Goal: Task Accomplishment & Management: Manage account settings

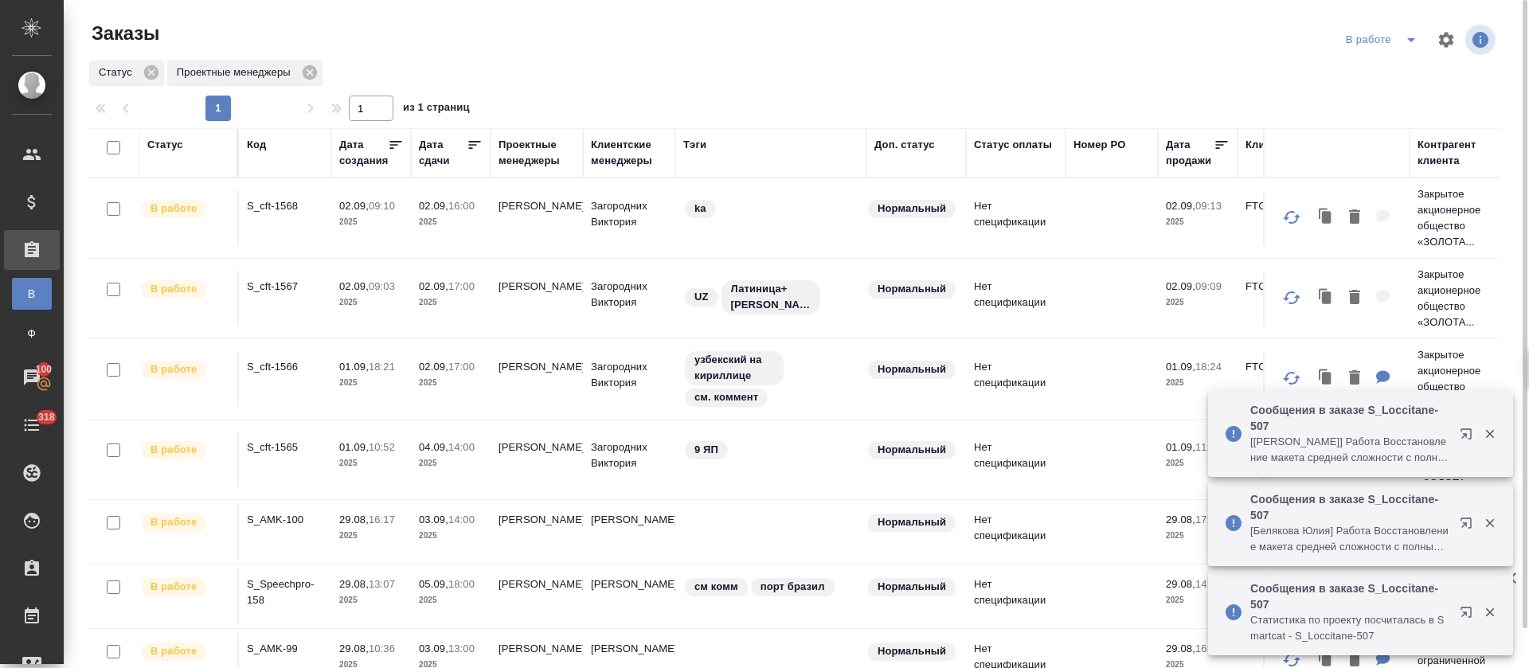
click at [1415, 44] on icon "split button" at bounding box center [1411, 39] width 19 height 19
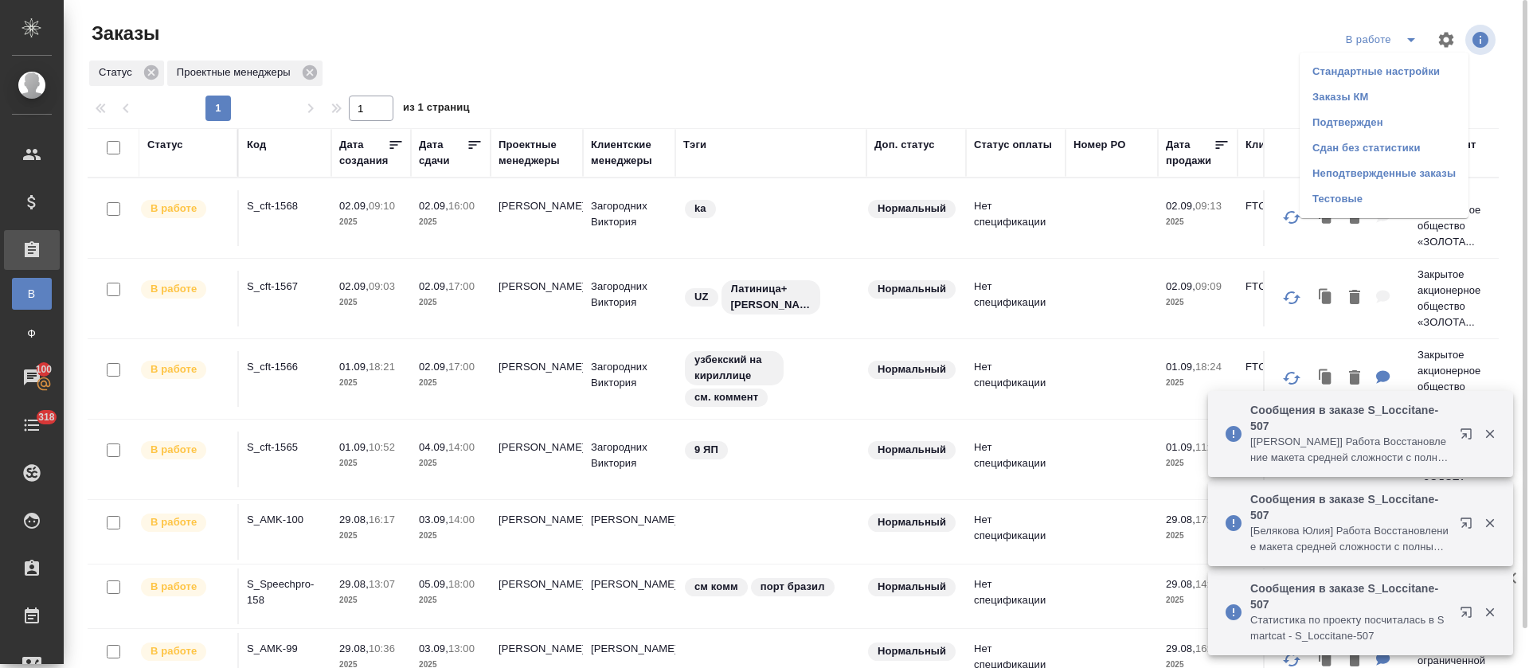
click at [1399, 116] on li "Подтвержден" at bounding box center [1384, 122] width 169 height 25
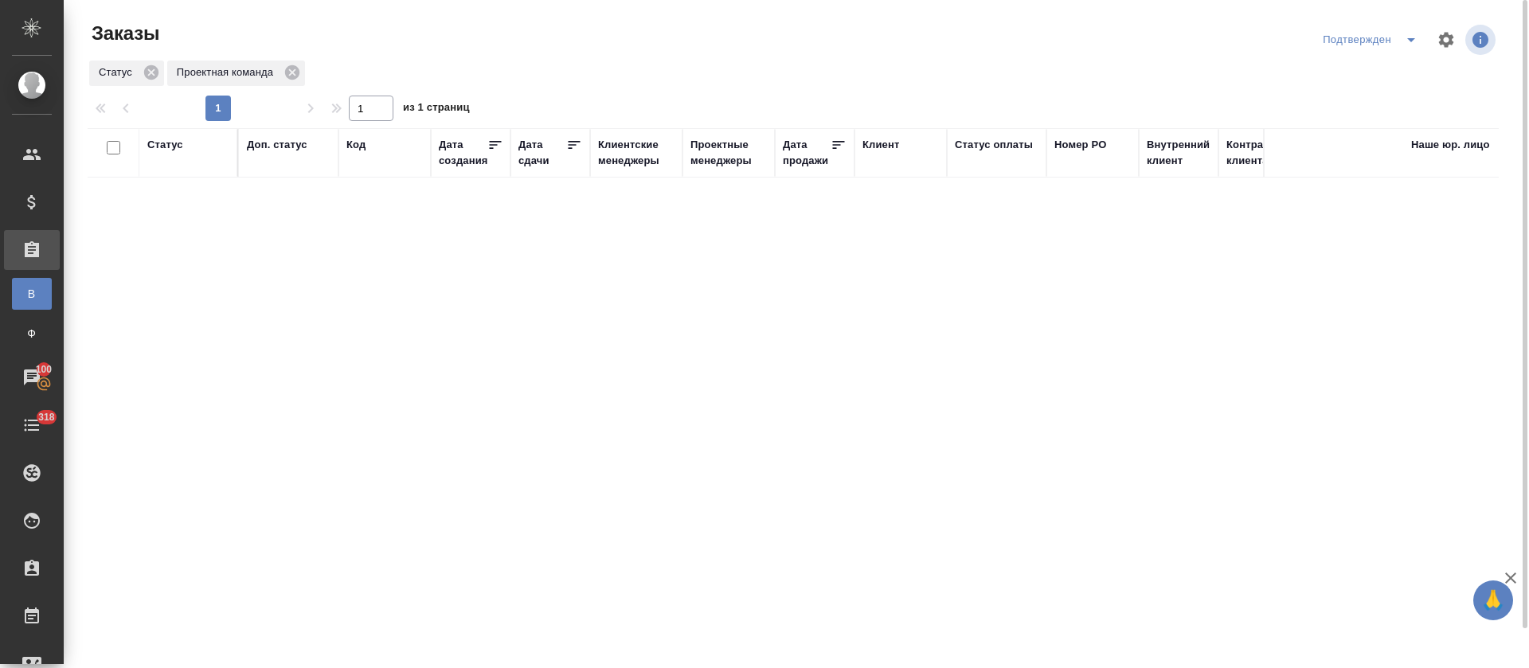
click at [1404, 44] on icon "split button" at bounding box center [1411, 39] width 19 height 19
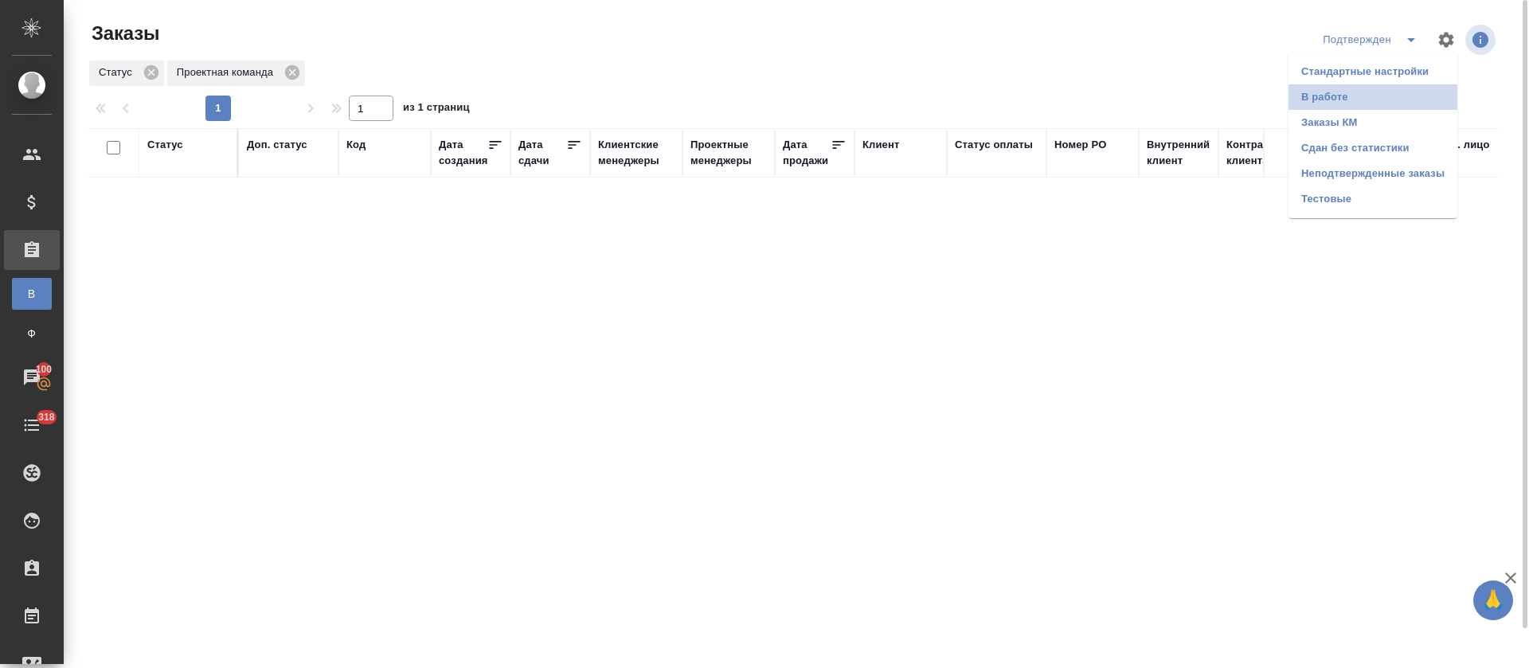
click at [1403, 94] on li "В работе" at bounding box center [1373, 96] width 169 height 25
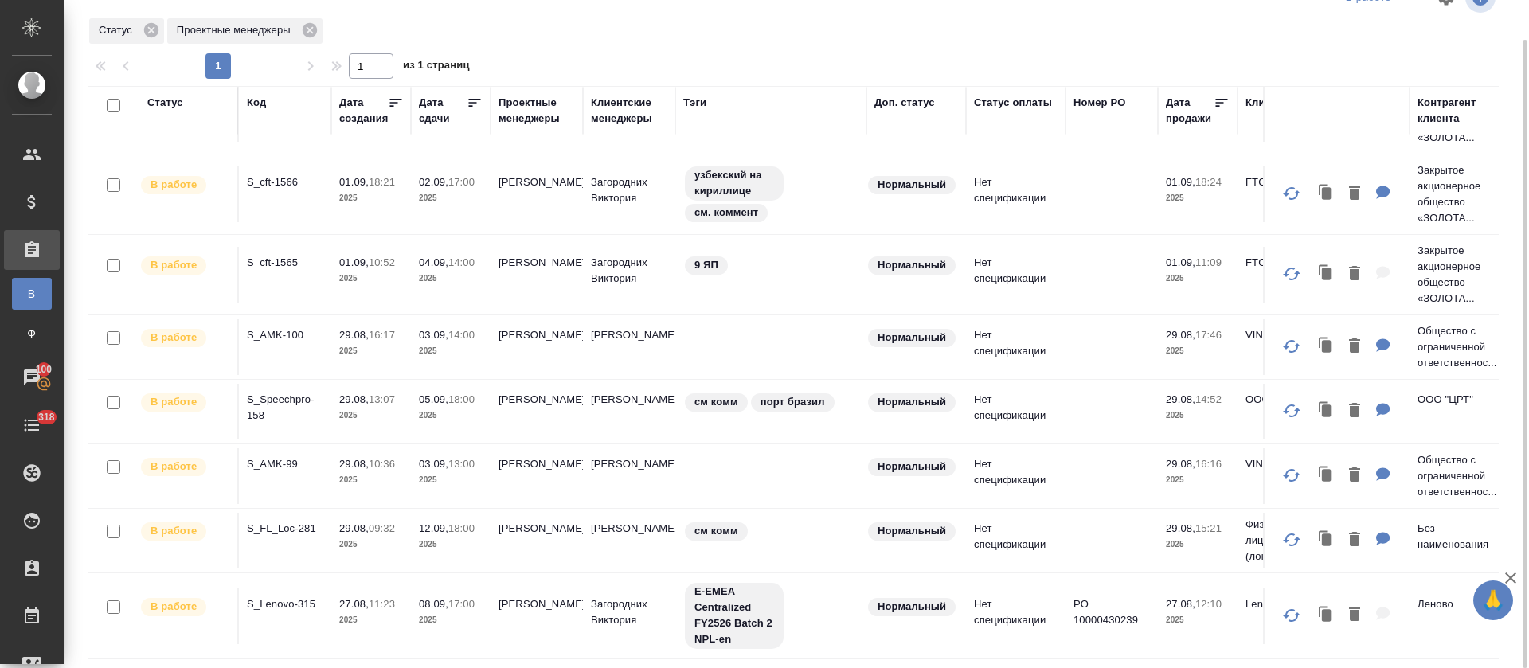
scroll to position [161, 0]
click at [295, 327] on p "S_AMK-100" at bounding box center [285, 335] width 76 height 16
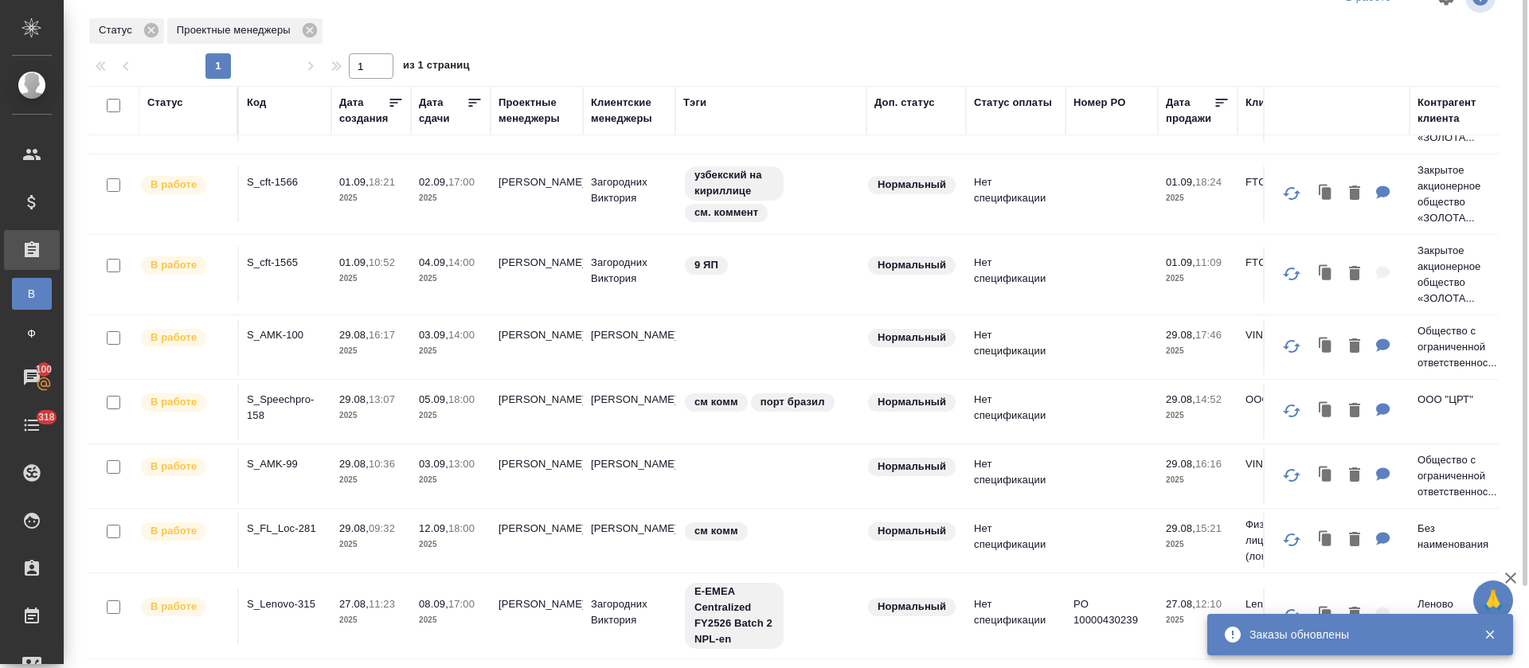
scroll to position [0, 0]
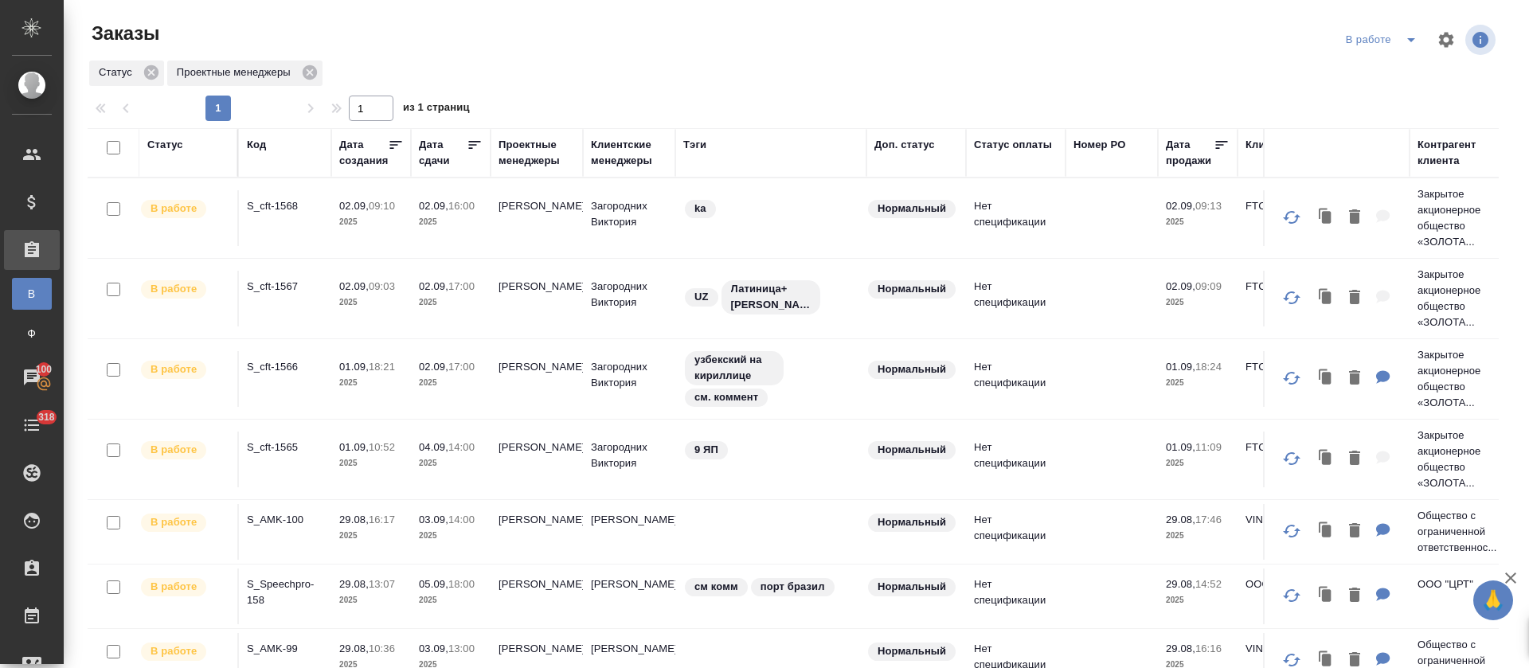
click at [1407, 41] on icon "split button" at bounding box center [1411, 40] width 8 height 4
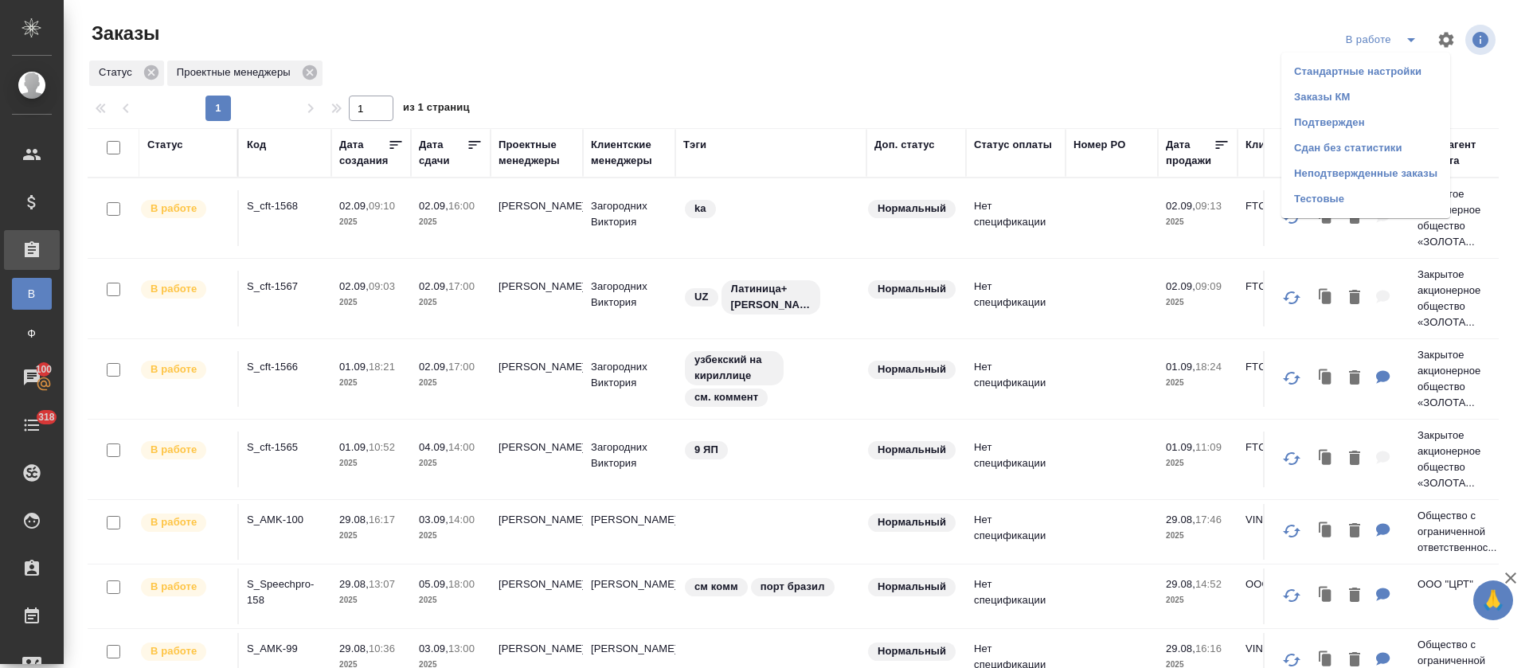
click at [1364, 121] on li "Подтвержден" at bounding box center [1365, 122] width 169 height 25
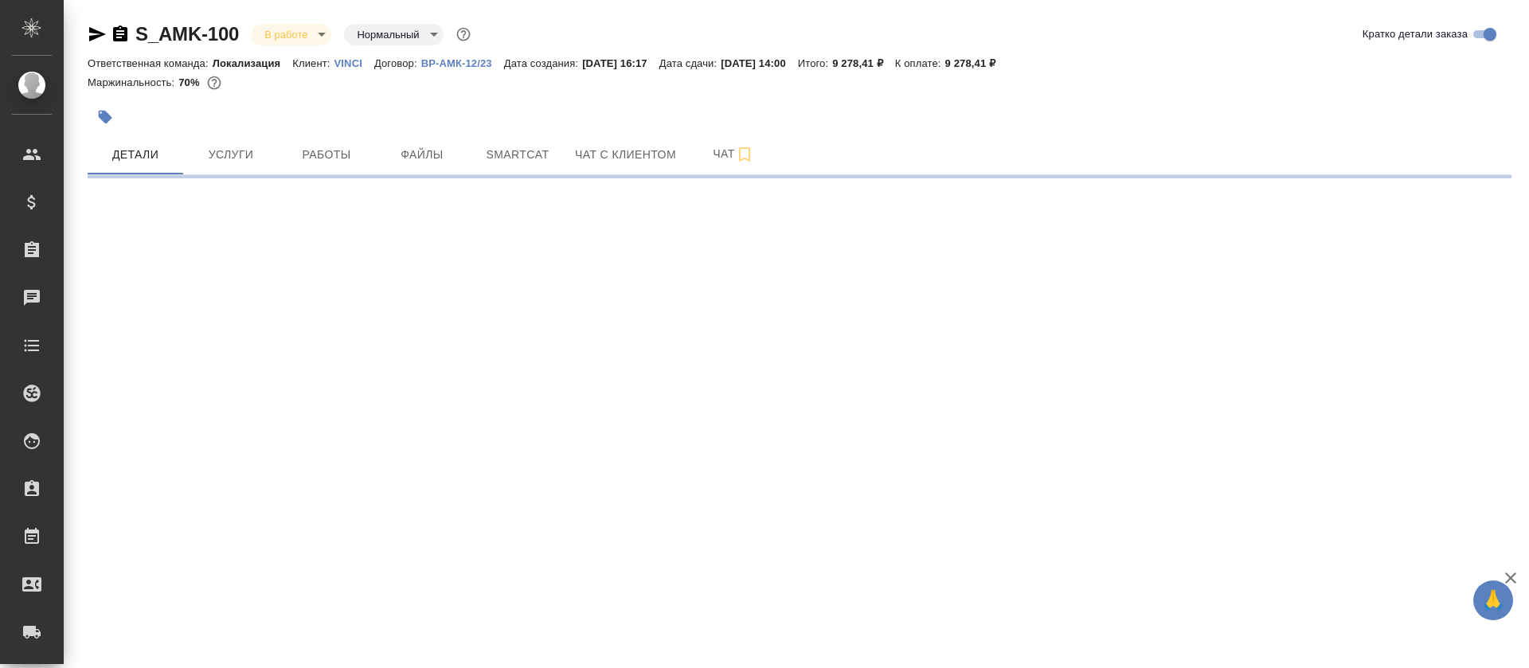
select select "RU"
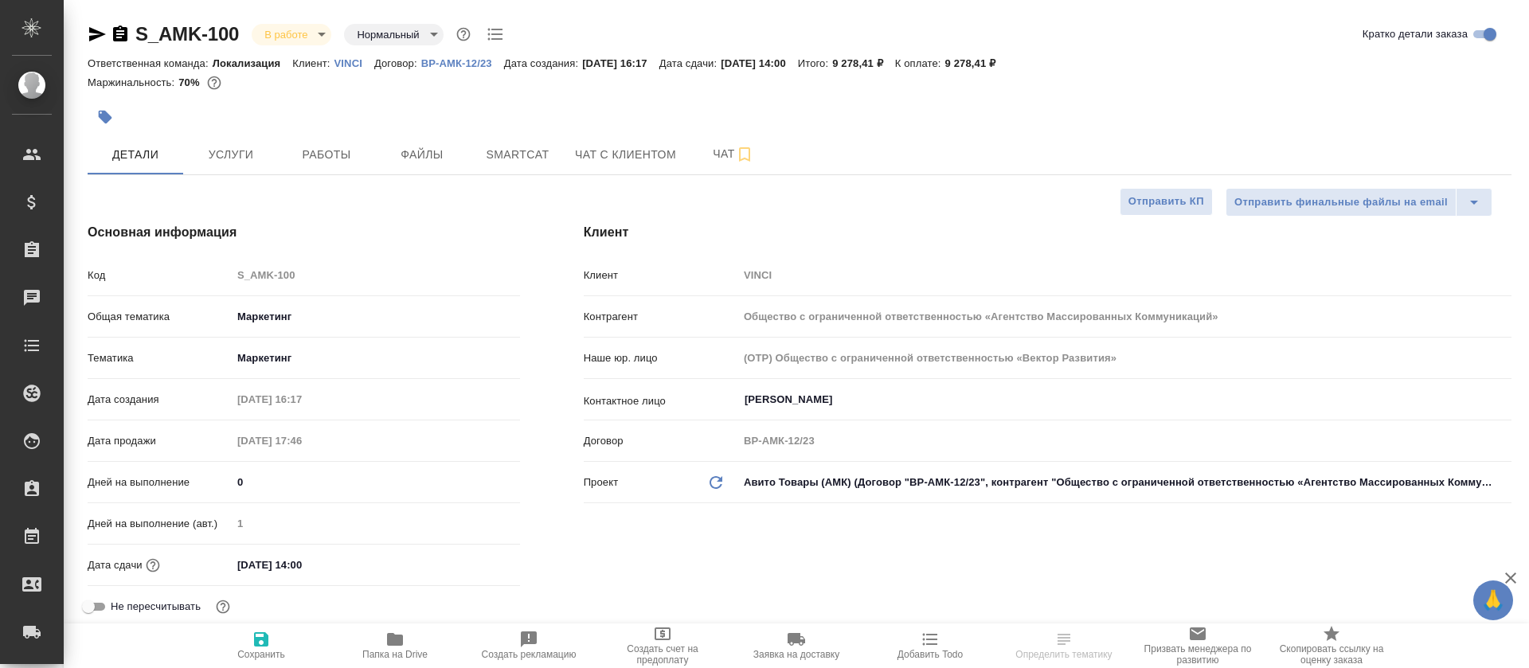
type textarea "x"
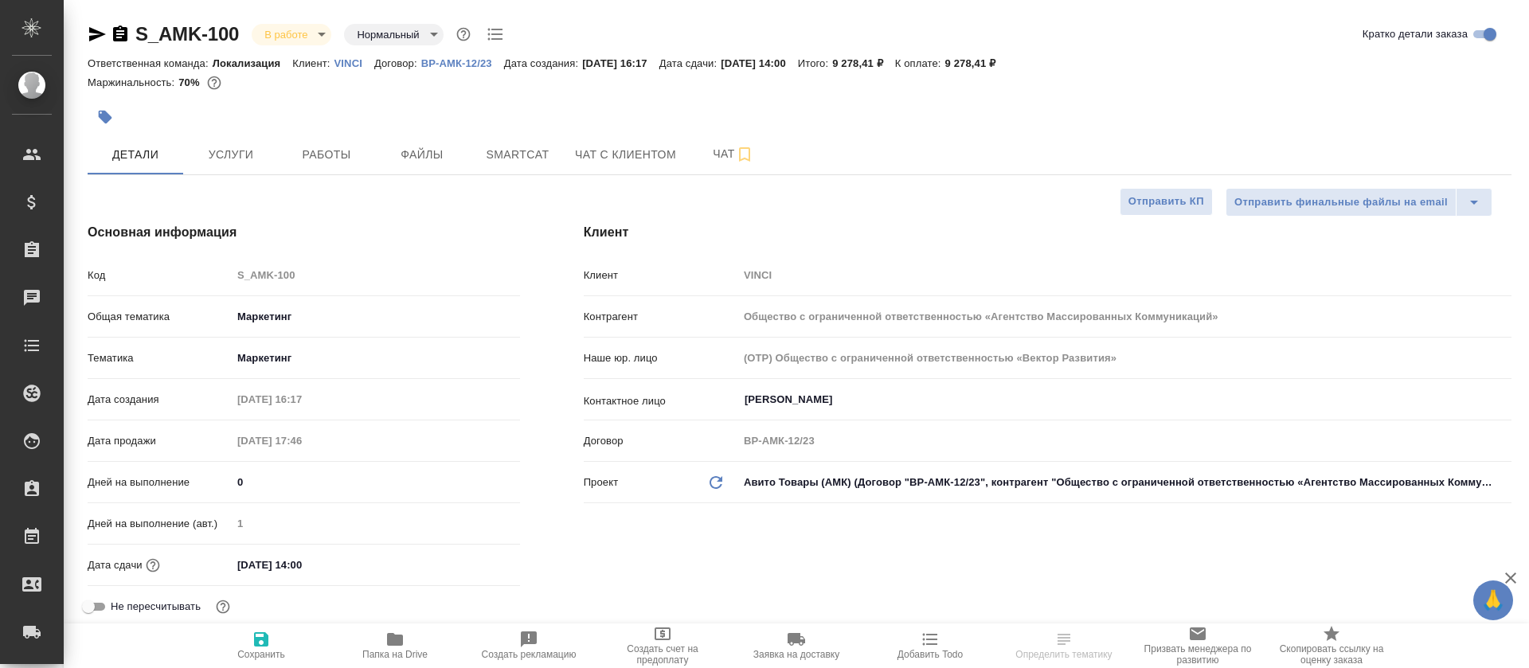
type textarea "x"
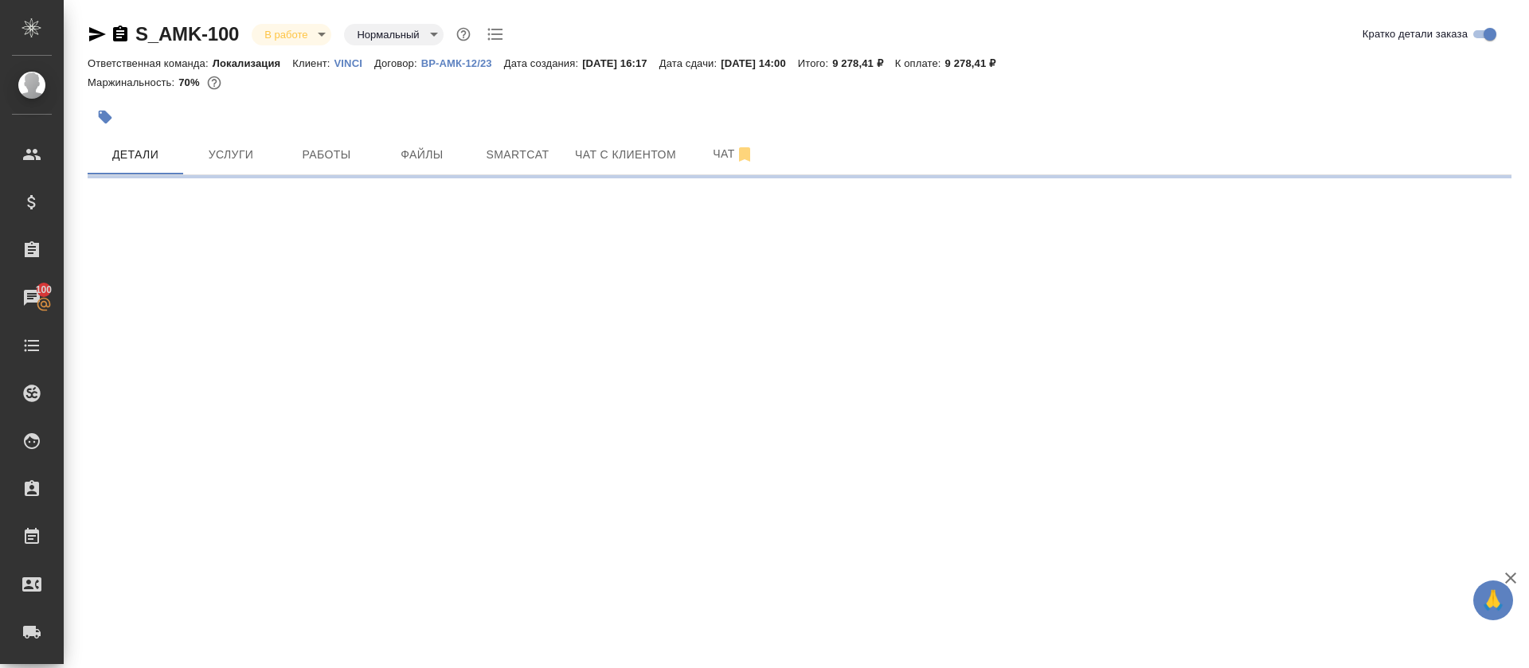
select select "RU"
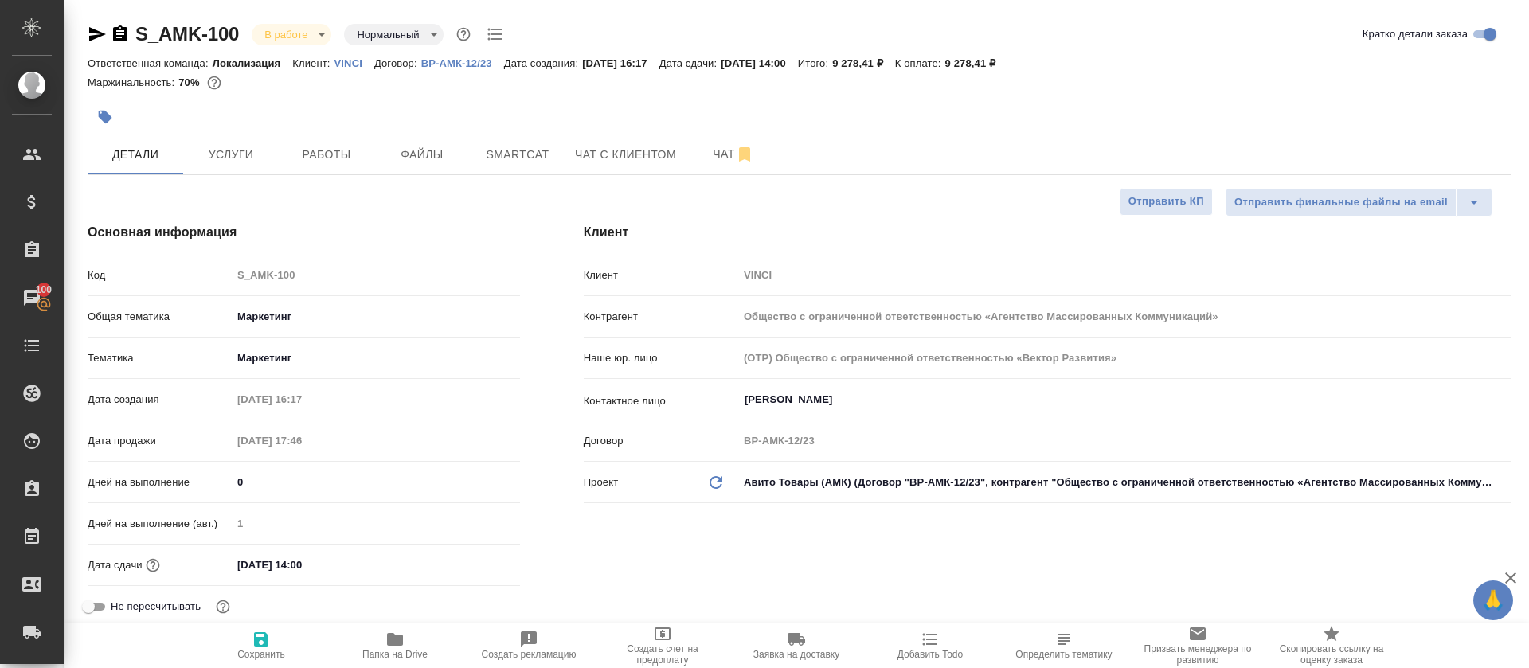
type textarea "x"
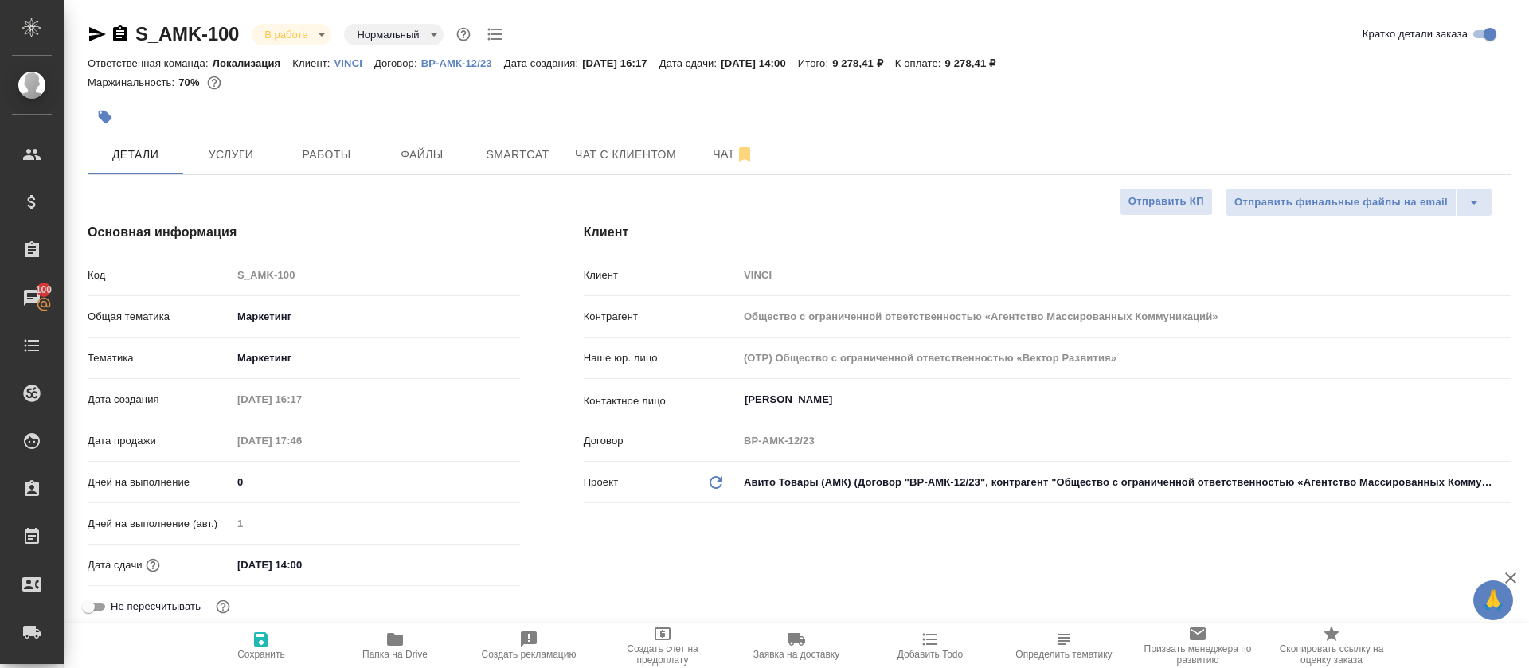
type textarea "x"
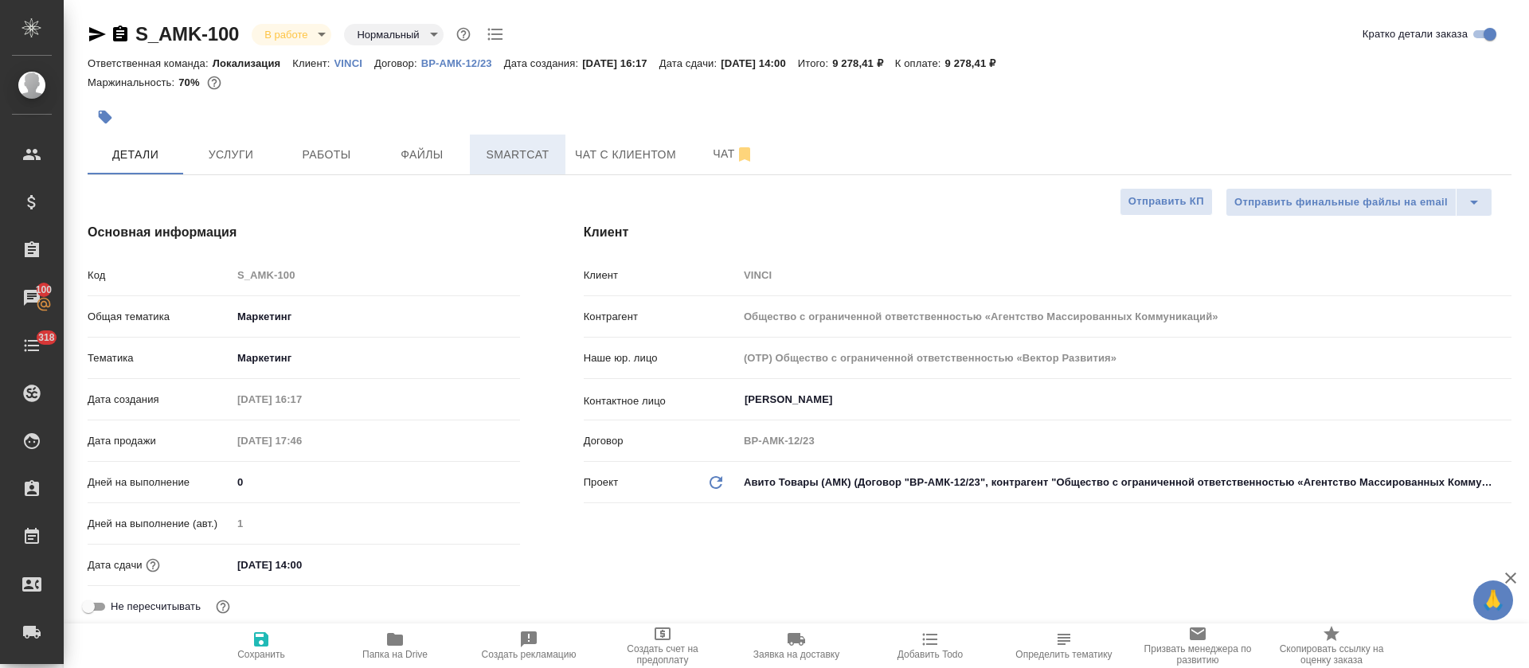
click at [524, 158] on span "Smartcat" at bounding box center [517, 155] width 76 height 20
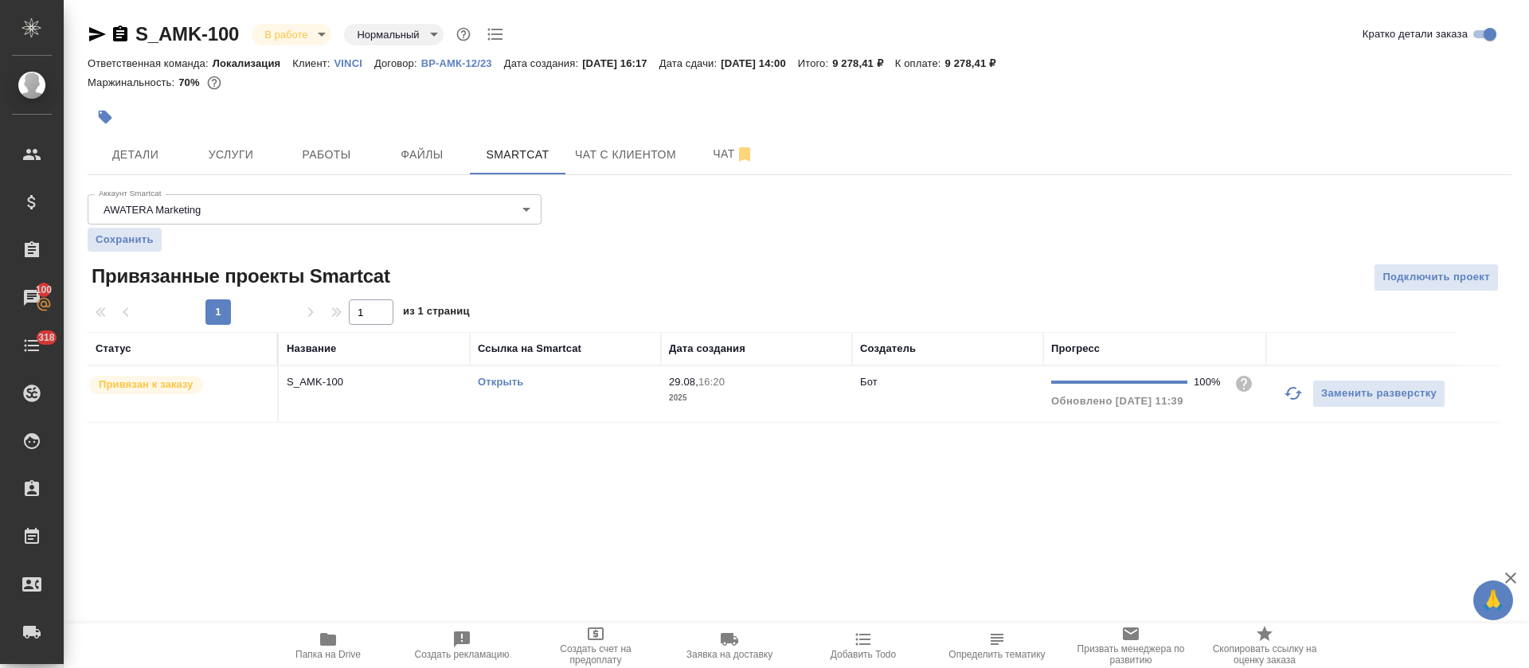
click at [513, 383] on link "Открыть" at bounding box center [500, 382] width 45 height 12
click at [331, 165] on button "Работы" at bounding box center [327, 155] width 96 height 40
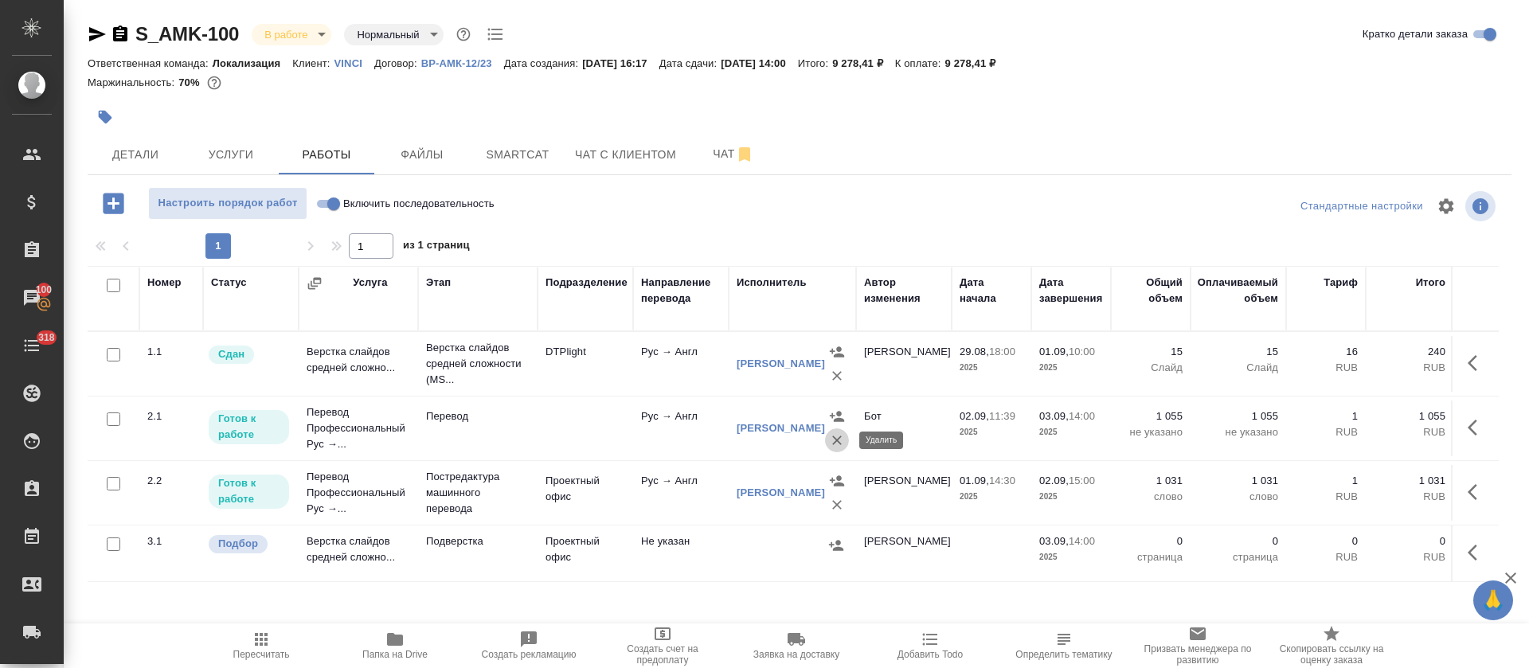
click at [832, 441] on icon "button" at bounding box center [837, 440] width 16 height 16
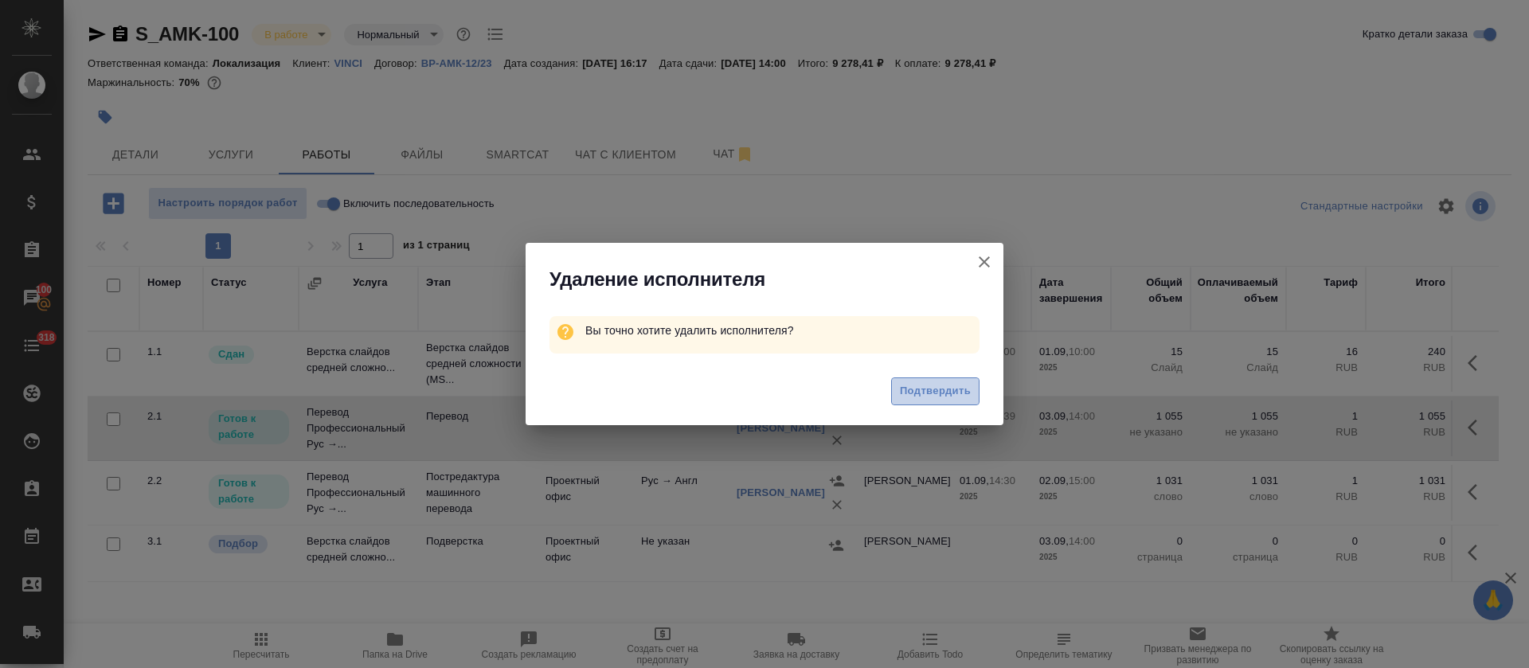
click at [925, 392] on span "Подтвердить" at bounding box center [935, 391] width 71 height 18
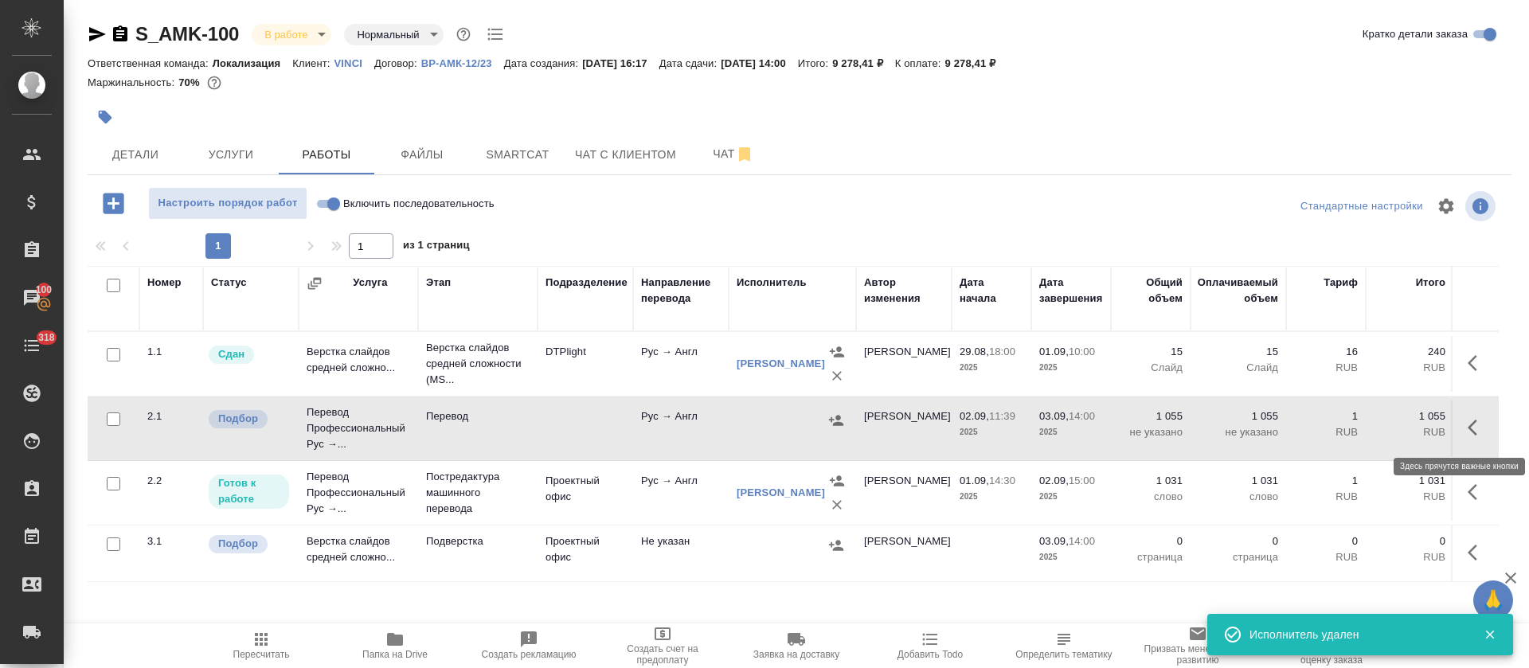
click at [1476, 433] on icon "button" at bounding box center [1473, 428] width 10 height 16
click at [1418, 428] on icon "button" at bounding box center [1417, 427] width 11 height 14
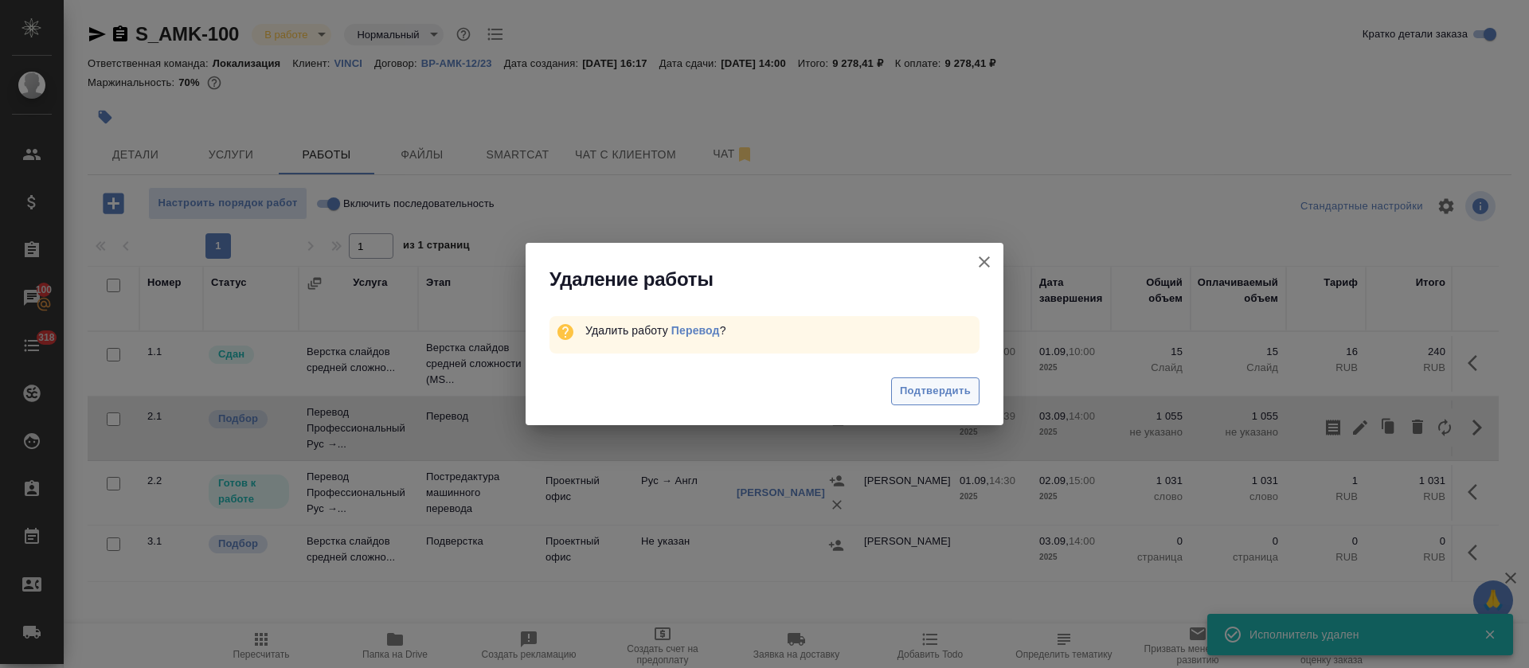
click at [904, 397] on span "Подтвердить" at bounding box center [935, 391] width 71 height 18
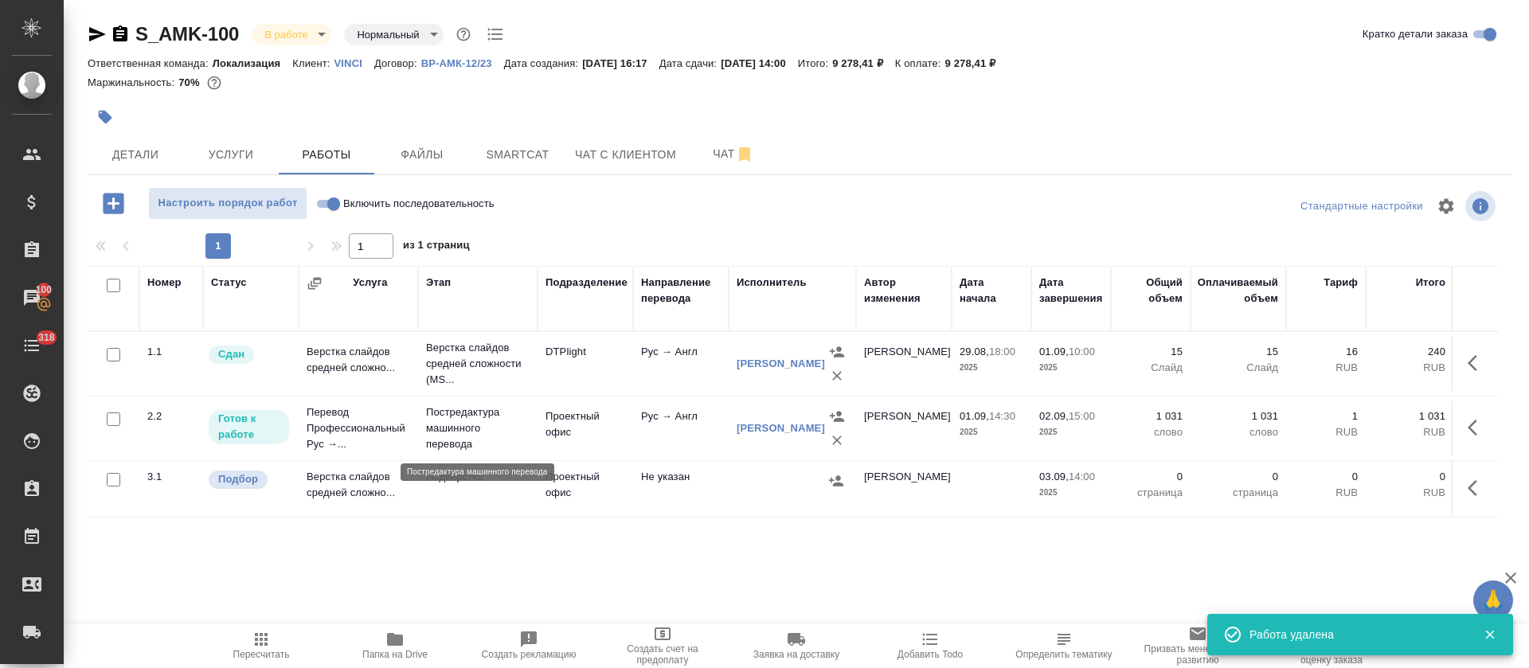
click at [477, 428] on p "Постредактура машинного перевода" at bounding box center [478, 429] width 104 height 48
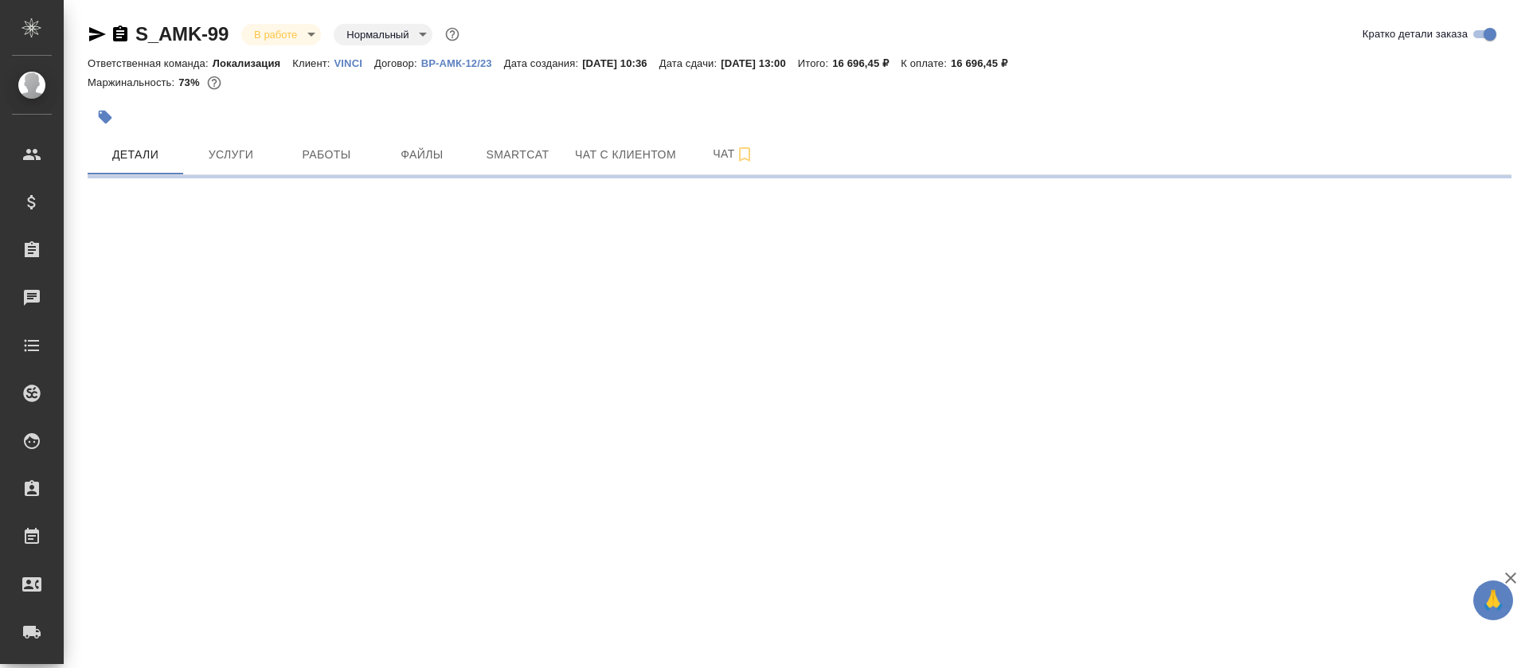
select select "RU"
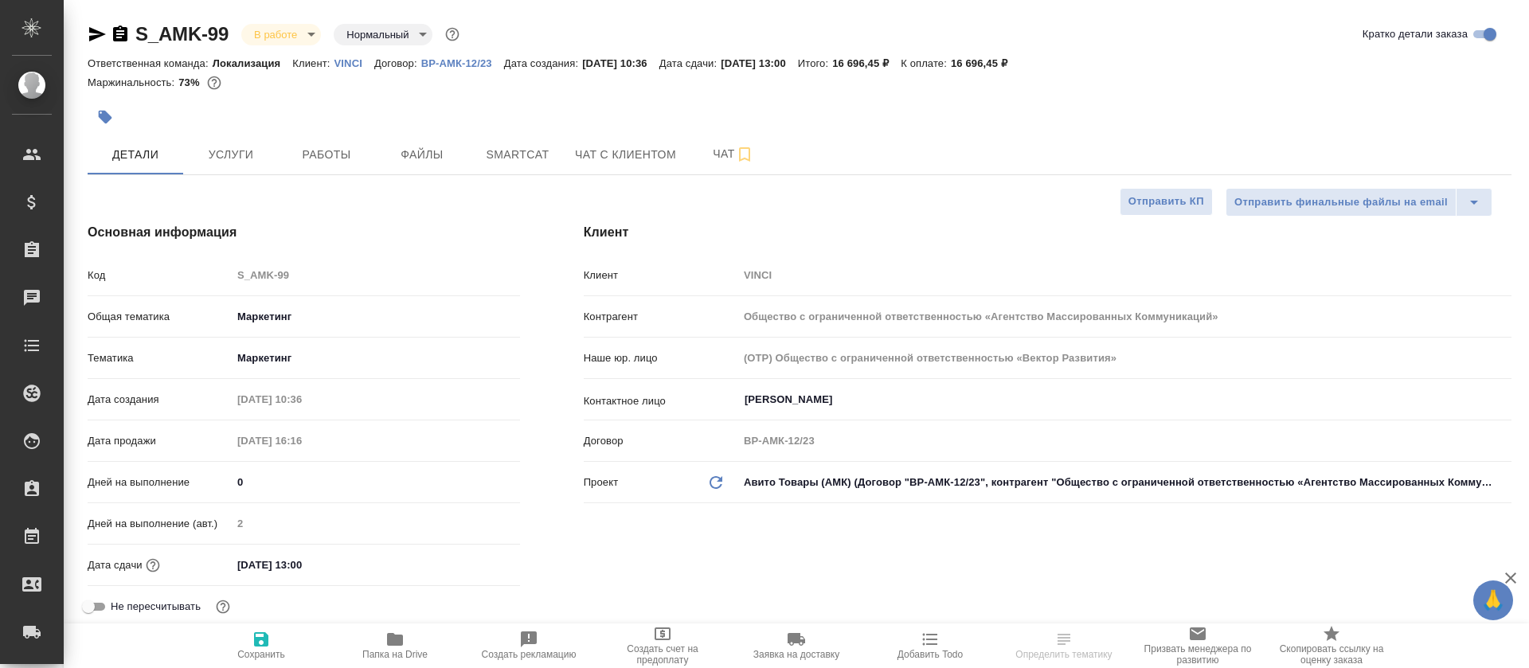
type textarea "x"
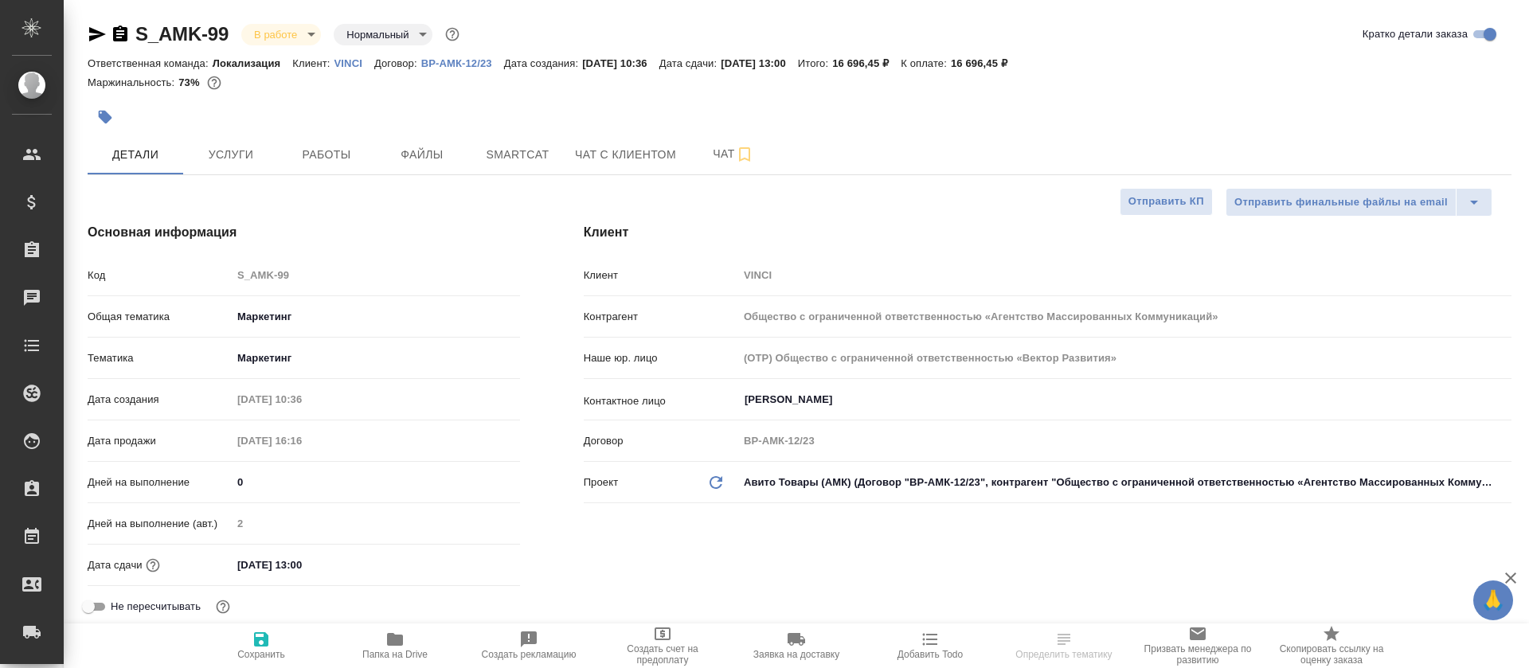
type textarea "x"
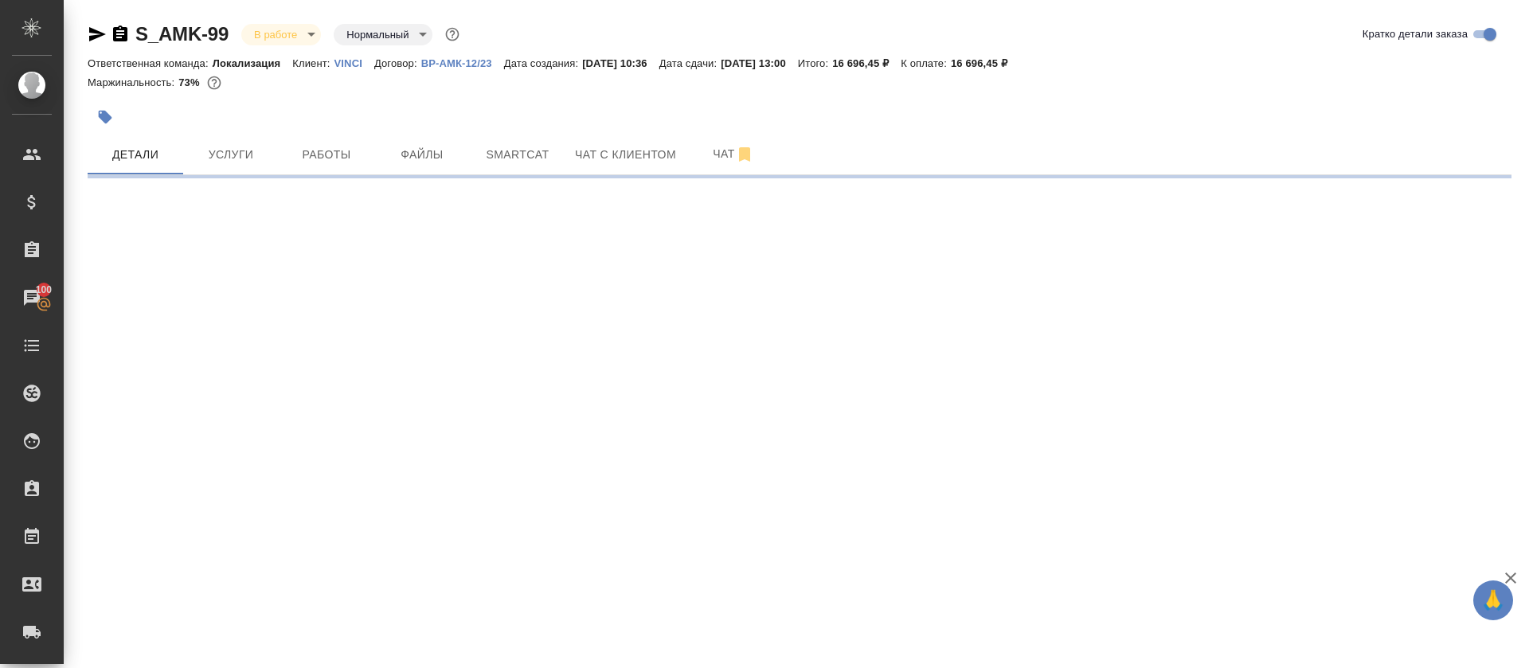
select select "RU"
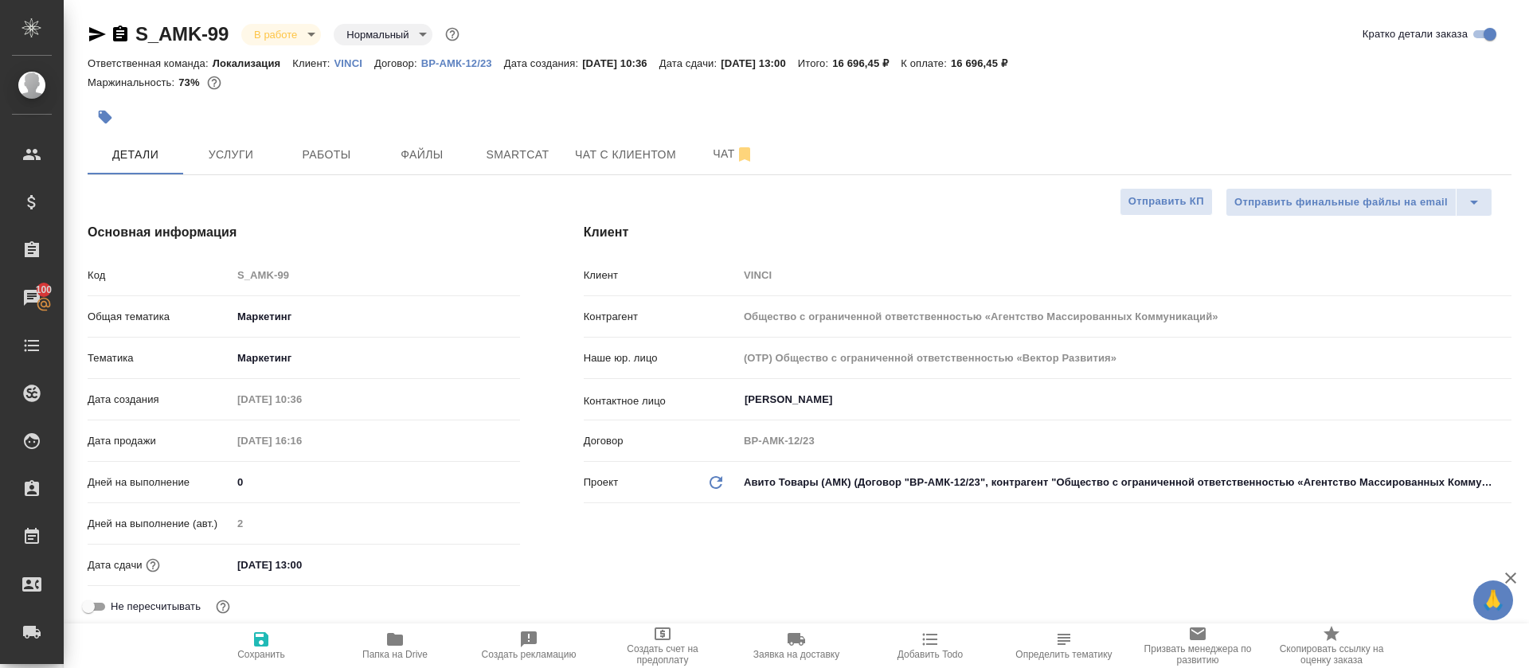
type textarea "x"
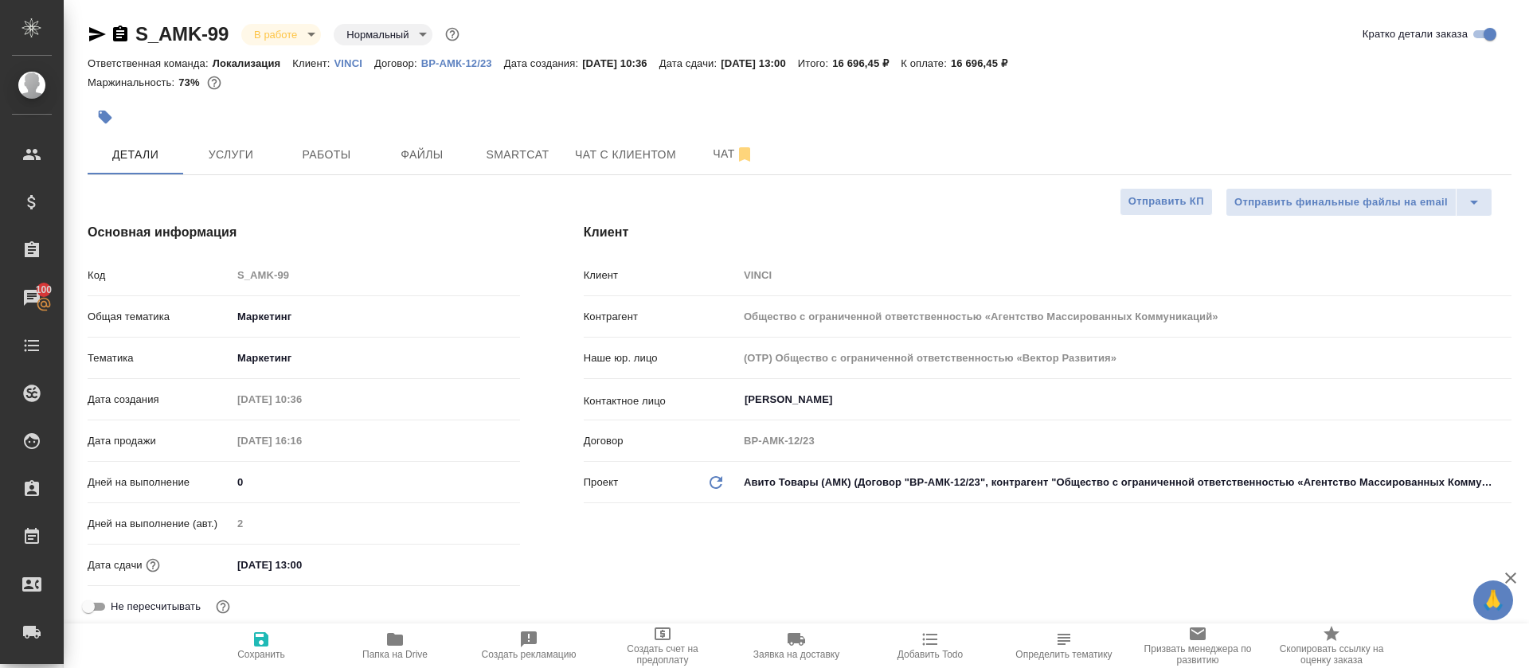
type textarea "x"
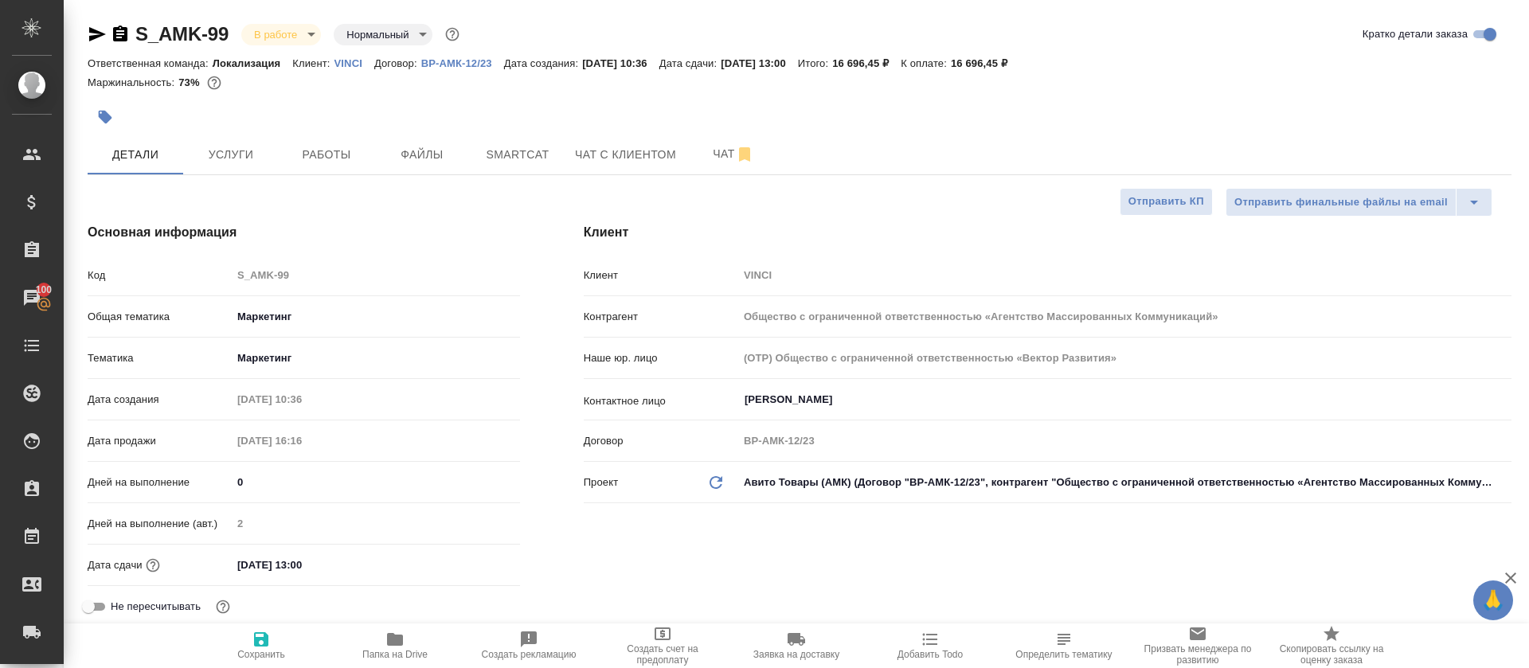
type textarea "x"
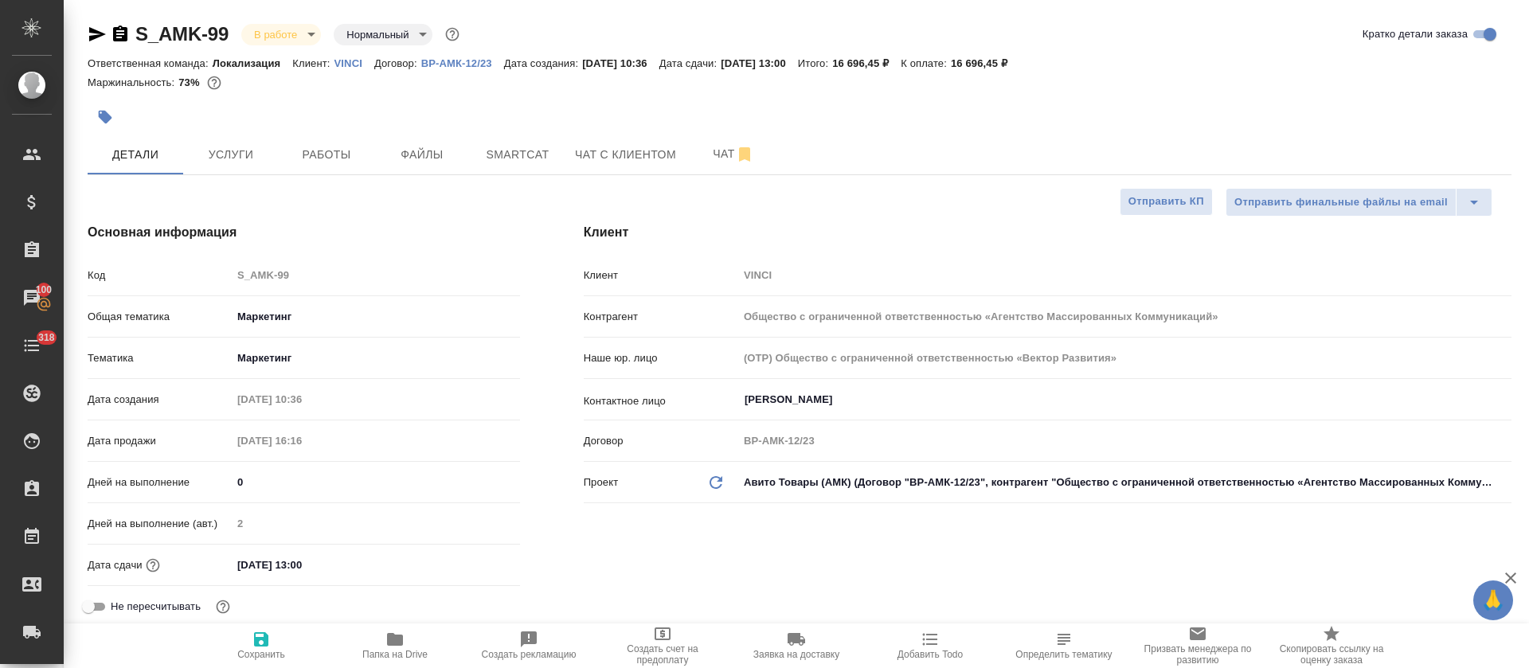
type textarea "x"
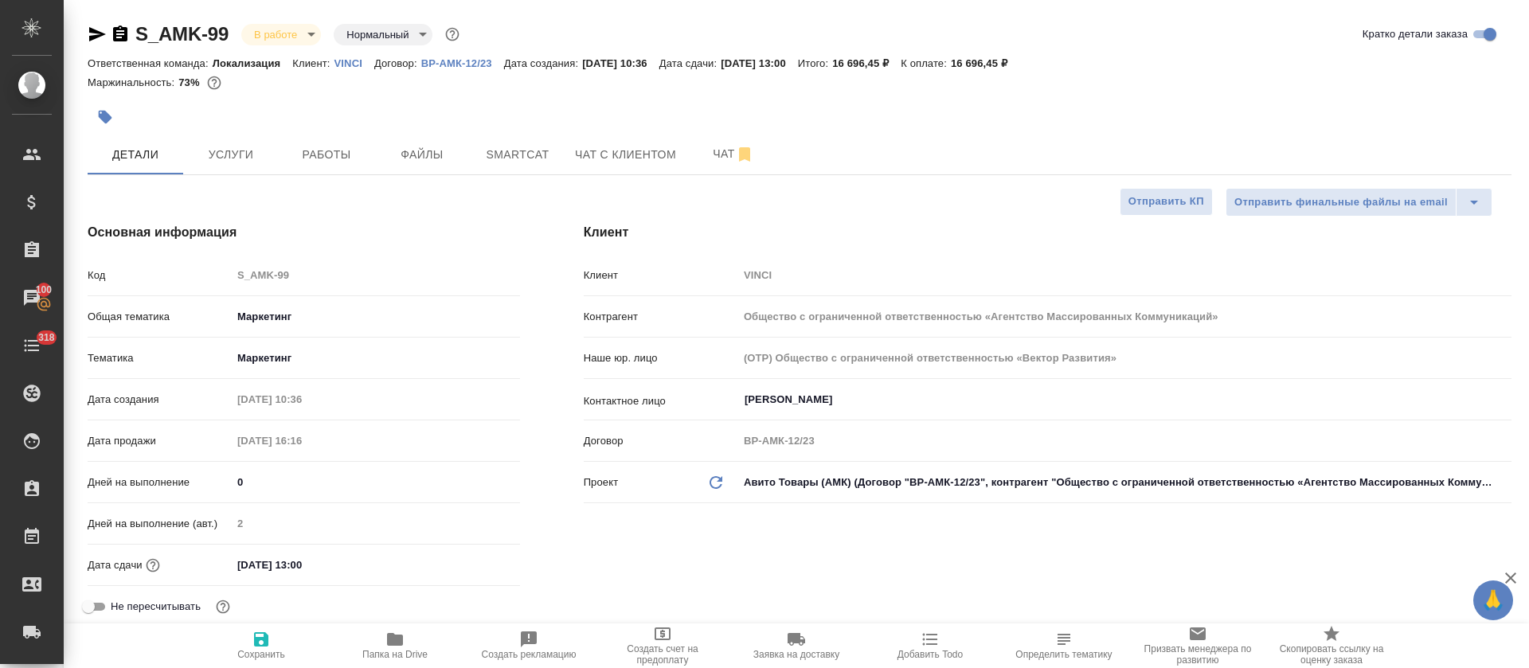
type textarea "x"
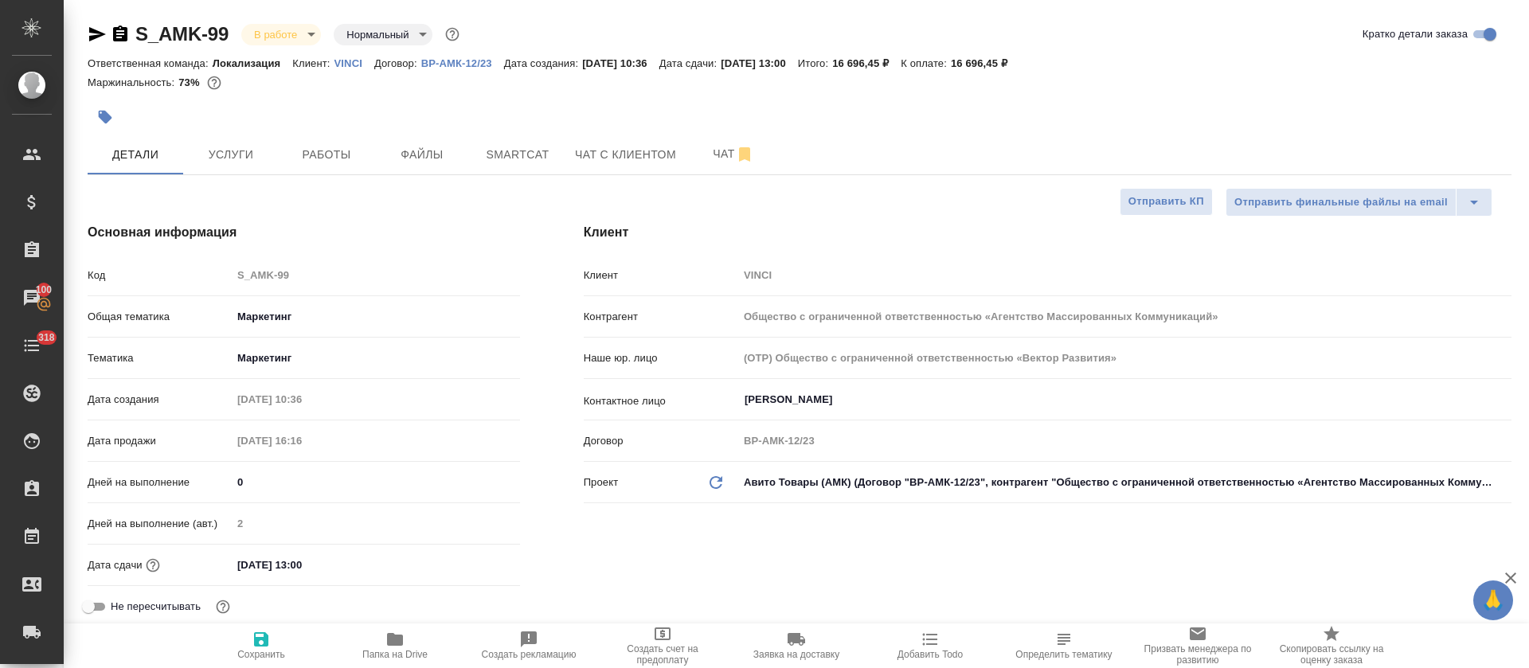
type textarea "x"
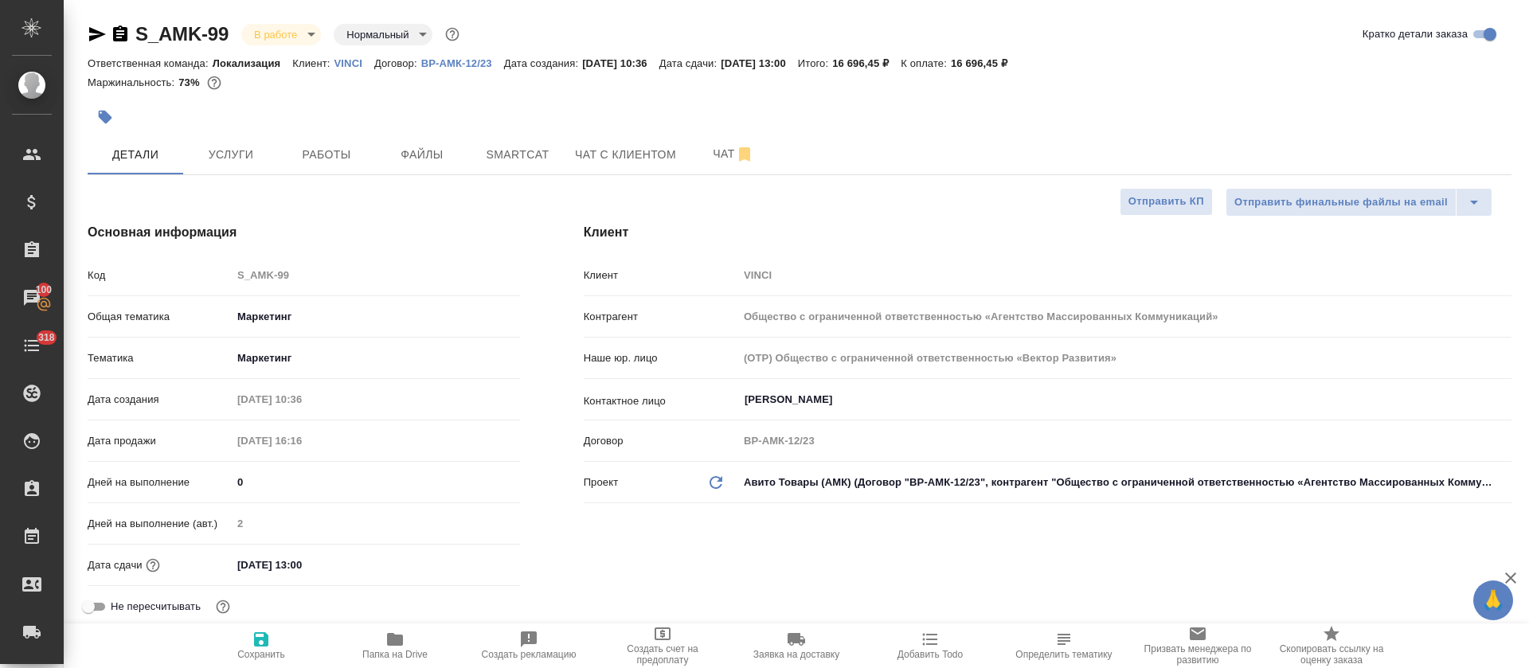
type textarea "x"
click at [536, 168] on button "Smartcat" at bounding box center [518, 155] width 96 height 40
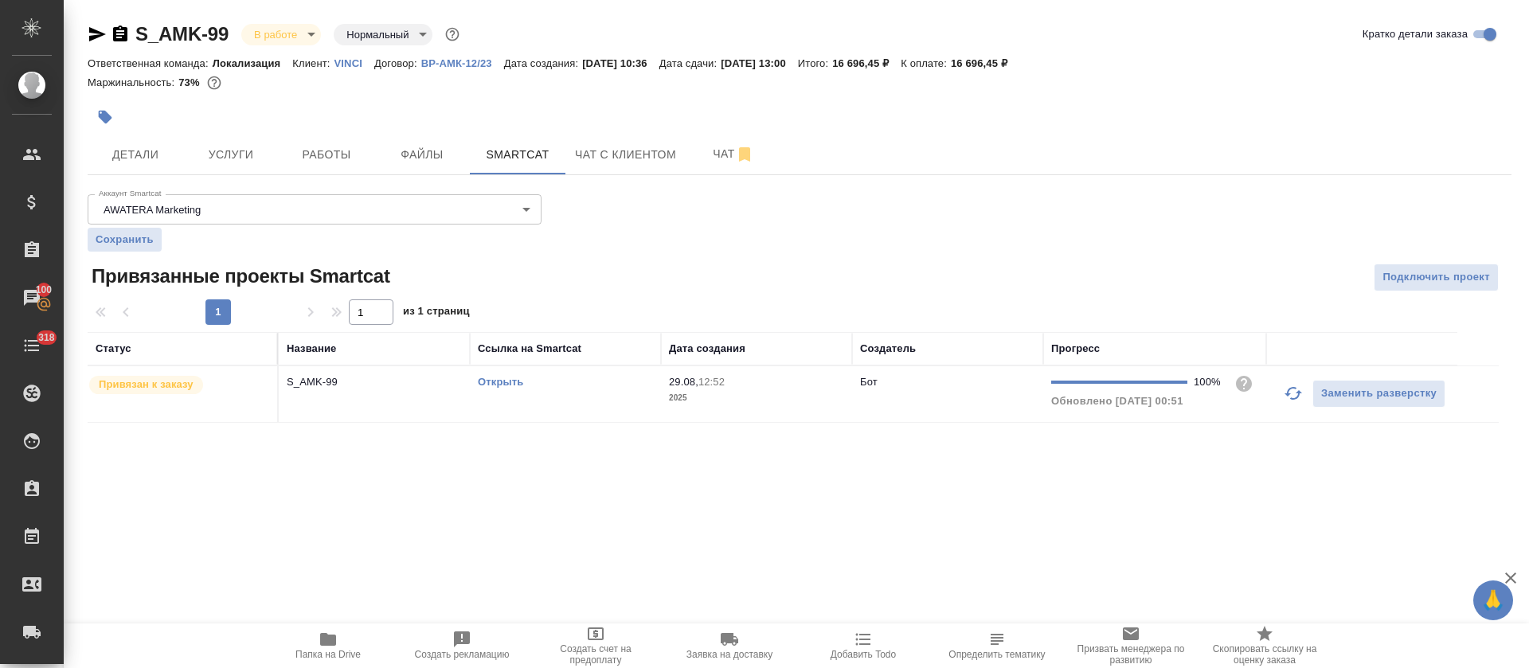
click at [508, 383] on link "Открыть" at bounding box center [500, 382] width 45 height 12
click at [603, 382] on div "Открыть" at bounding box center [565, 382] width 175 height 16
click at [337, 185] on div "S_AMK-99 В работе inProgress Нормальный normal Кратко детали заказа Ответственн…" at bounding box center [800, 232] width 1442 height 464
click at [341, 156] on span "Работы" at bounding box center [326, 155] width 76 height 20
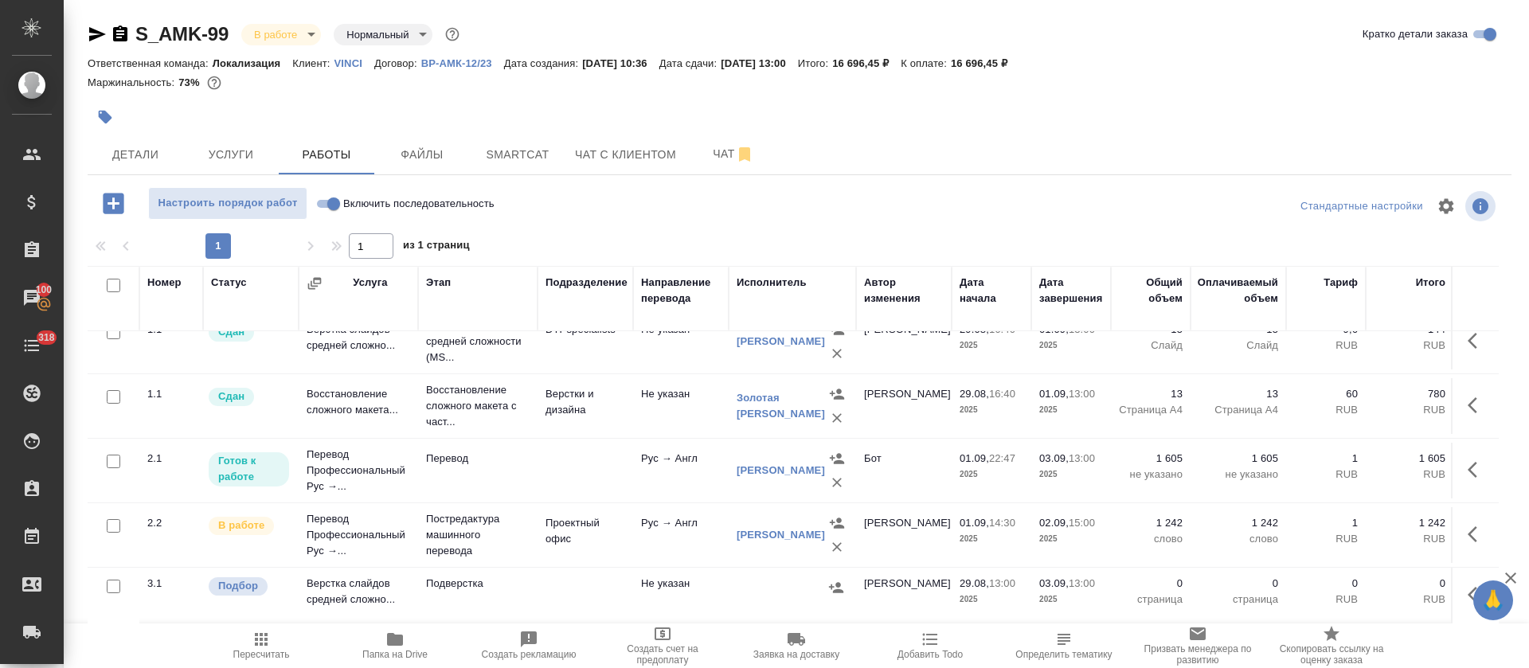
scroll to position [41, 0]
click at [538, 518] on td "Проектный офис" at bounding box center [586, 535] width 96 height 56
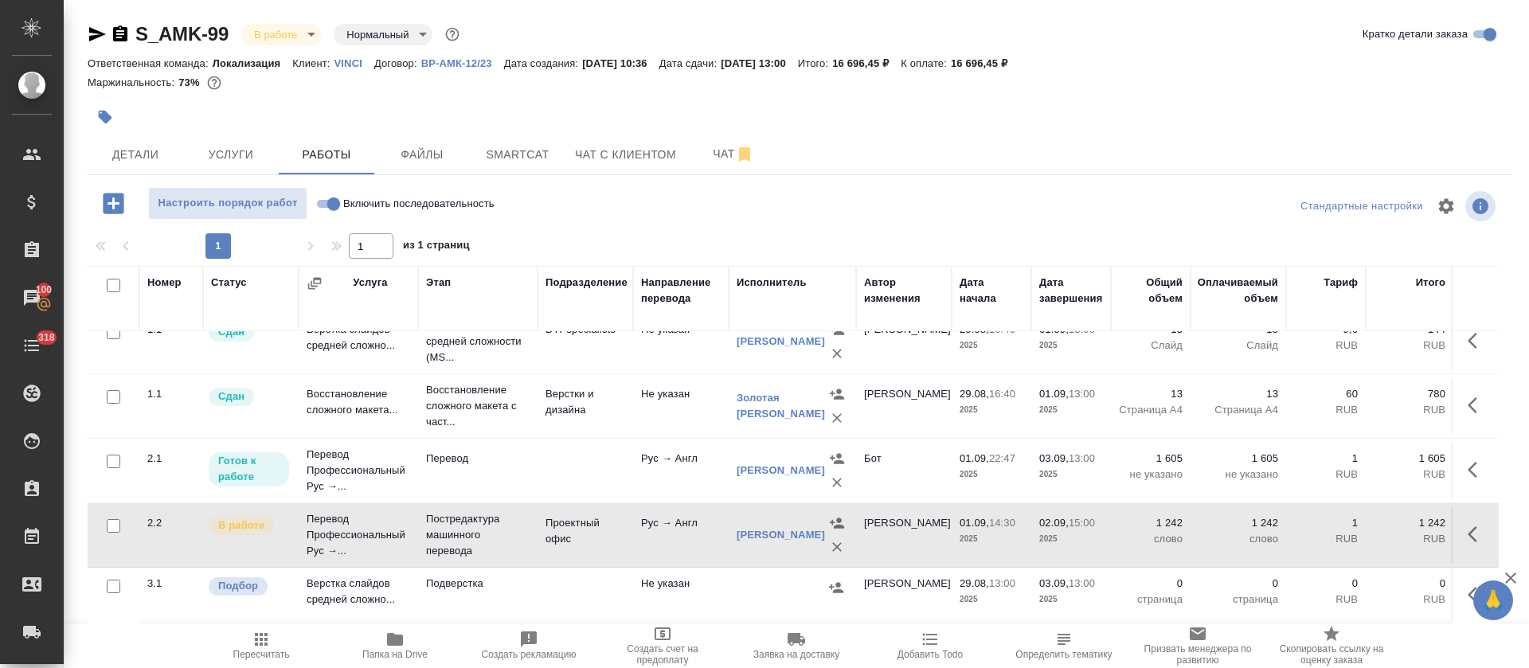
click at [325, 203] on input "Включить последовательность" at bounding box center [333, 203] width 57 height 19
checkbox input "true"
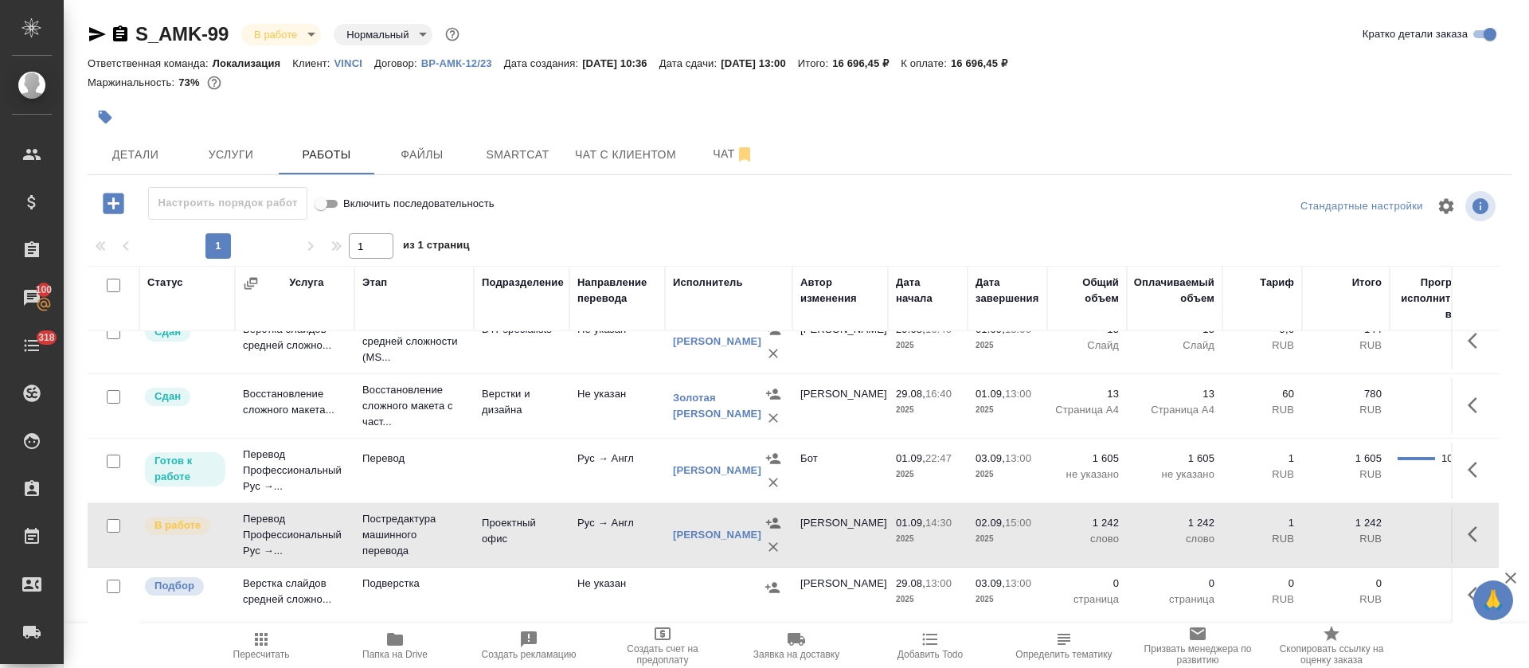
click at [1468, 525] on icon "button" at bounding box center [1477, 534] width 19 height 19
click at [1351, 525] on icon "button" at bounding box center [1360, 534] width 19 height 19
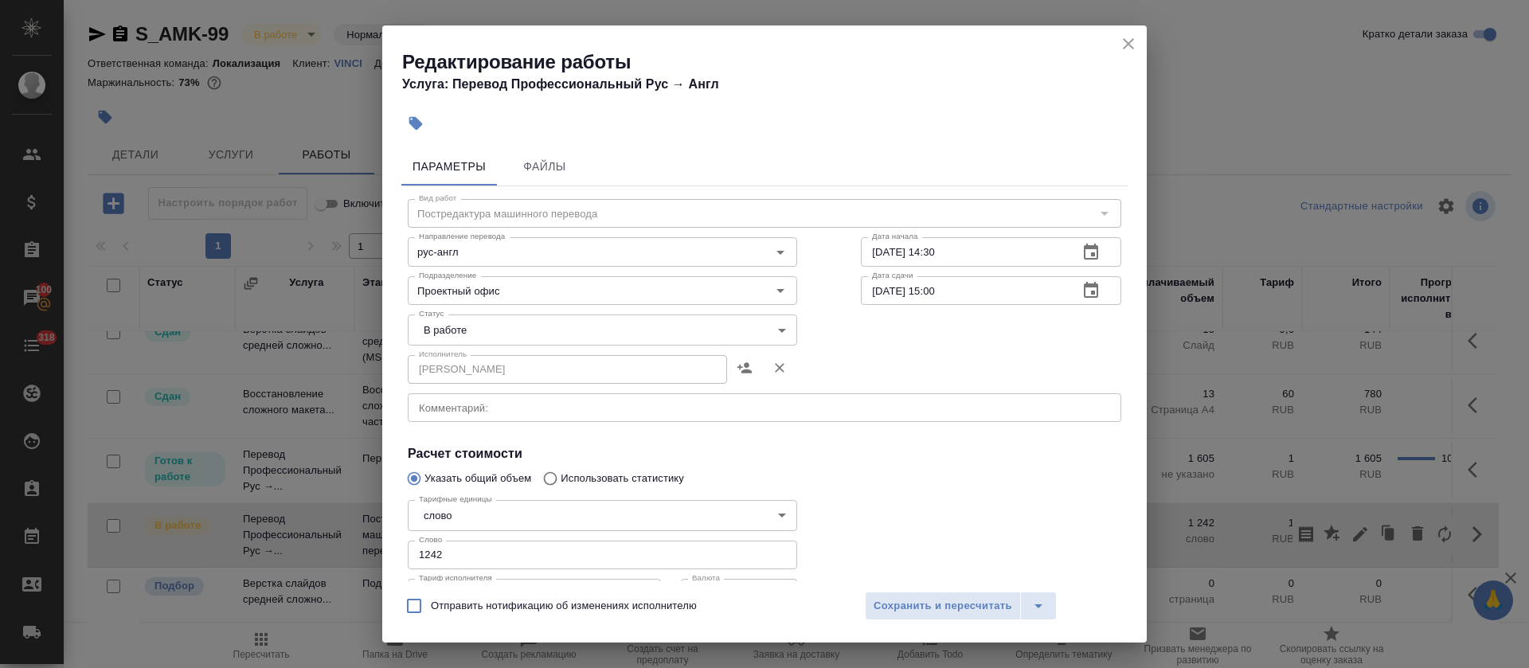
click at [561, 346] on div "Исполнитель [PERSON_NAME]" at bounding box center [602, 368] width 453 height 102
click at [558, 342] on body "🙏 .cls-1 fill:#fff; AWATERA [PERSON_NAME] Спецификации Заказы 100 Чаты 318 Todo…" at bounding box center [764, 334] width 1529 height 668
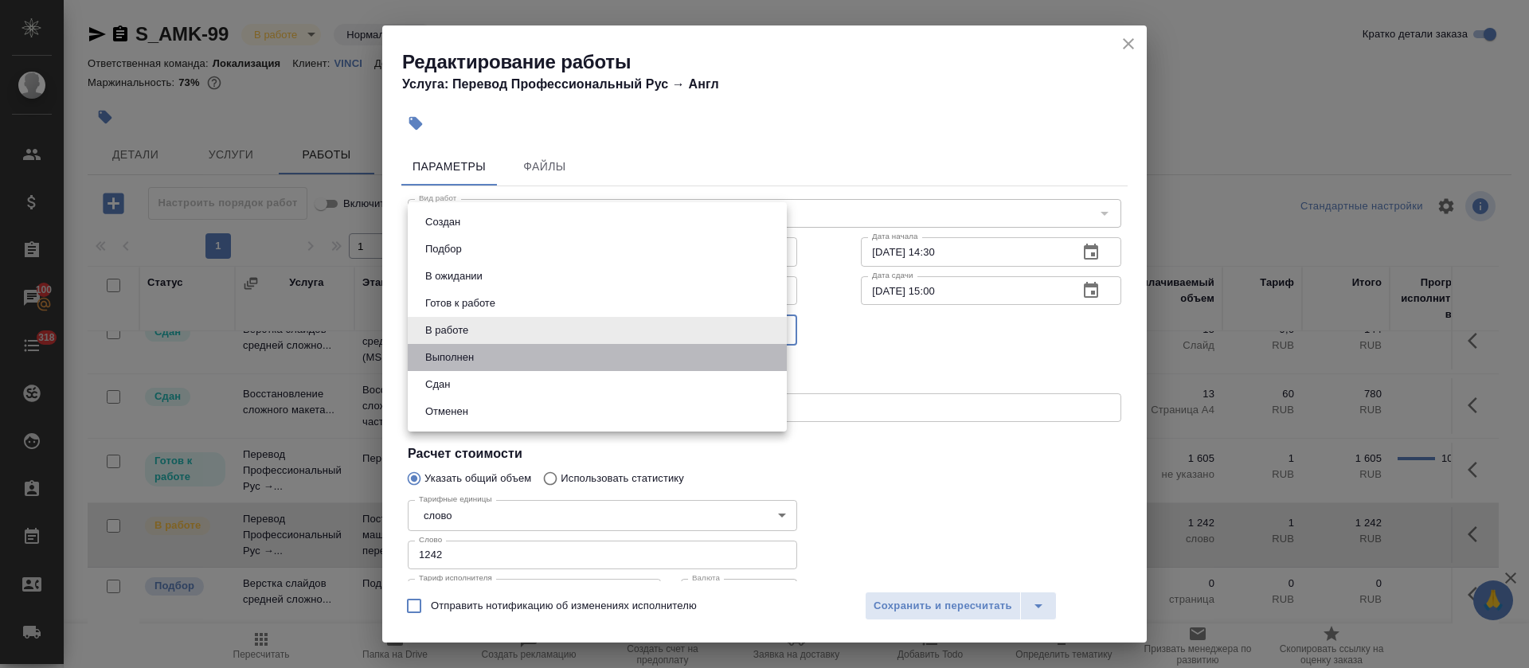
click at [548, 356] on li "Выполнен" at bounding box center [597, 357] width 379 height 27
type input "completed"
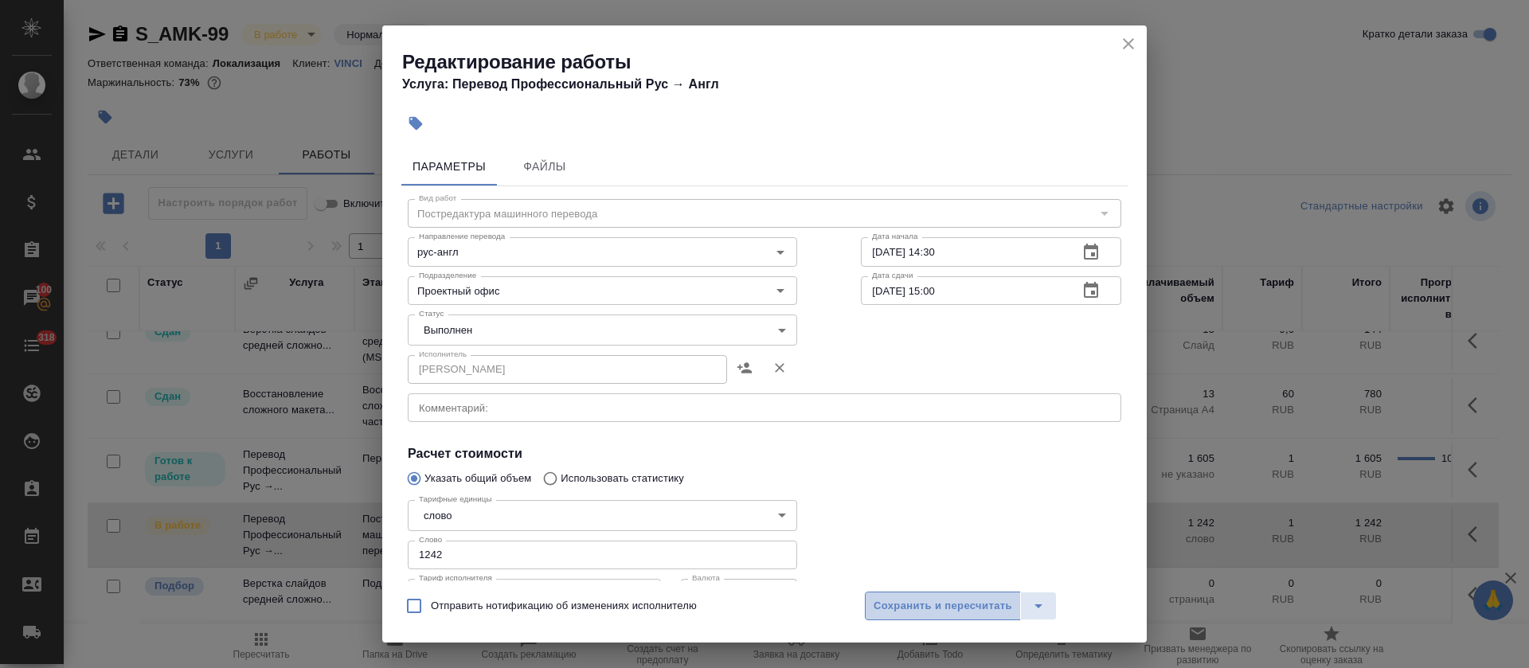
click at [946, 613] on span "Сохранить и пересчитать" at bounding box center [943, 606] width 139 height 18
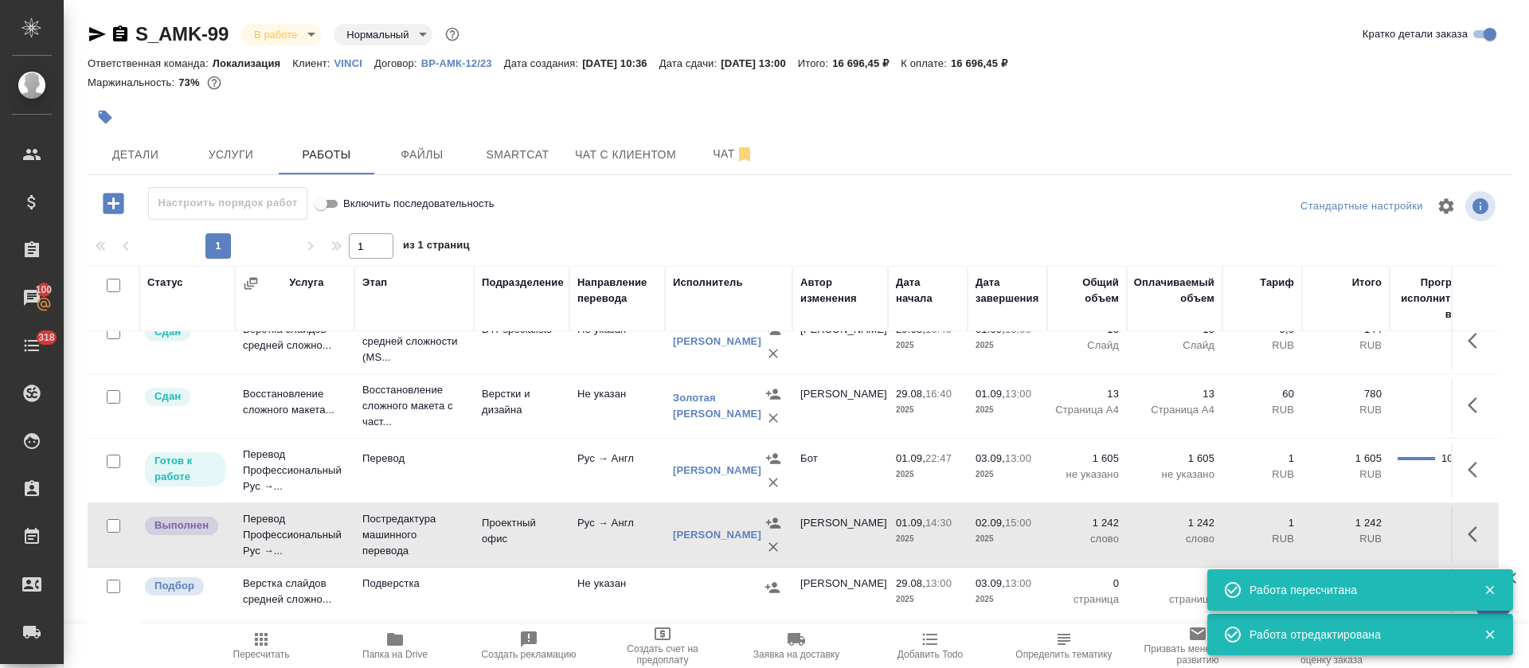
click at [488, 576] on td at bounding box center [522, 596] width 96 height 56
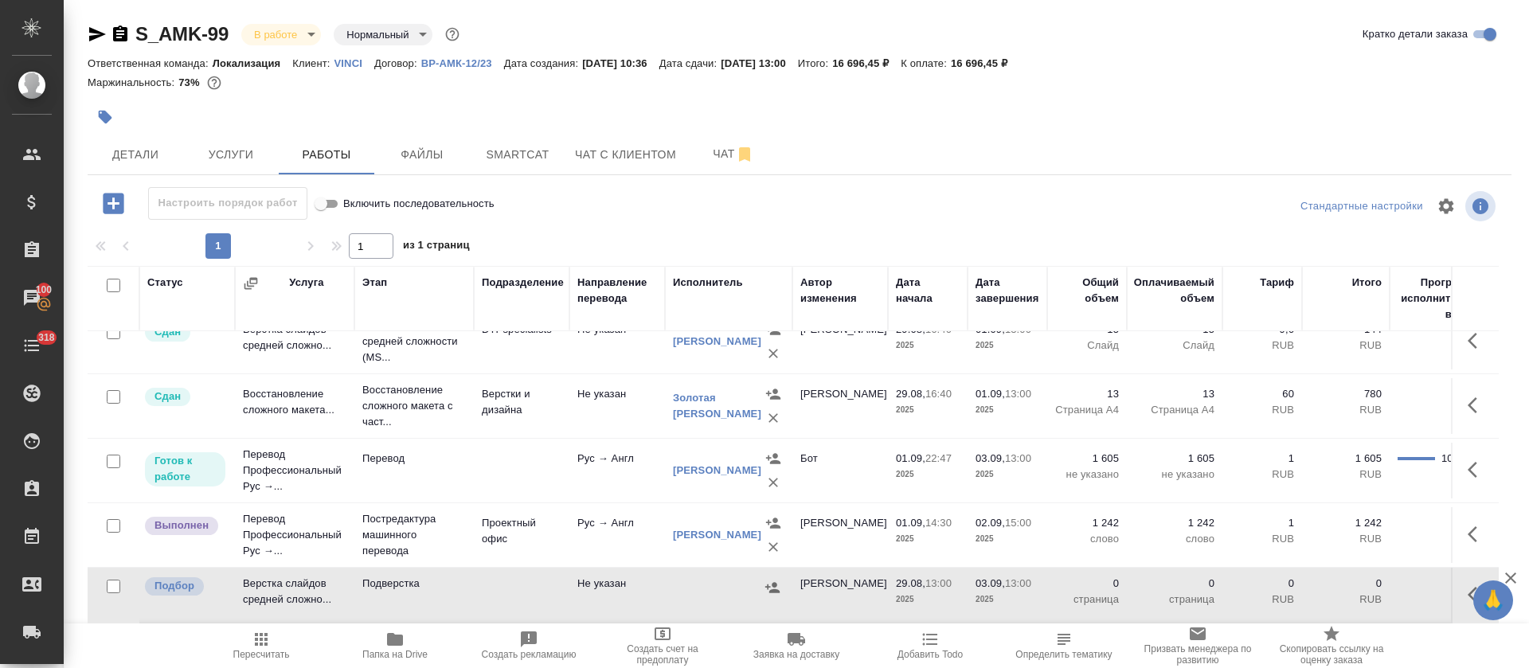
click at [514, 585] on td at bounding box center [522, 596] width 96 height 56
click at [1468, 585] on icon "button" at bounding box center [1477, 594] width 19 height 19
click at [1351, 585] on icon "button" at bounding box center [1360, 594] width 19 height 19
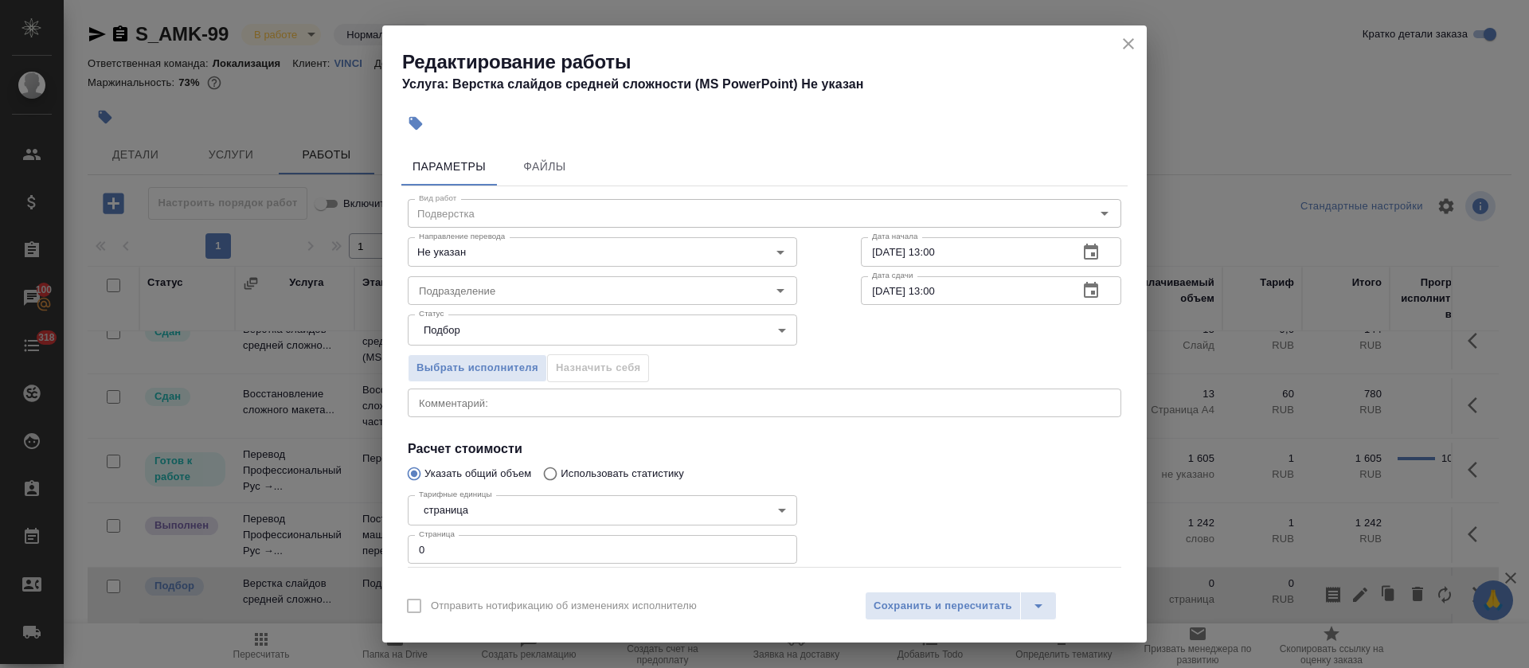
click at [530, 398] on textarea at bounding box center [764, 403] width 691 height 12
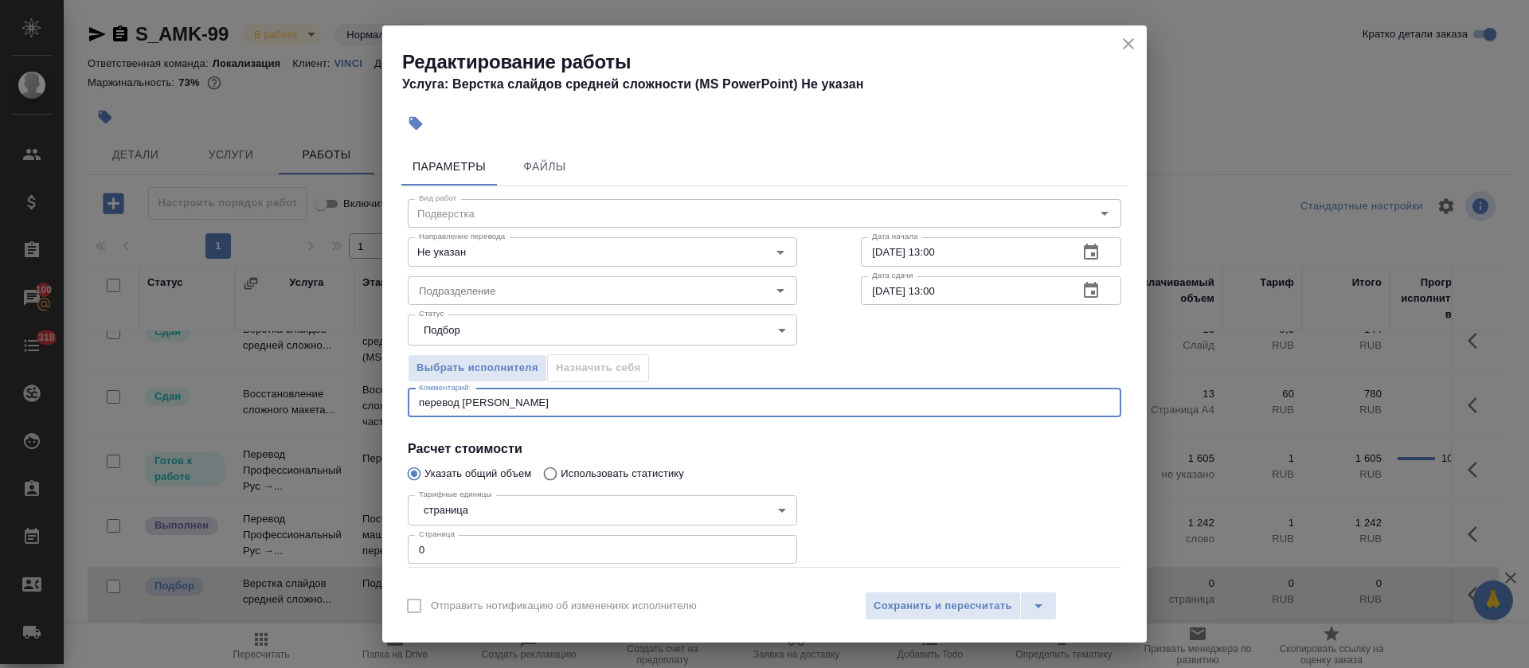
paste textarea "[URL][DOMAIN_NAME]"
type textarea "перевод в [URL][DOMAIN_NAME]"
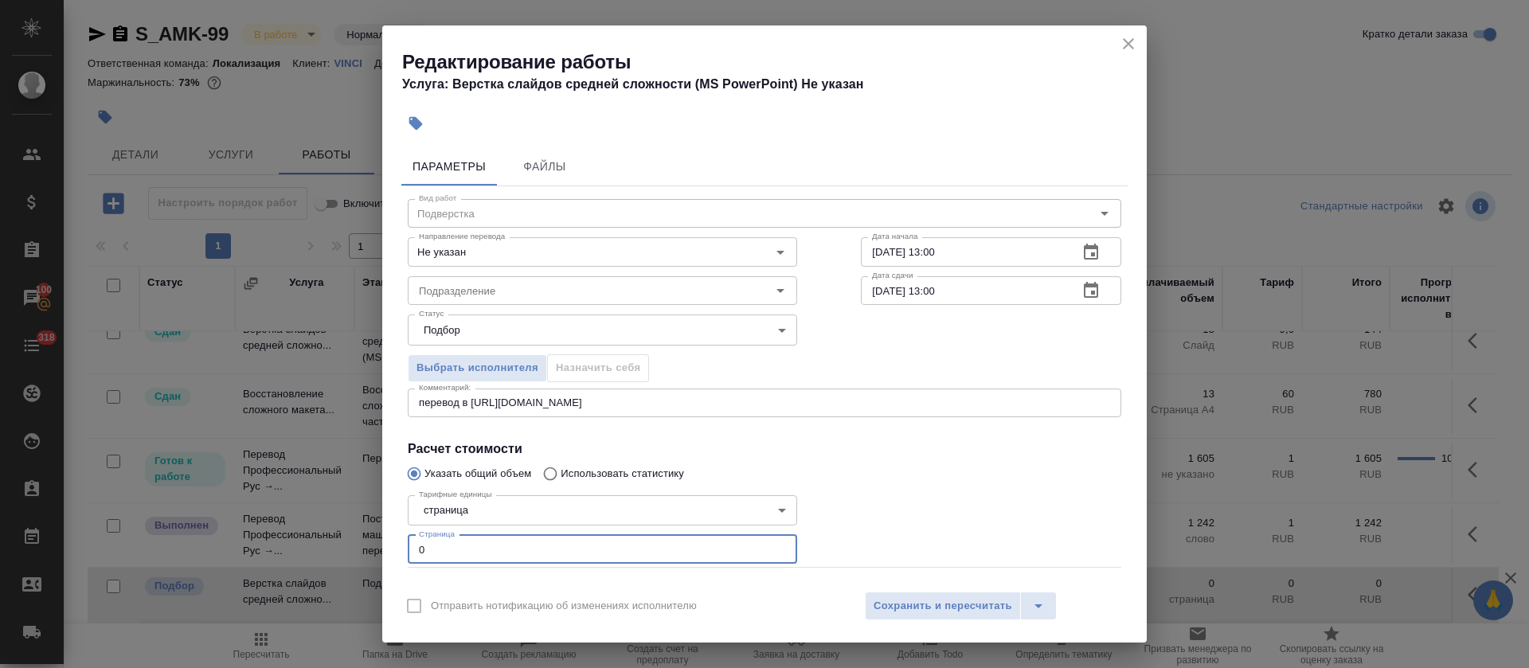
click at [413, 551] on input "0" at bounding box center [602, 549] width 389 height 29
type input "28"
click at [457, 516] on body "🙏 .cls-1 fill:#fff; AWATERA Tretyakova Olga Клиенты Спецификации Заказы 100 Чат…" at bounding box center [764, 334] width 1529 height 668
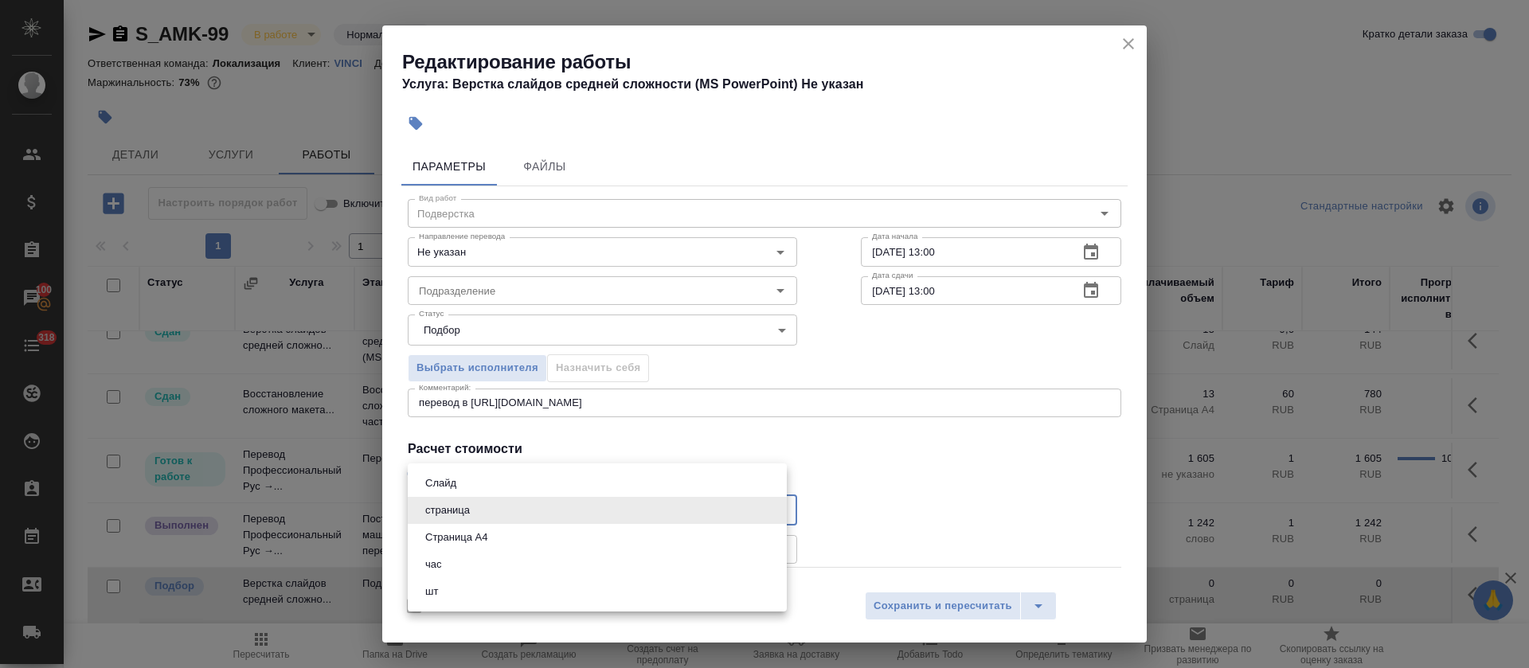
click at [464, 485] on li "Слайд" at bounding box center [597, 483] width 379 height 27
type input "5ca1acf853b22f58dad1d151"
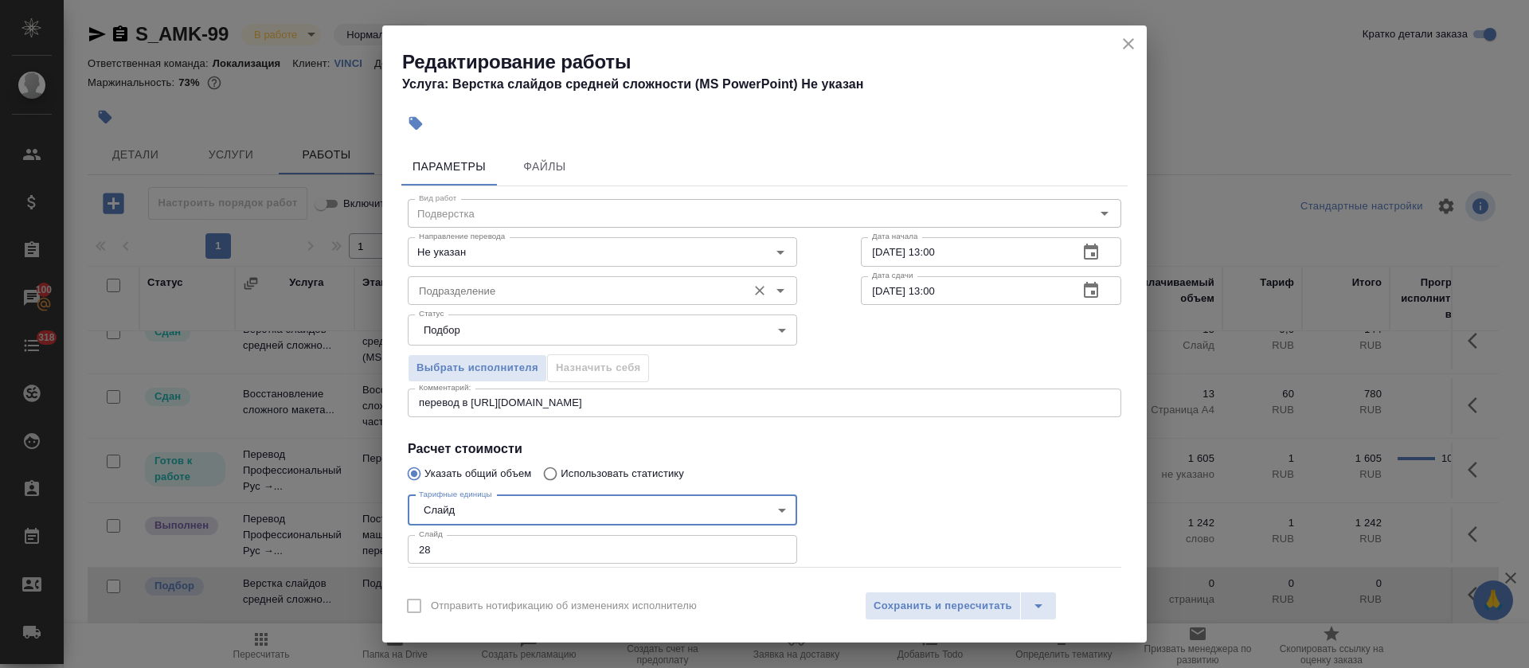
click at [495, 285] on input "Подразделение" at bounding box center [576, 290] width 327 height 19
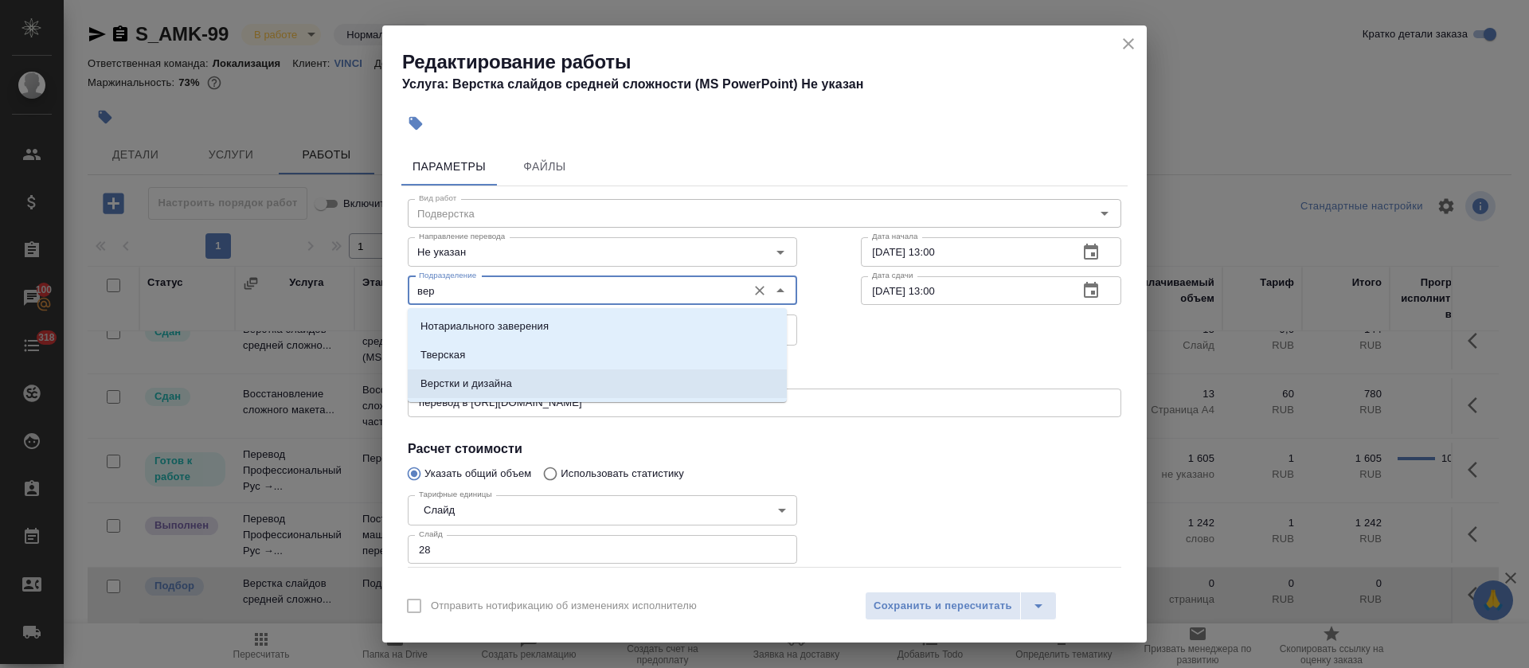
click at [499, 378] on p "Верстки и дизайна" at bounding box center [467, 384] width 92 height 16
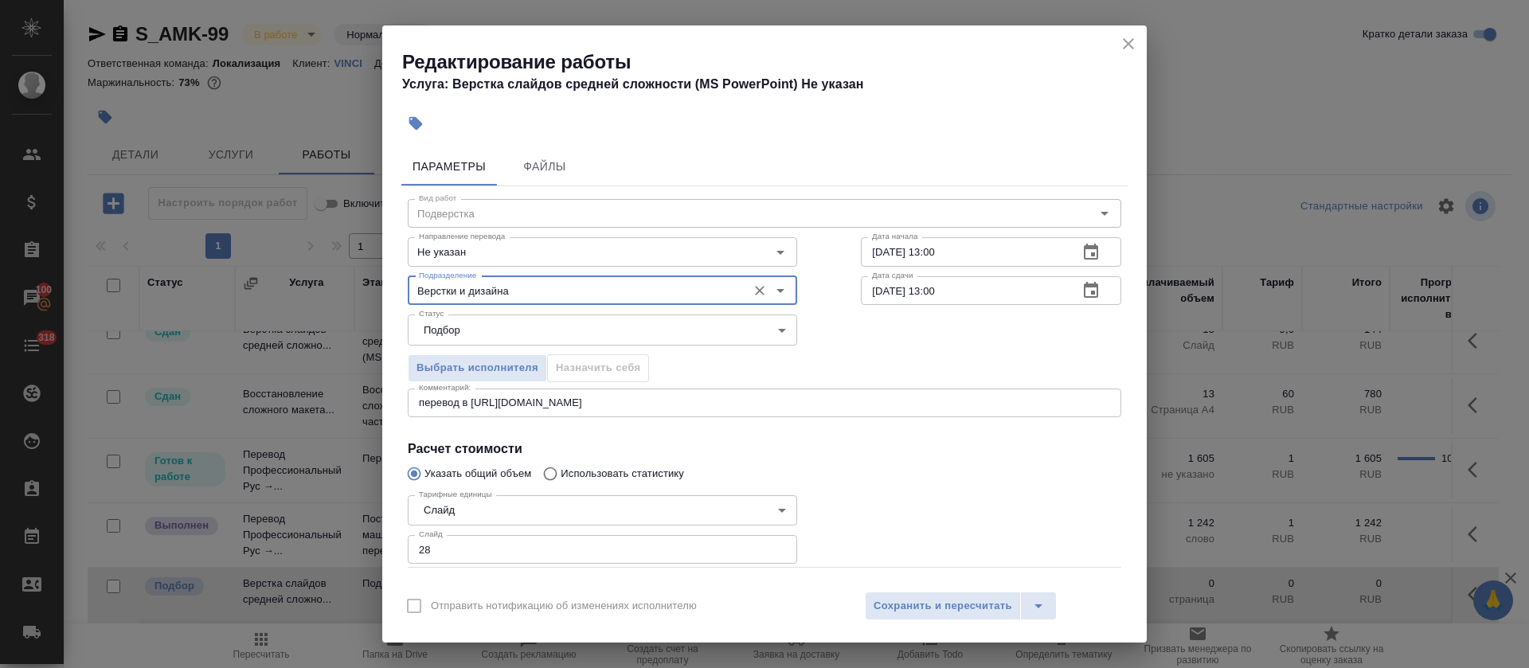
type input "Верстки и дизайна"
click at [1082, 255] on icon "button" at bounding box center [1091, 252] width 19 height 19
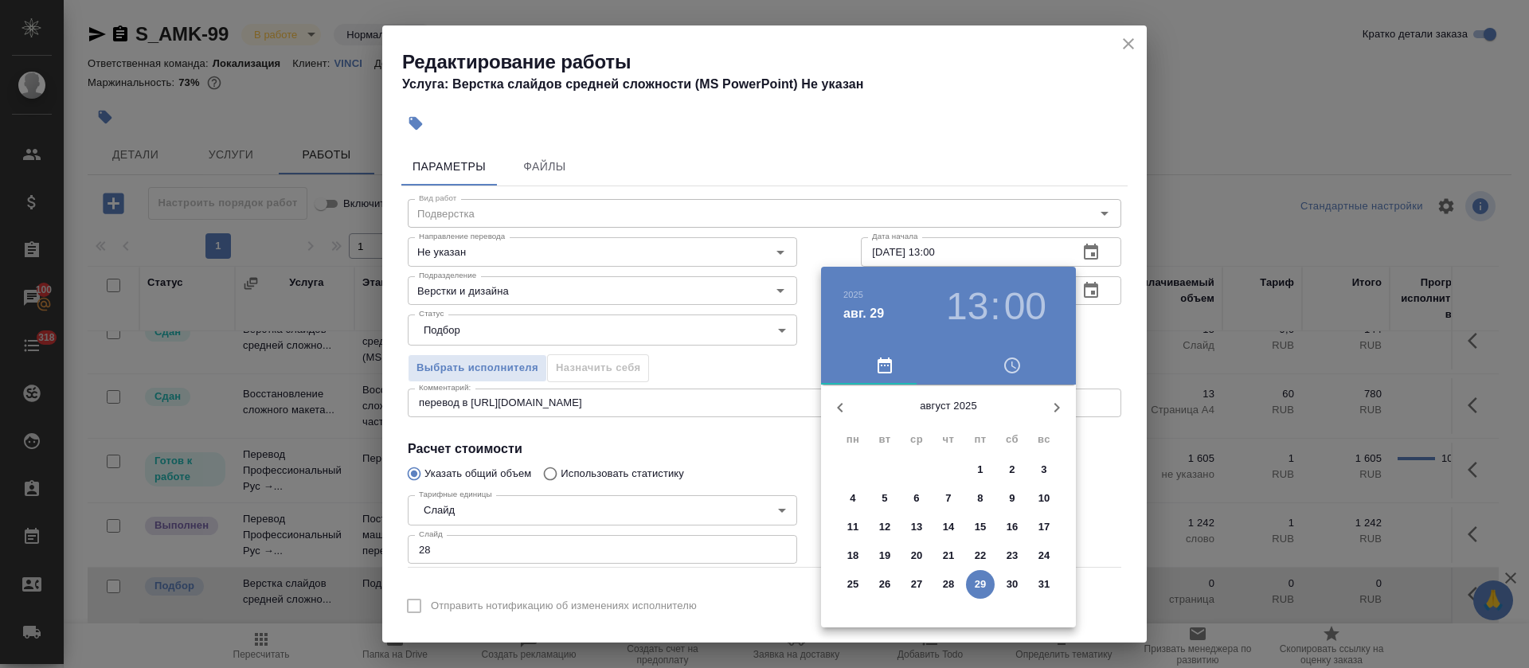
click at [980, 580] on p "29" at bounding box center [981, 585] width 12 height 16
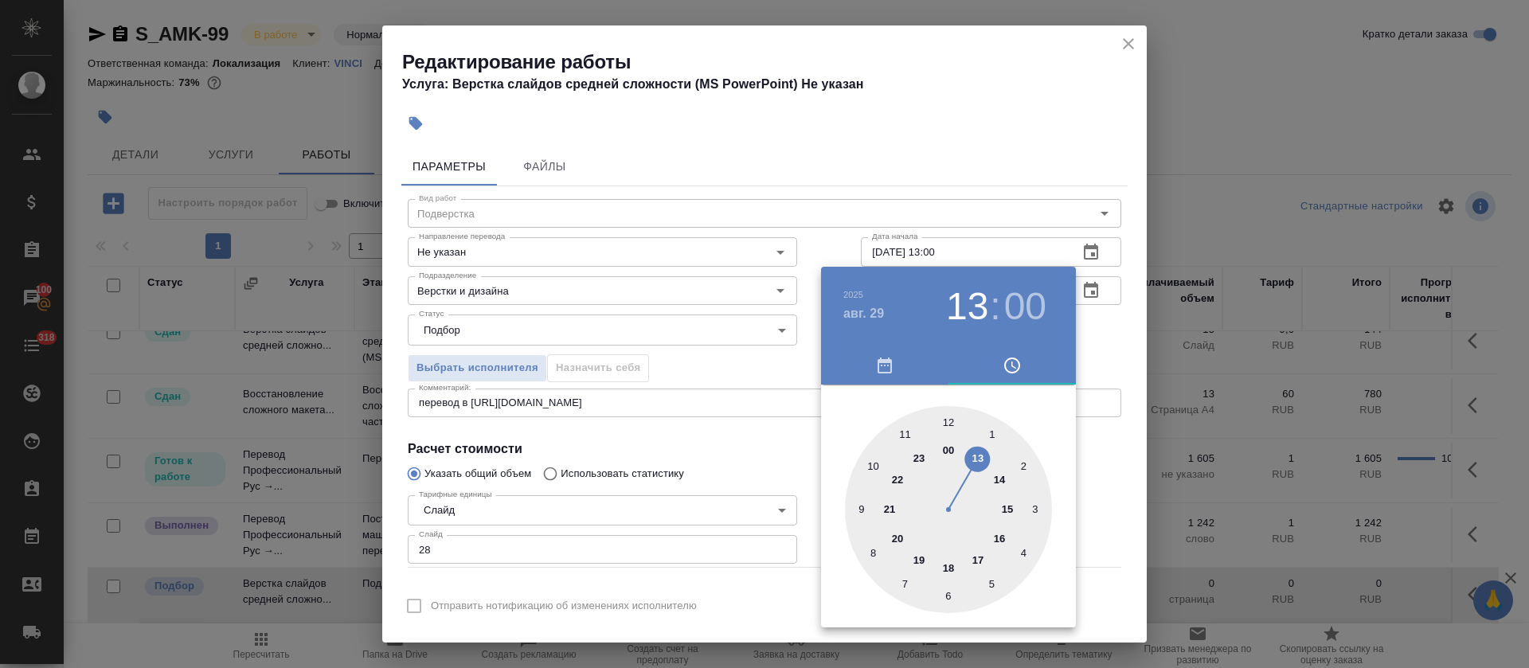
click at [1000, 478] on div at bounding box center [948, 509] width 207 height 207
click at [1022, 462] on div at bounding box center [948, 509] width 207 height 207
click at [749, 469] on div at bounding box center [764, 334] width 1529 height 668
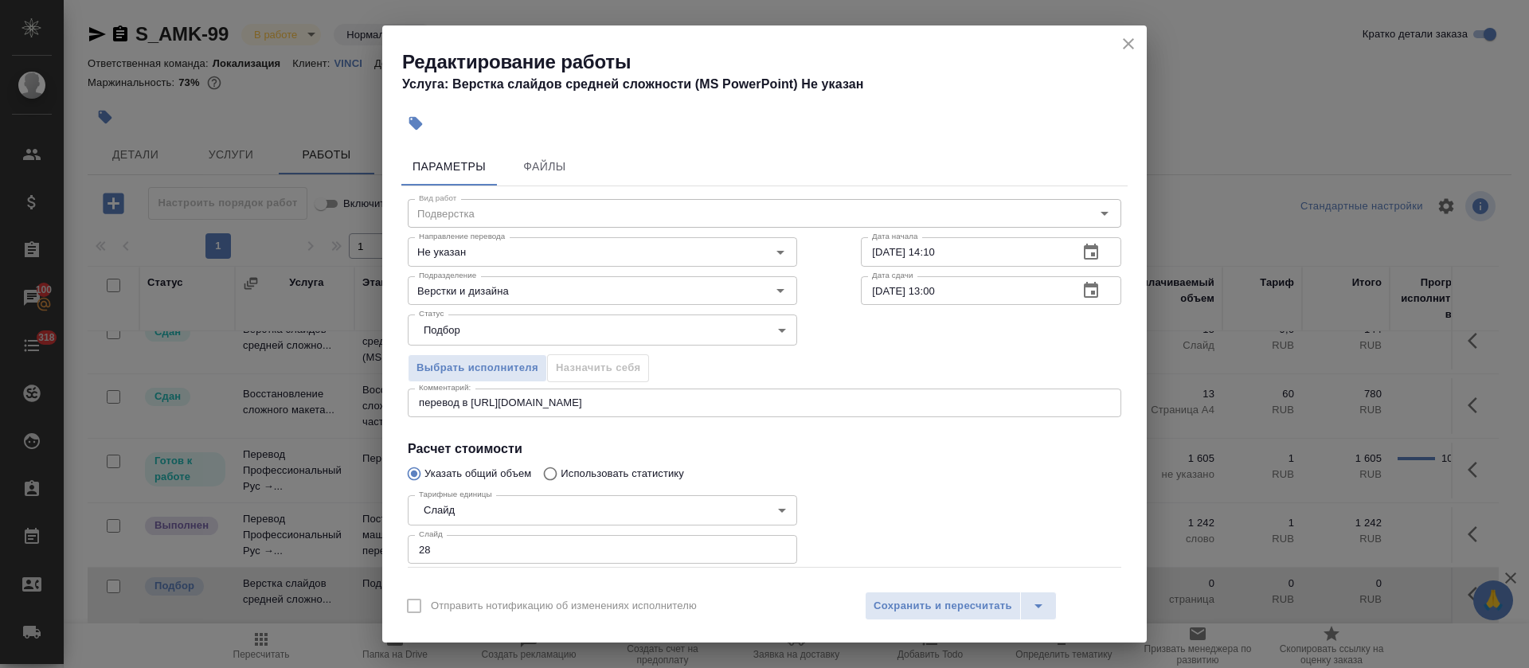
click at [1082, 288] on icon "button" at bounding box center [1091, 290] width 19 height 19
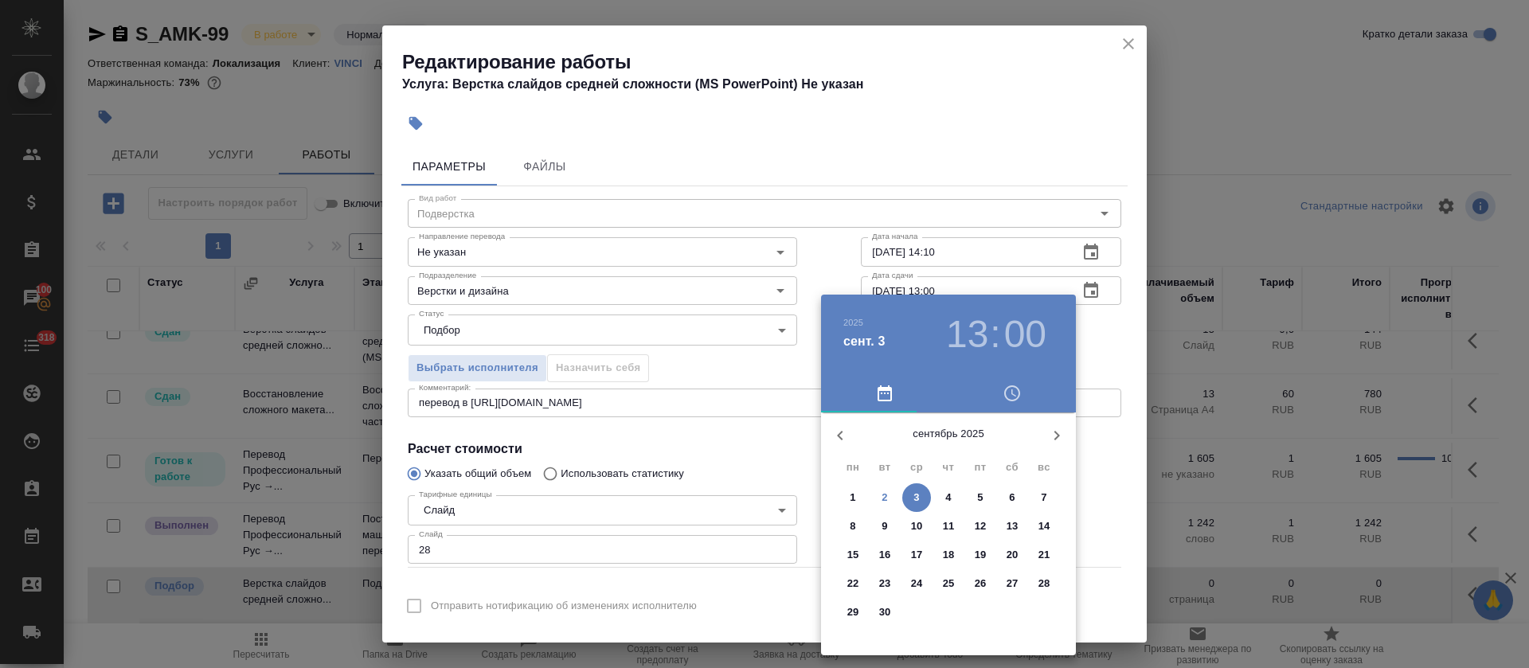
click at [1039, 264] on div at bounding box center [764, 334] width 1529 height 668
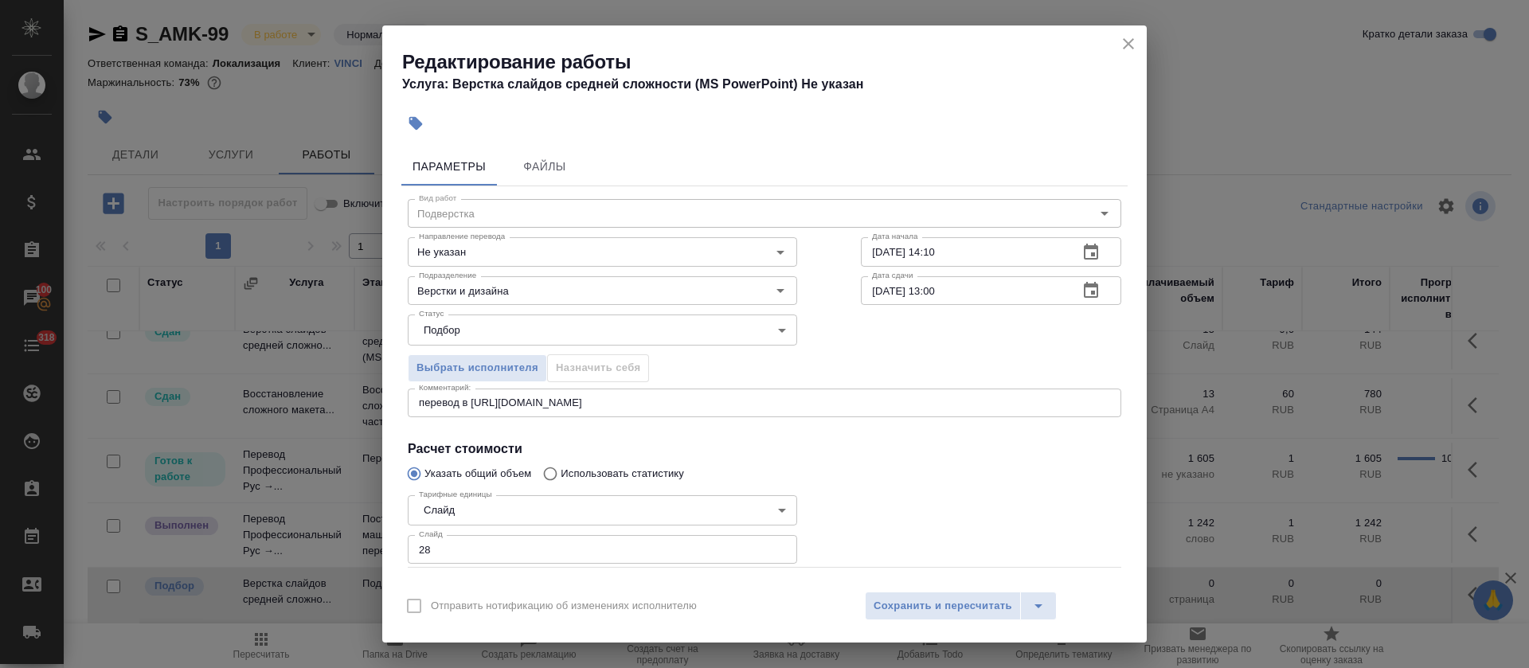
click at [1084, 247] on icon "button" at bounding box center [1091, 252] width 14 height 16
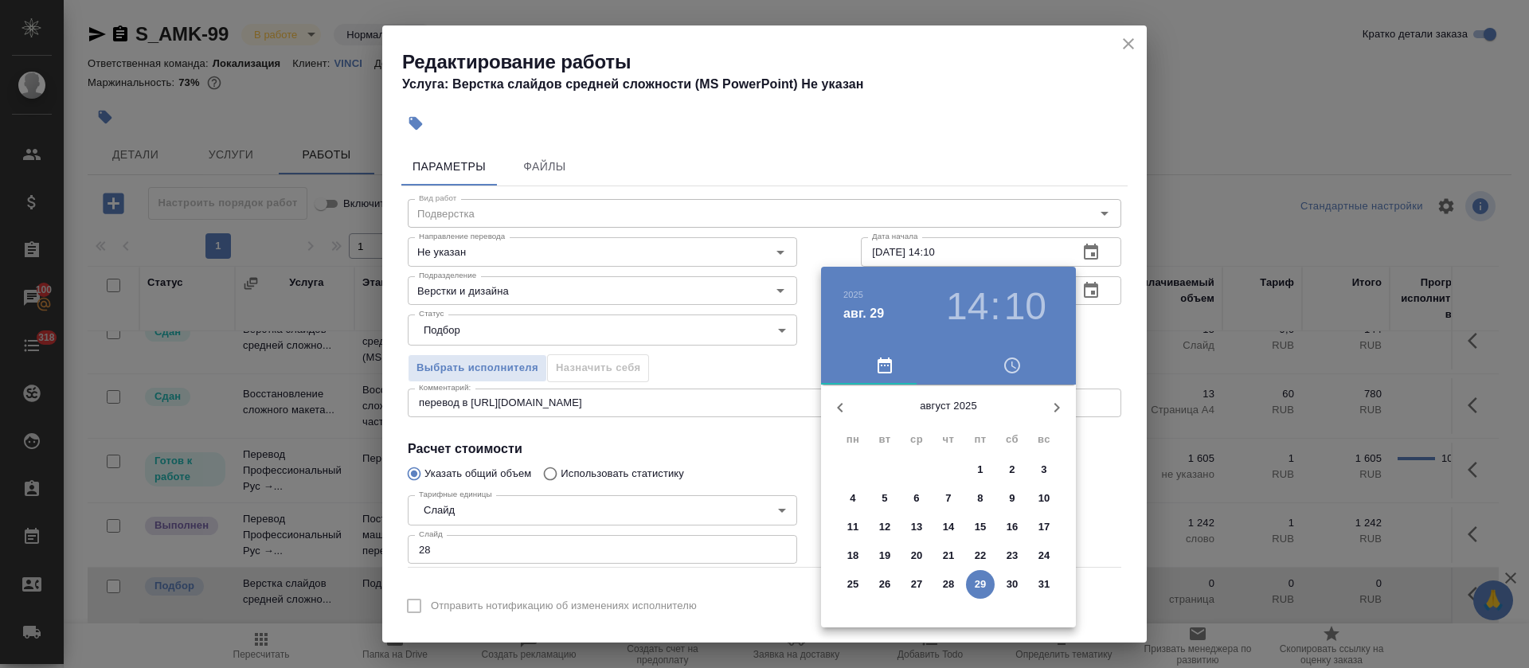
click at [1054, 413] on icon "button" at bounding box center [1056, 407] width 19 height 19
click at [879, 468] on span "2" at bounding box center [885, 470] width 29 height 16
type input "02.09.2025 14:10"
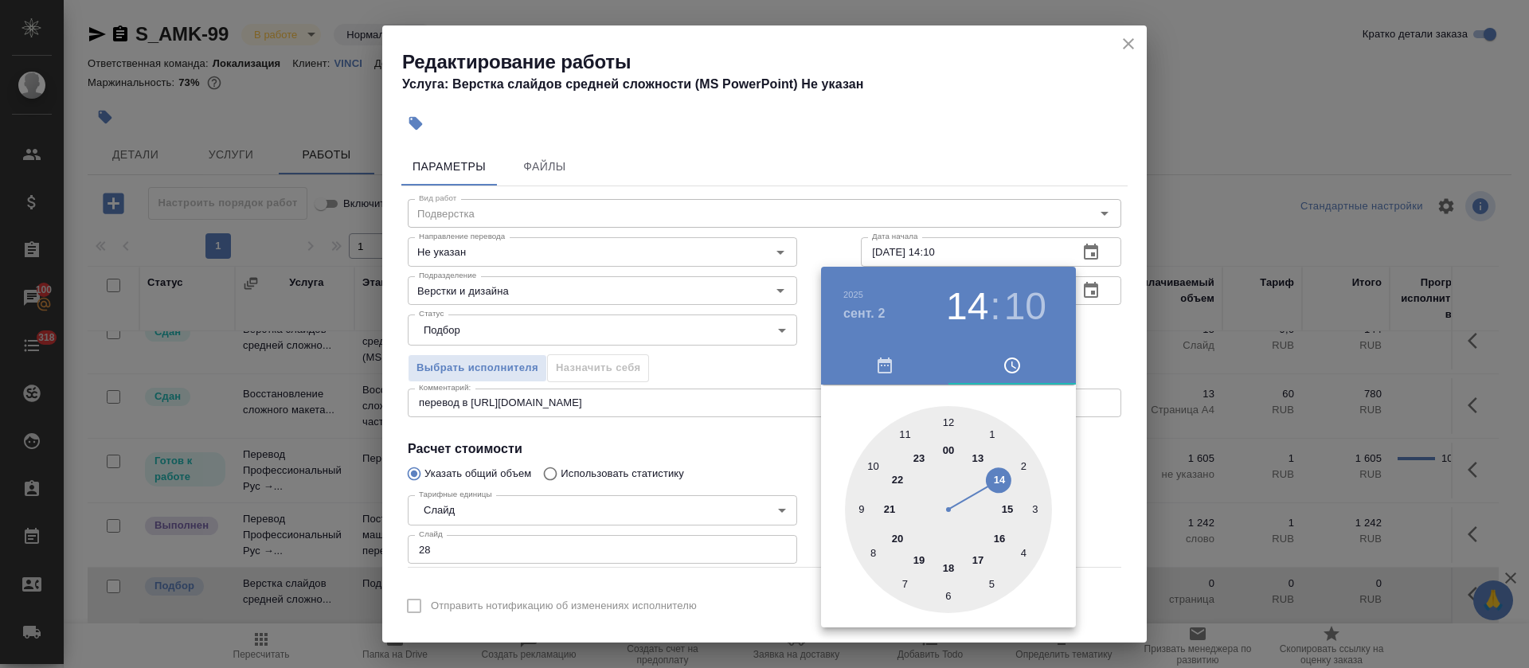
click at [728, 492] on div at bounding box center [764, 334] width 1529 height 668
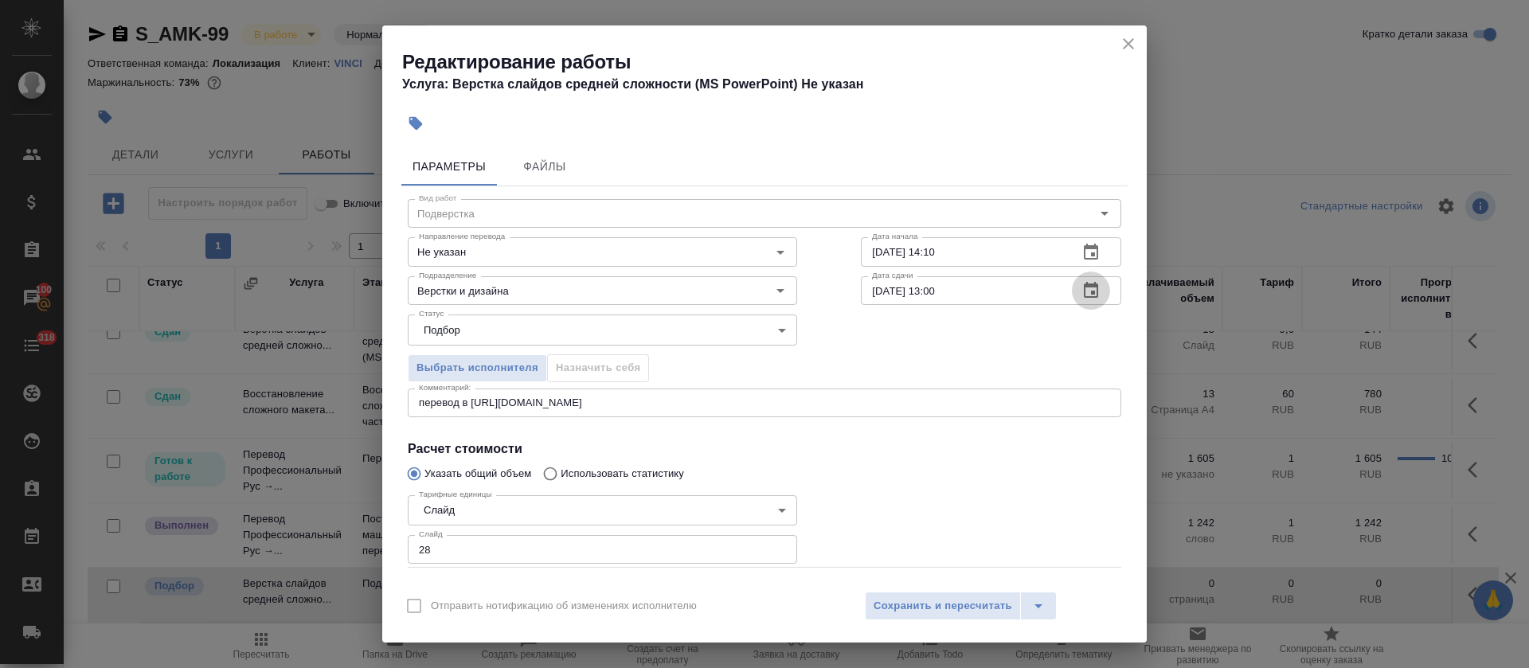
click at [1082, 295] on icon "button" at bounding box center [1091, 290] width 19 height 19
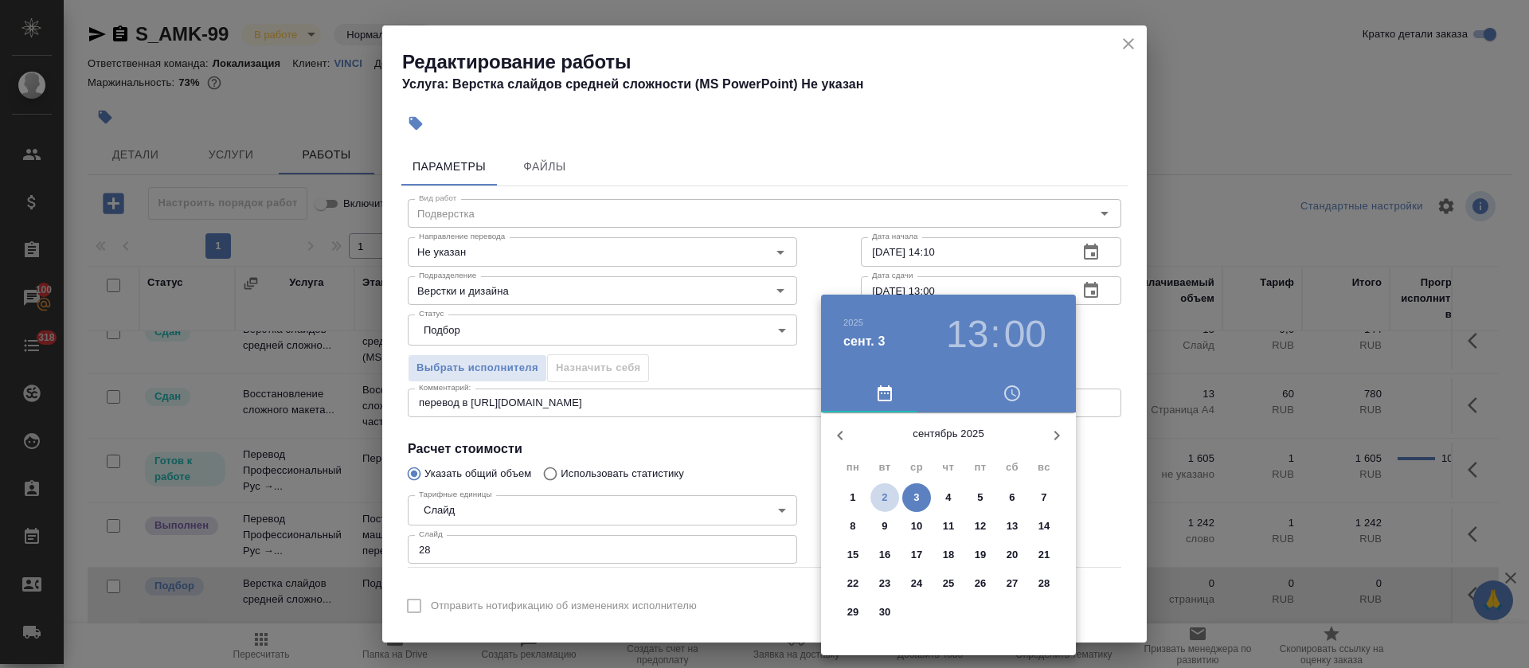
click at [882, 501] on p "2" at bounding box center [885, 498] width 6 height 16
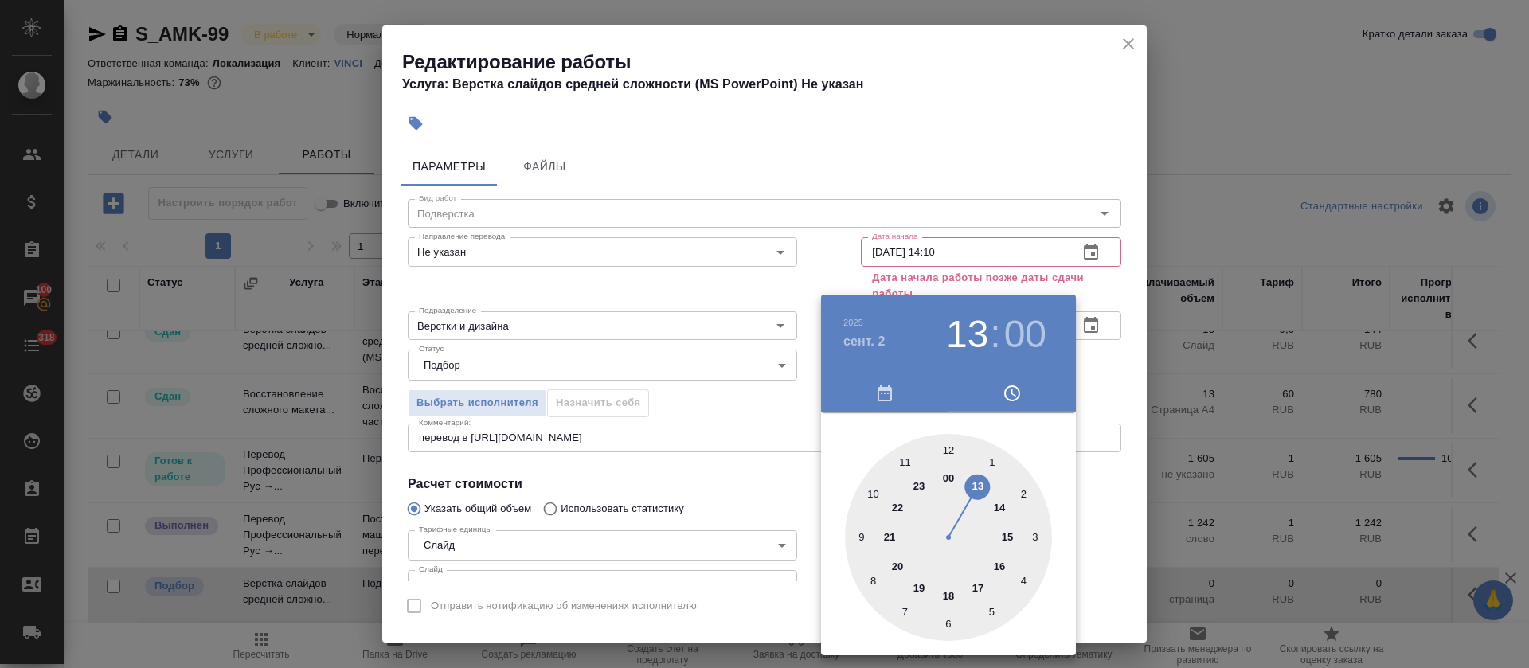
click at [922, 582] on div at bounding box center [948, 537] width 207 height 207
type input "02.09.2025 19:00"
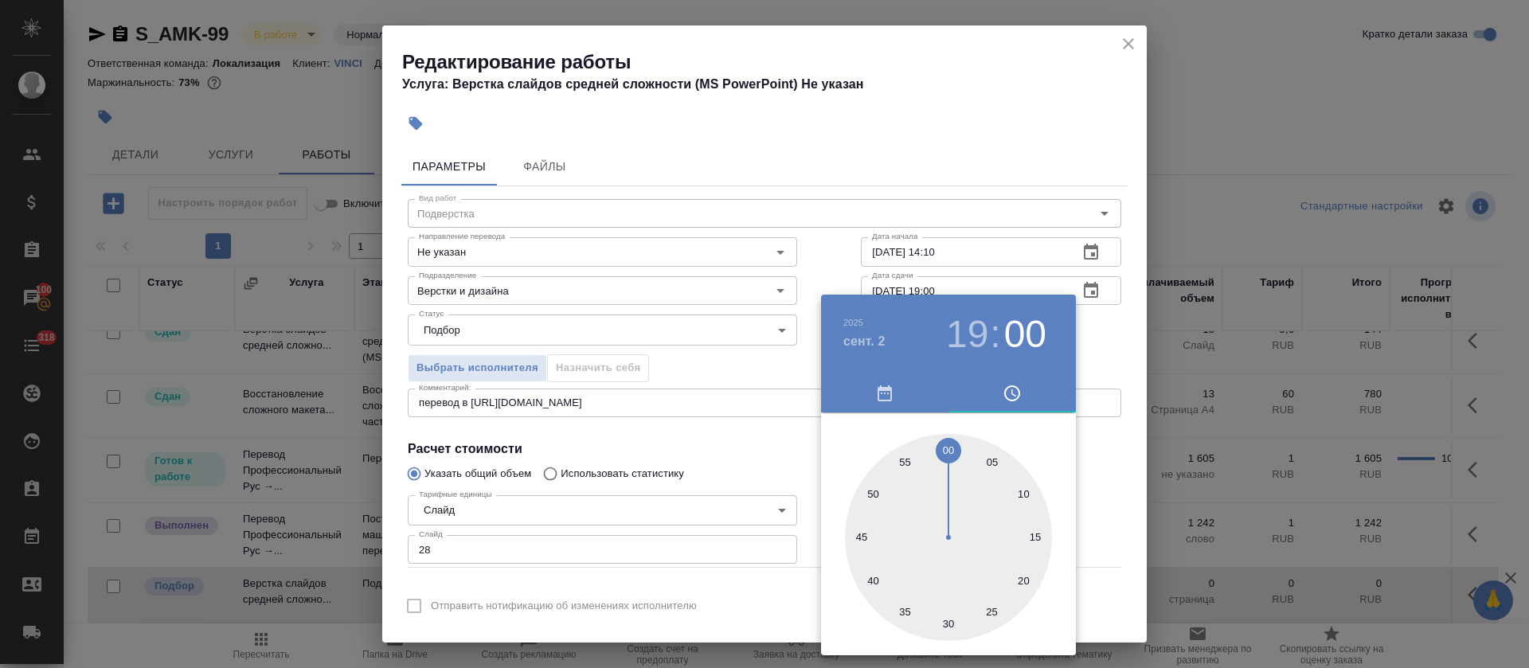
click at [787, 495] on div at bounding box center [764, 334] width 1529 height 668
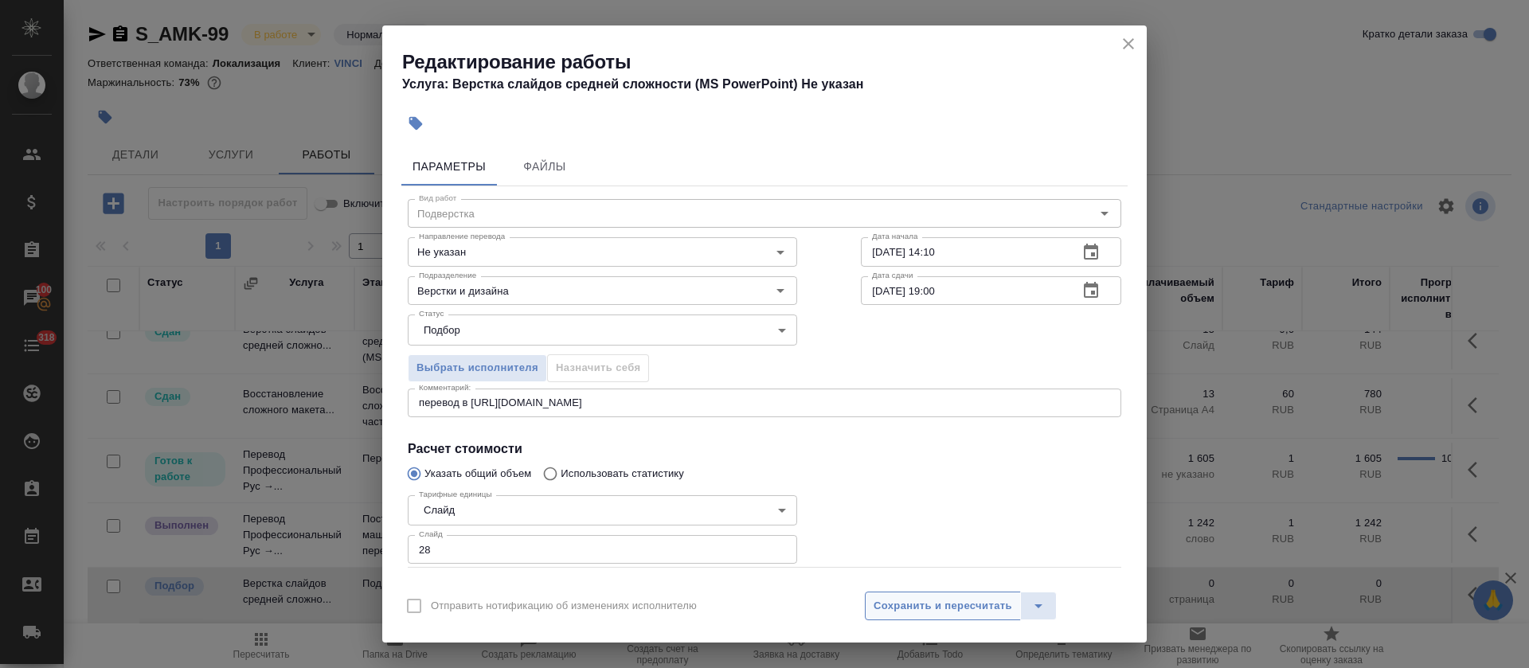
click at [944, 606] on span "Сохранить и пересчитать" at bounding box center [943, 606] width 139 height 18
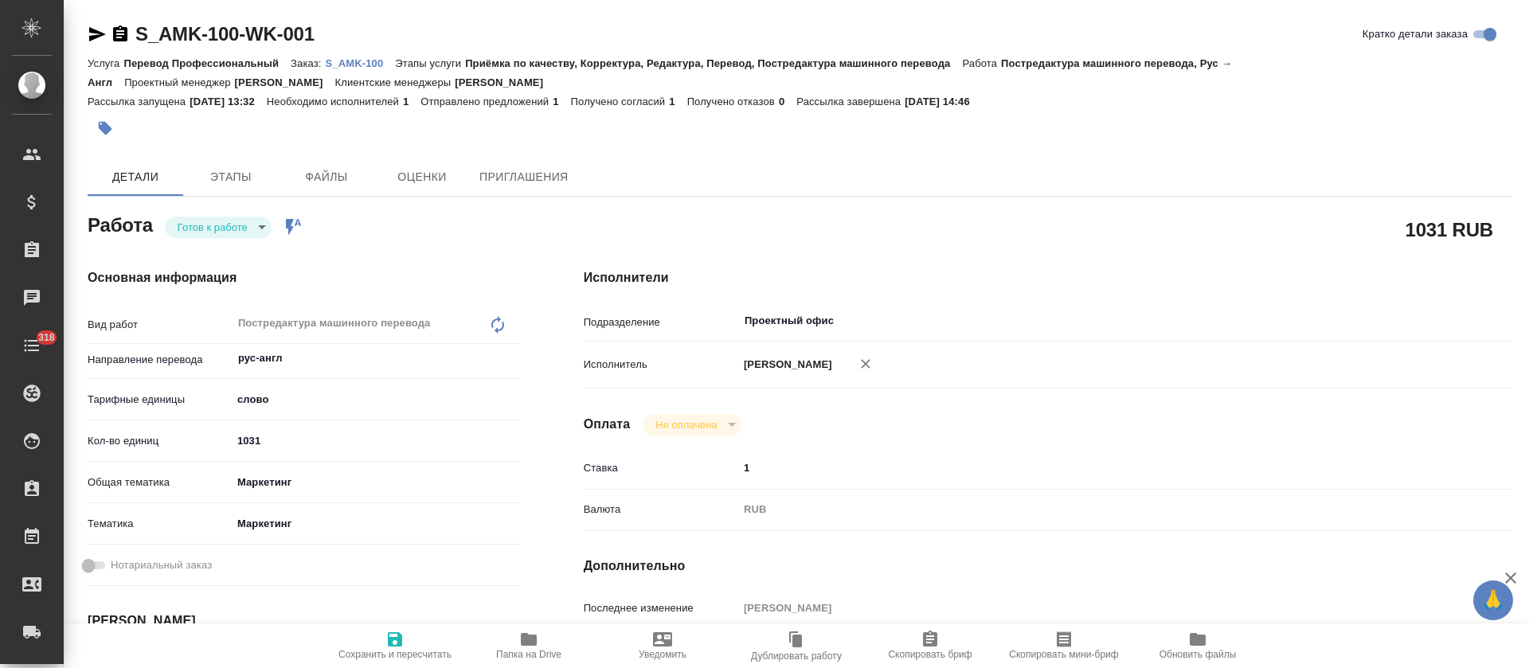
click at [525, 641] on icon "button" at bounding box center [529, 639] width 16 height 13
type textarea "x"
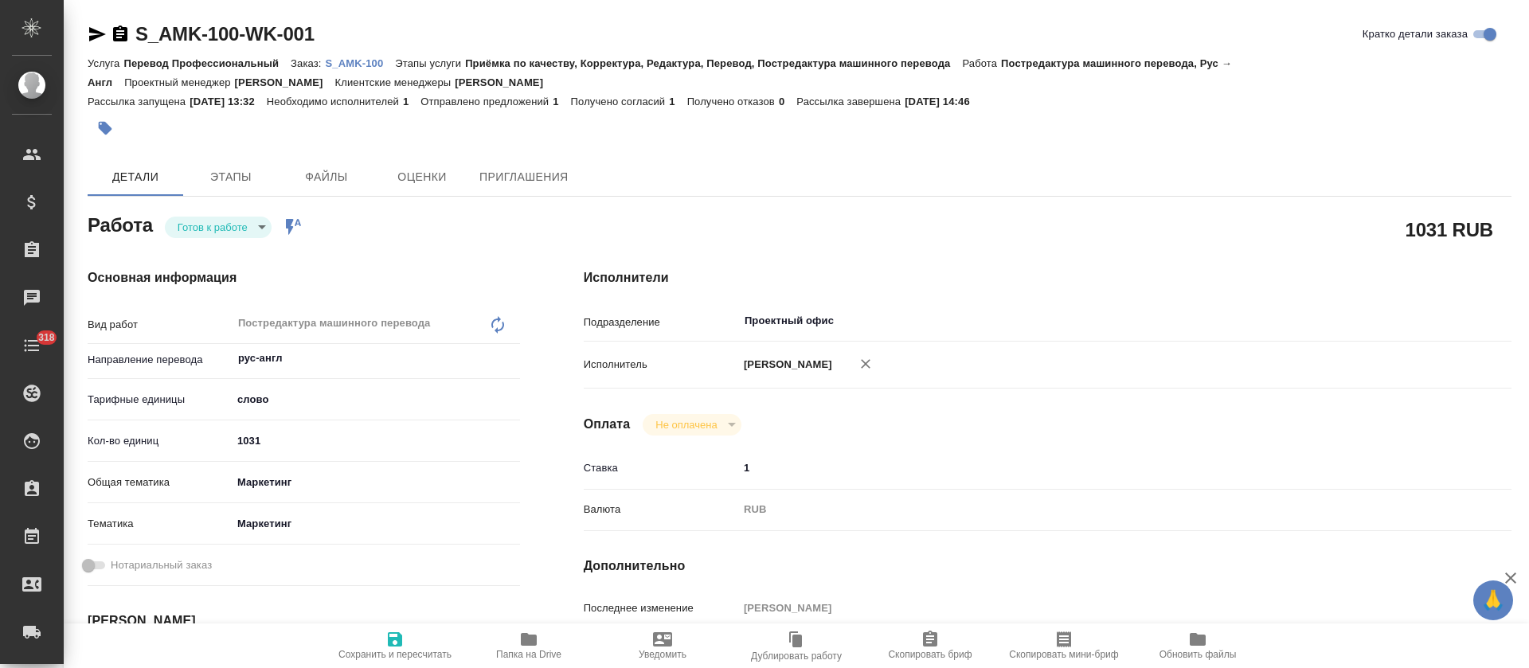
type textarea "x"
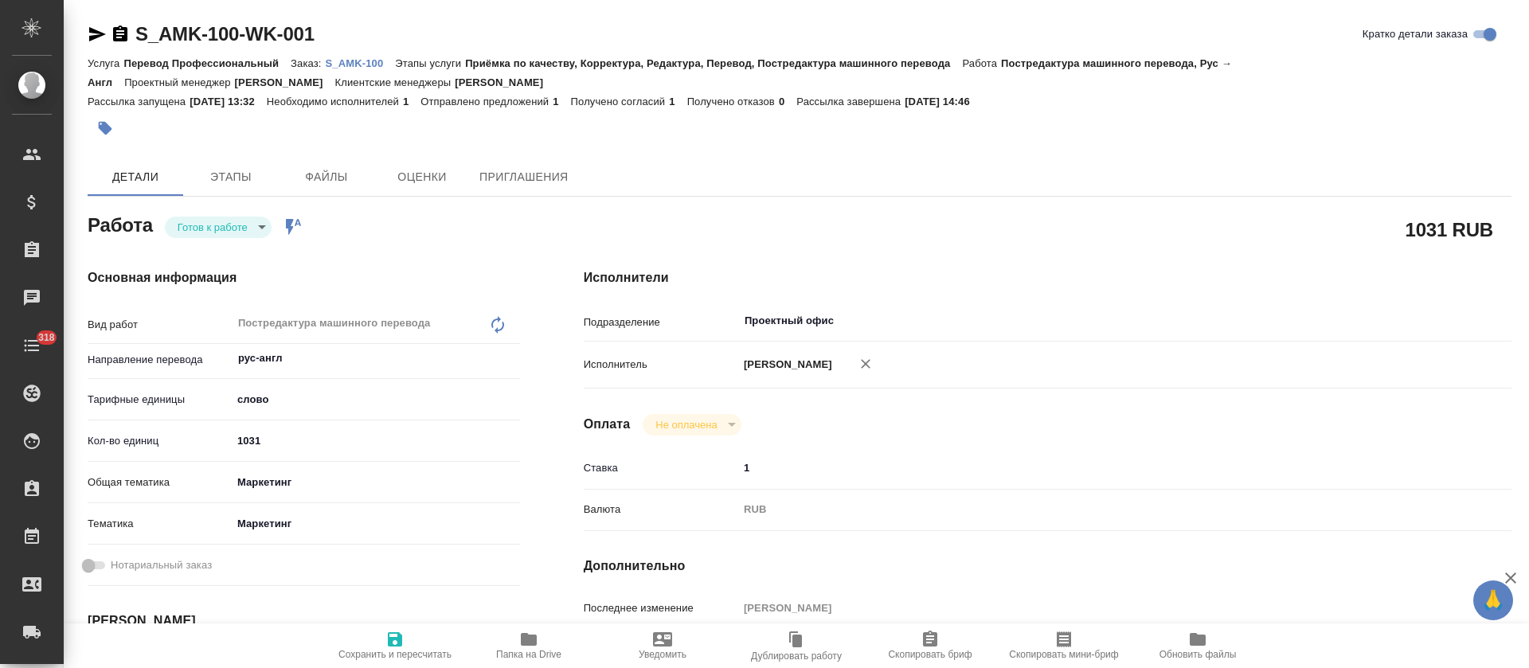
type textarea "x"
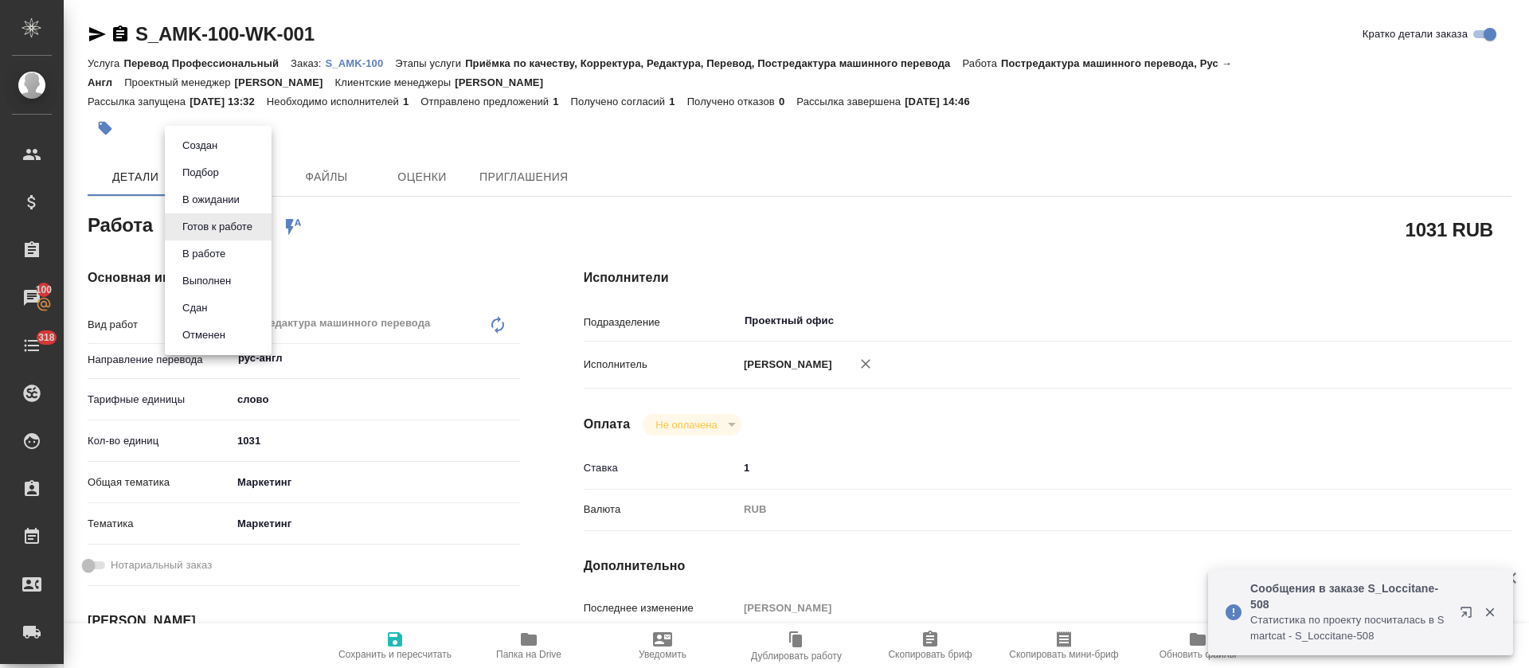
click at [262, 226] on body "🙏 .cls-1 fill:#fff; AWATERA [PERSON_NAME] Спецификации Заказы 100 Чаты 318 Todo…" at bounding box center [764, 334] width 1529 height 668
click at [246, 288] on li "Выполнен" at bounding box center [218, 281] width 107 height 27
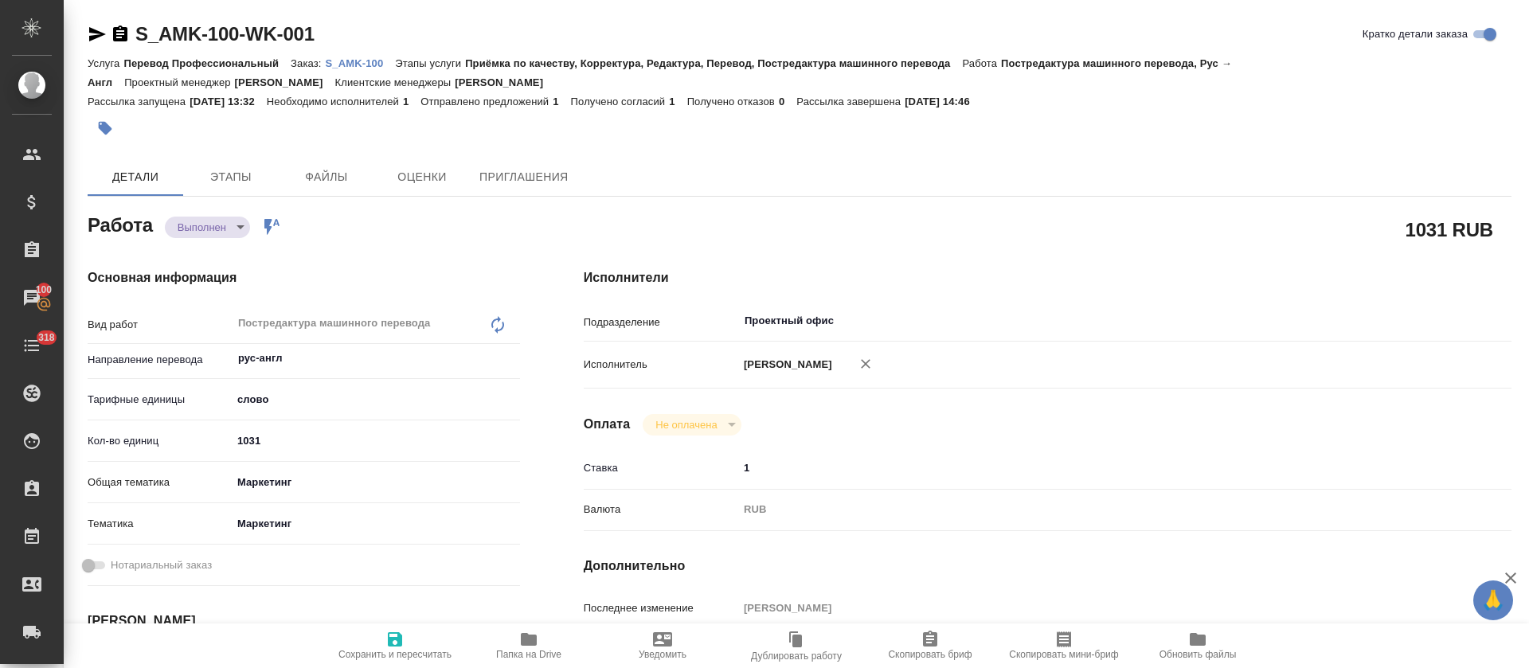
type textarea "x"
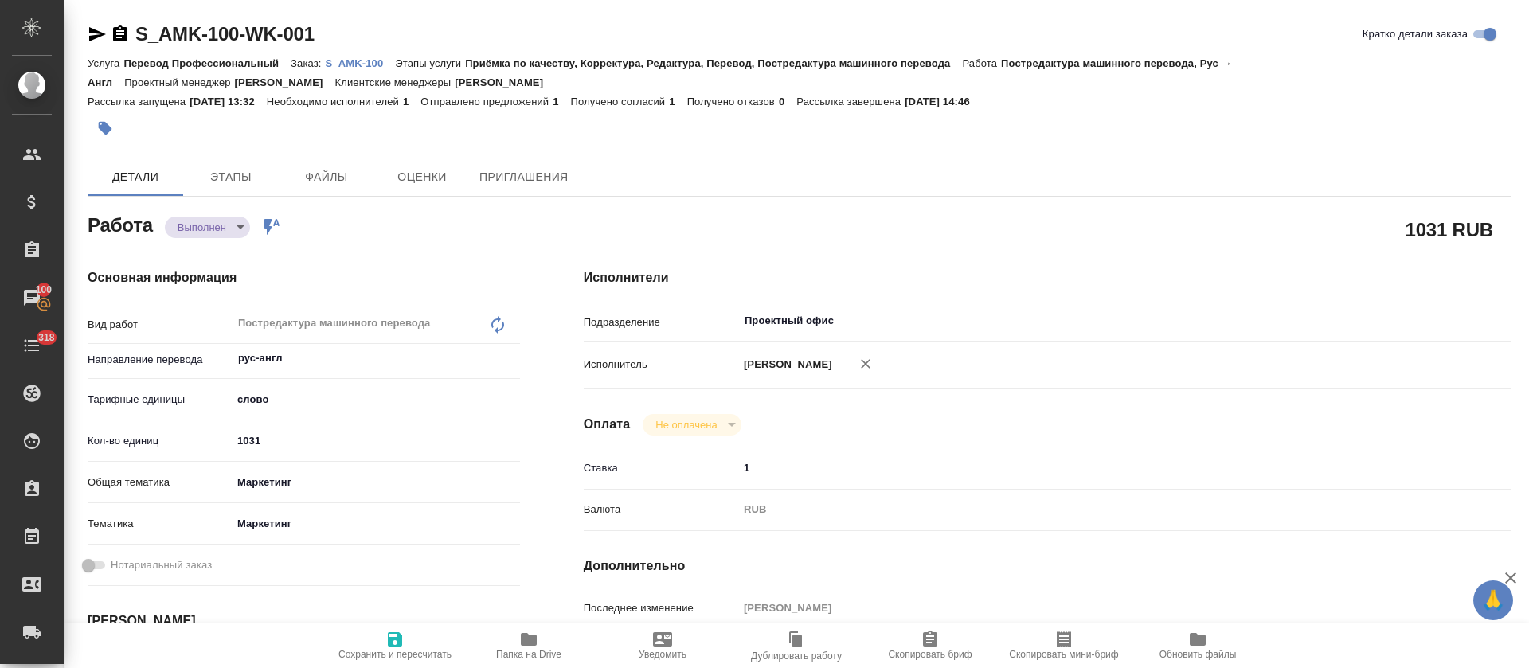
type textarea "x"
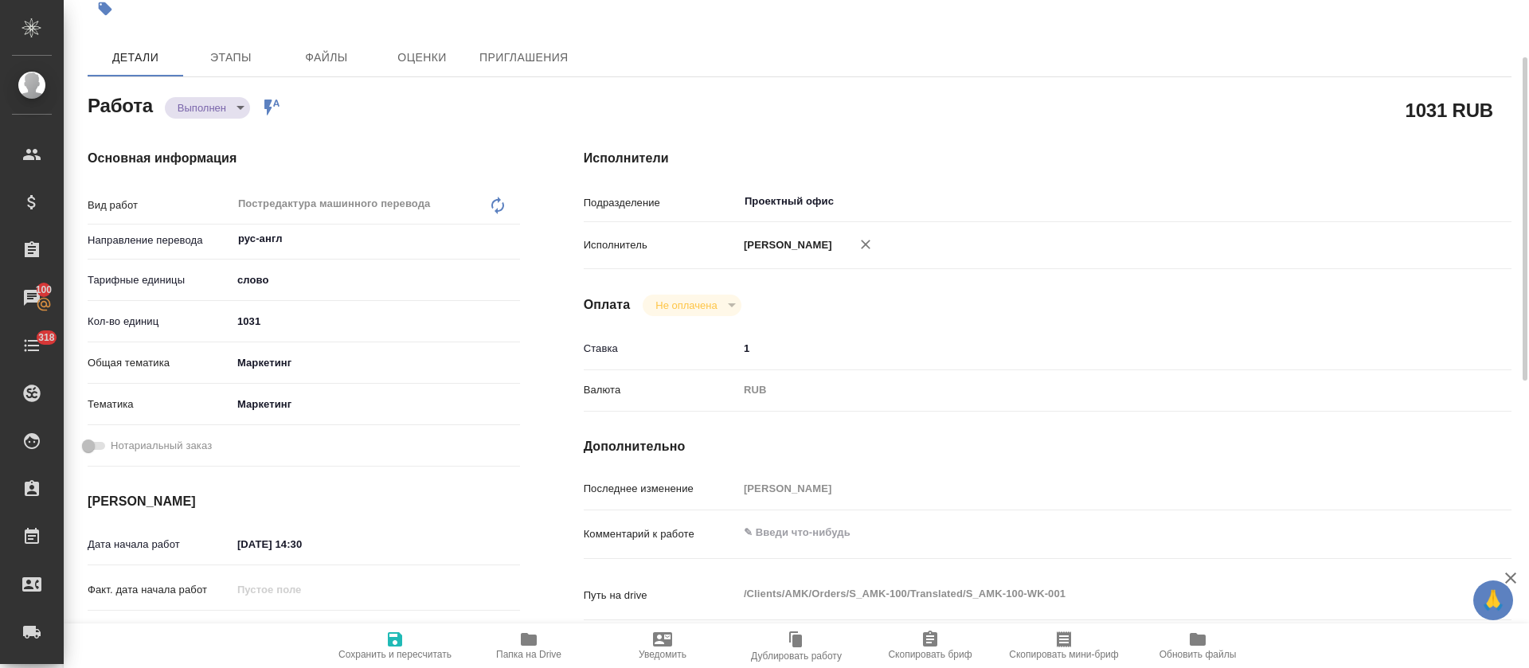
type textarea "x"
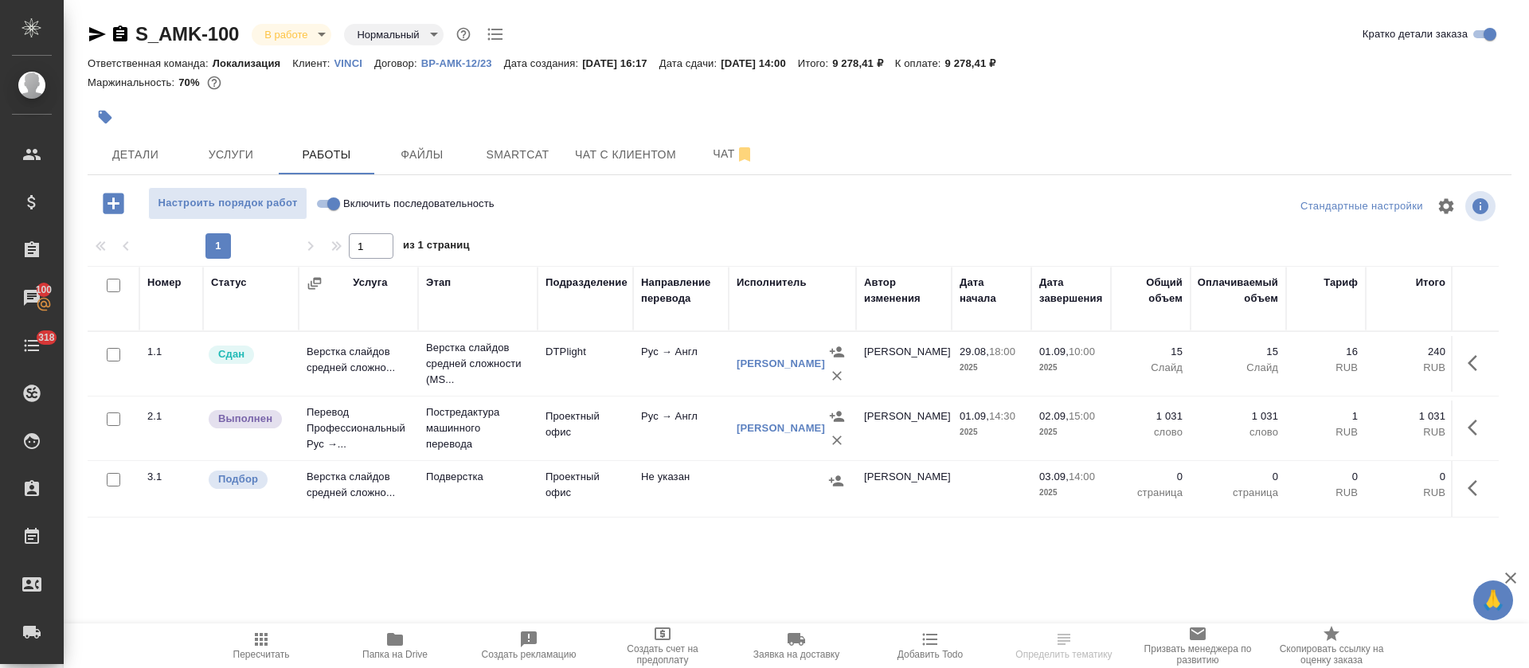
click at [614, 494] on td "Проектный офис" at bounding box center [586, 489] width 96 height 56
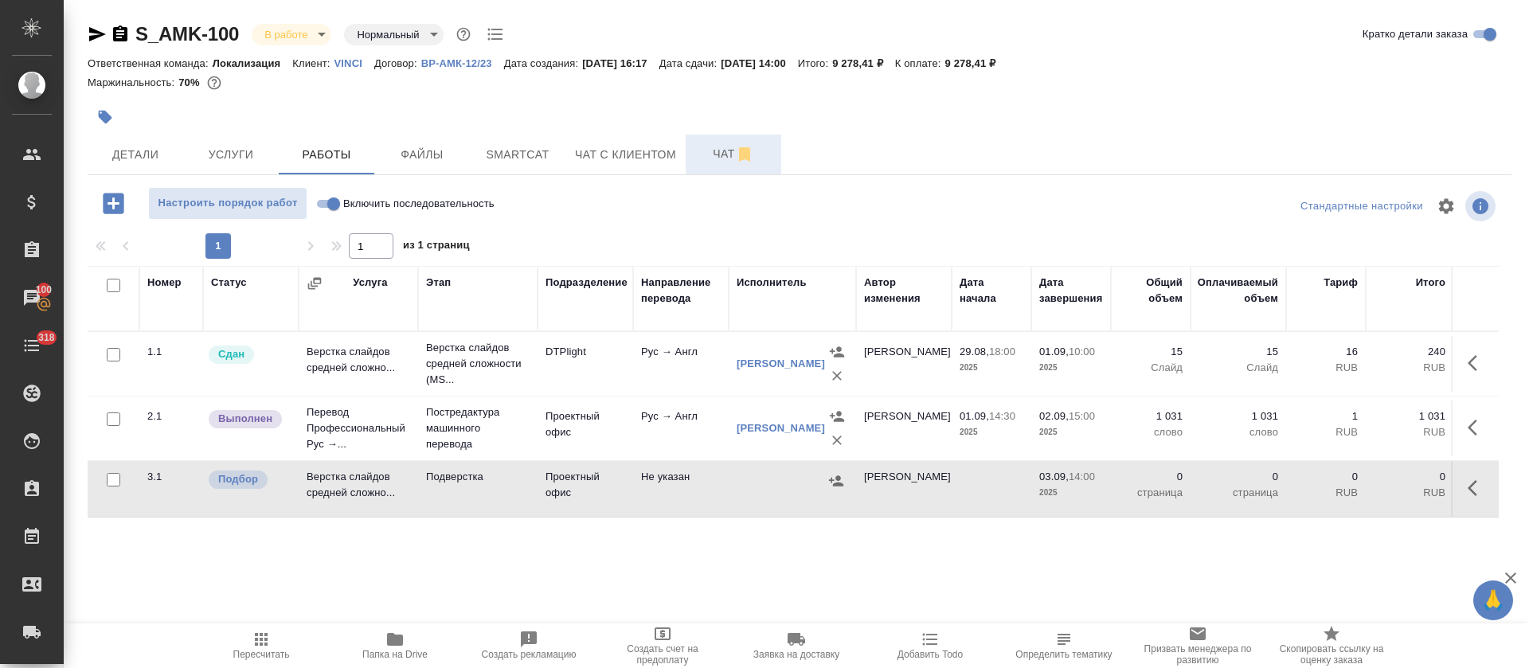
click at [718, 169] on button "Чат" at bounding box center [734, 155] width 96 height 40
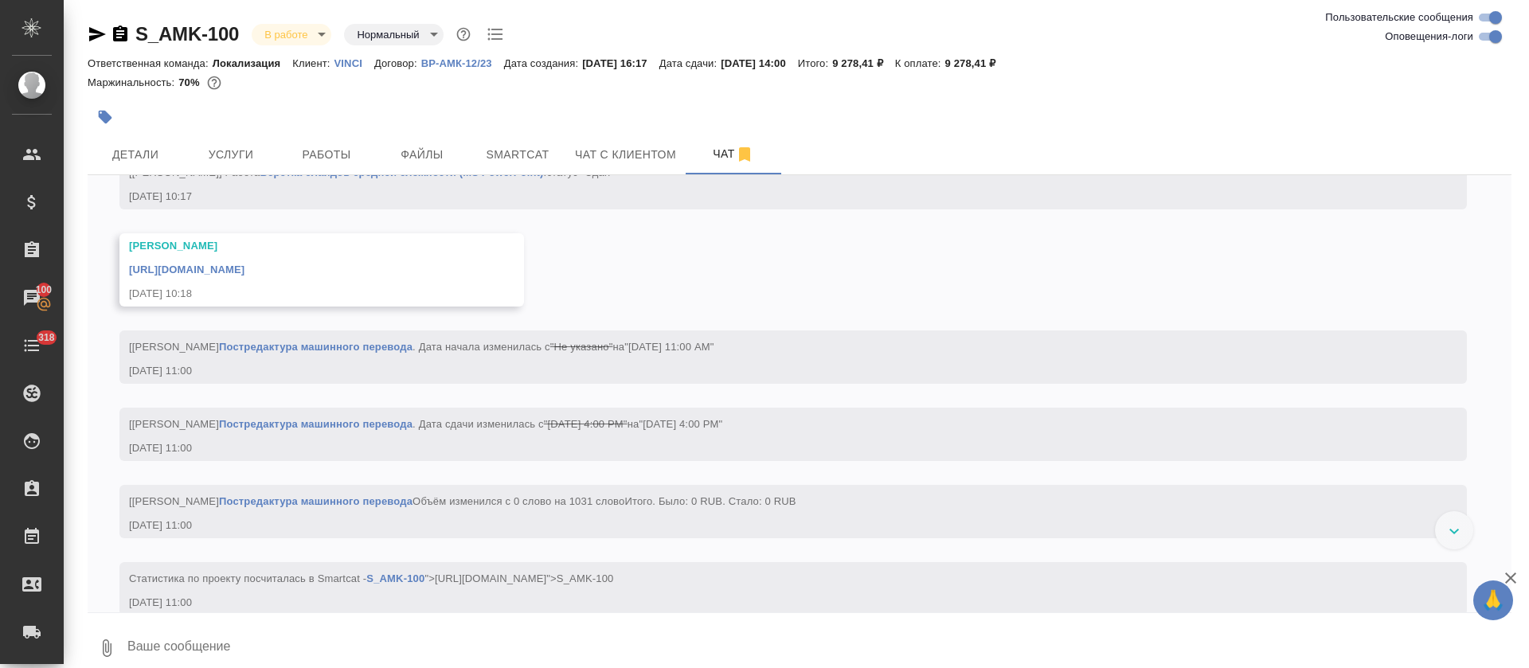
click at [1503, 40] on input "Оповещения-логи" at bounding box center [1495, 36] width 57 height 19
checkbox input "false"
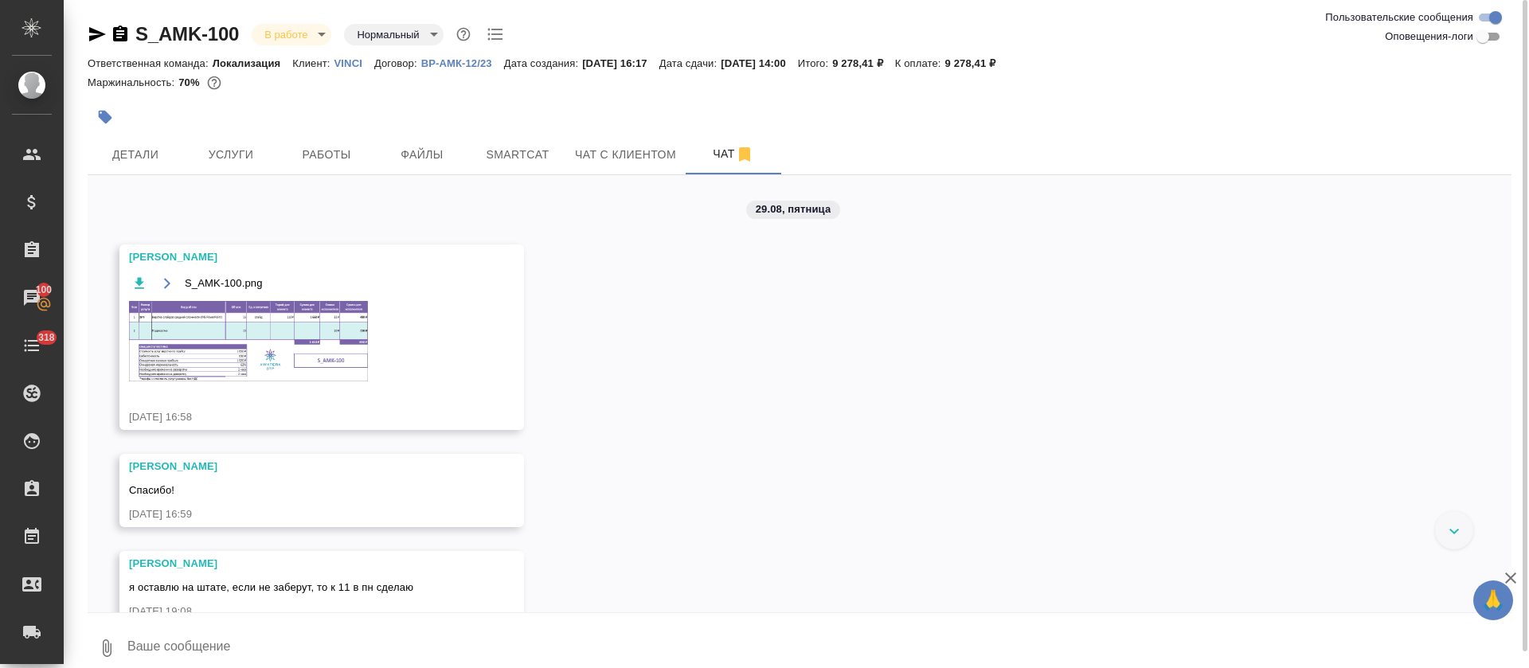
click at [310, 315] on img at bounding box center [248, 341] width 239 height 80
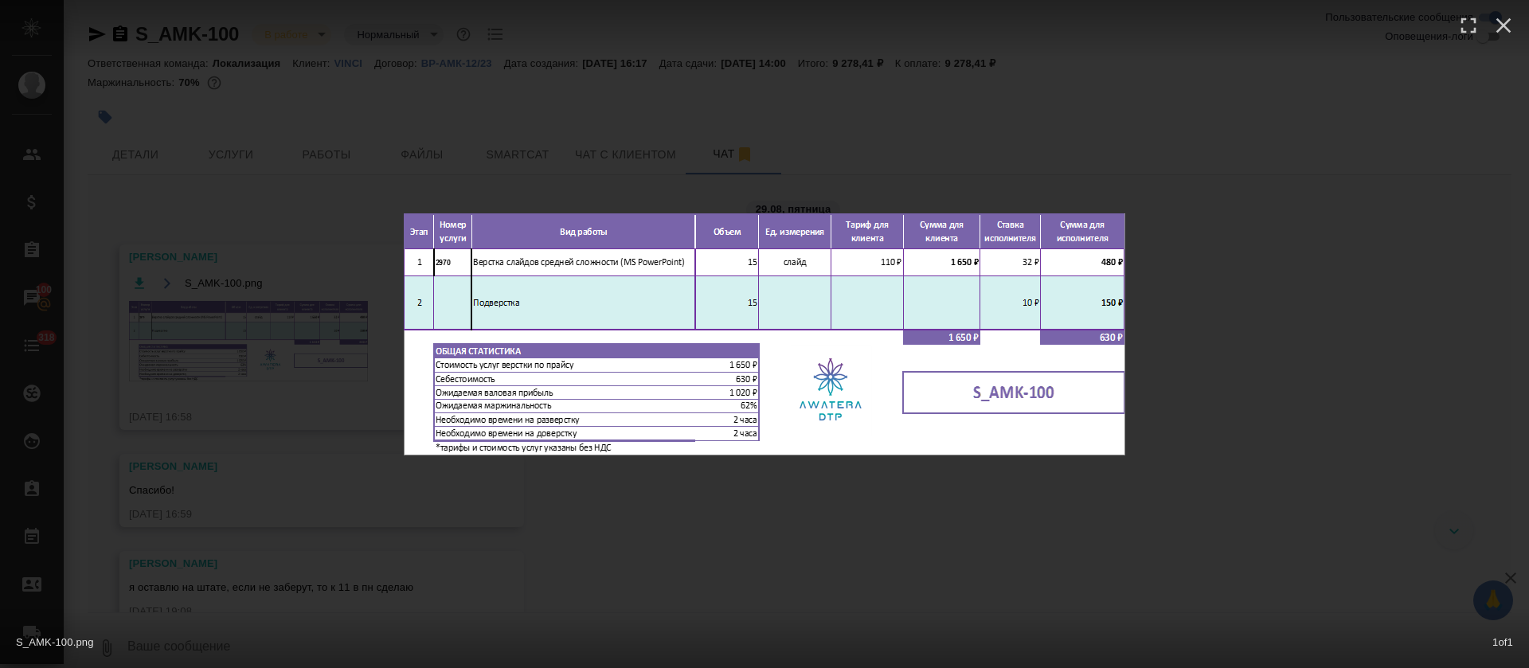
click at [564, 130] on div "S_AMK-100.png 1 of 1" at bounding box center [764, 334] width 1529 height 668
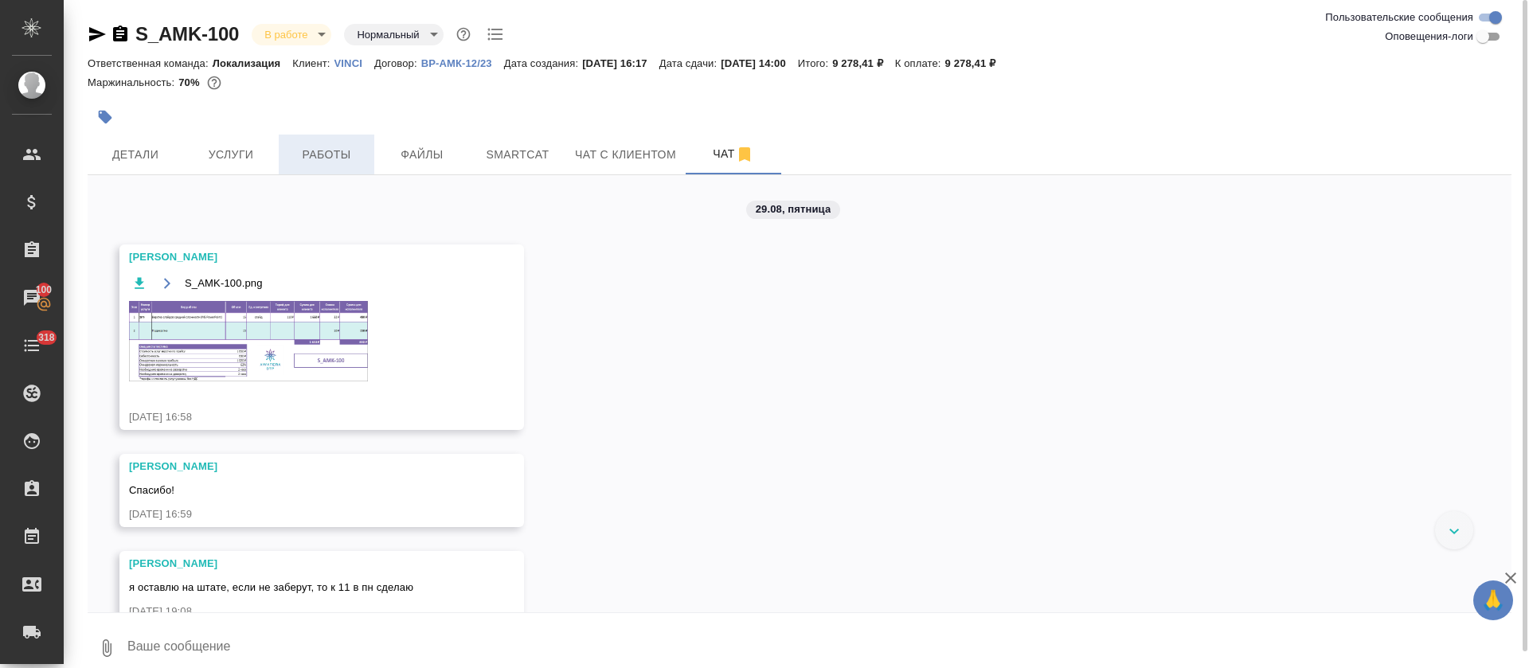
click at [335, 139] on button "Работы" at bounding box center [327, 155] width 96 height 40
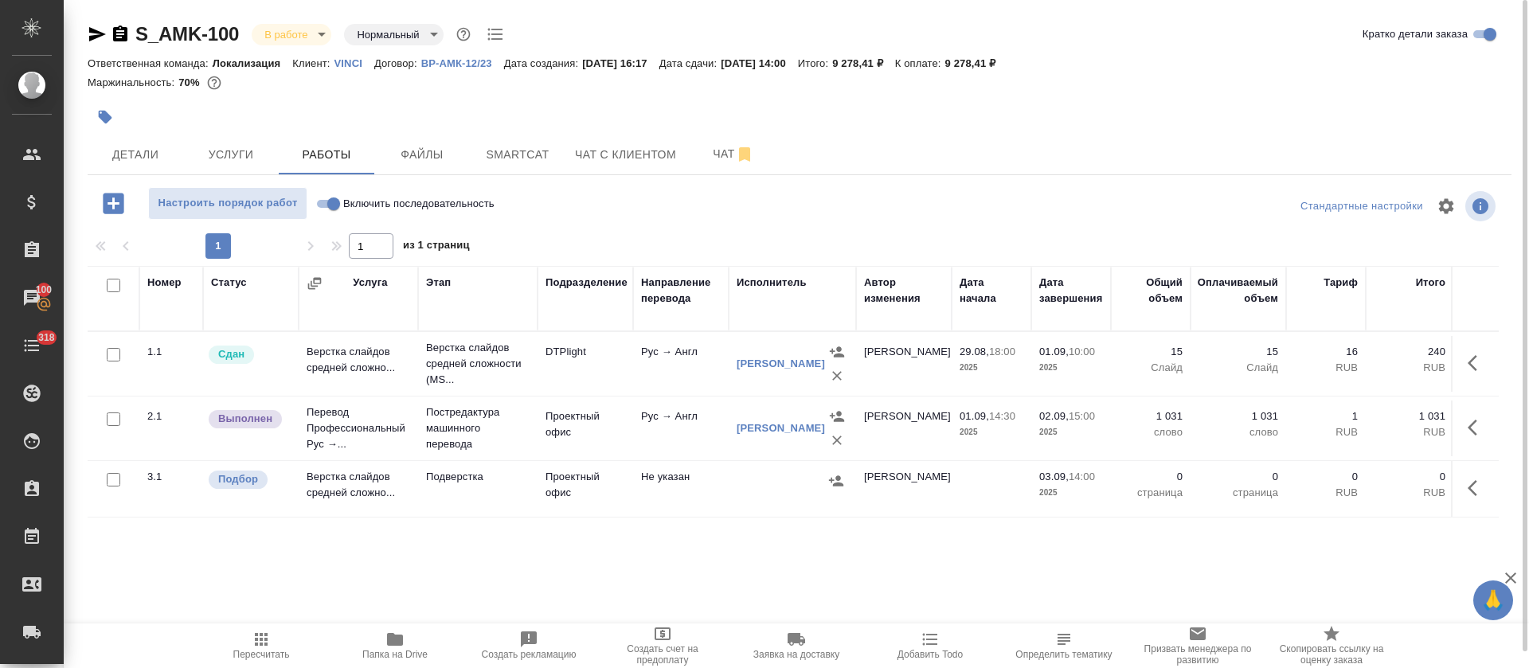
click at [1471, 499] on button "button" at bounding box center [1477, 488] width 38 height 38
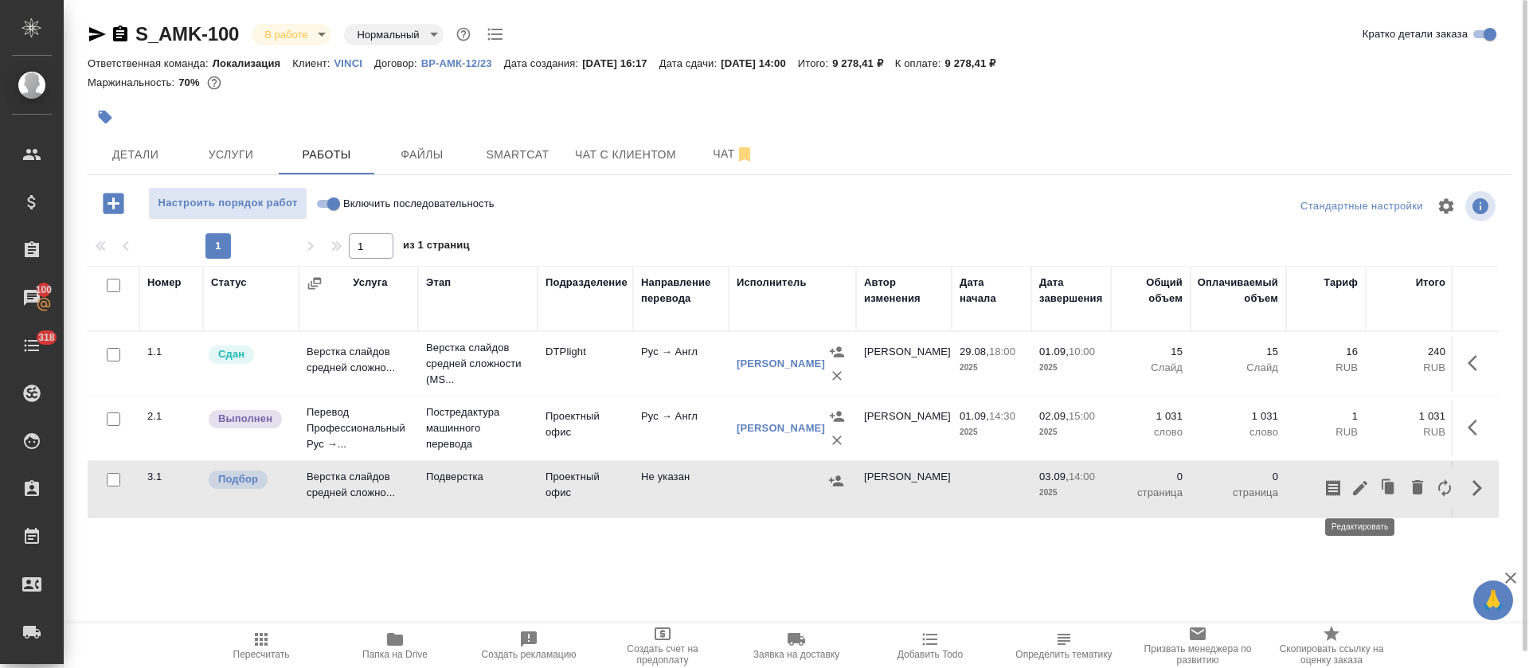
click at [1355, 491] on icon "button" at bounding box center [1360, 488] width 14 height 14
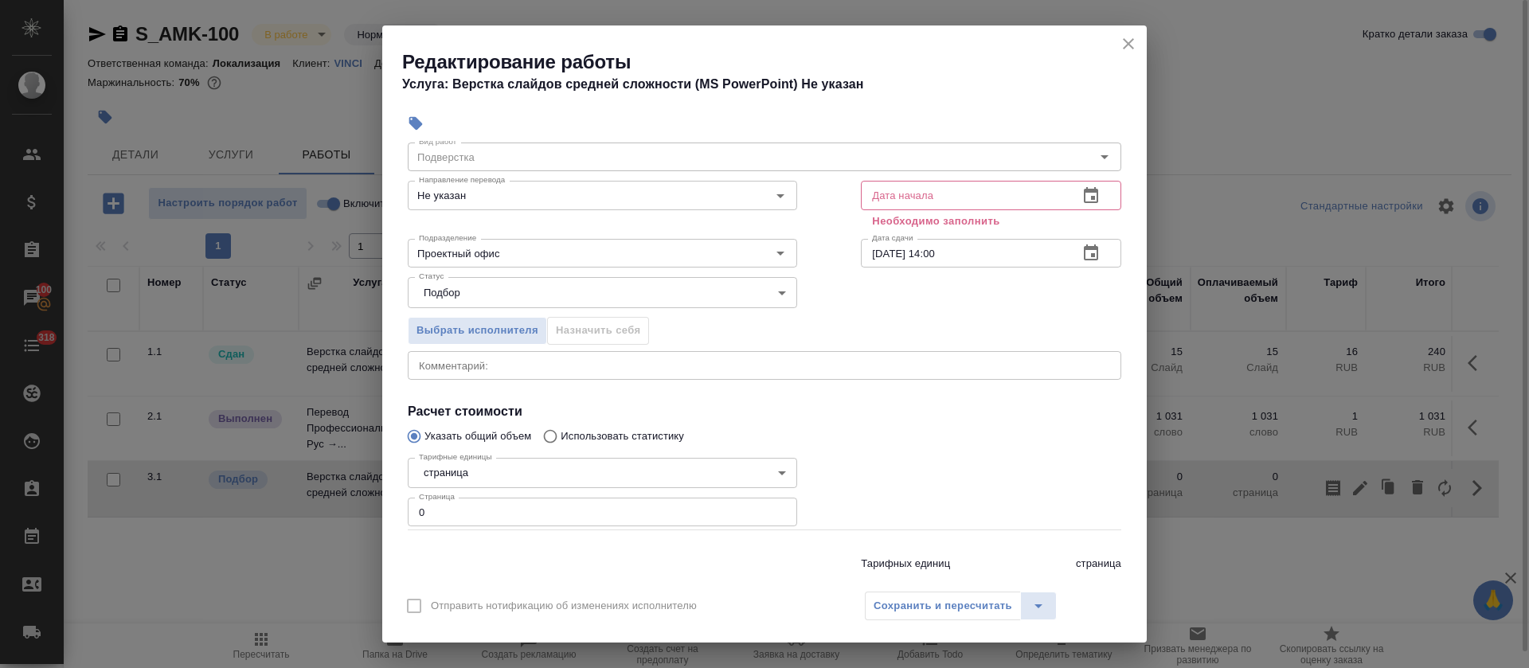
scroll to position [101, 0]
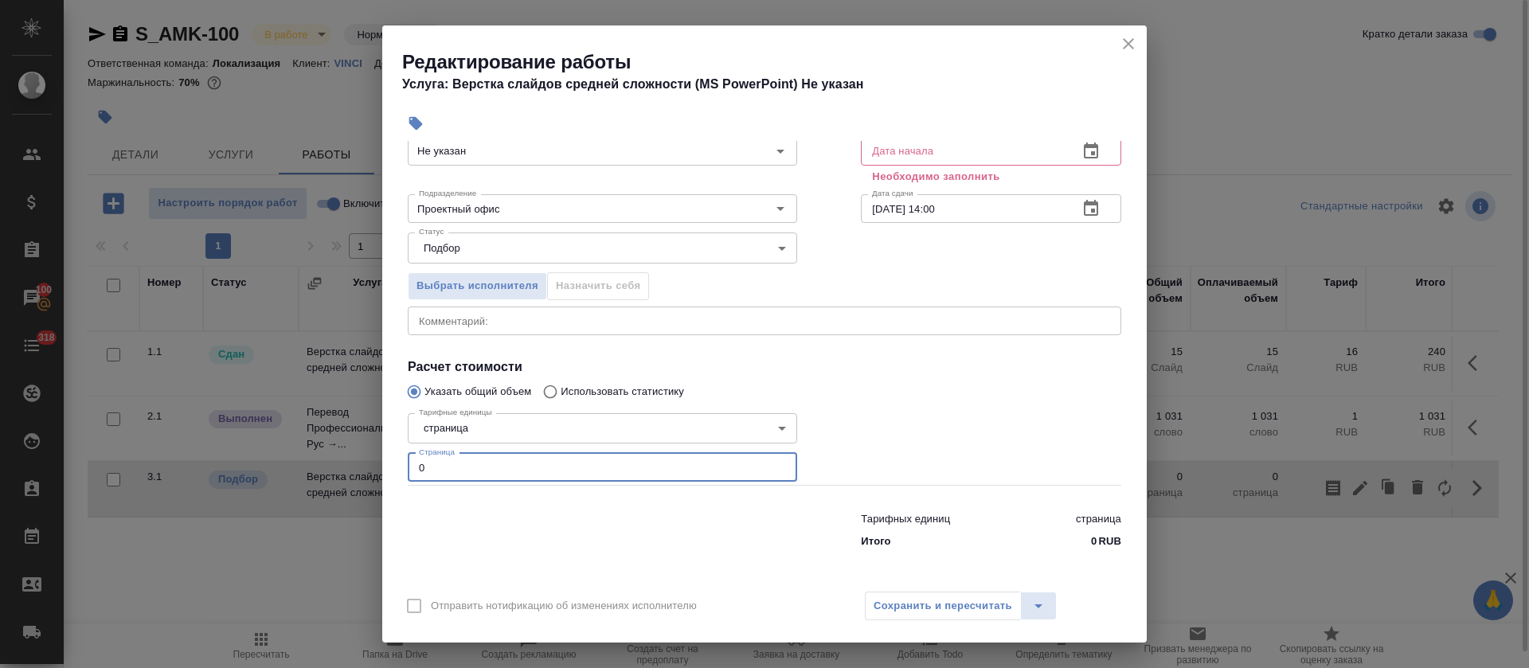
drag, startPoint x: 432, startPoint y: 475, endPoint x: 412, endPoint y: 473, distance: 20.0
click at [412, 473] on input "0" at bounding box center [602, 467] width 389 height 29
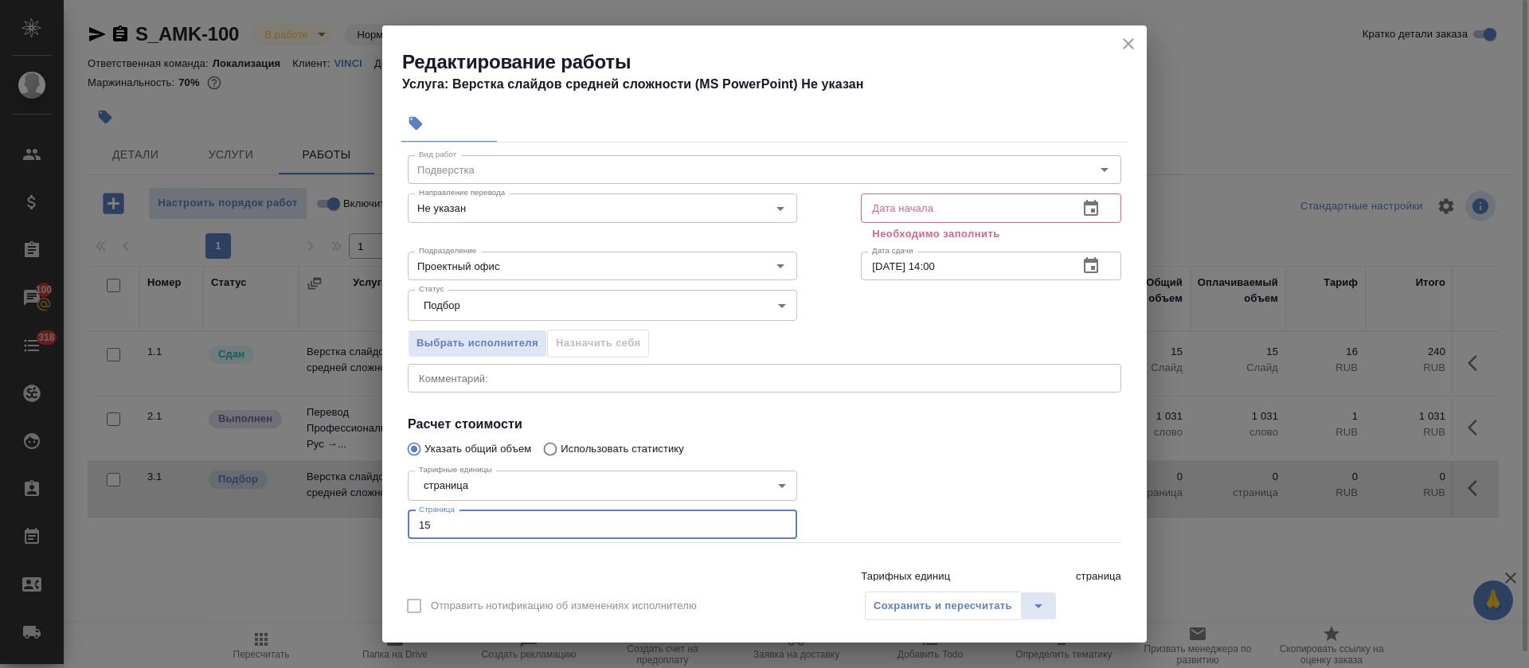
scroll to position [0, 0]
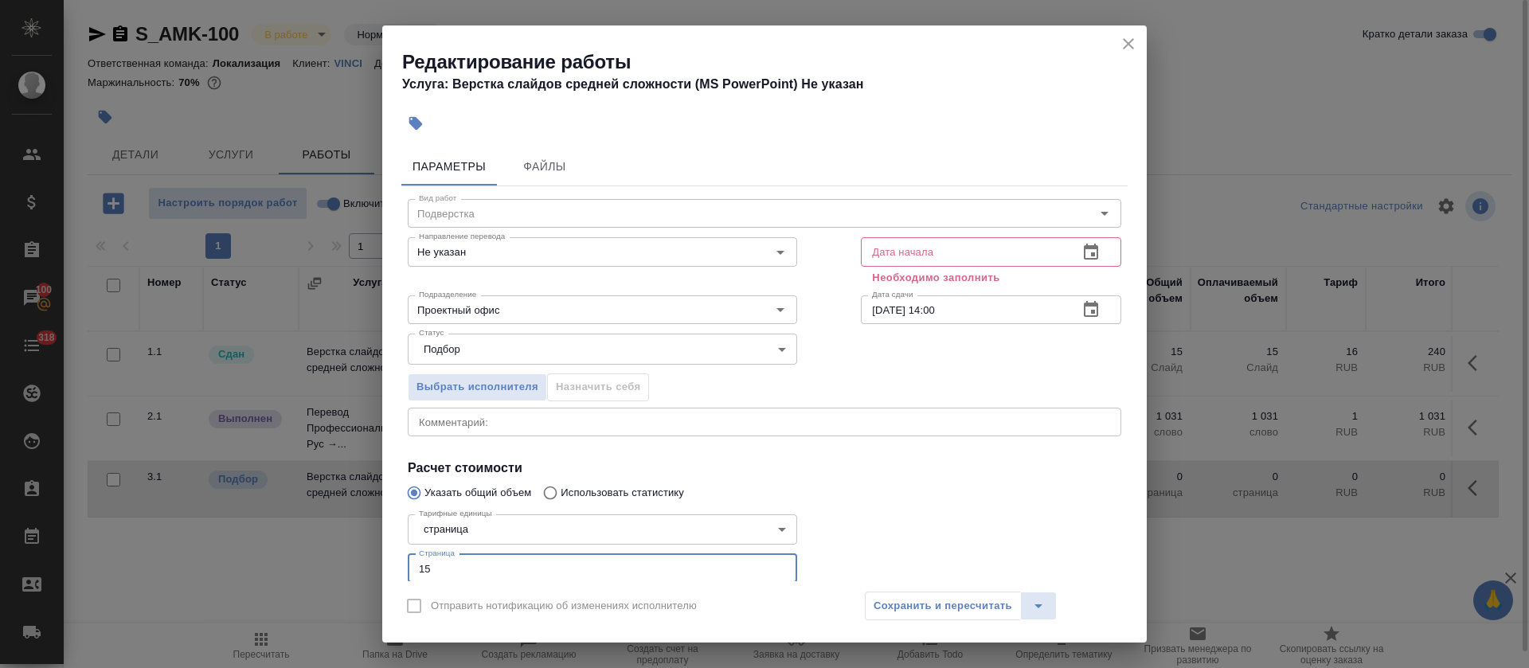
type input "15"
click at [458, 525] on body "🙏 .cls-1 fill:#fff; AWATERA Tretyakova Olga Клиенты Спецификации Заказы 100 Чат…" at bounding box center [764, 334] width 1529 height 668
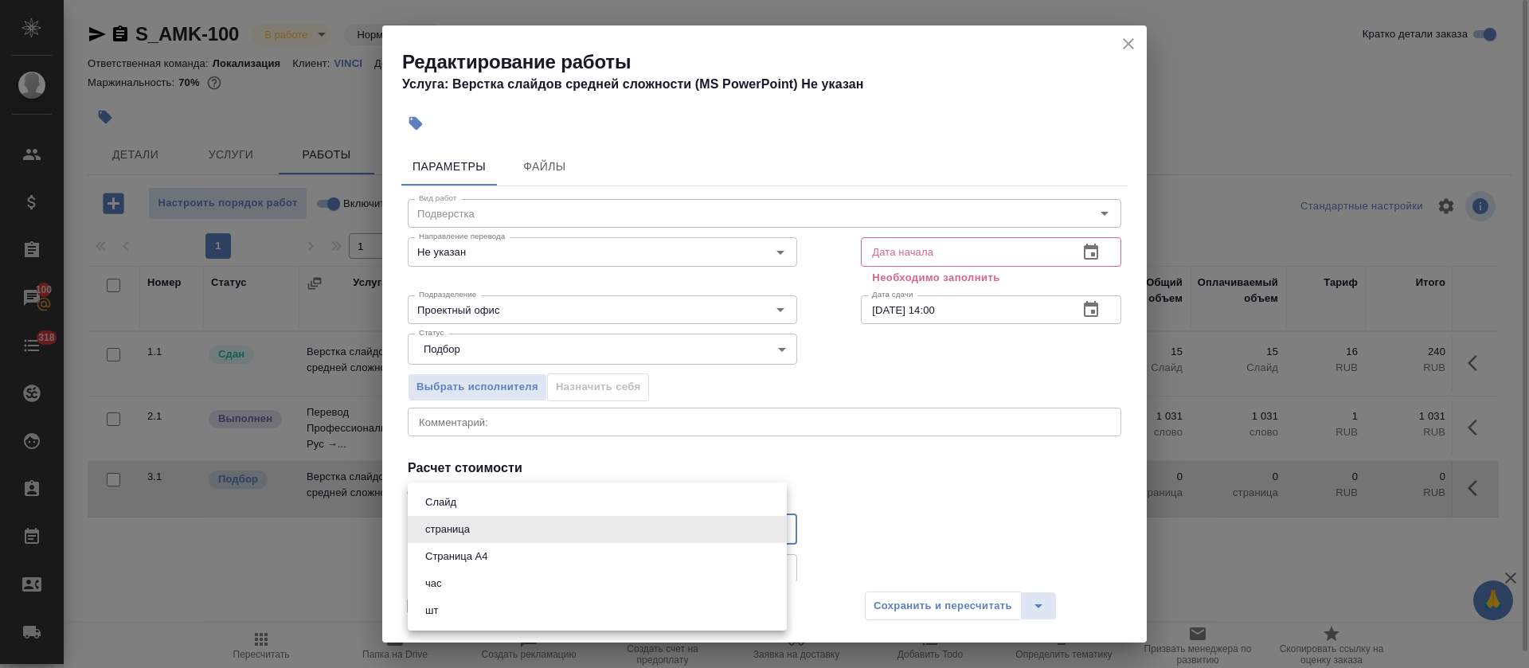
click at [446, 496] on button "Слайд" at bounding box center [441, 503] width 41 height 18
type input "5ca1acf853b22f58dad1d151"
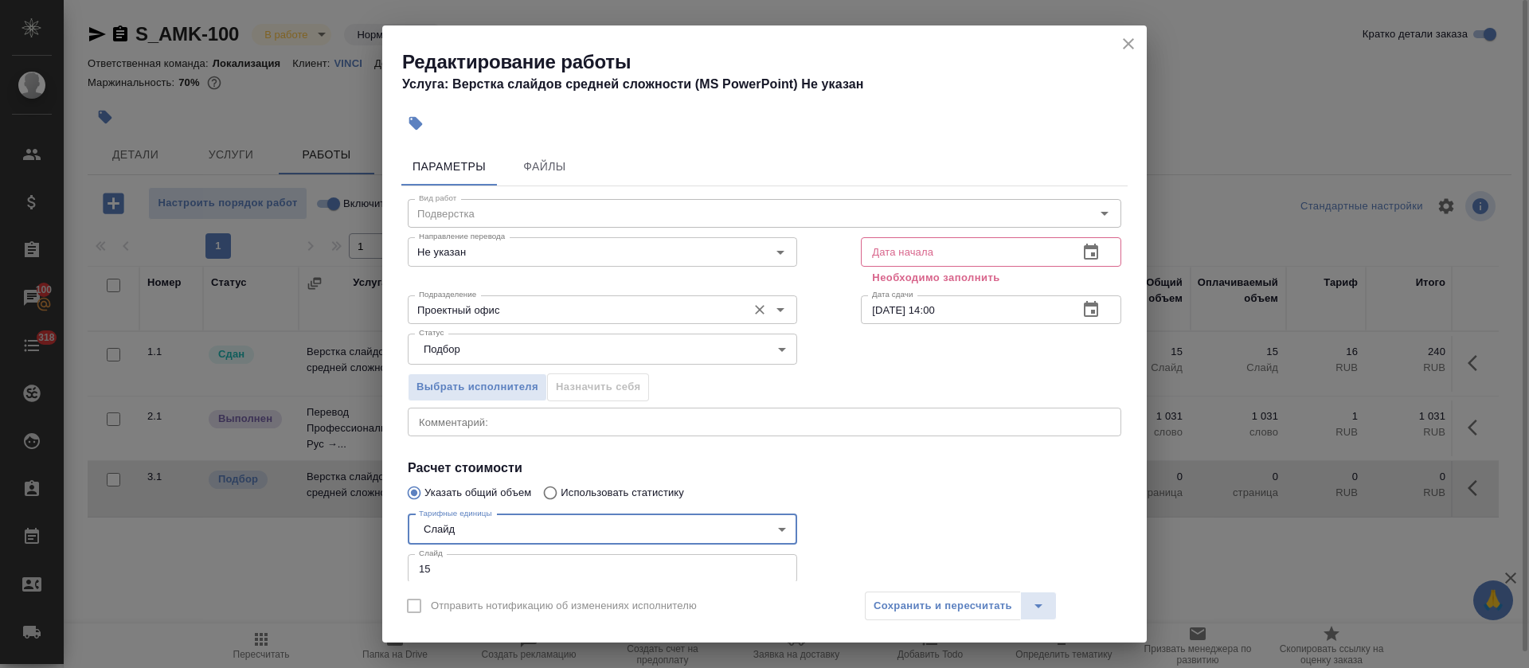
click at [530, 312] on input "Проектный офис" at bounding box center [576, 309] width 327 height 19
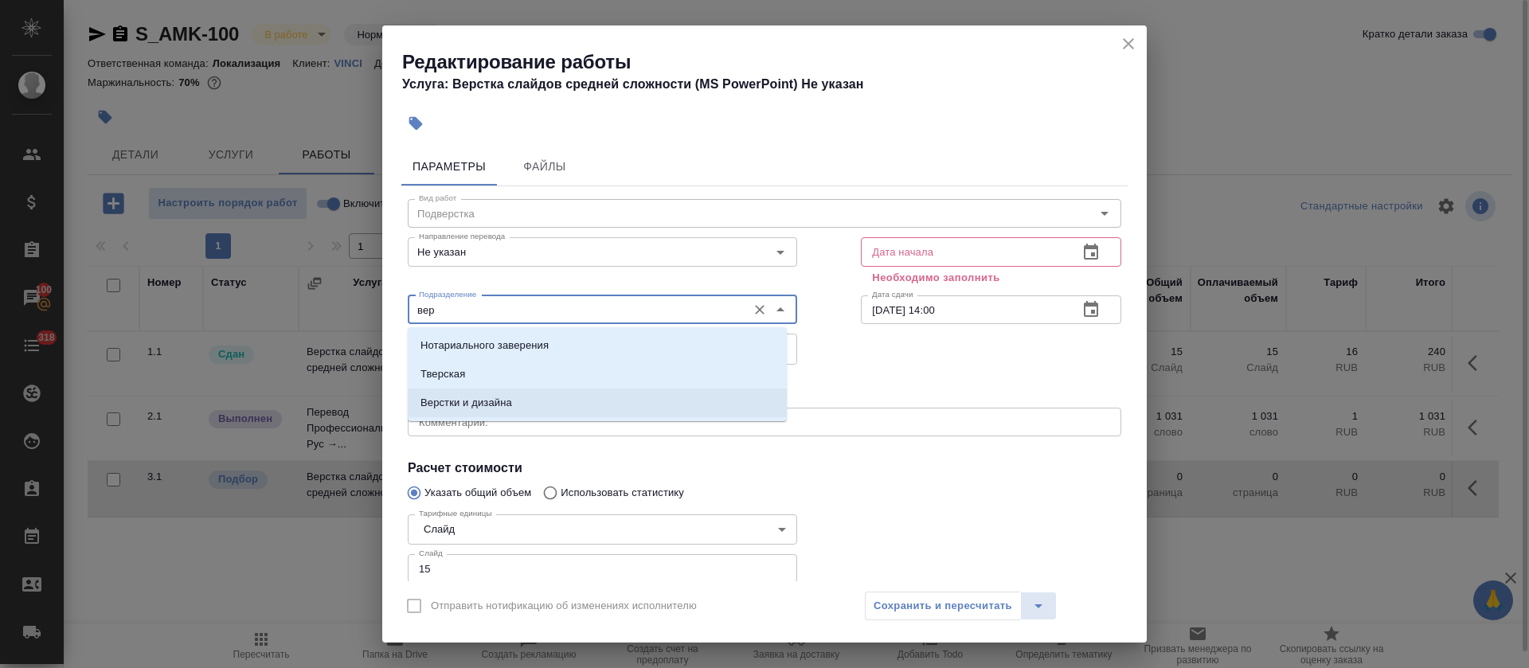
drag, startPoint x: 512, startPoint y: 401, endPoint x: 502, endPoint y: 259, distance: 142.9
click at [511, 402] on li "Верстки и дизайна" at bounding box center [597, 403] width 379 height 29
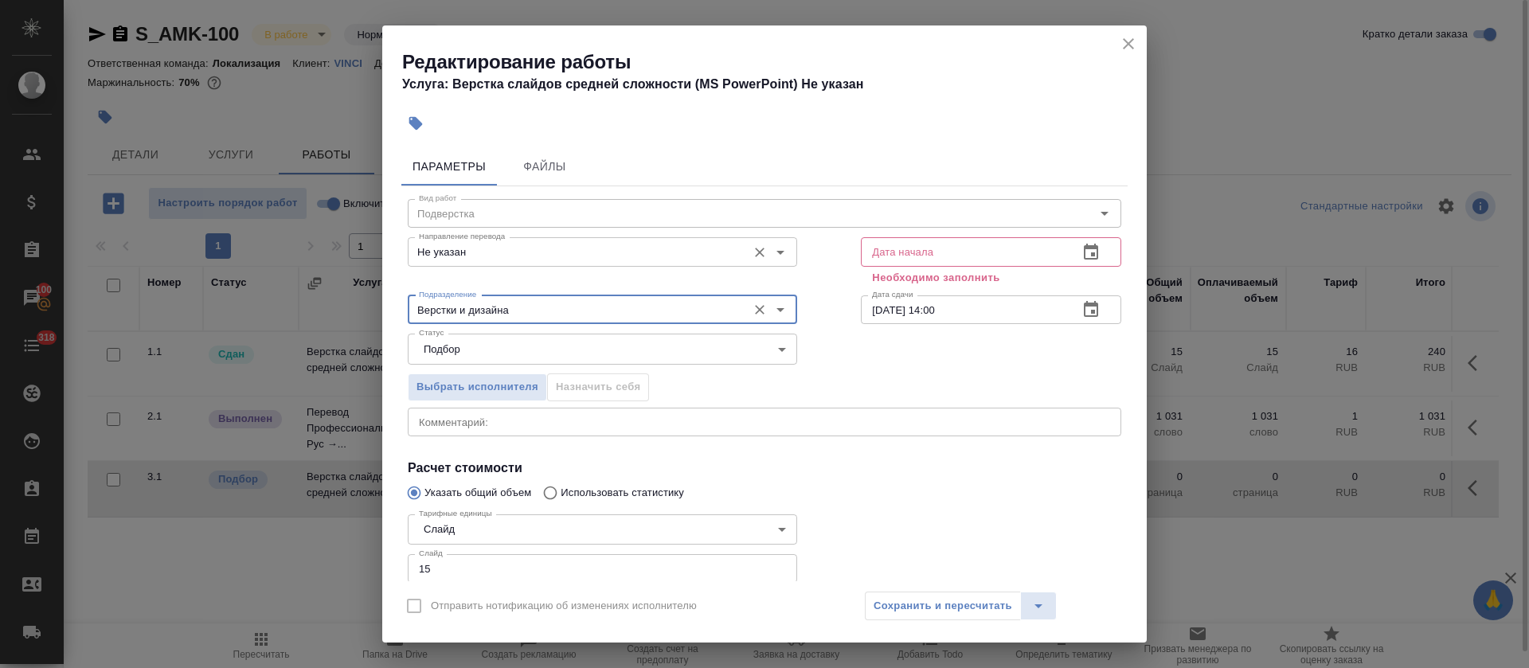
type input "Верстки и дизайна"
click at [498, 253] on input "Не указан" at bounding box center [576, 251] width 327 height 19
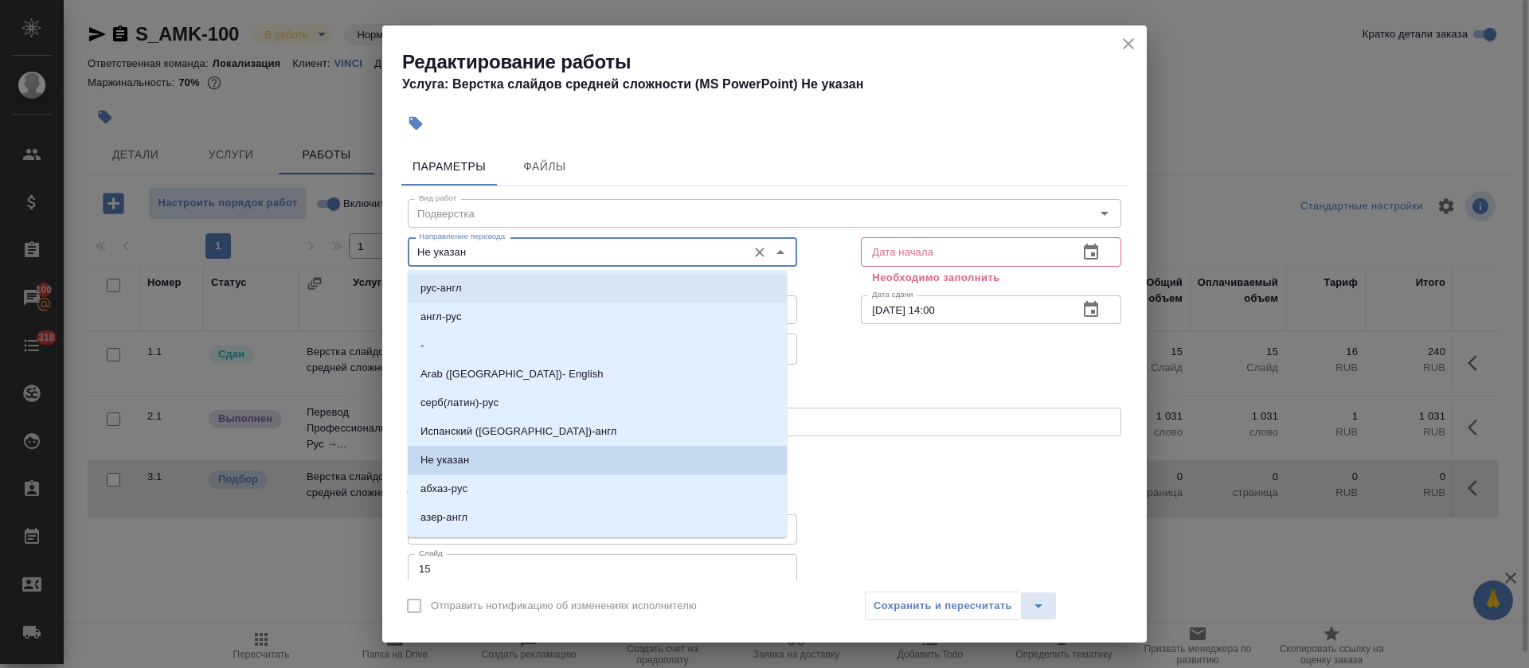
click at [486, 287] on li "рус-англ" at bounding box center [597, 288] width 379 height 29
type input "рус-англ"
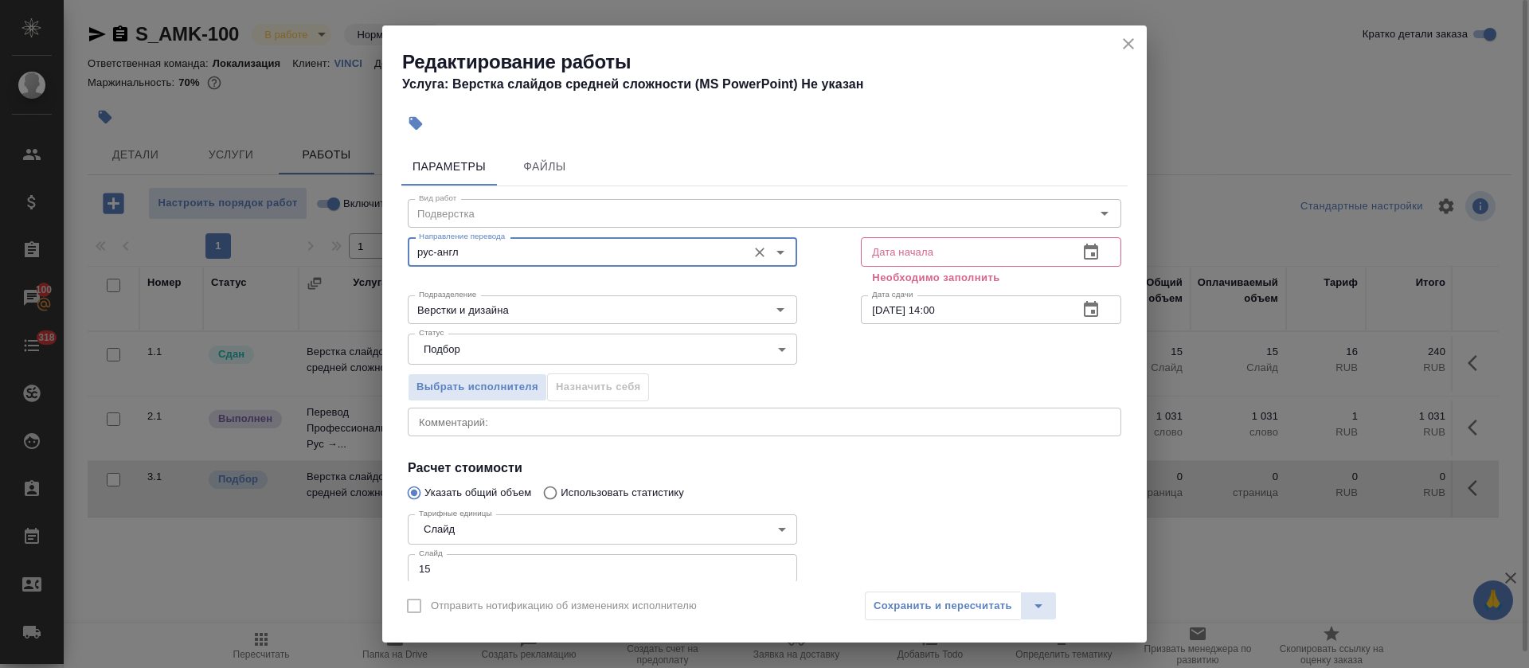
click at [1084, 259] on icon "button" at bounding box center [1091, 252] width 14 height 16
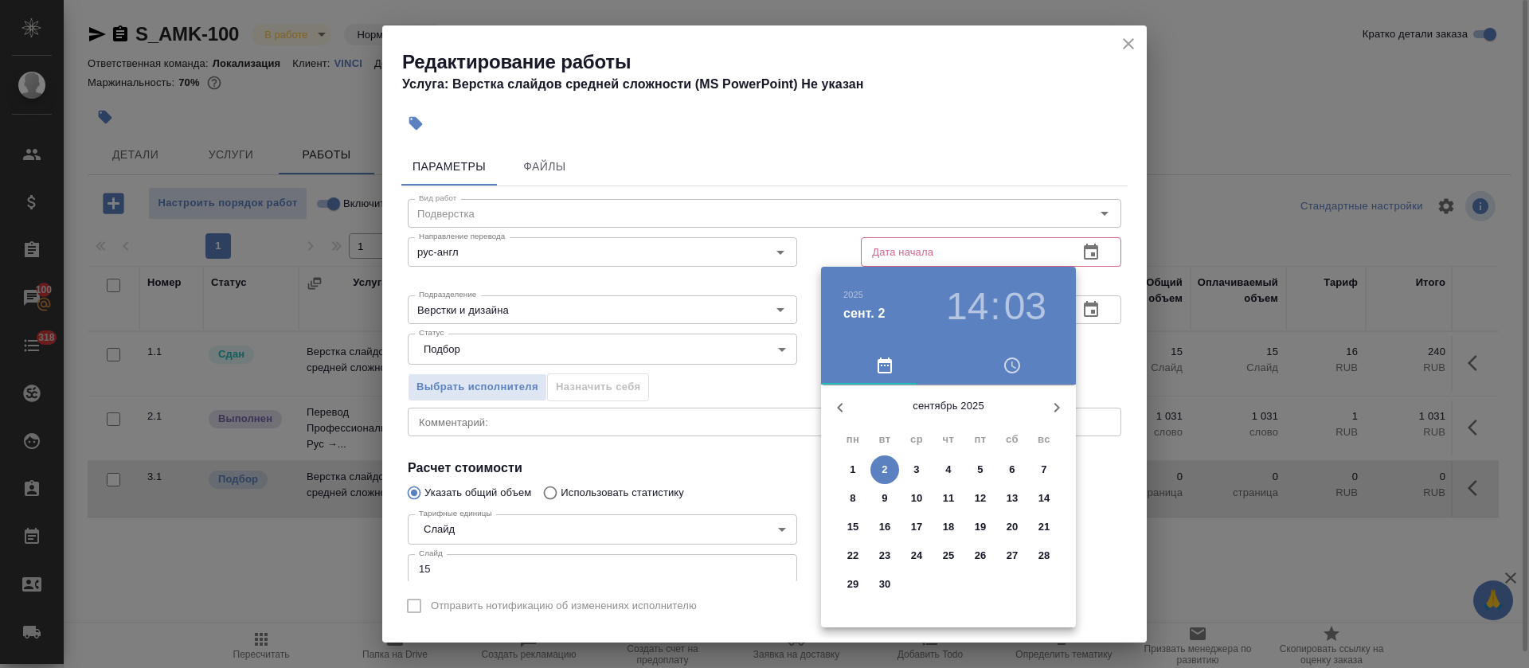
click at [882, 471] on p "2" at bounding box center [885, 470] width 6 height 16
type input "02.09.2025 14:03"
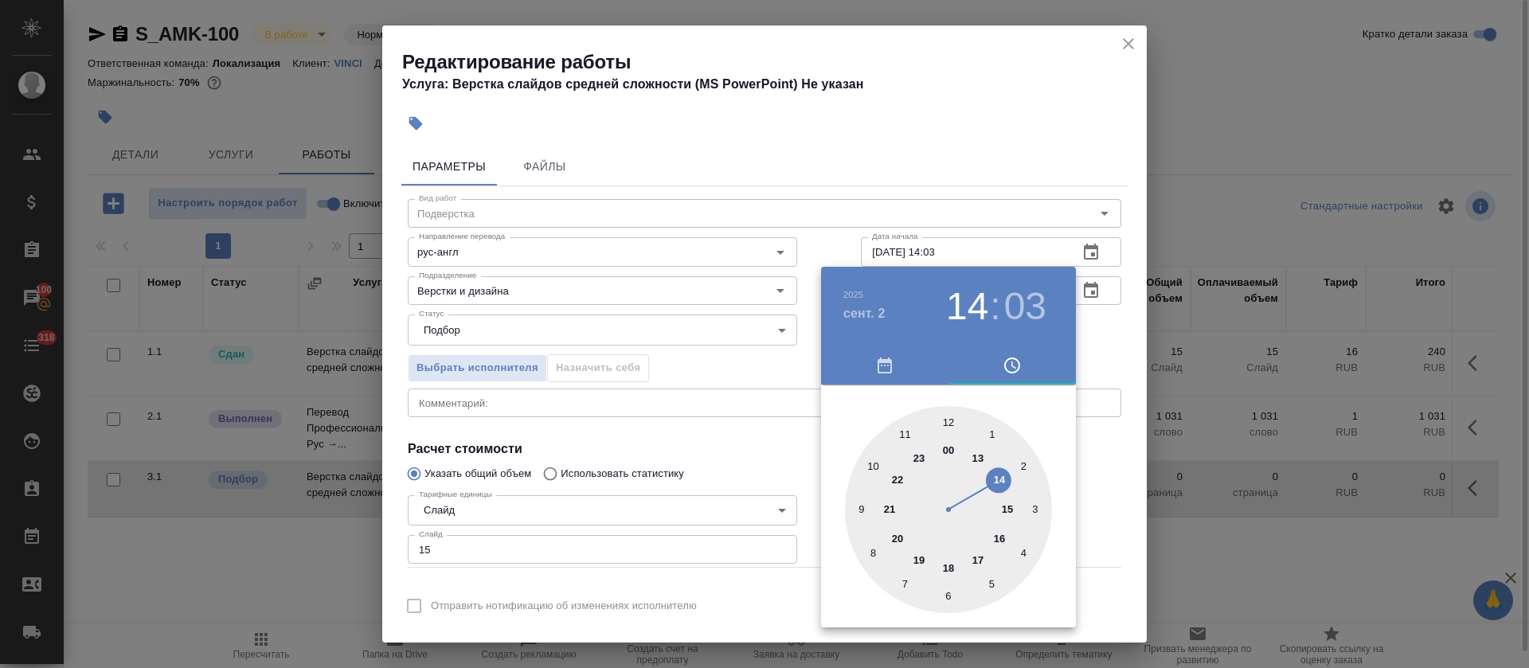
click at [725, 499] on div at bounding box center [764, 334] width 1529 height 668
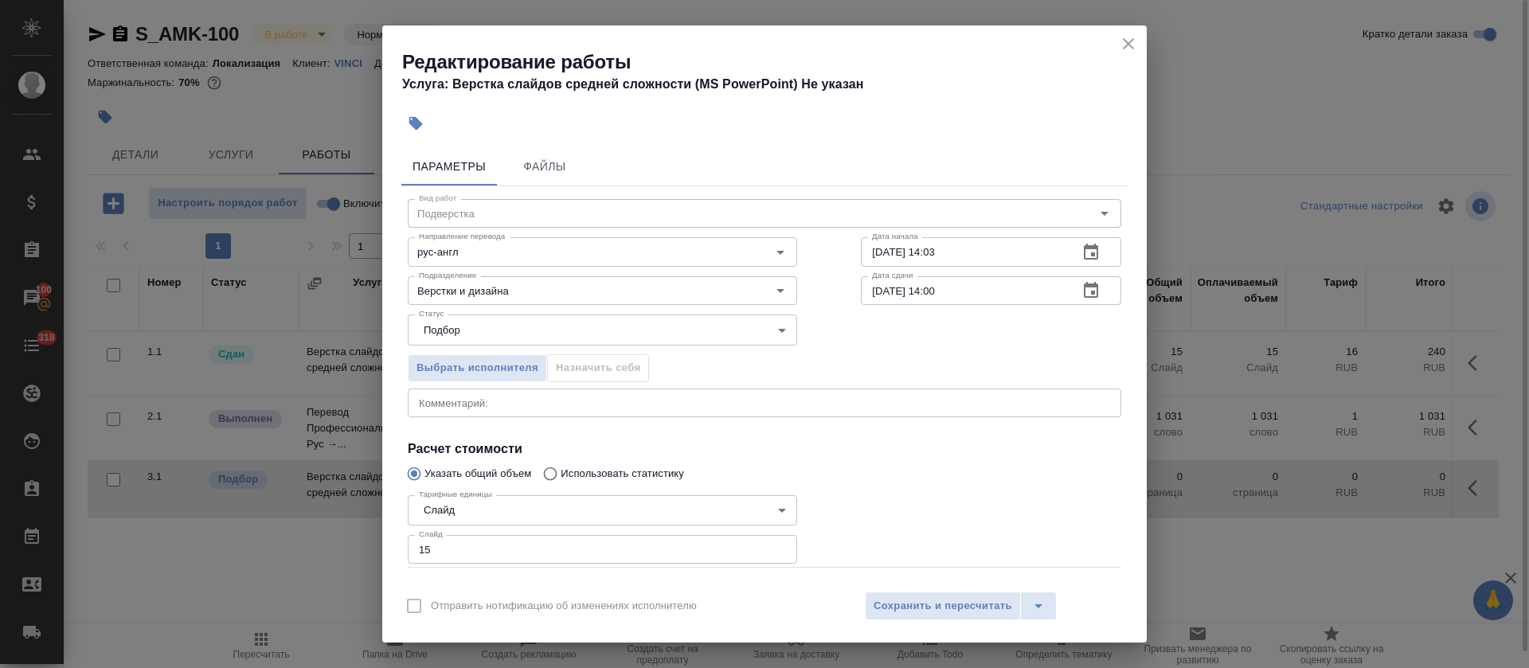
click at [1082, 290] on icon "button" at bounding box center [1091, 290] width 19 height 19
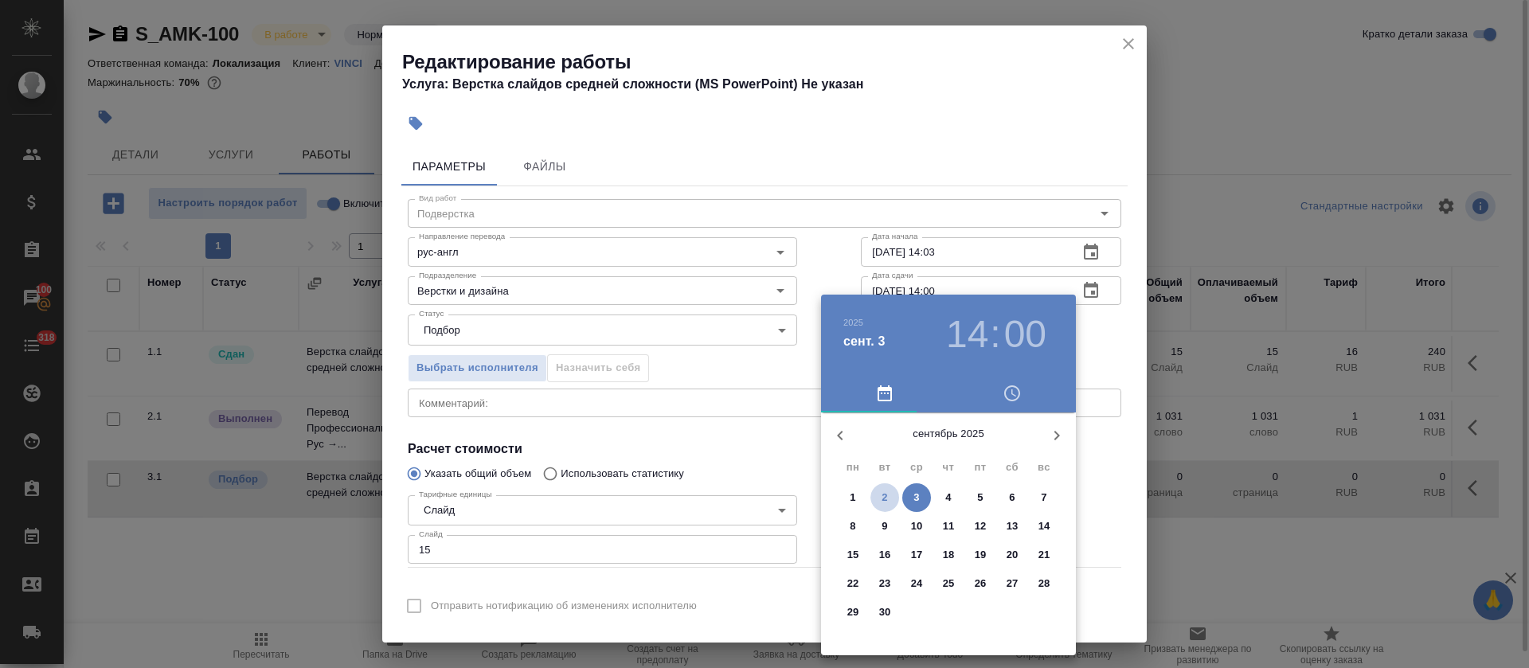
click at [891, 501] on span "2" at bounding box center [885, 498] width 29 height 16
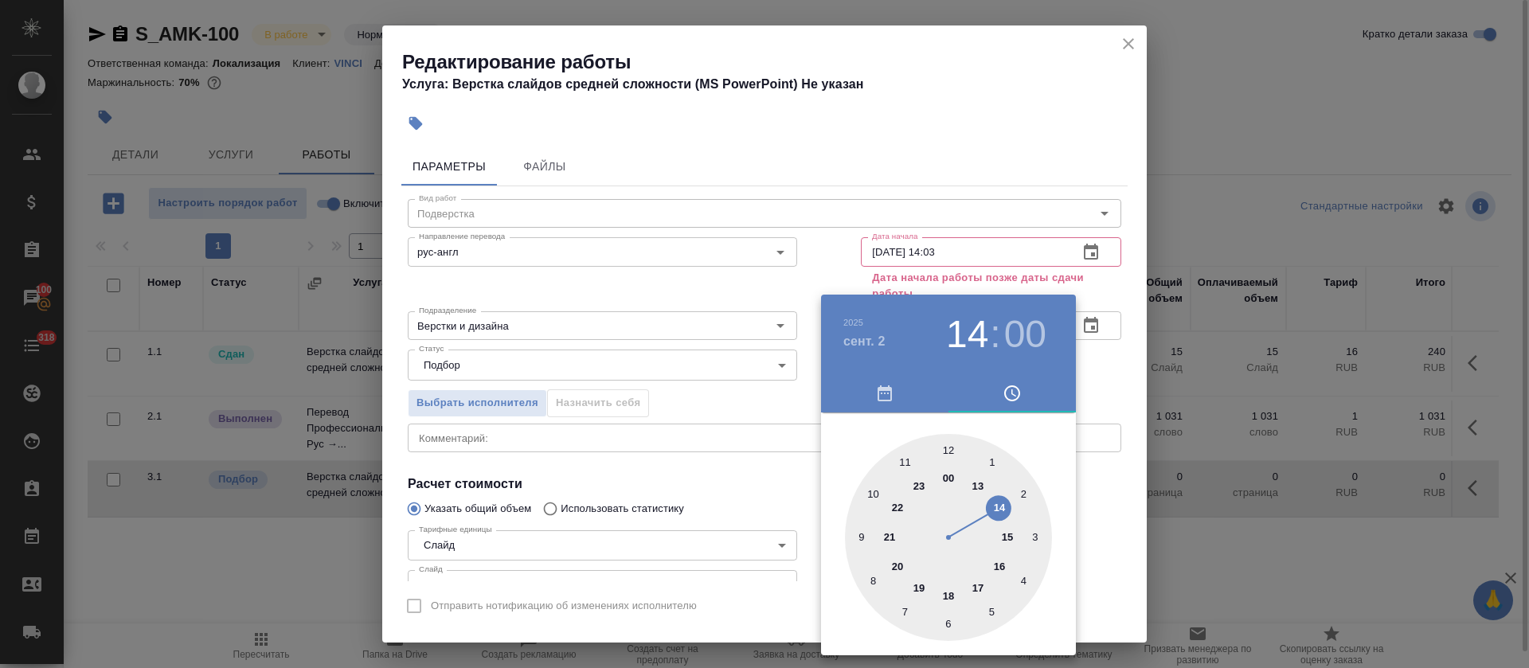
click at [951, 597] on div at bounding box center [948, 537] width 207 height 207
type input "02.09.2025 18:00"
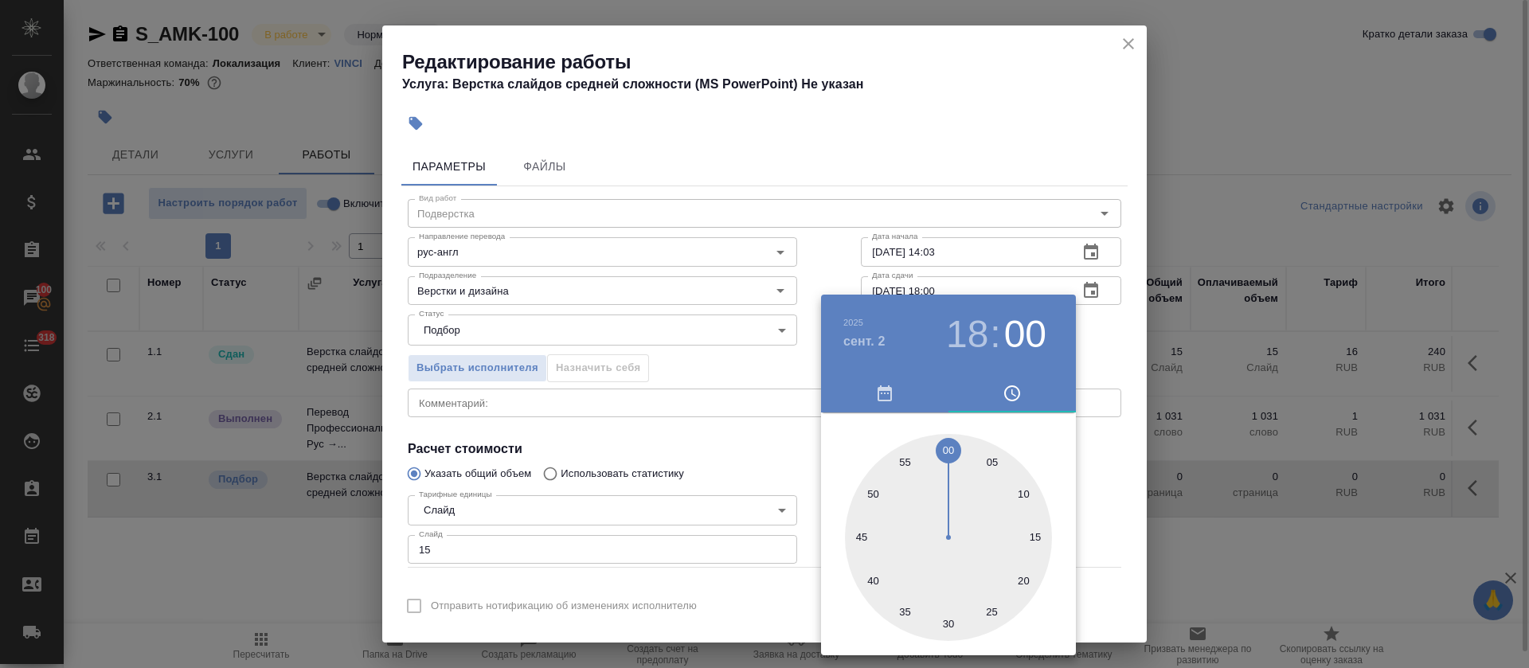
click at [689, 448] on div at bounding box center [764, 334] width 1529 height 668
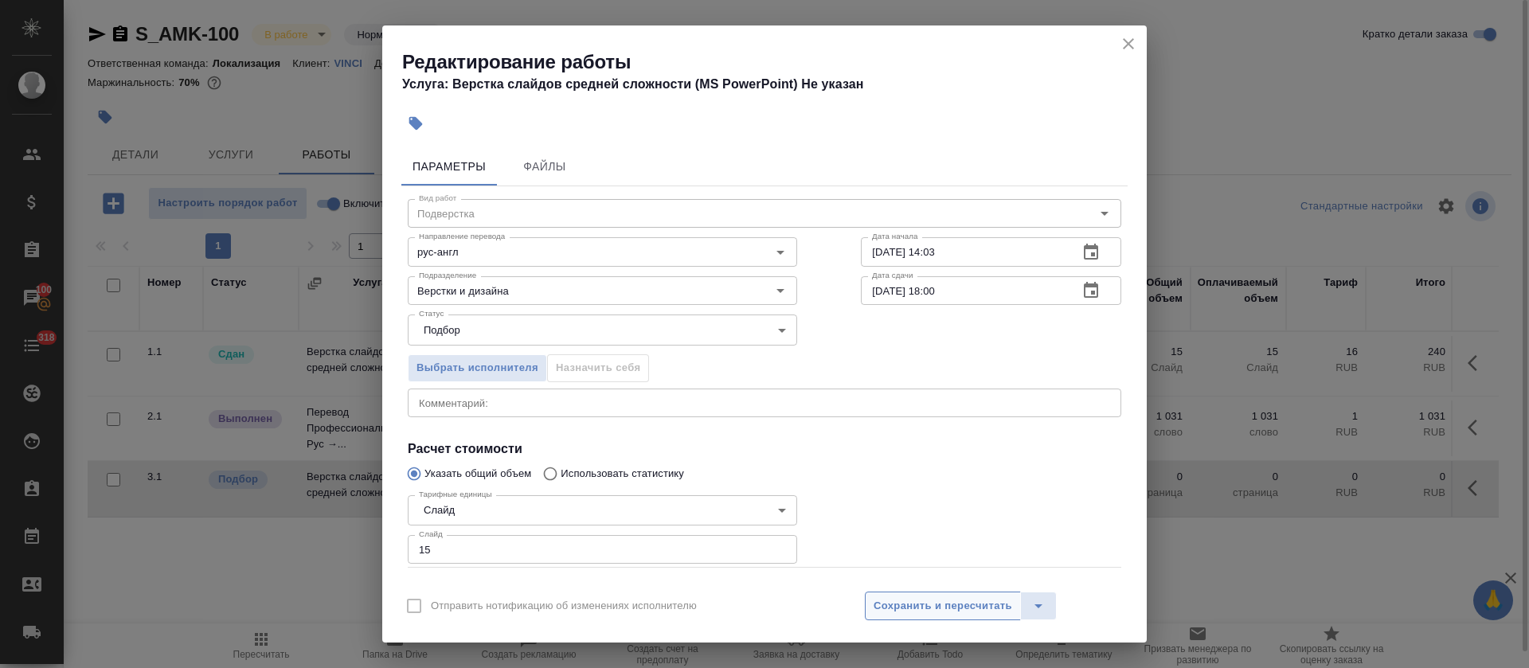
click at [919, 612] on span "Сохранить и пересчитать" at bounding box center [943, 606] width 139 height 18
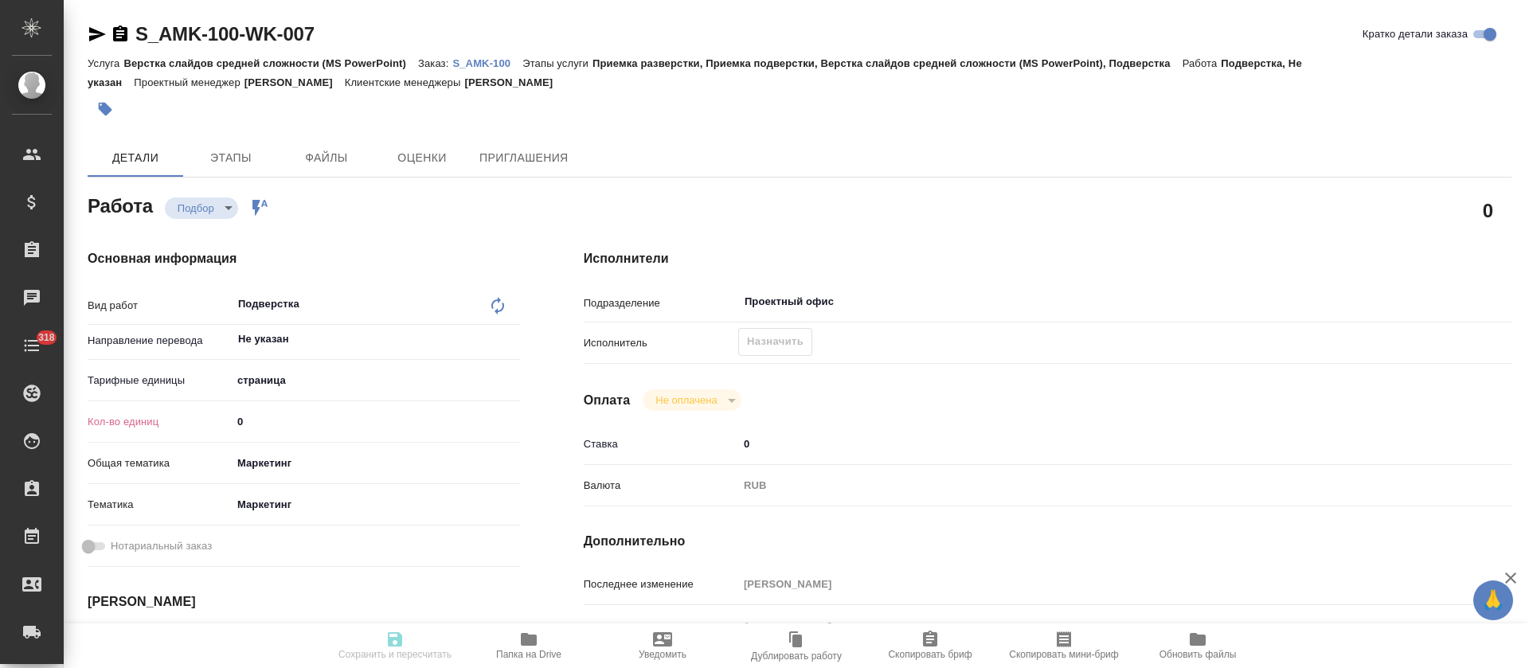
type textarea "x"
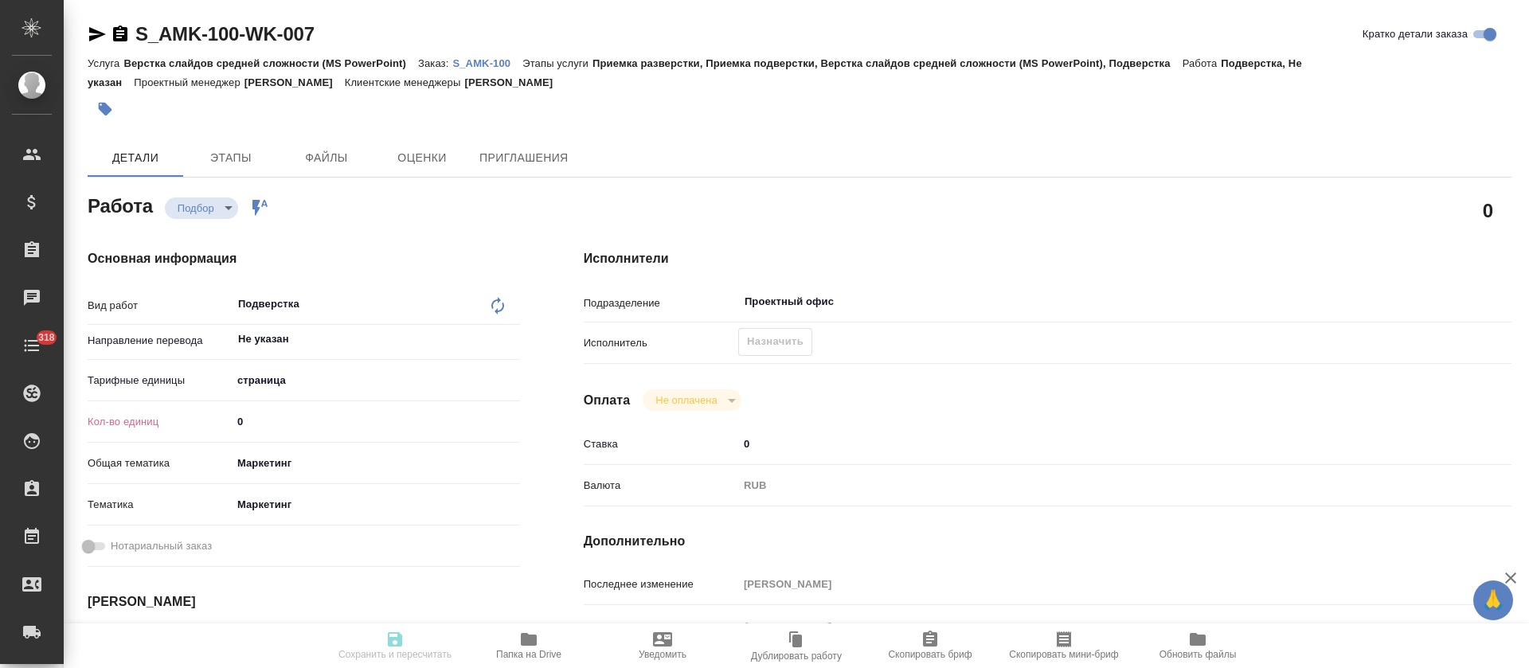
type textarea "x"
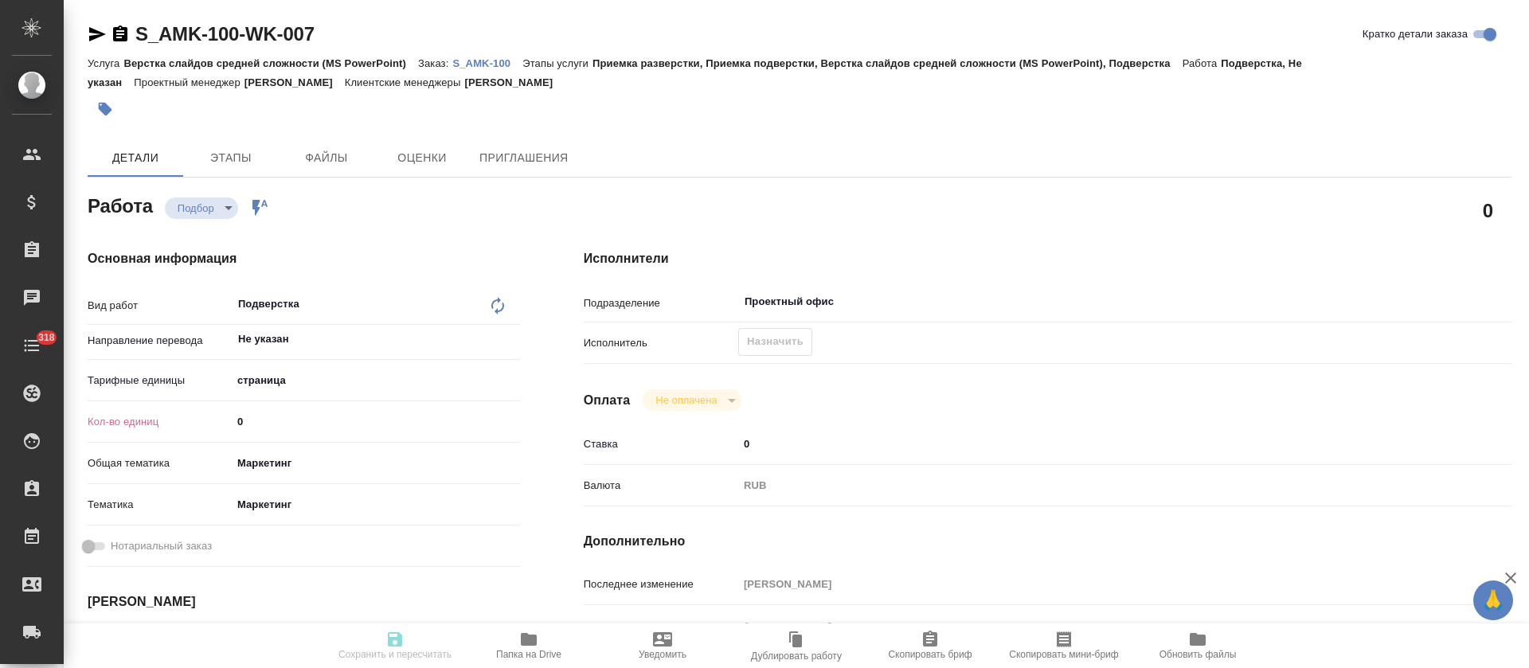
type textarea "x"
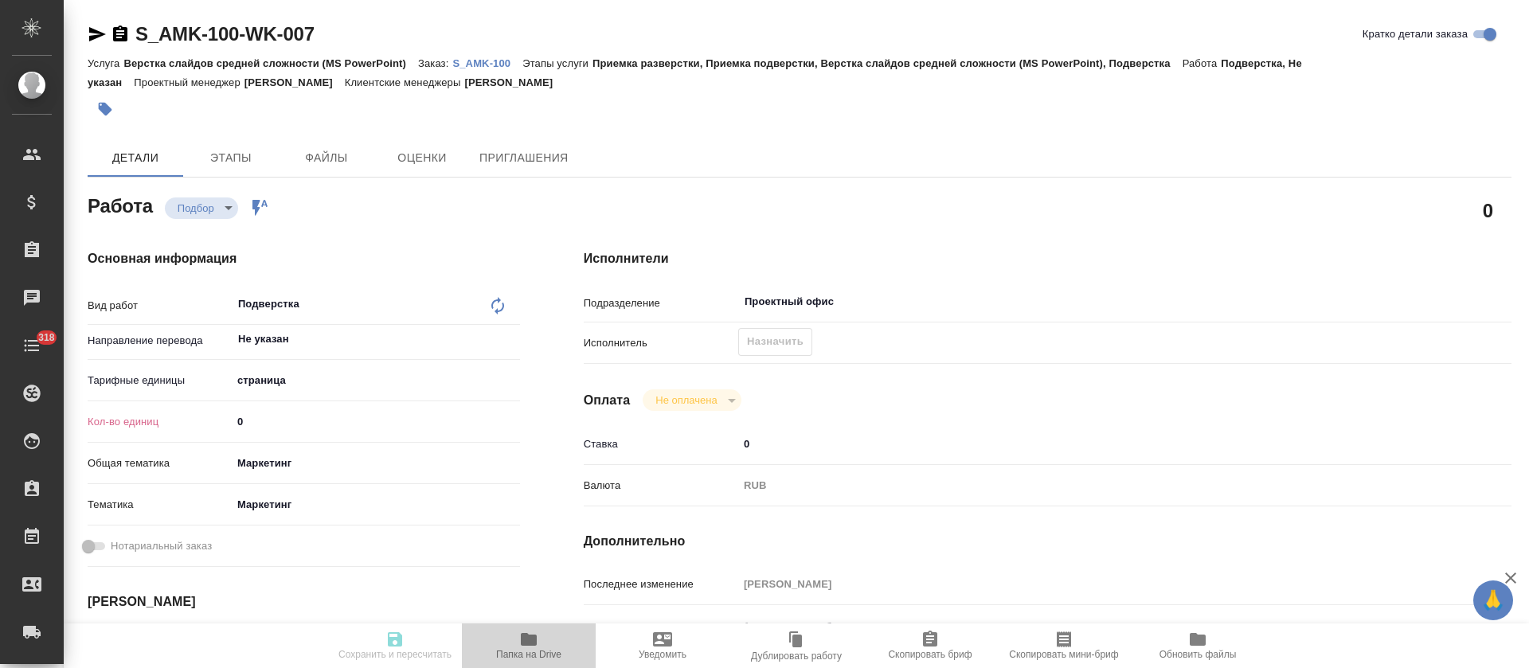
click at [522, 645] on icon "button" at bounding box center [529, 639] width 16 height 13
type textarea "x"
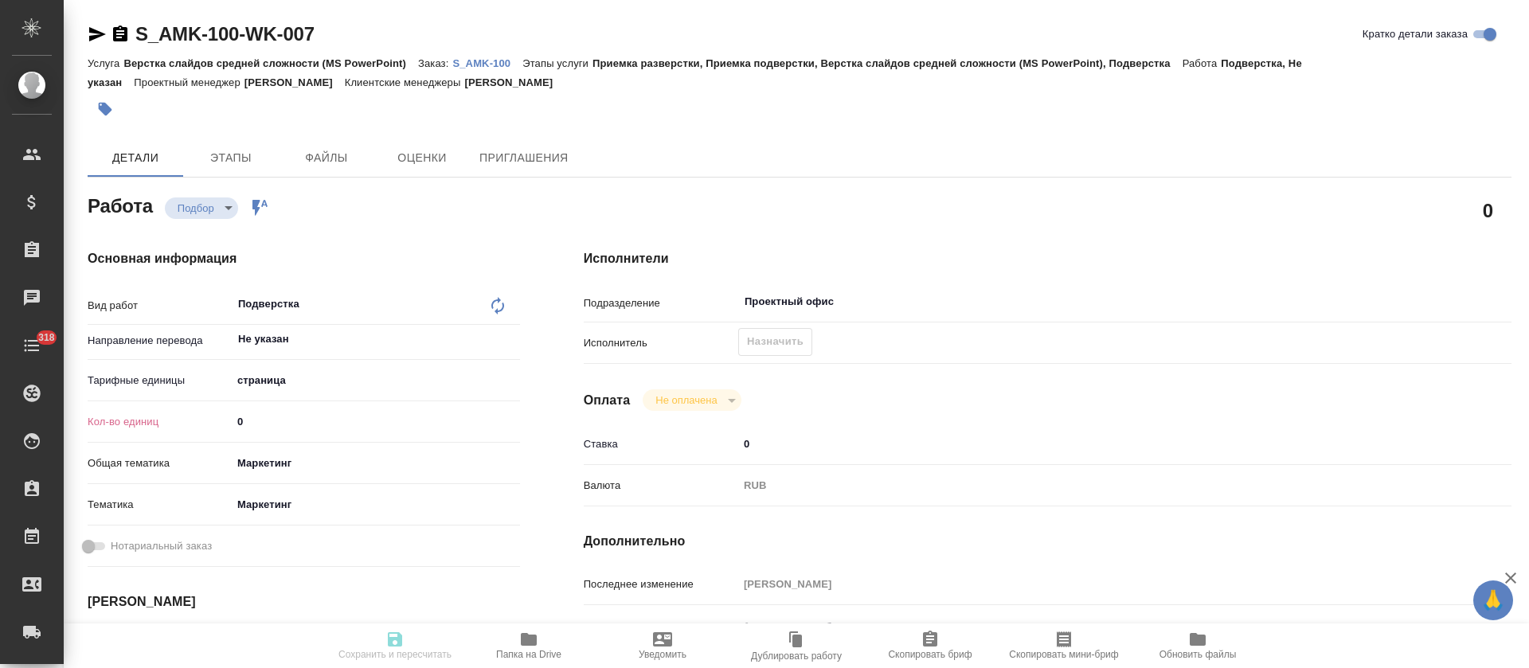
type textarea "x"
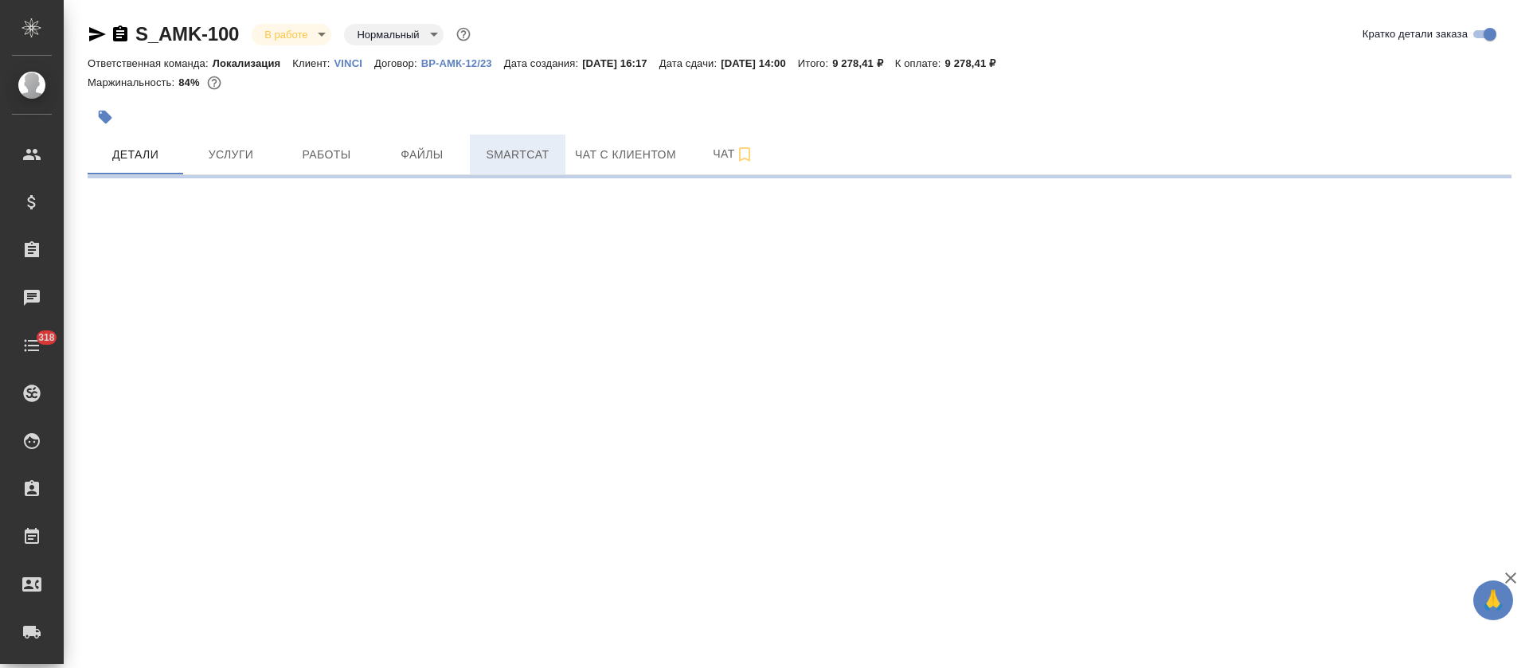
select select "RU"
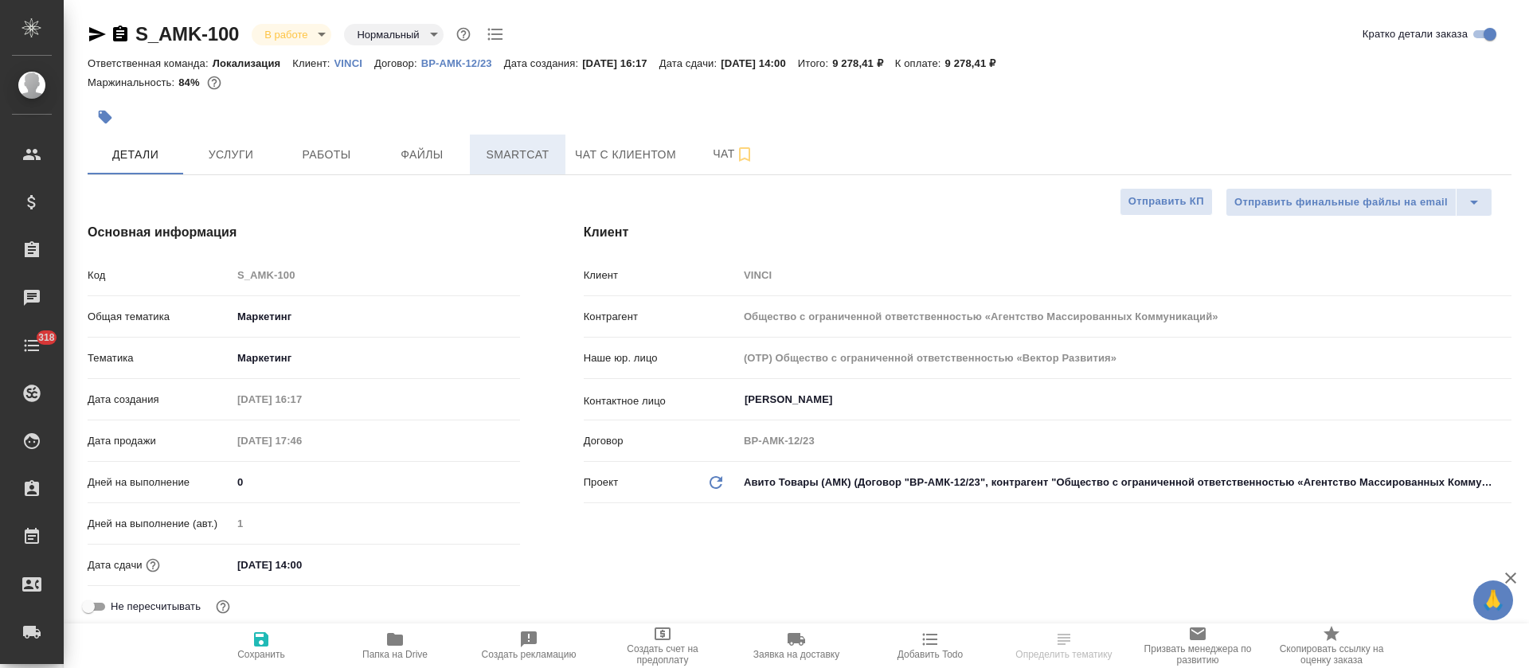
click at [543, 153] on span "Smartcat" at bounding box center [517, 155] width 76 height 20
type textarea "x"
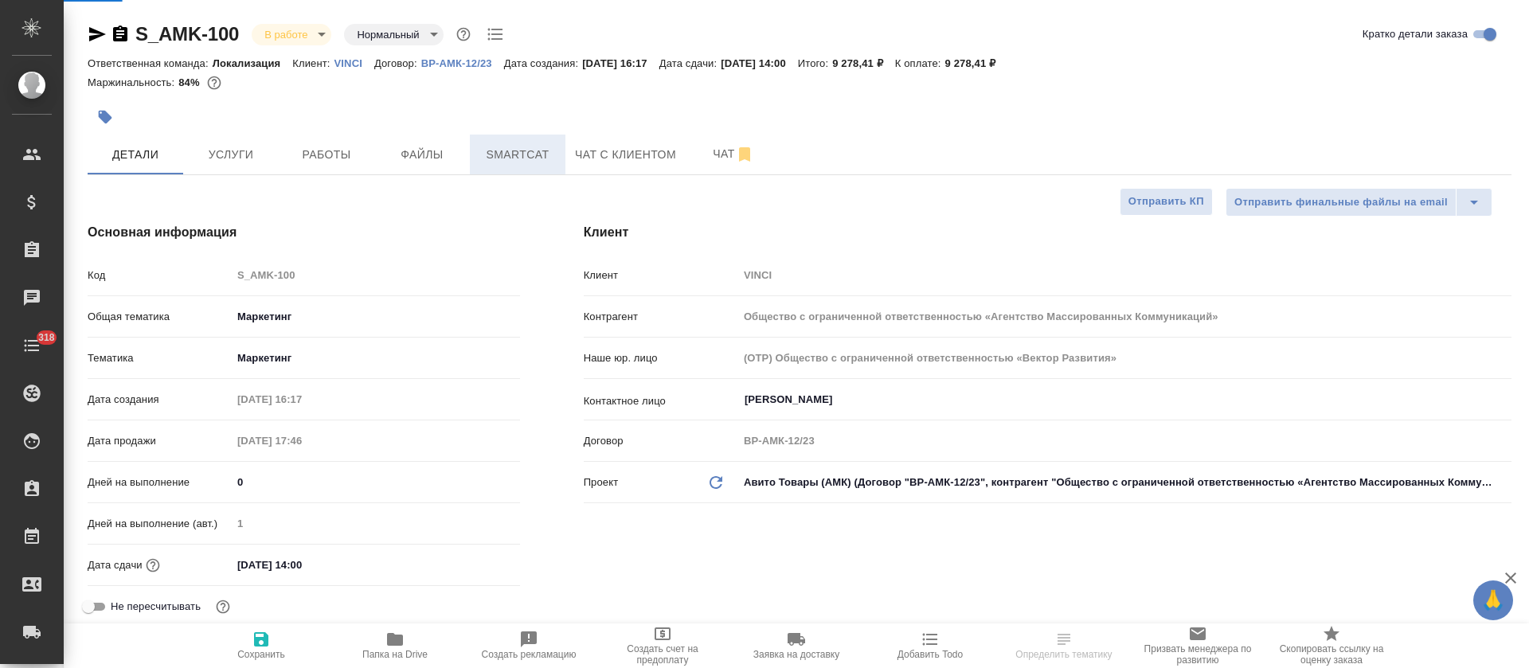
type textarea "x"
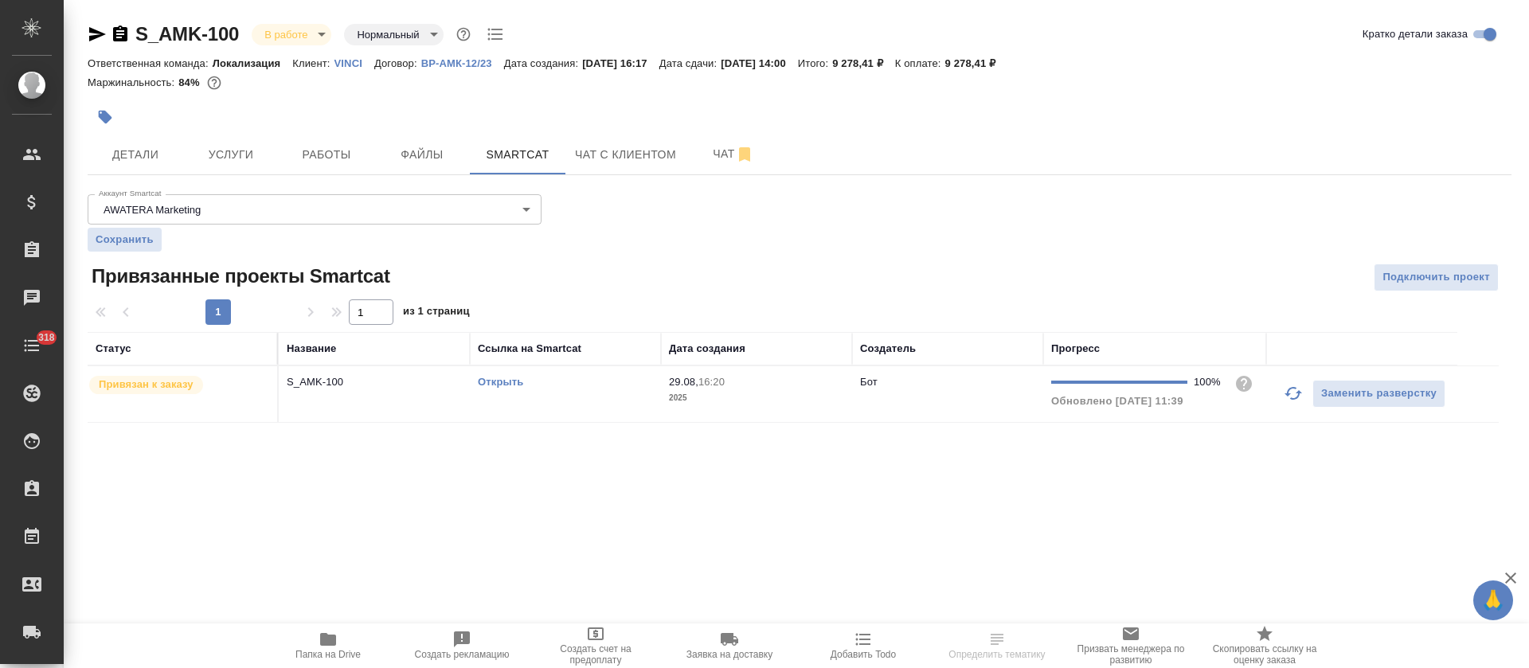
click at [585, 393] on td "Открыть" at bounding box center [565, 394] width 191 height 56
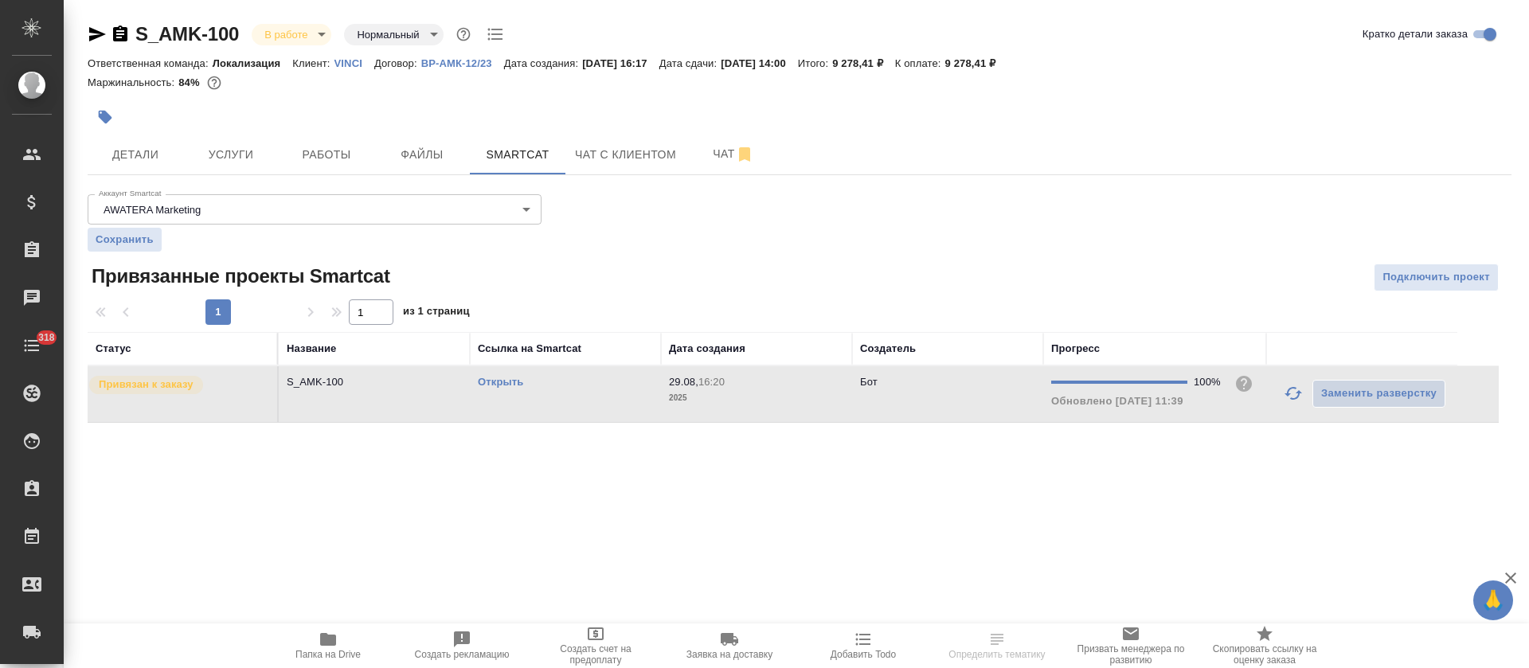
click at [585, 393] on td "Открыть" at bounding box center [565, 394] width 191 height 56
click at [335, 147] on span "Работы" at bounding box center [326, 155] width 76 height 20
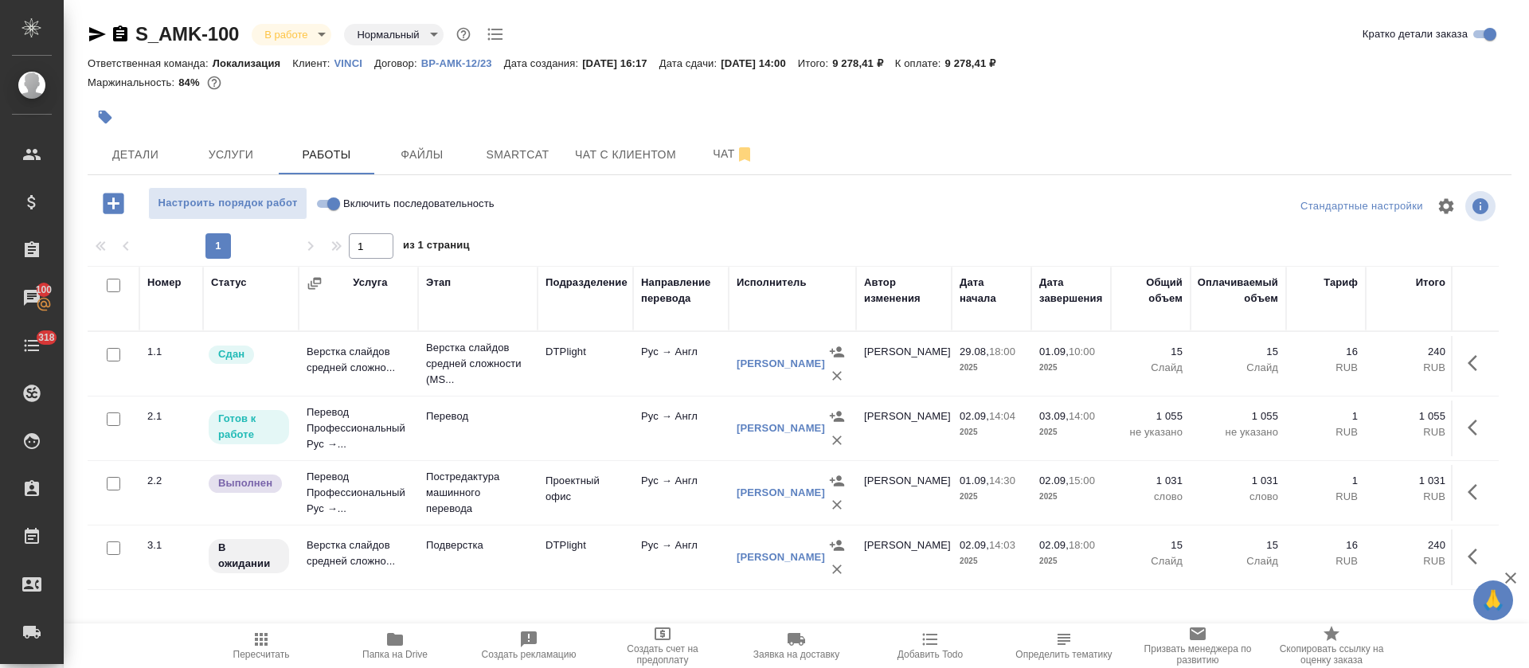
click at [412, 542] on td "Верстка слайдов средней сложно..." at bounding box center [358, 558] width 119 height 56
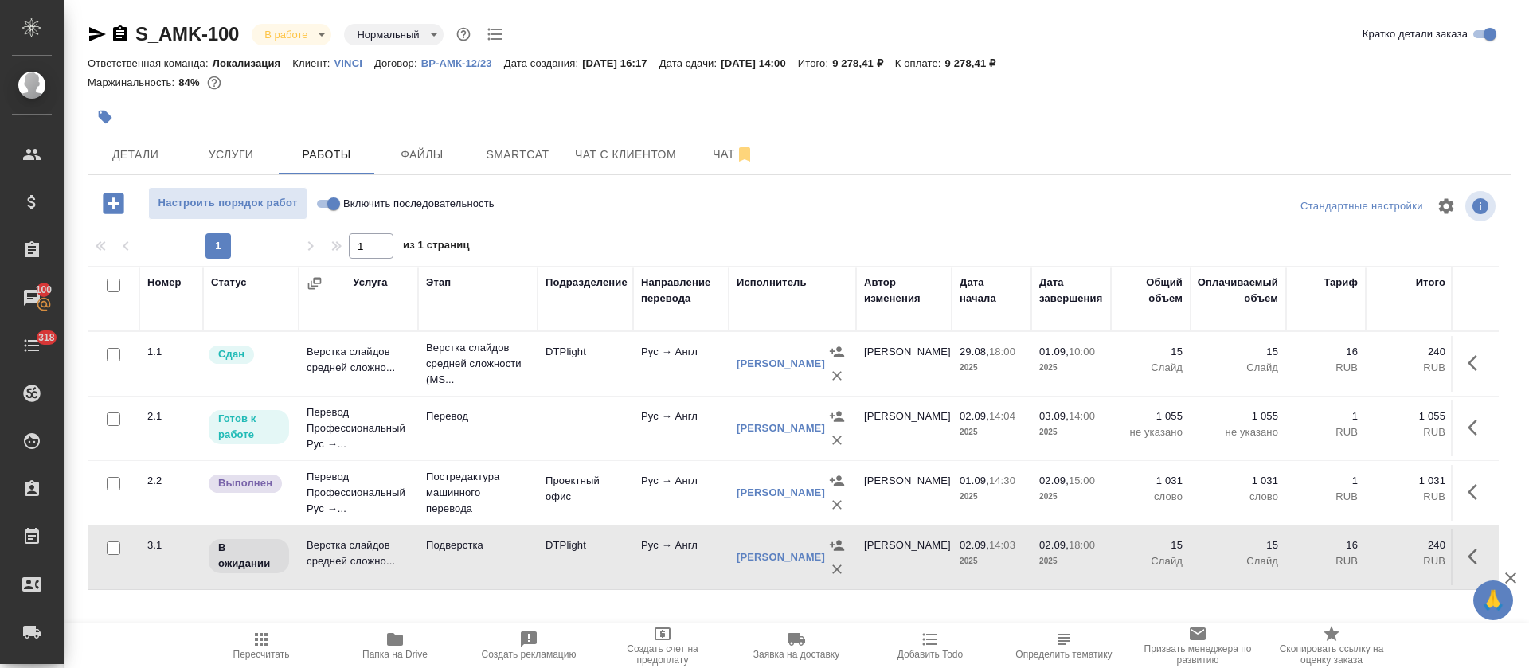
click at [412, 542] on td "Верстка слайдов средней сложно..." at bounding box center [358, 558] width 119 height 56
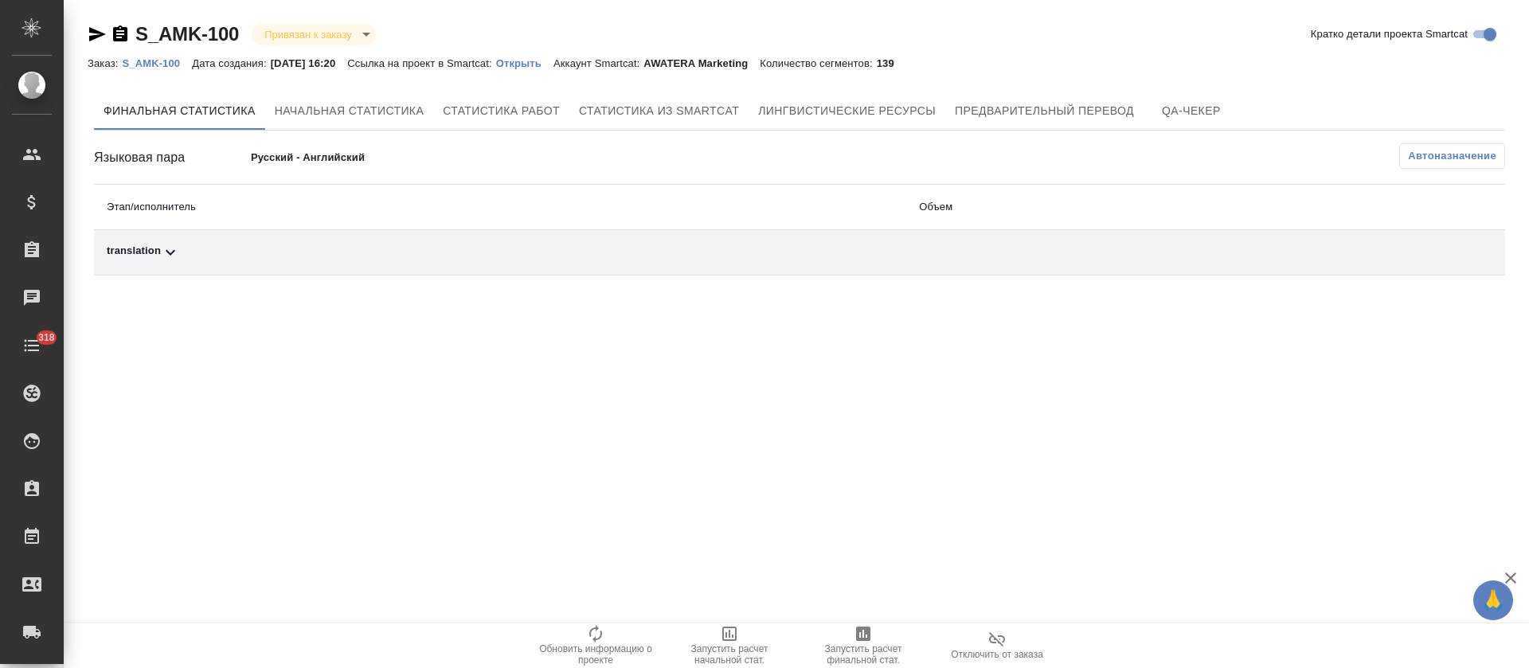
click at [648, 272] on td "translation" at bounding box center [500, 252] width 812 height 45
click at [646, 256] on div "translation" at bounding box center [500, 252] width 787 height 19
click at [1485, 158] on span "Автоназначение" at bounding box center [1452, 156] width 88 height 16
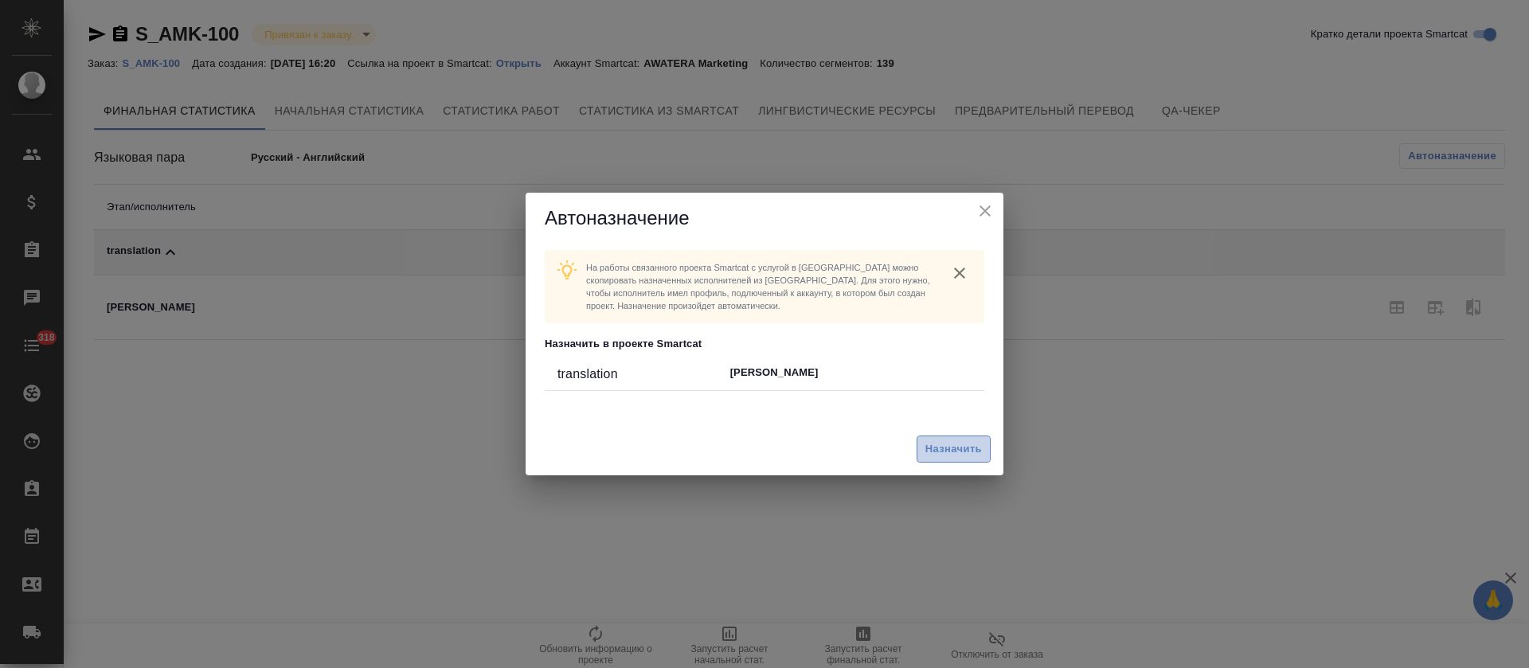
click at [947, 454] on span "Назначить" at bounding box center [953, 449] width 57 height 18
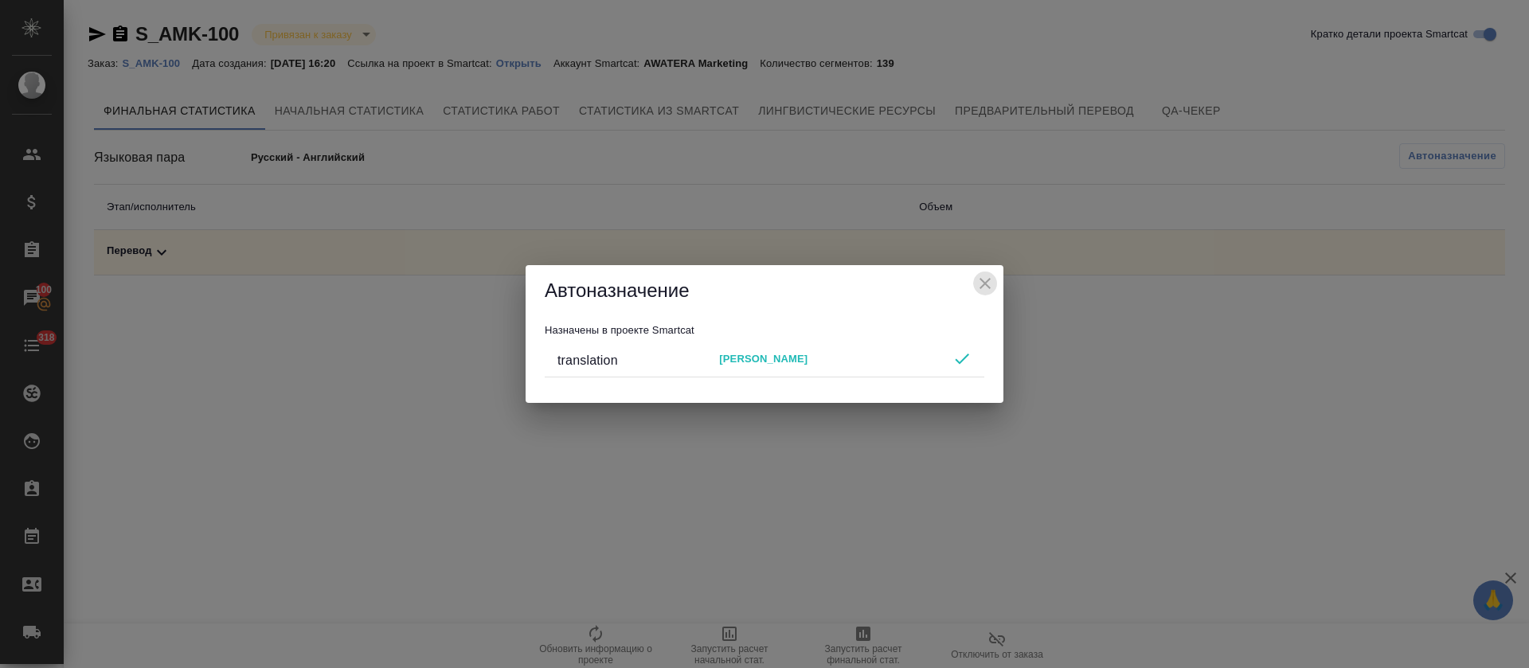
click at [983, 280] on icon "close" at bounding box center [985, 283] width 11 height 11
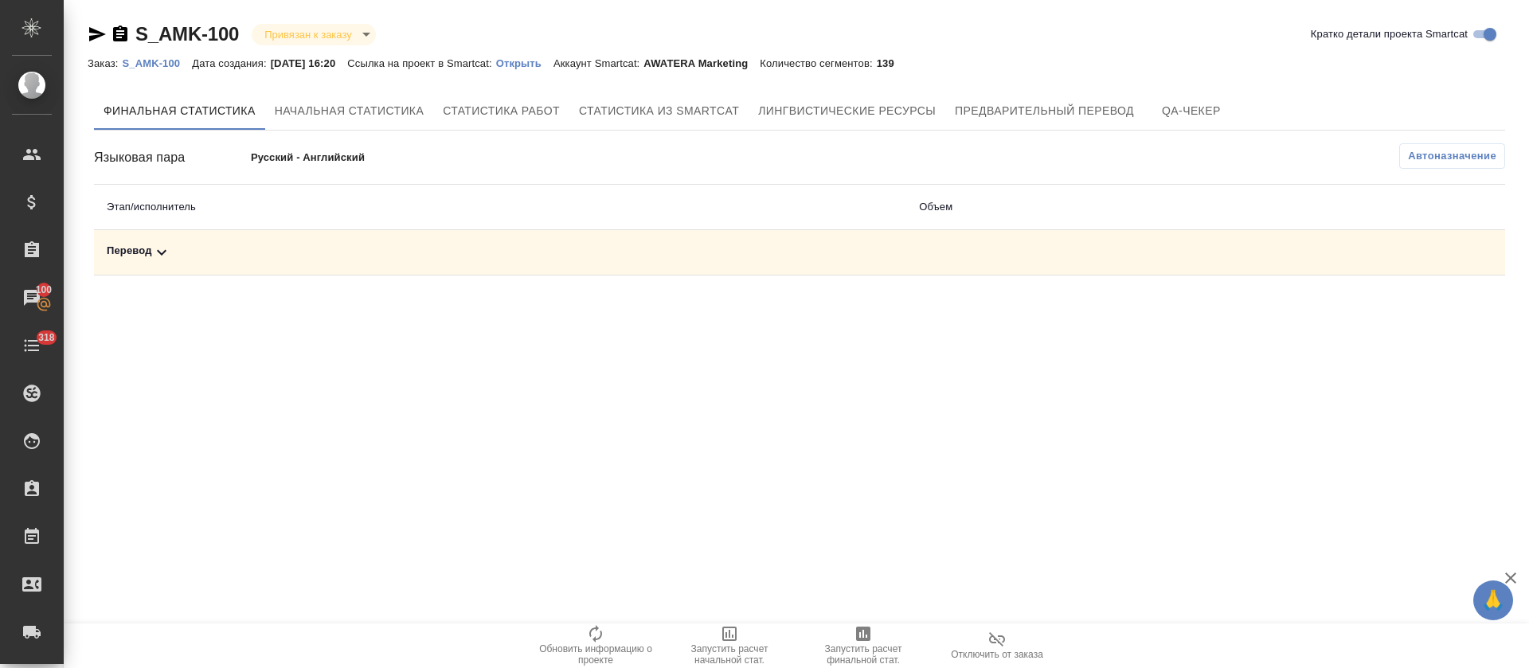
click at [890, 248] on div "Перевод" at bounding box center [500, 252] width 787 height 19
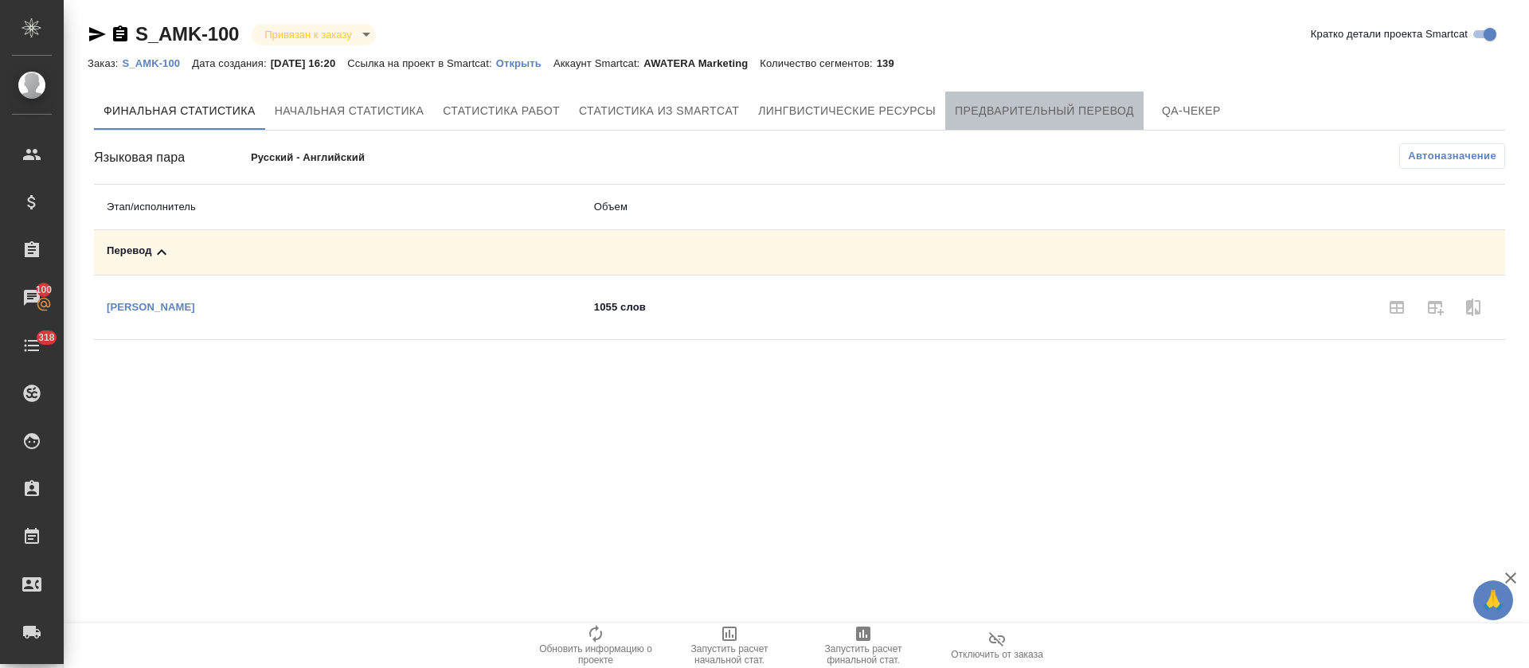
click at [972, 105] on span "Предварительный перевод" at bounding box center [1044, 111] width 179 height 20
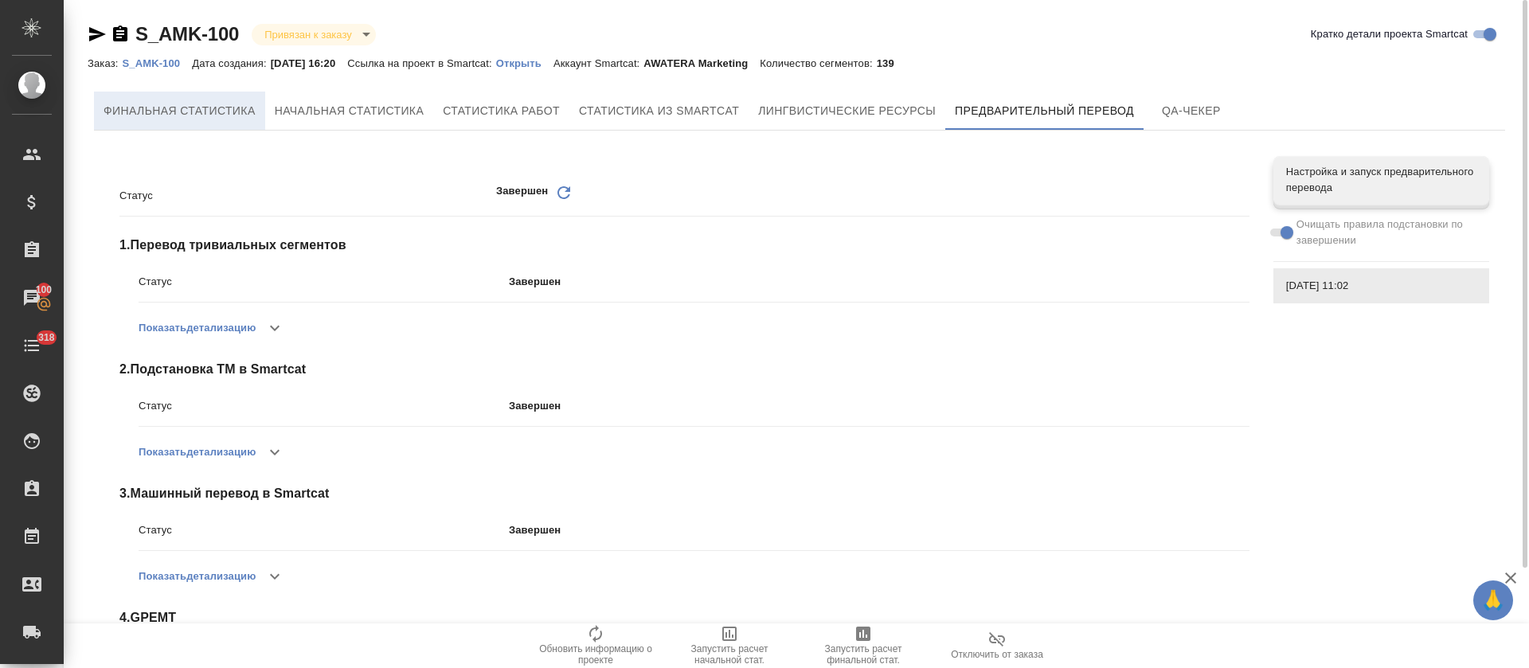
click at [160, 120] on button "Финальная статистика" at bounding box center [179, 111] width 171 height 38
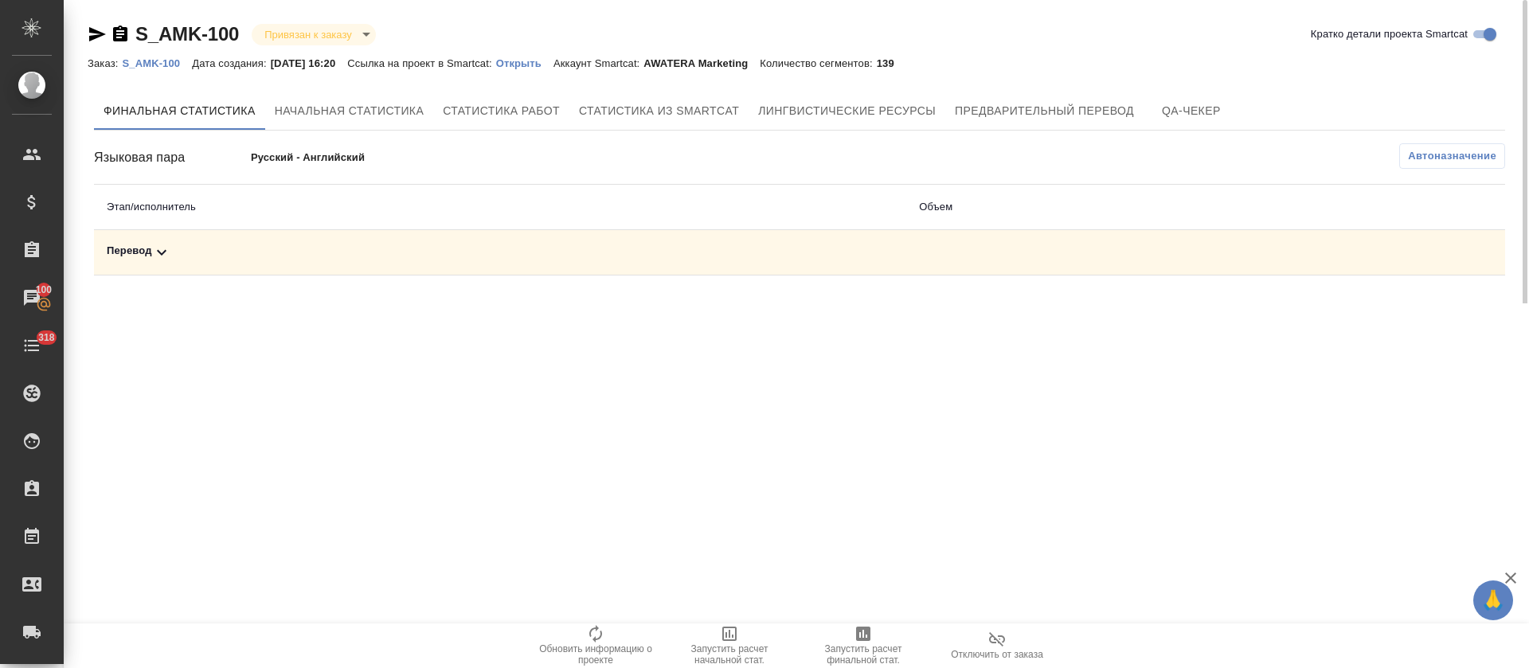
click at [192, 235] on td "Перевод" at bounding box center [500, 252] width 812 height 45
click at [196, 253] on div "Перевод" at bounding box center [500, 252] width 787 height 19
click at [885, 641] on span "Запустить расчет финальной стат." at bounding box center [863, 644] width 115 height 41
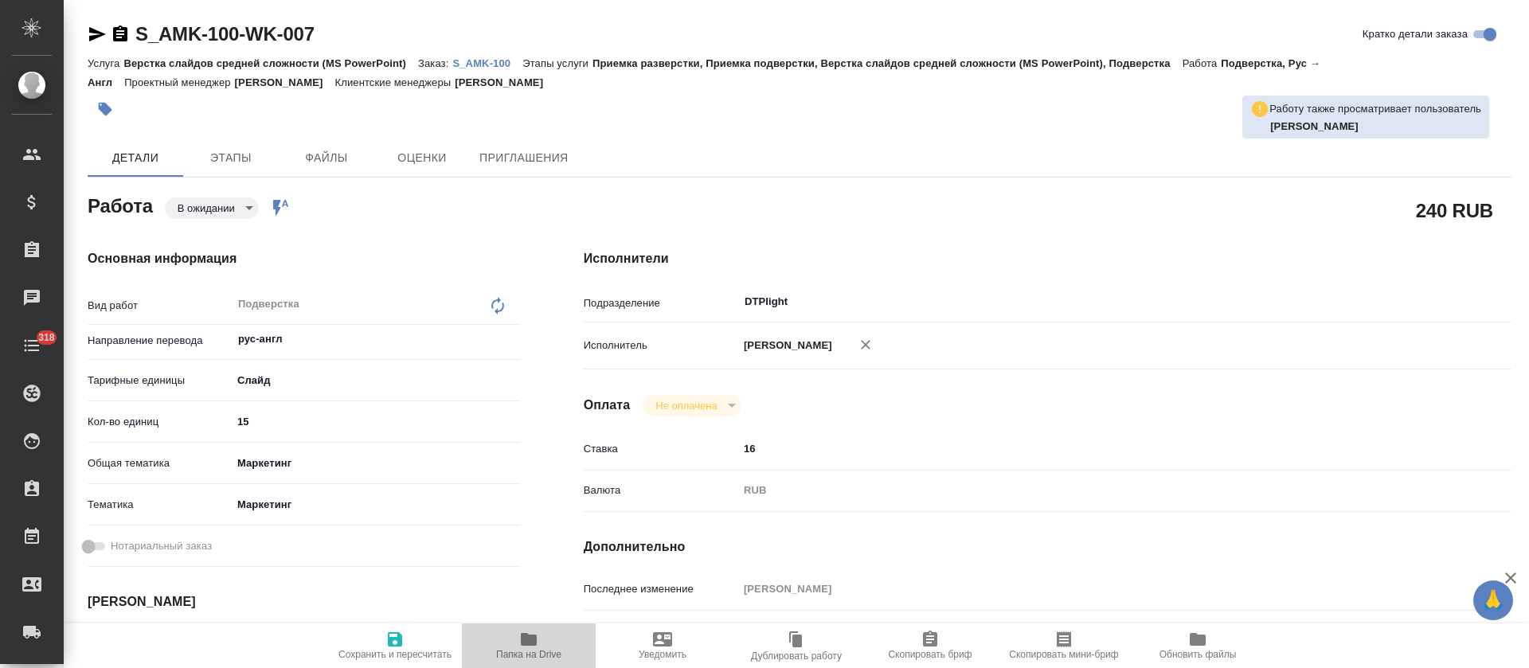
click at [525, 650] on span "Папка на Drive" at bounding box center [528, 654] width 65 height 11
type textarea "x"
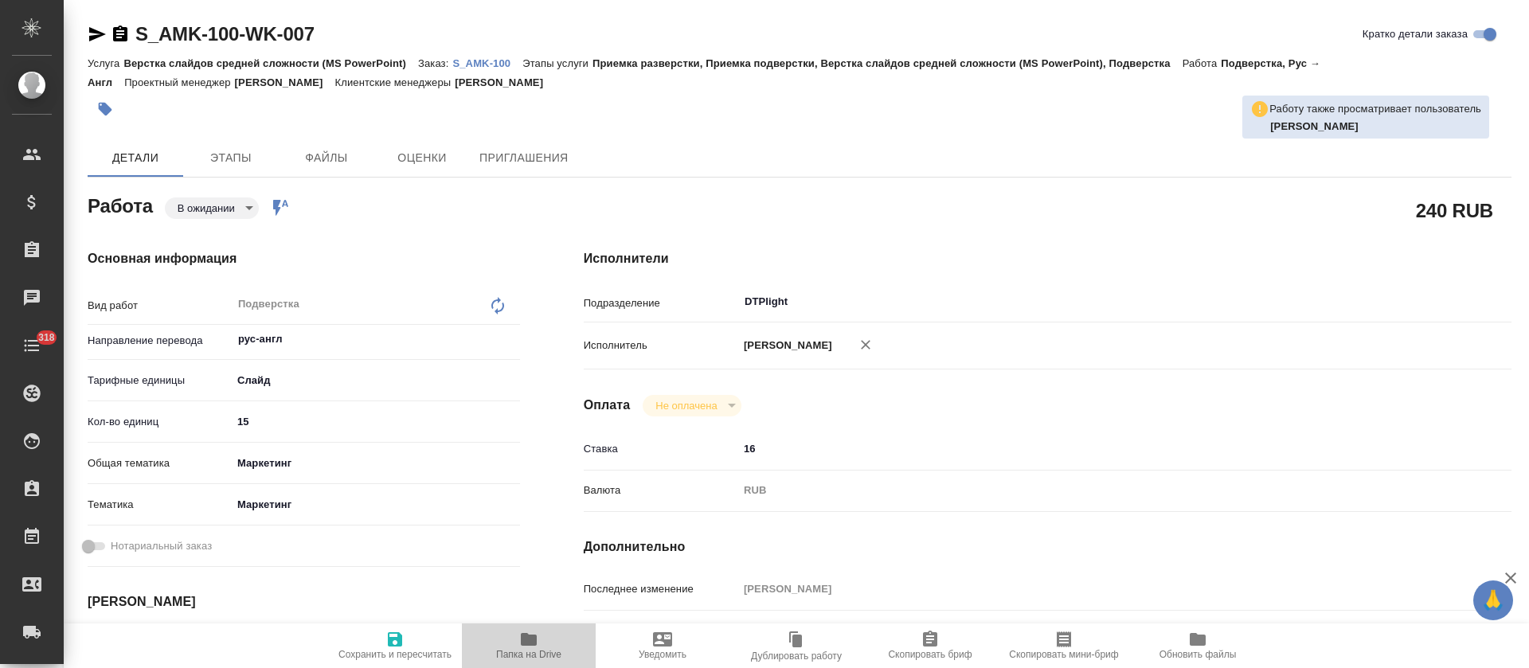
type textarea "x"
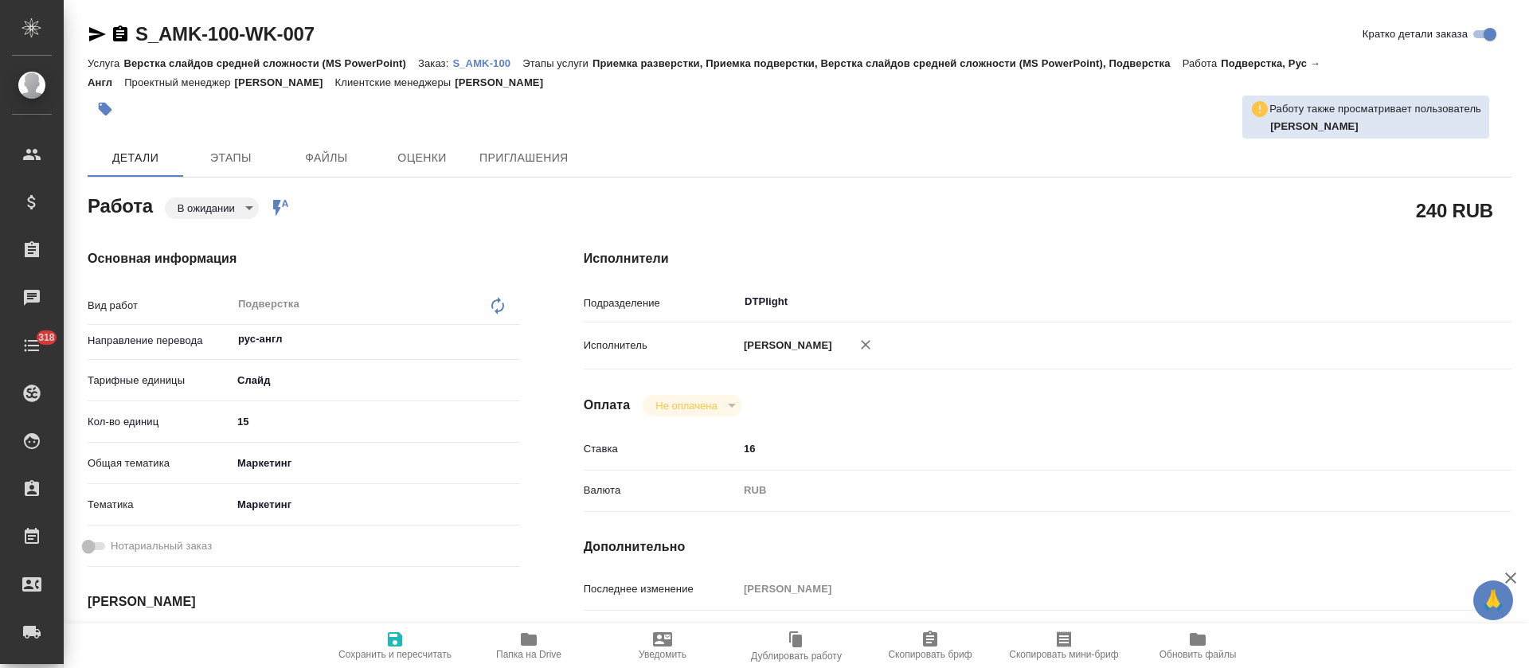
type textarea "x"
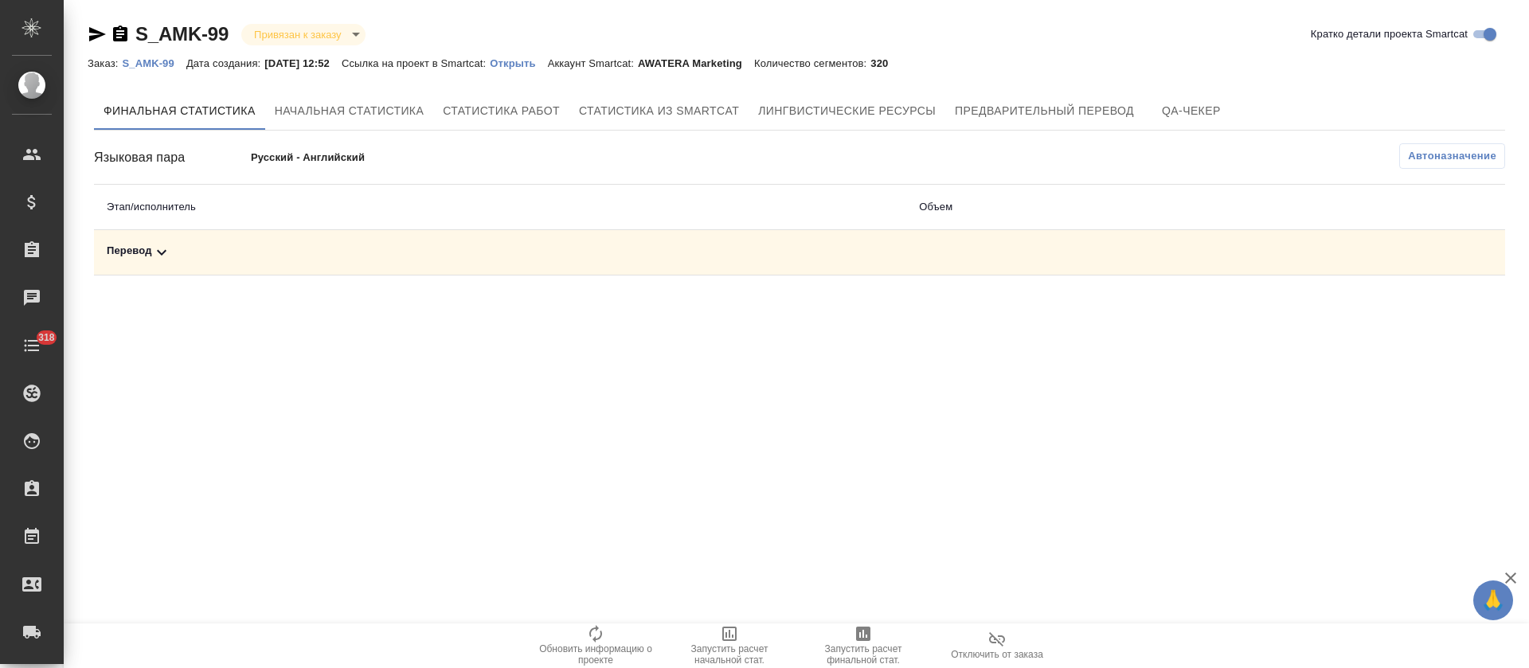
click at [569, 249] on div "Перевод" at bounding box center [500, 252] width 787 height 19
click at [862, 644] on span "Запустить расчет финальной стат." at bounding box center [863, 655] width 115 height 22
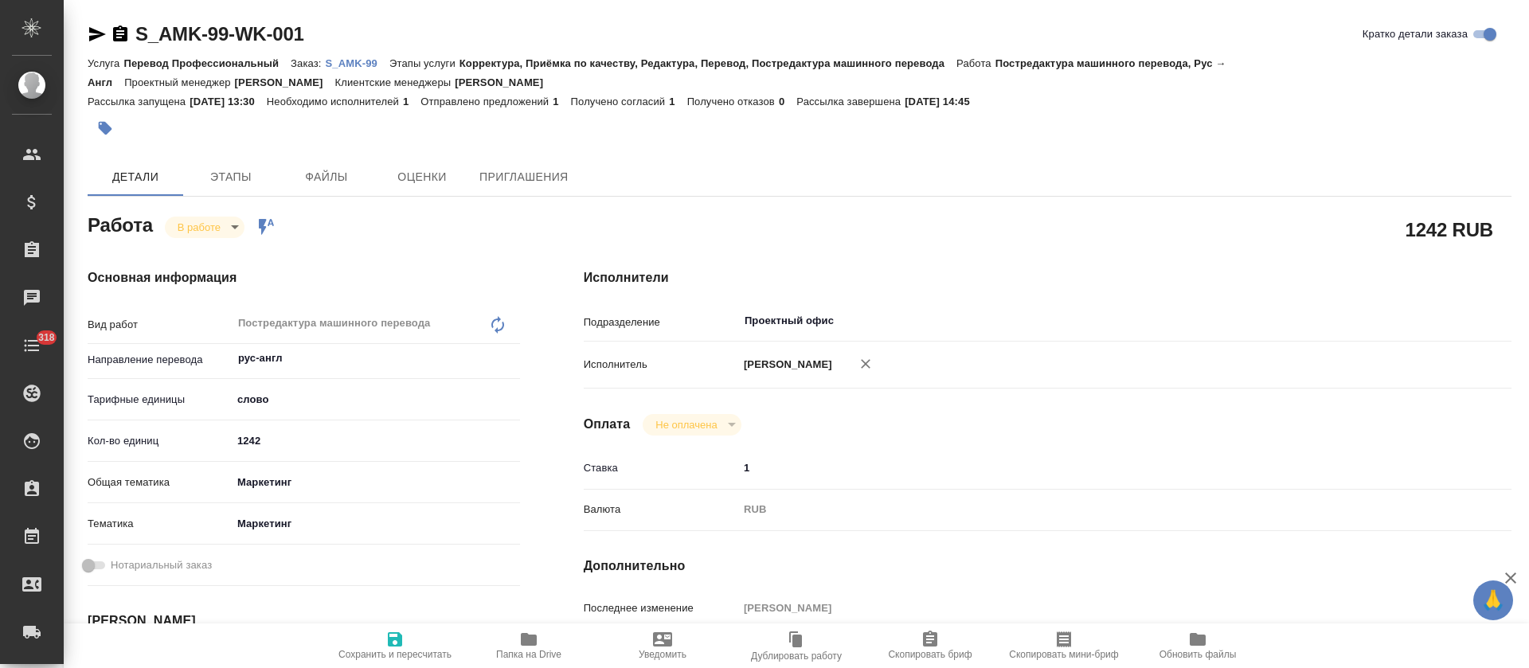
type textarea "x"
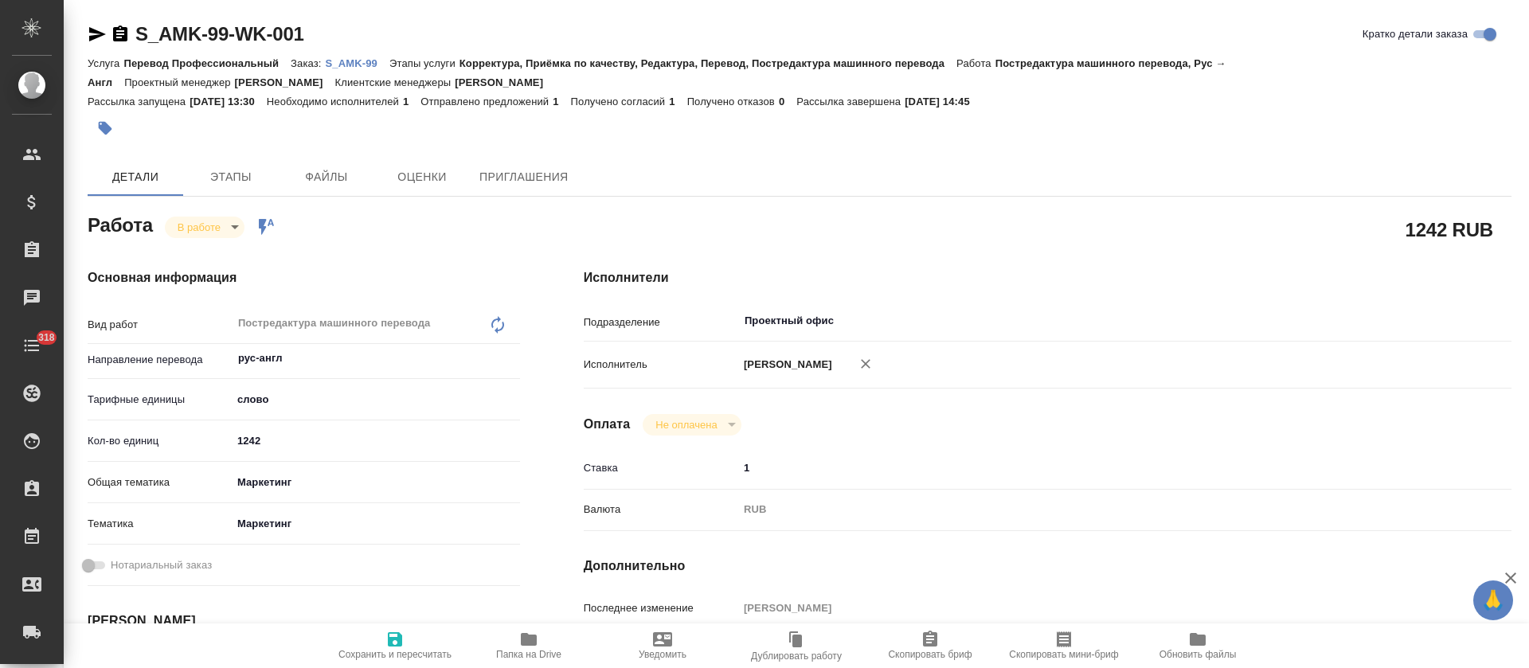
type textarea "x"
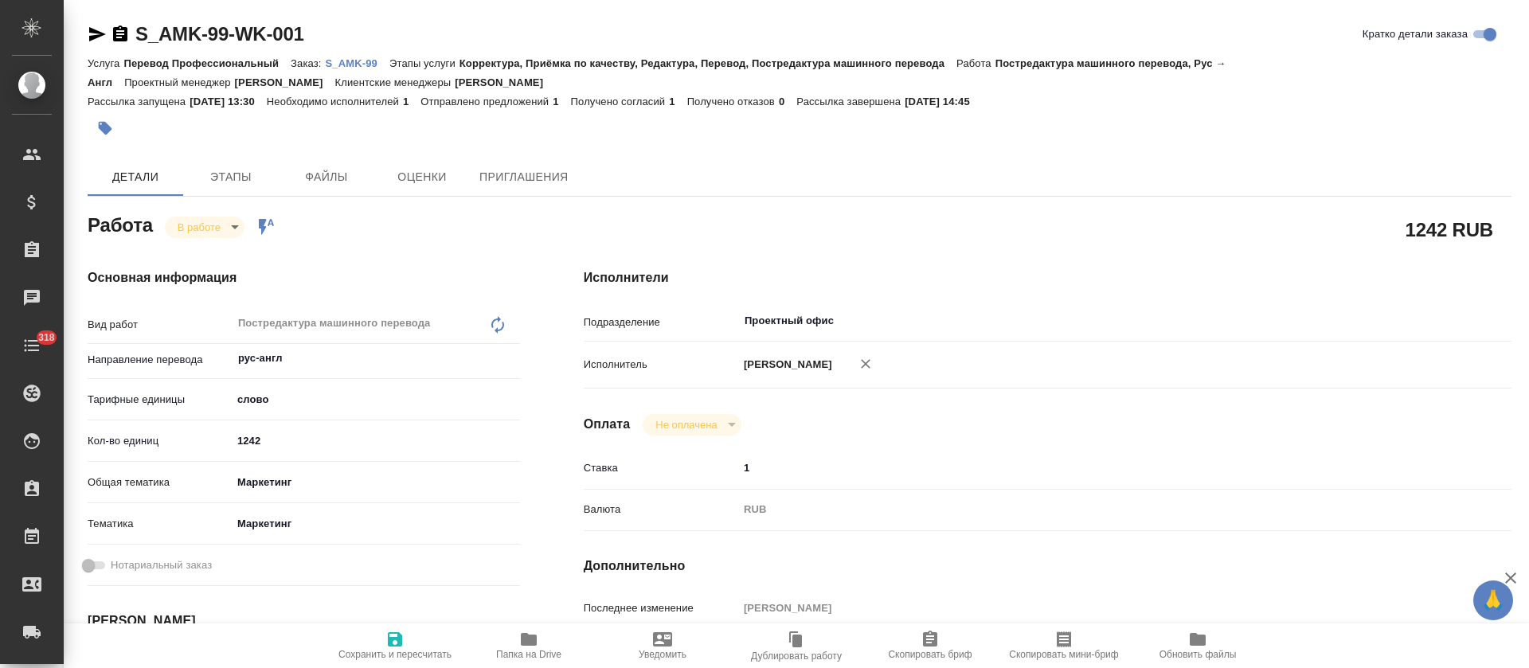
type textarea "x"
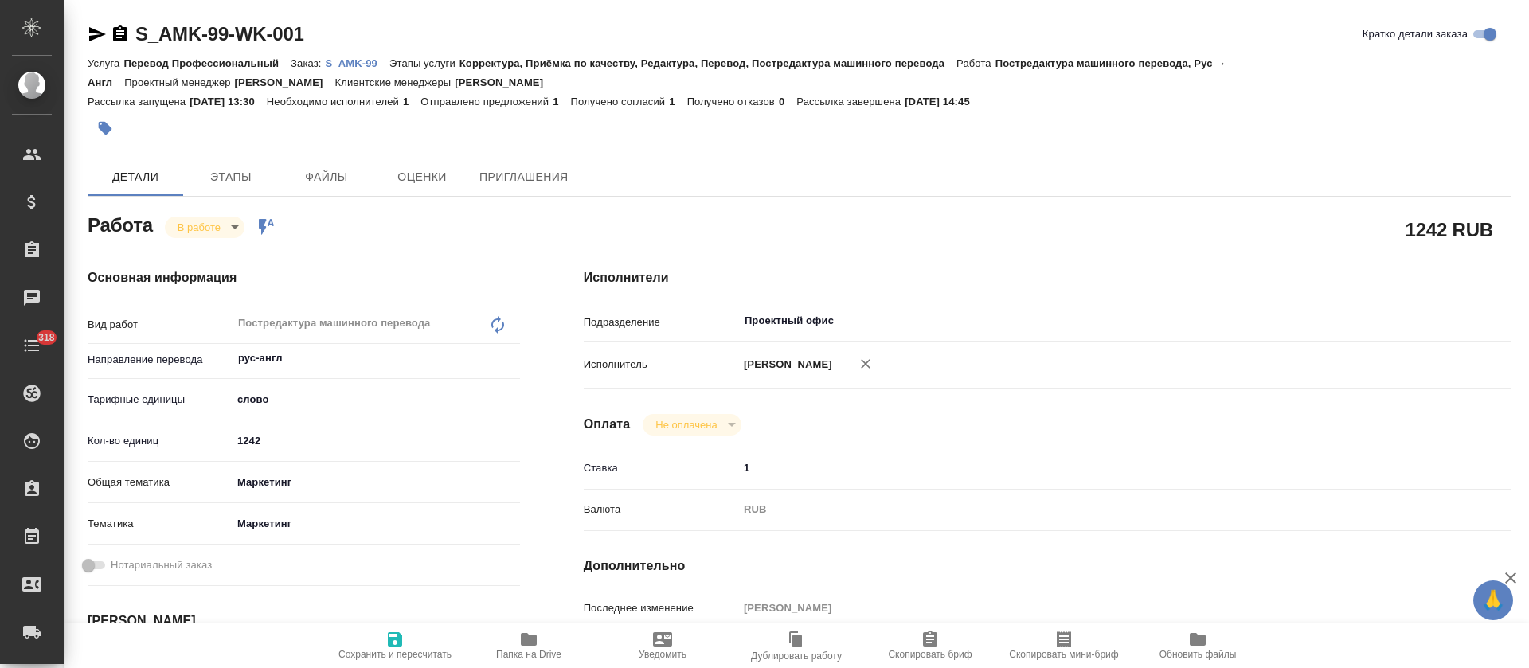
type textarea "x"
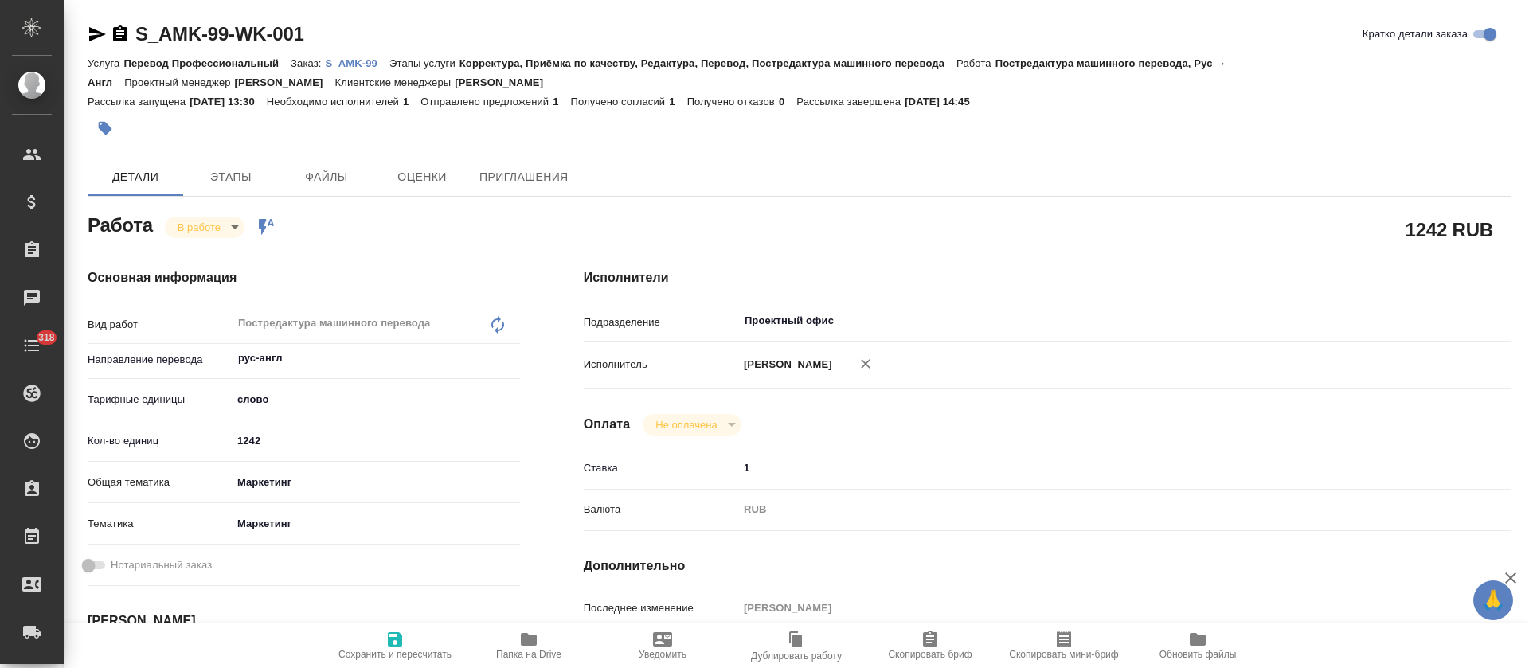
click at [540, 651] on span "Папка на Drive" at bounding box center [528, 654] width 65 height 11
type textarea "x"
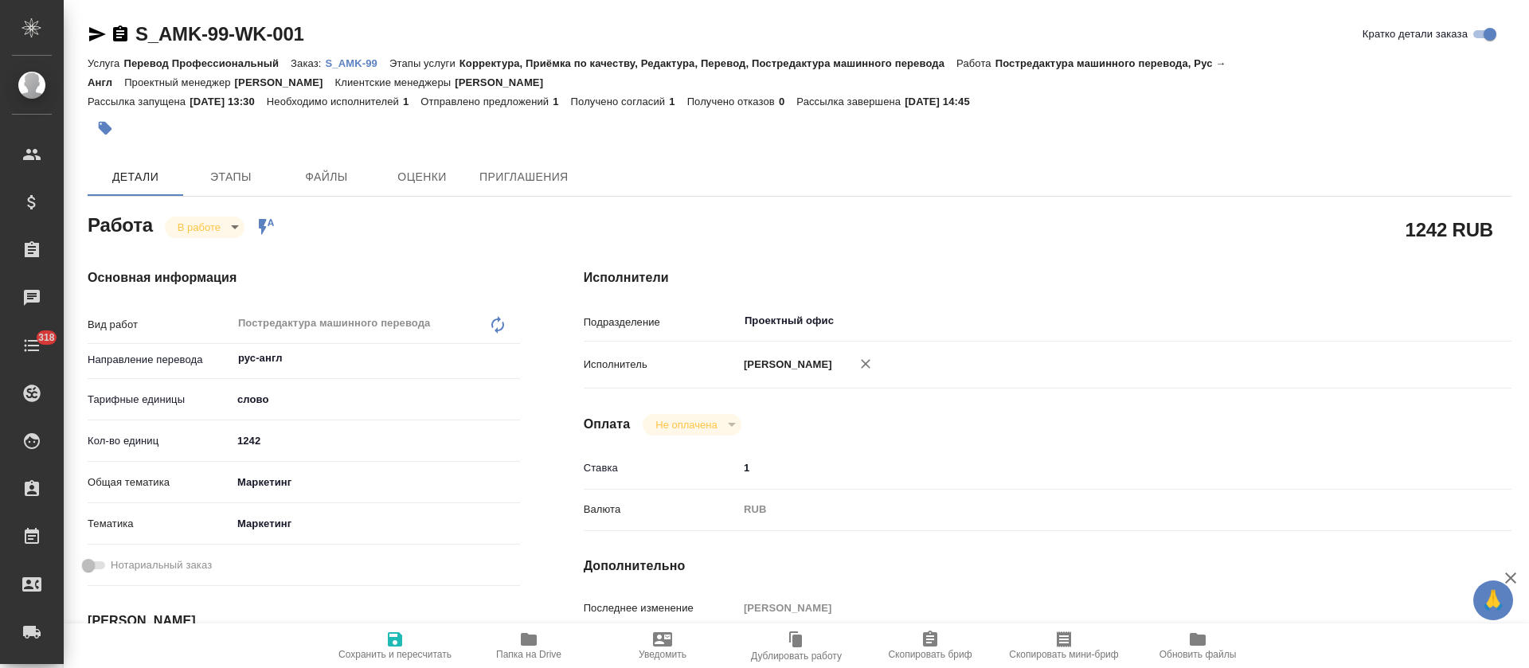
type textarea "x"
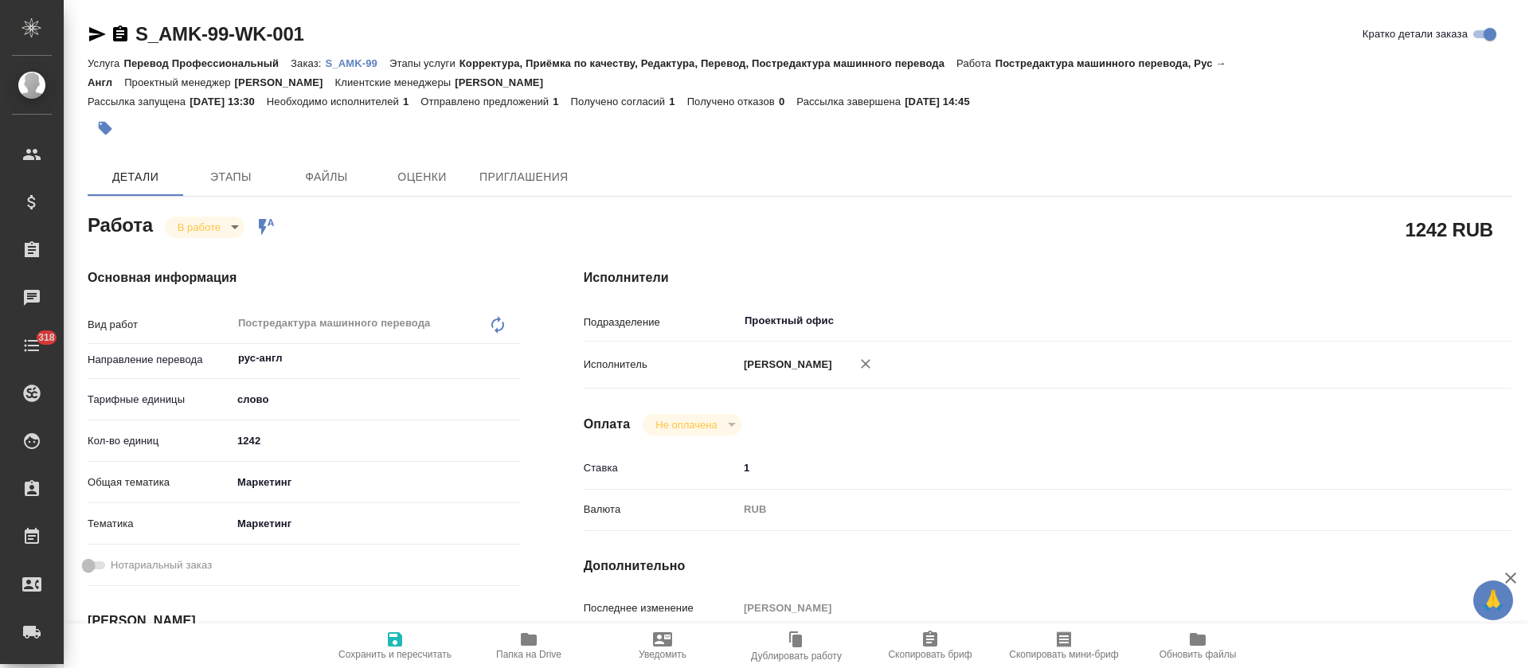
type textarea "x"
click at [233, 226] on body "🙏 .cls-1 fill:#fff; AWATERA Tretyakova Olga Клиенты Спецификации Заказы 100 Чат…" at bounding box center [764, 334] width 1529 height 668
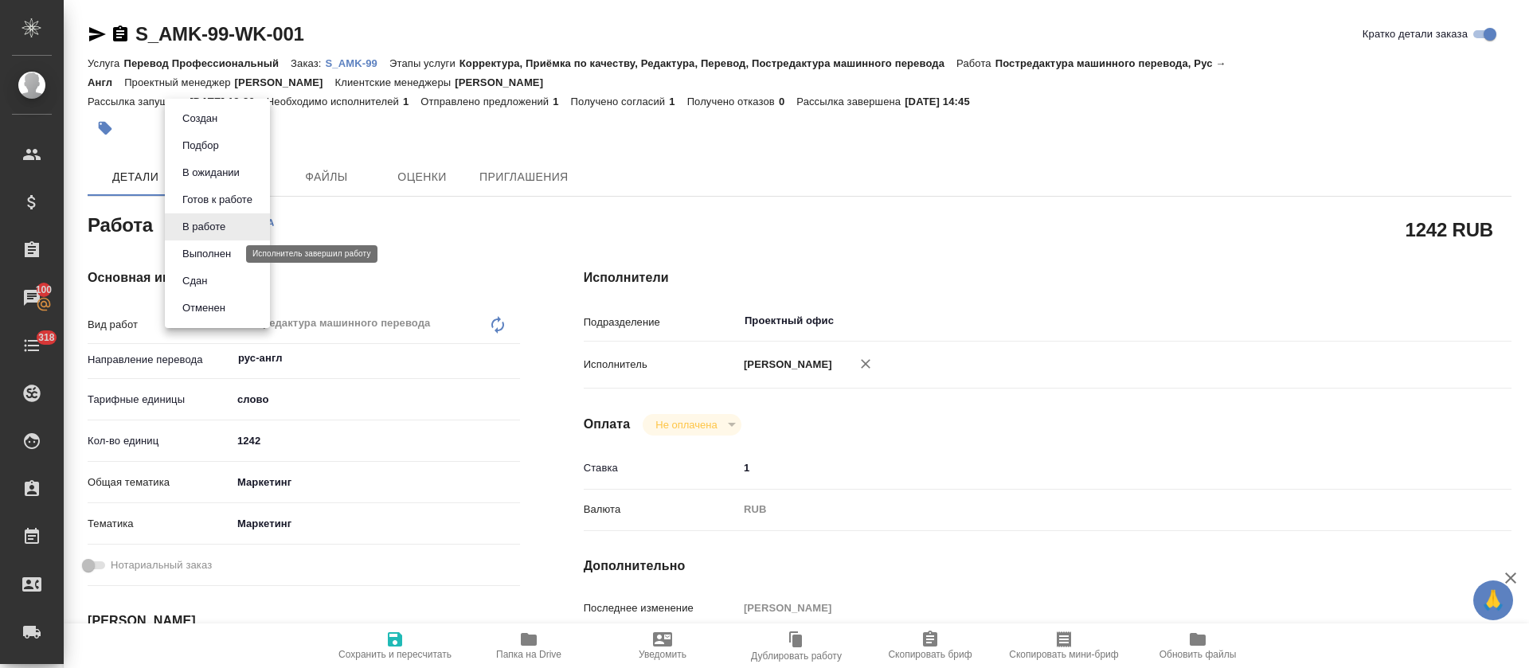
click at [226, 254] on button "Выполнен" at bounding box center [207, 254] width 58 height 18
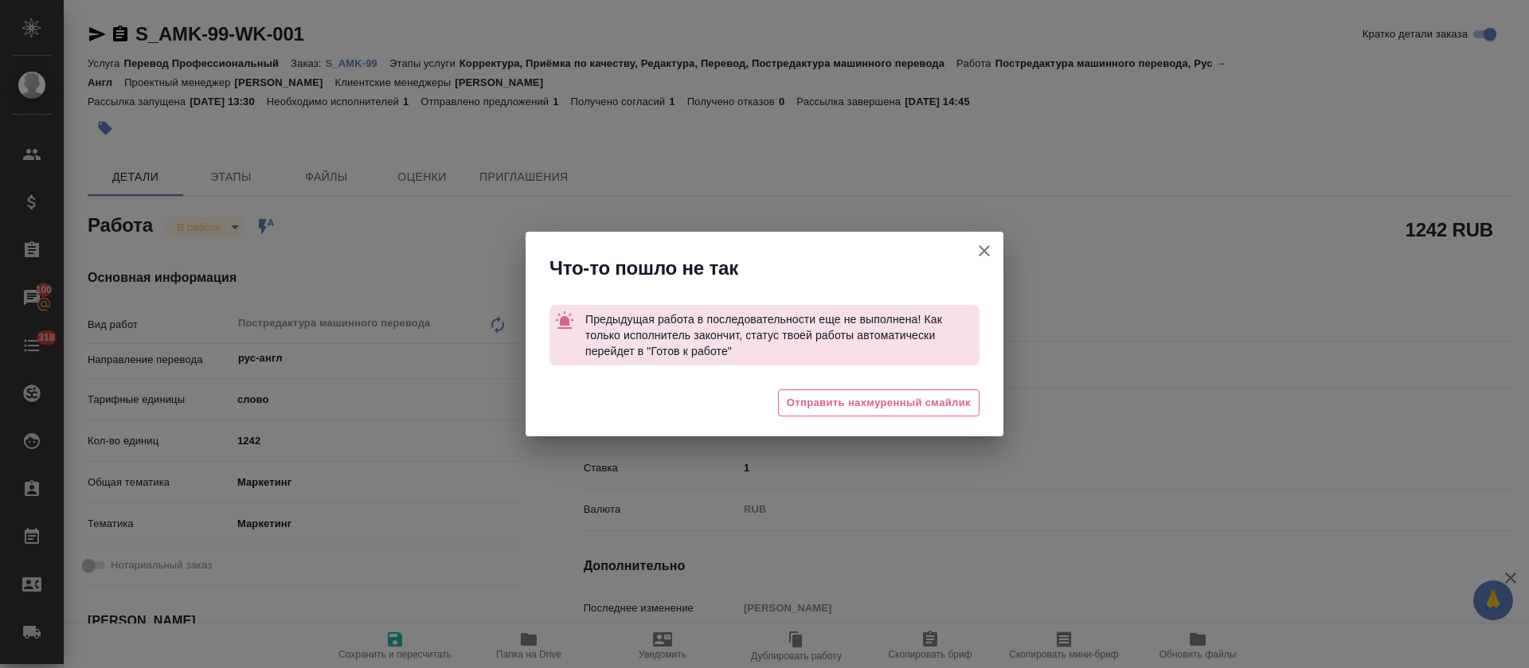
type textarea "x"
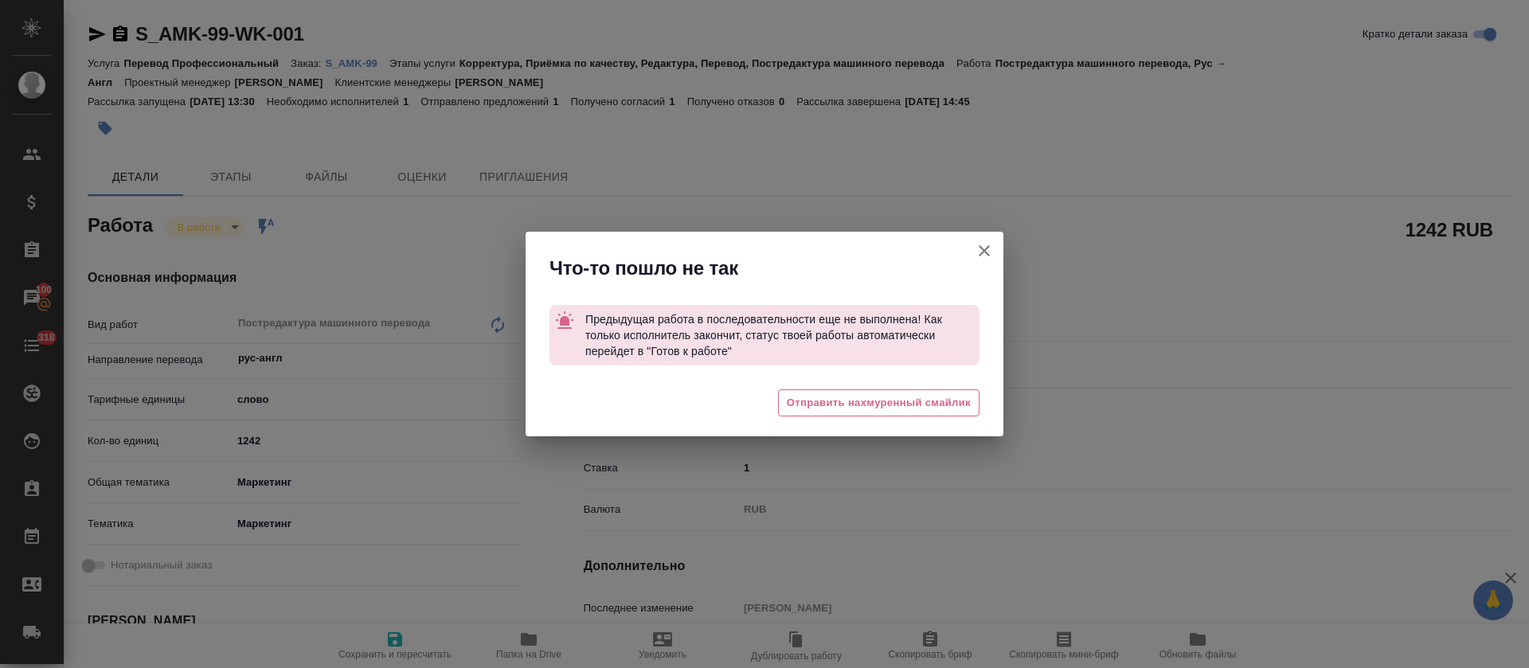
type textarea "x"
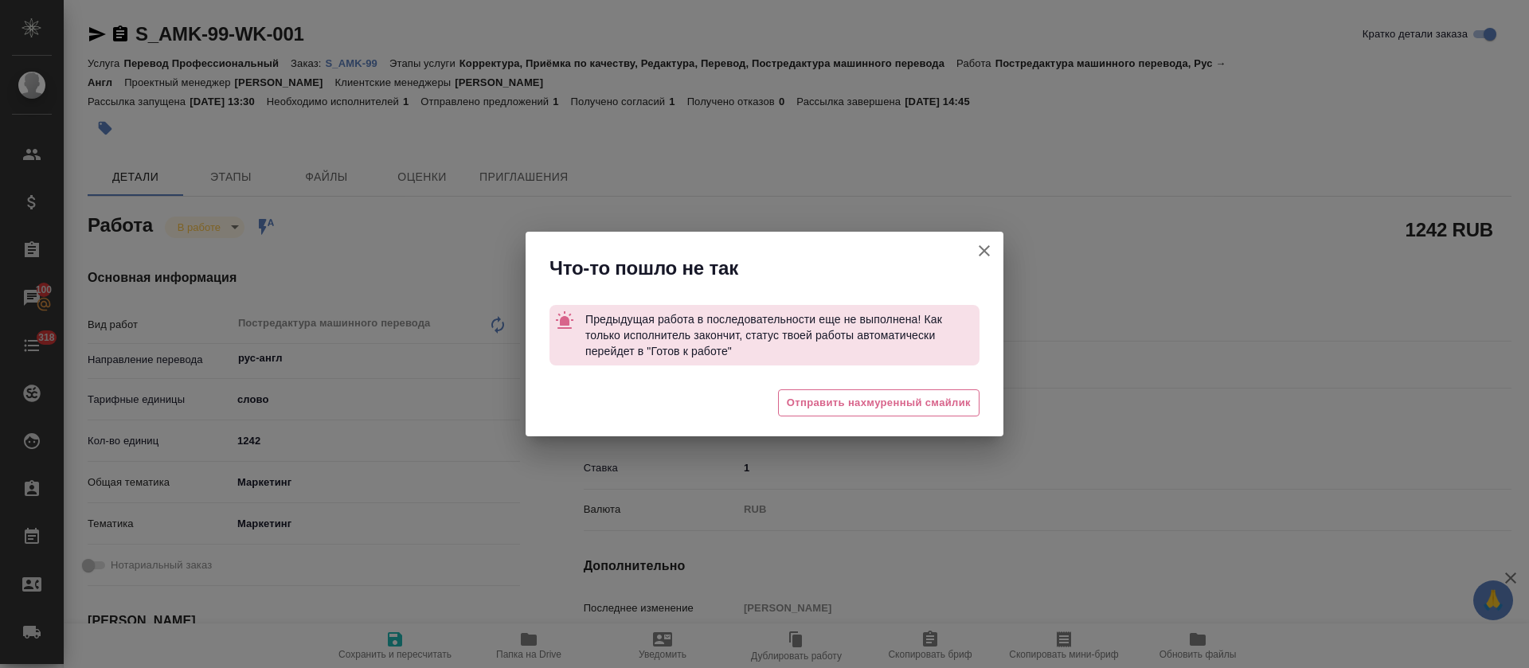
type textarea "x"
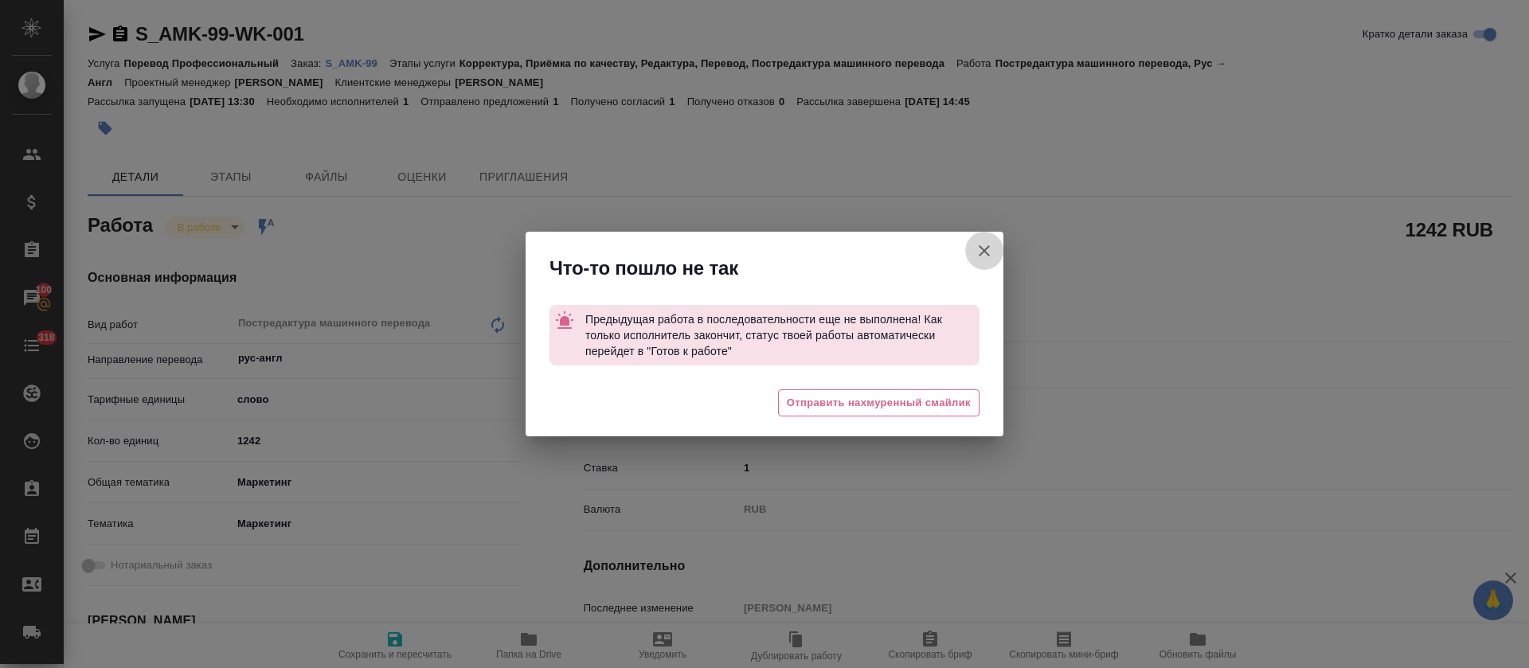
click at [978, 261] on button "Кратко детали заказа" at bounding box center [984, 251] width 38 height 38
type textarea "x"
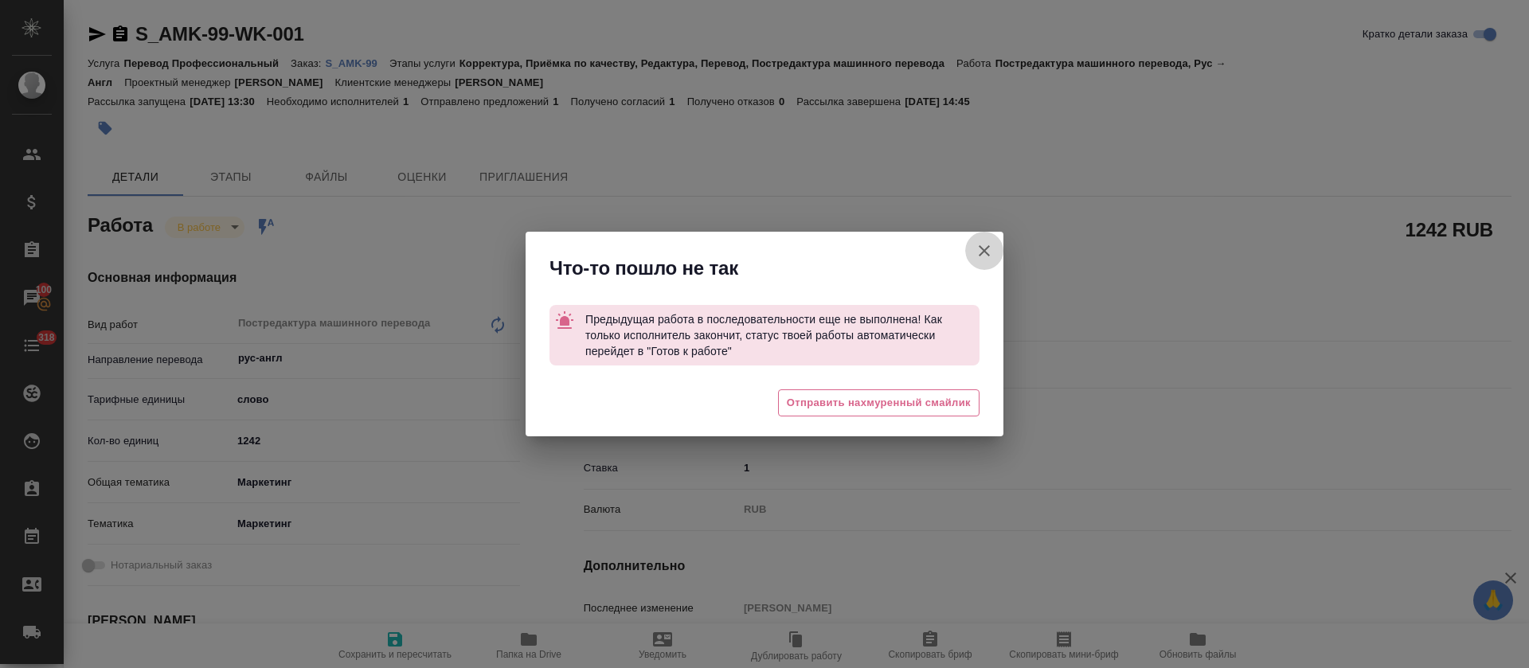
type textarea "x"
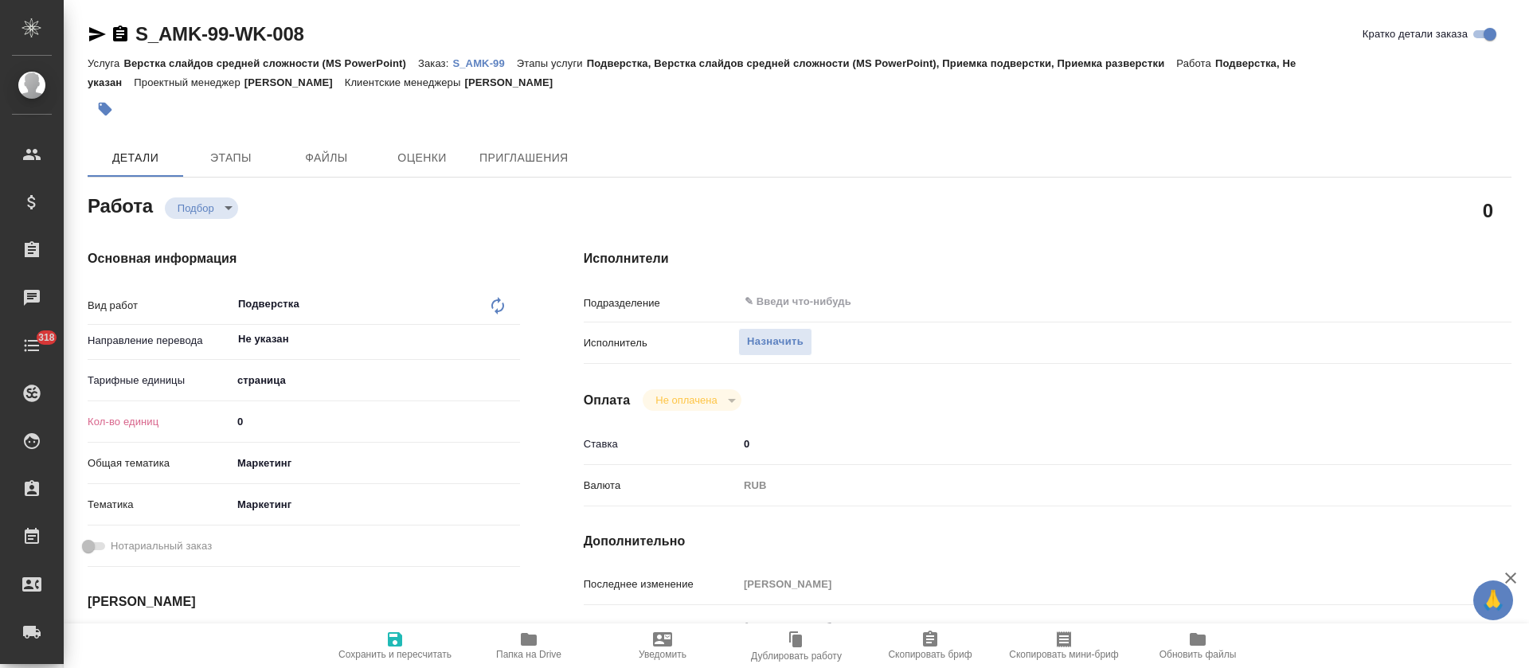
type textarea "x"
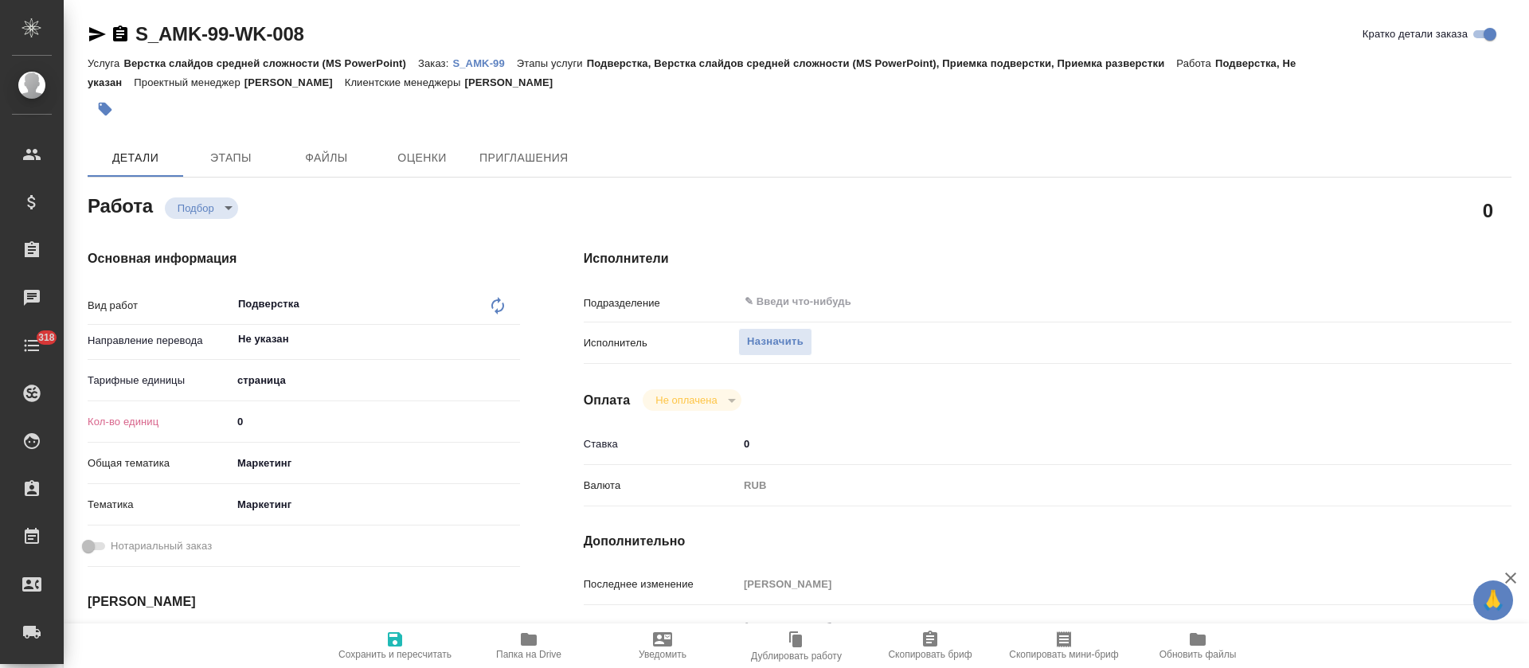
type textarea "x"
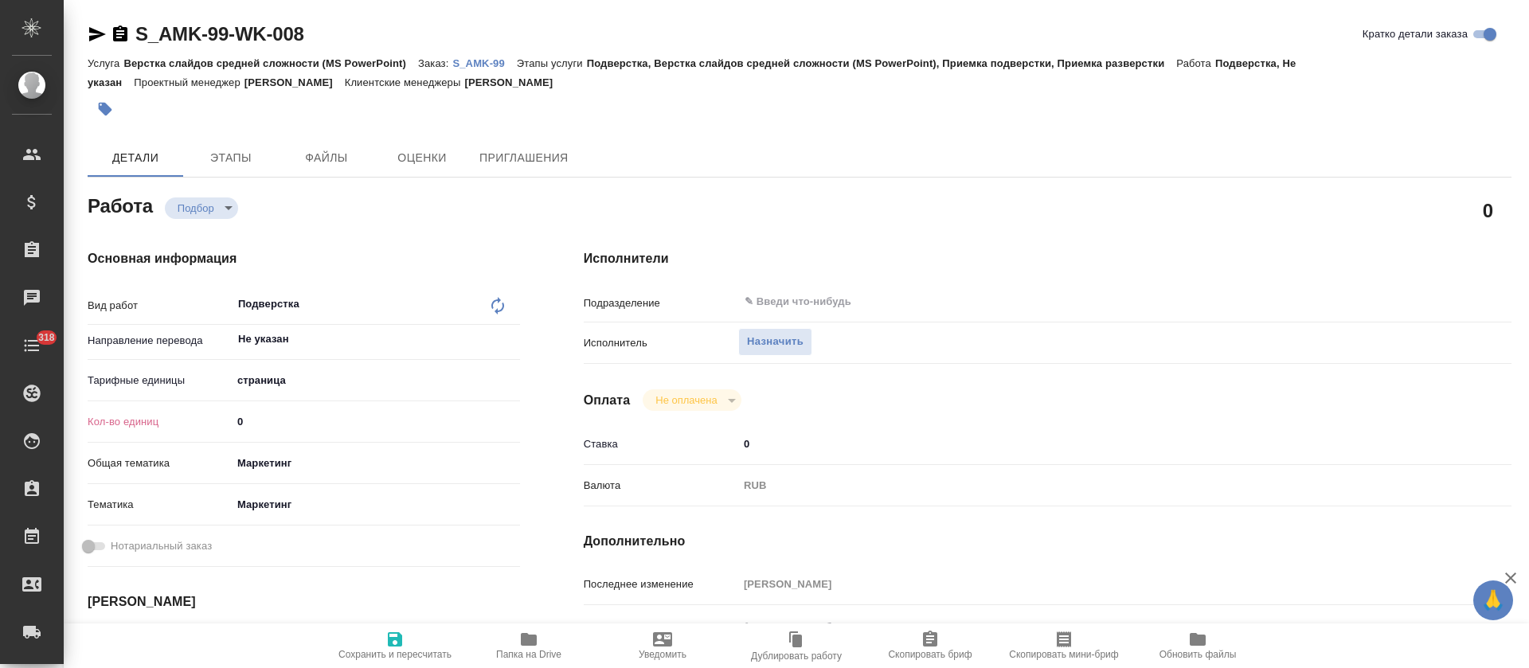
type textarea "x"
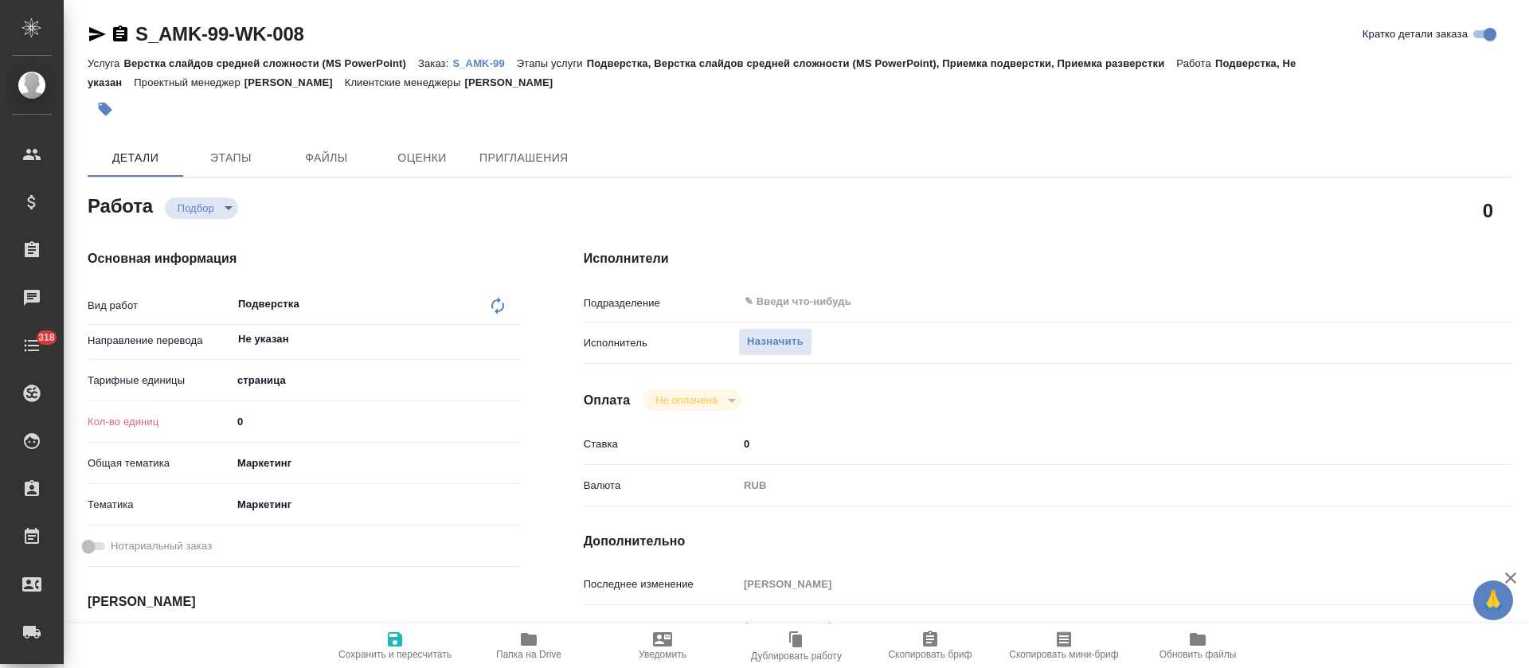
type textarea "x"
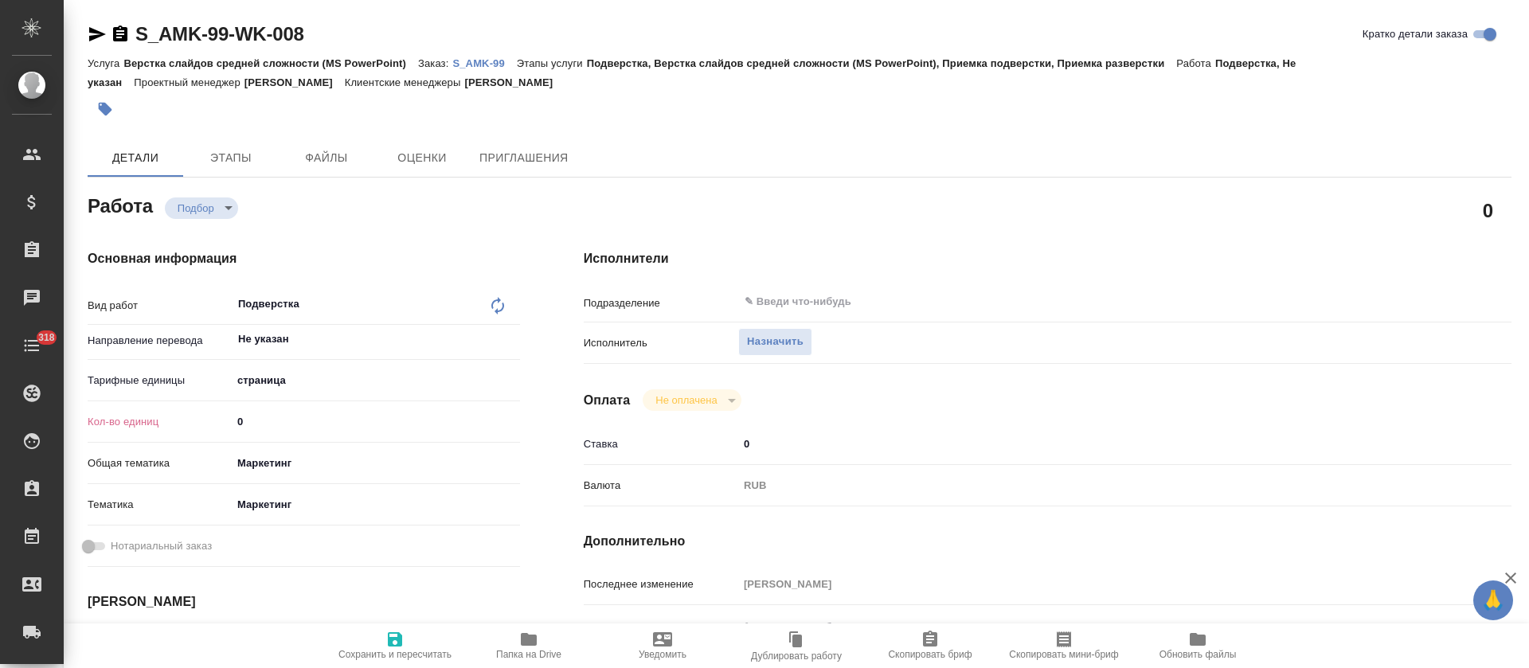
click at [518, 644] on span "Папка на Drive" at bounding box center [528, 645] width 115 height 30
type textarea "x"
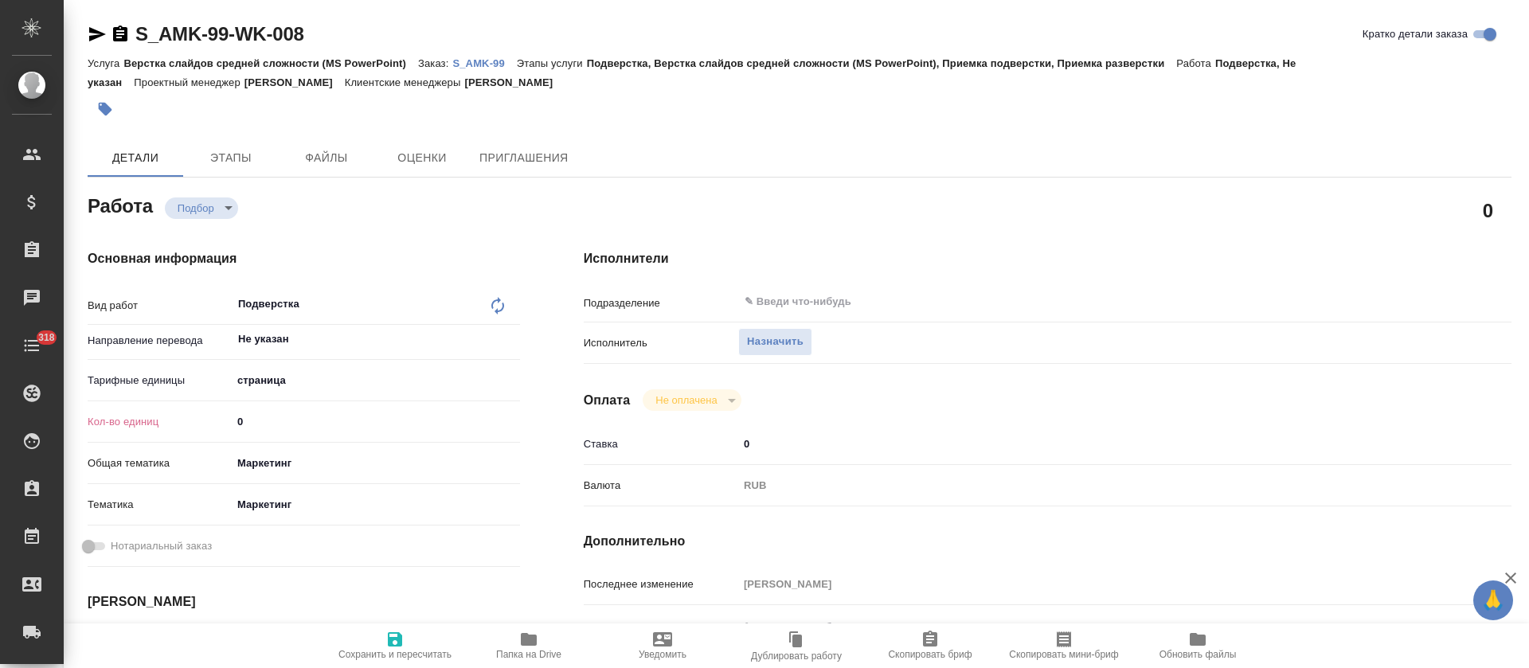
type textarea "x"
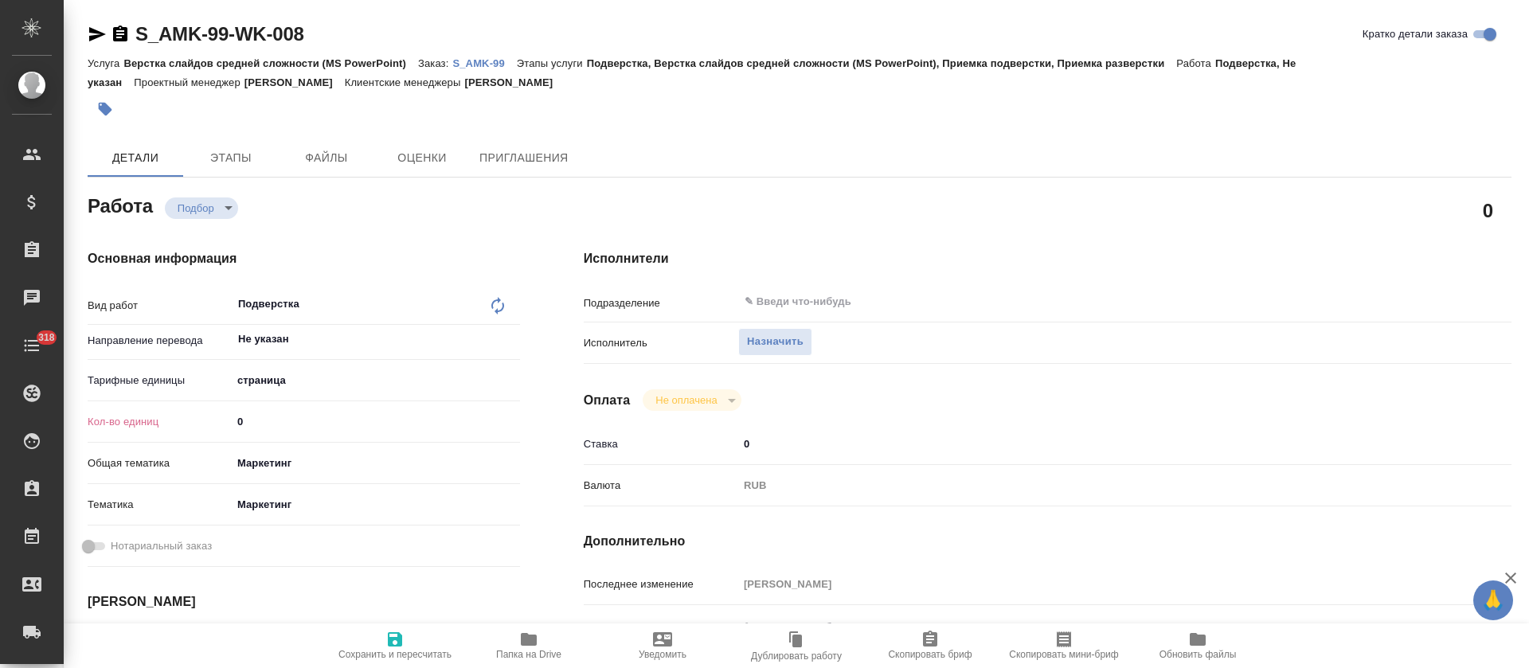
type textarea "x"
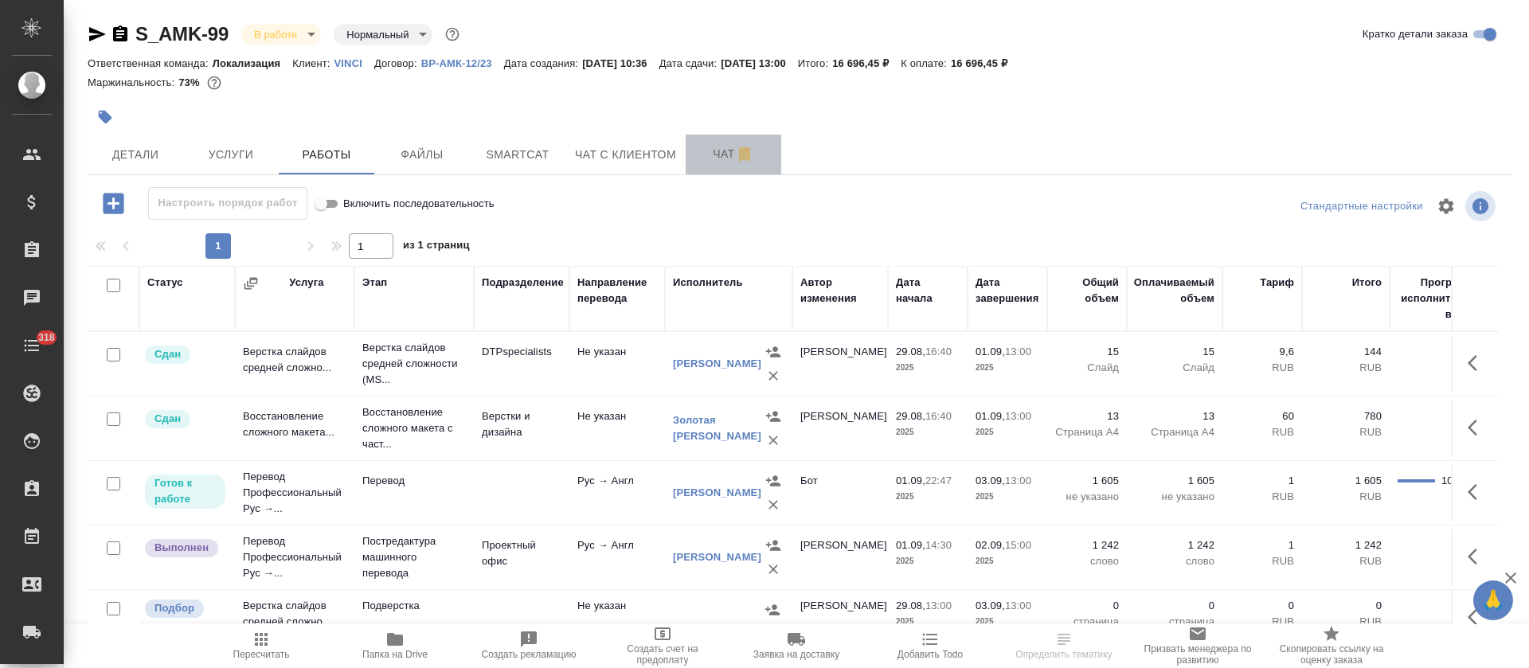
click at [726, 140] on button "Чат" at bounding box center [734, 155] width 96 height 40
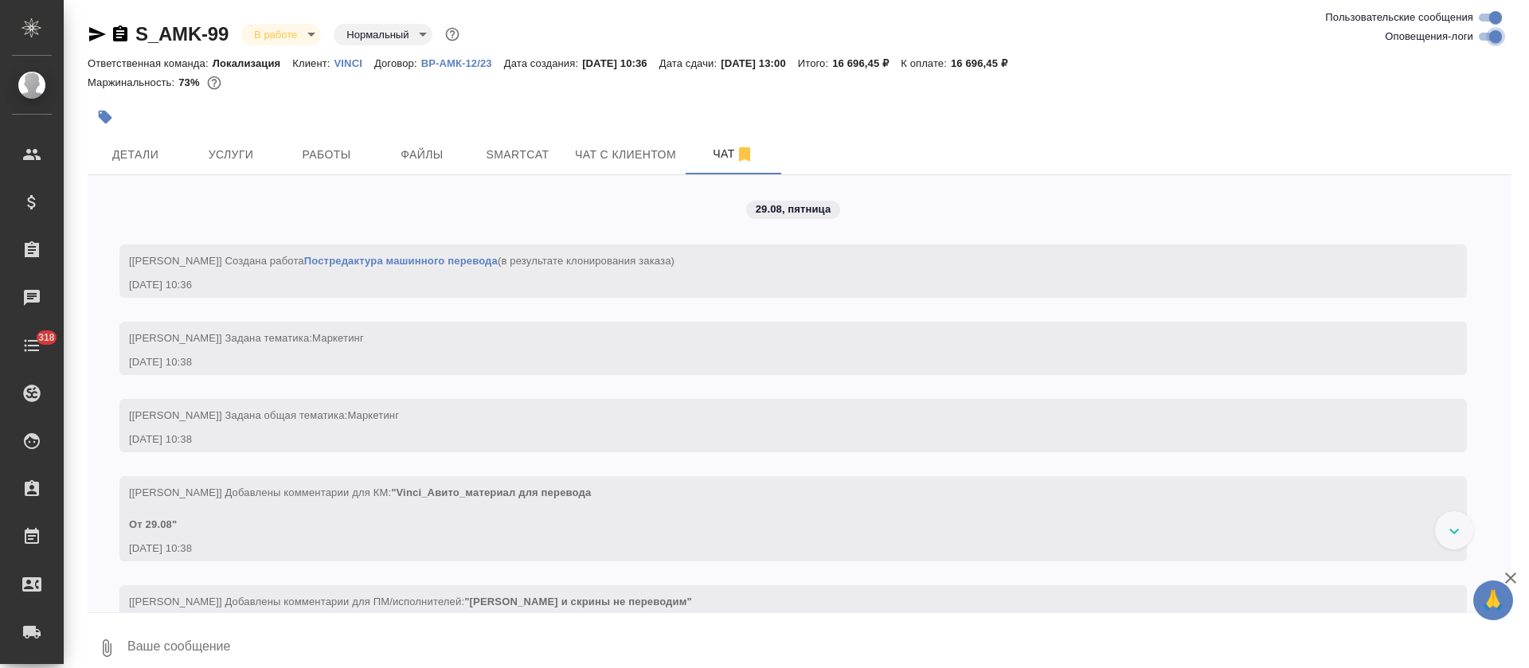
click at [1497, 36] on input "Оповещения-логи" at bounding box center [1495, 36] width 57 height 19
checkbox input "false"
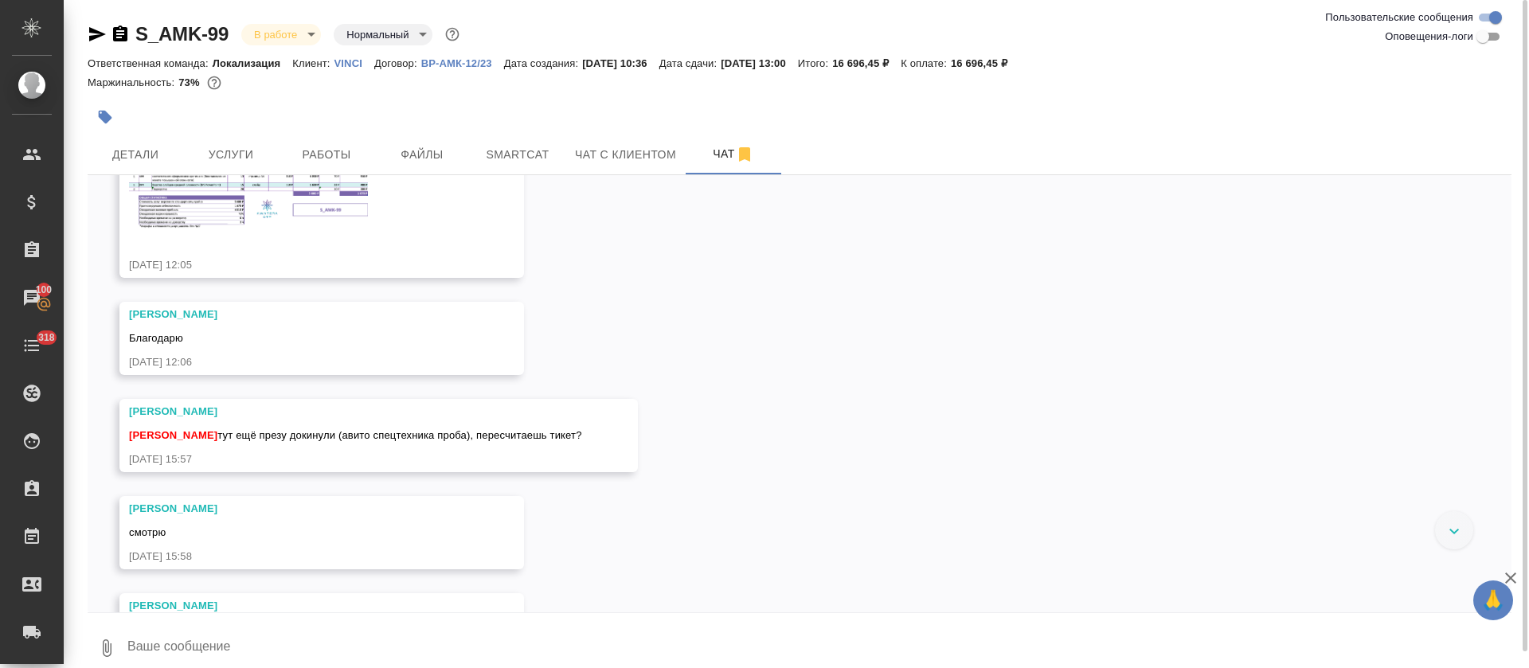
scroll to position [350, 0]
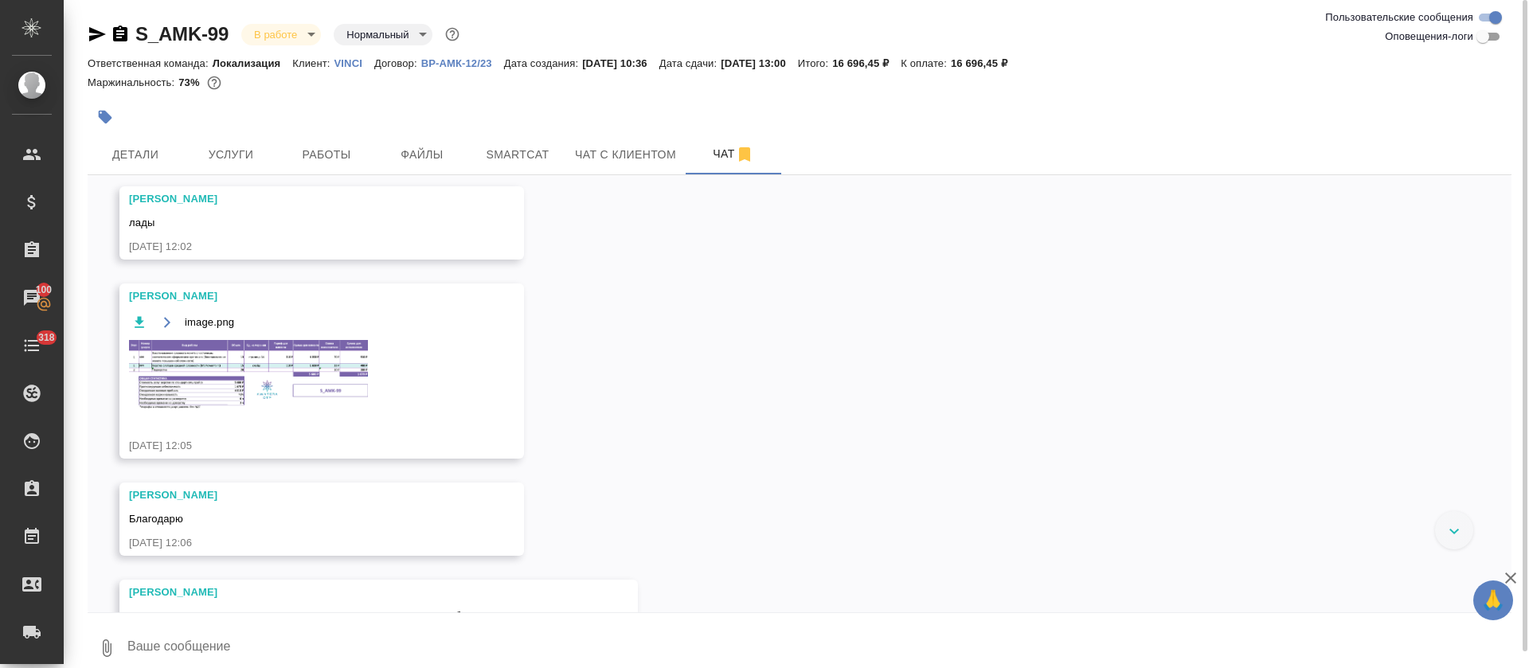
click at [221, 370] on img at bounding box center [248, 375] width 239 height 70
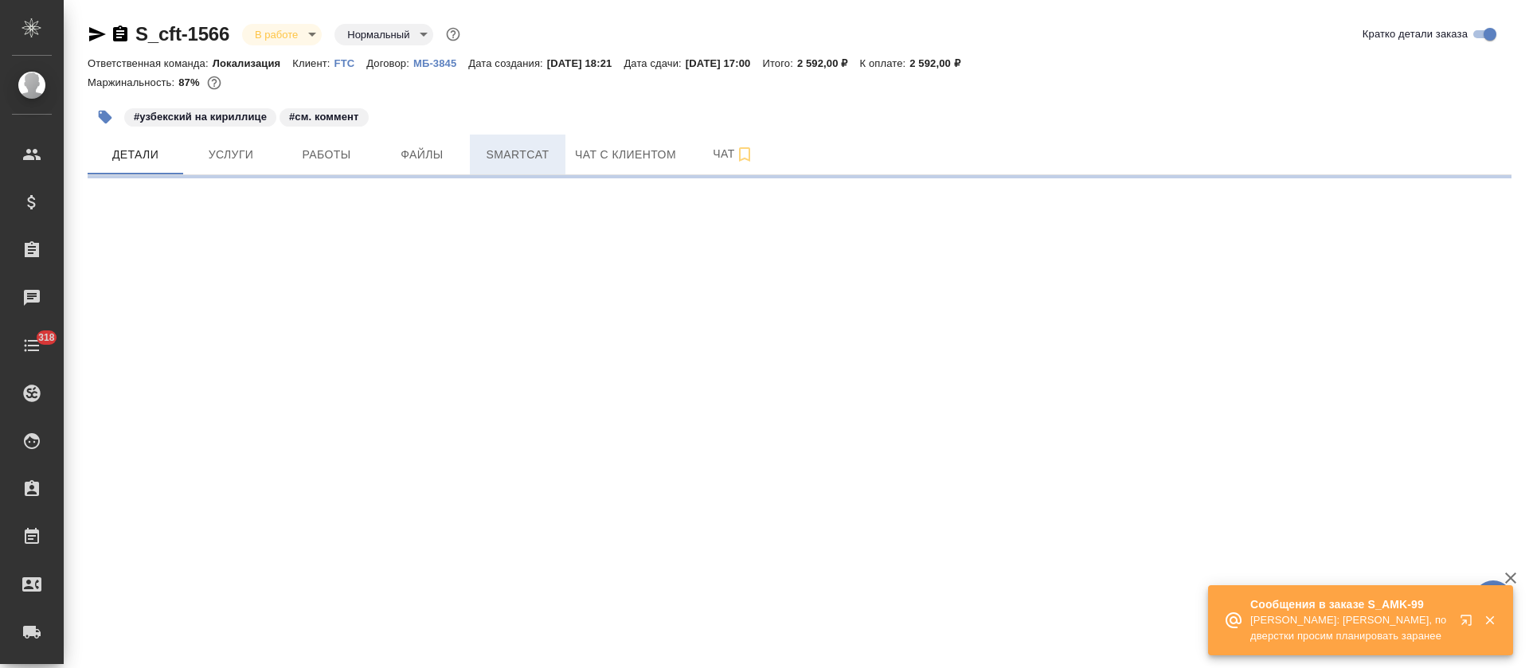
select select "RU"
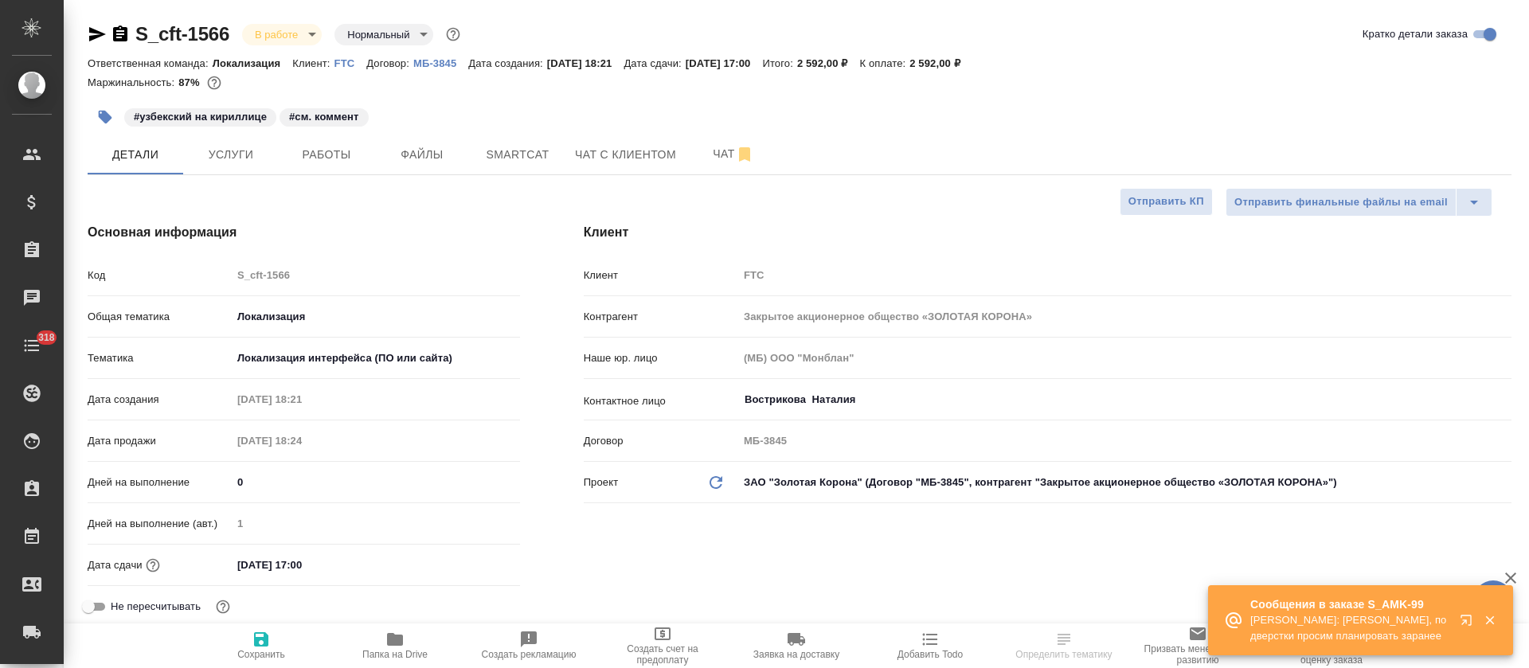
type textarea "x"
click at [1460, 620] on icon "button" at bounding box center [1469, 623] width 19 height 19
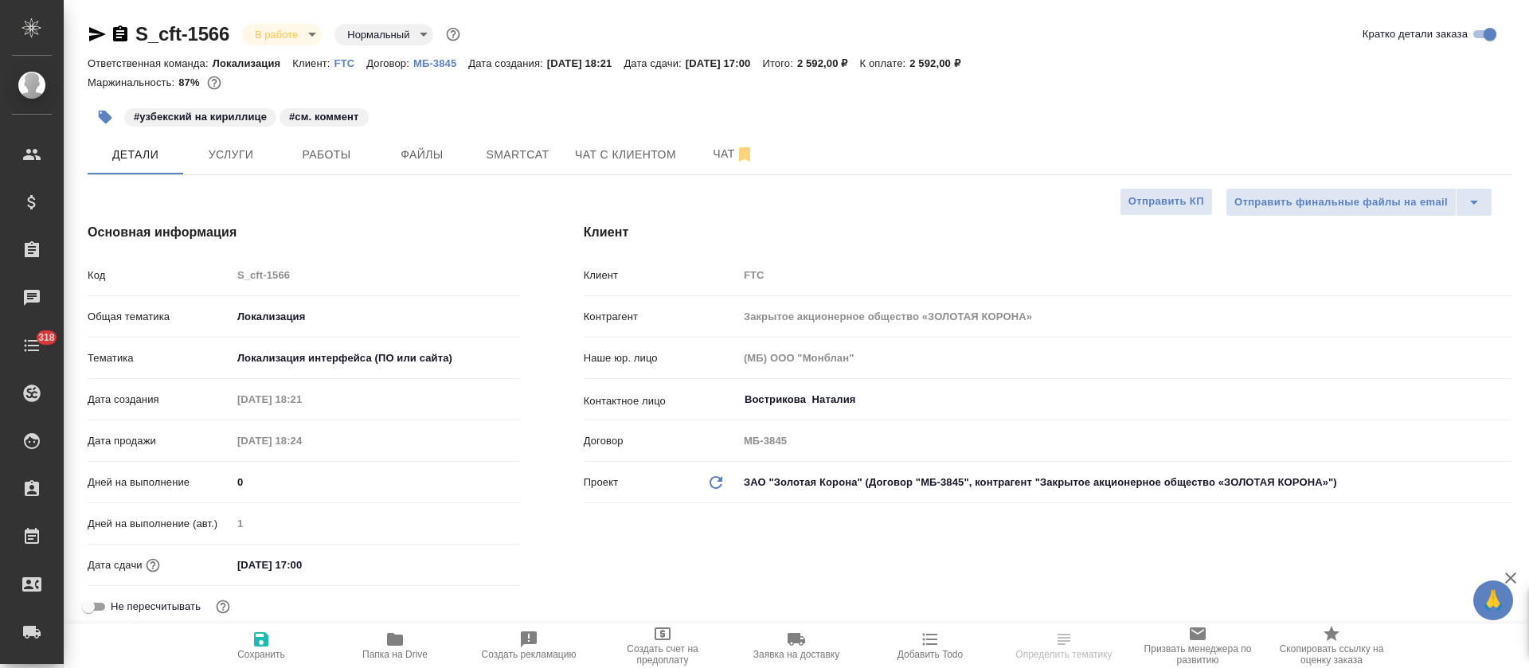
type textarea "x"
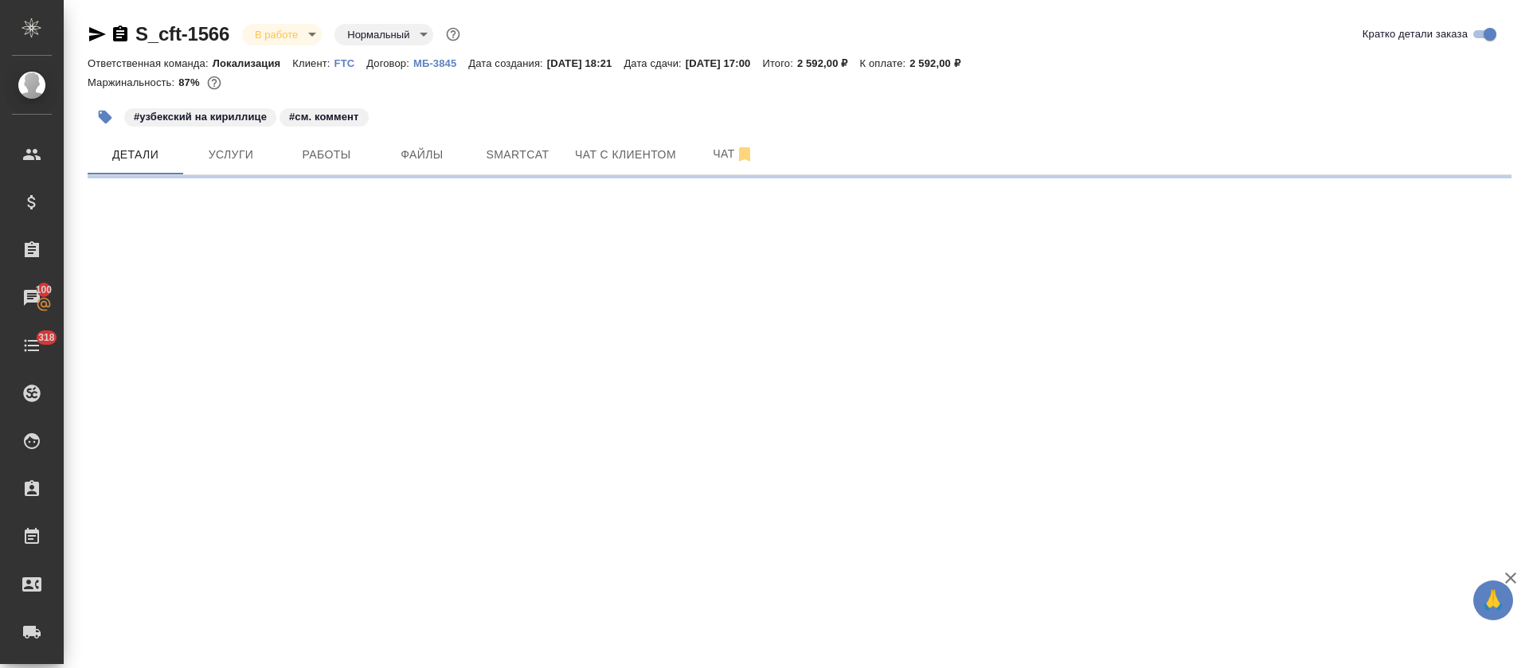
select select "RU"
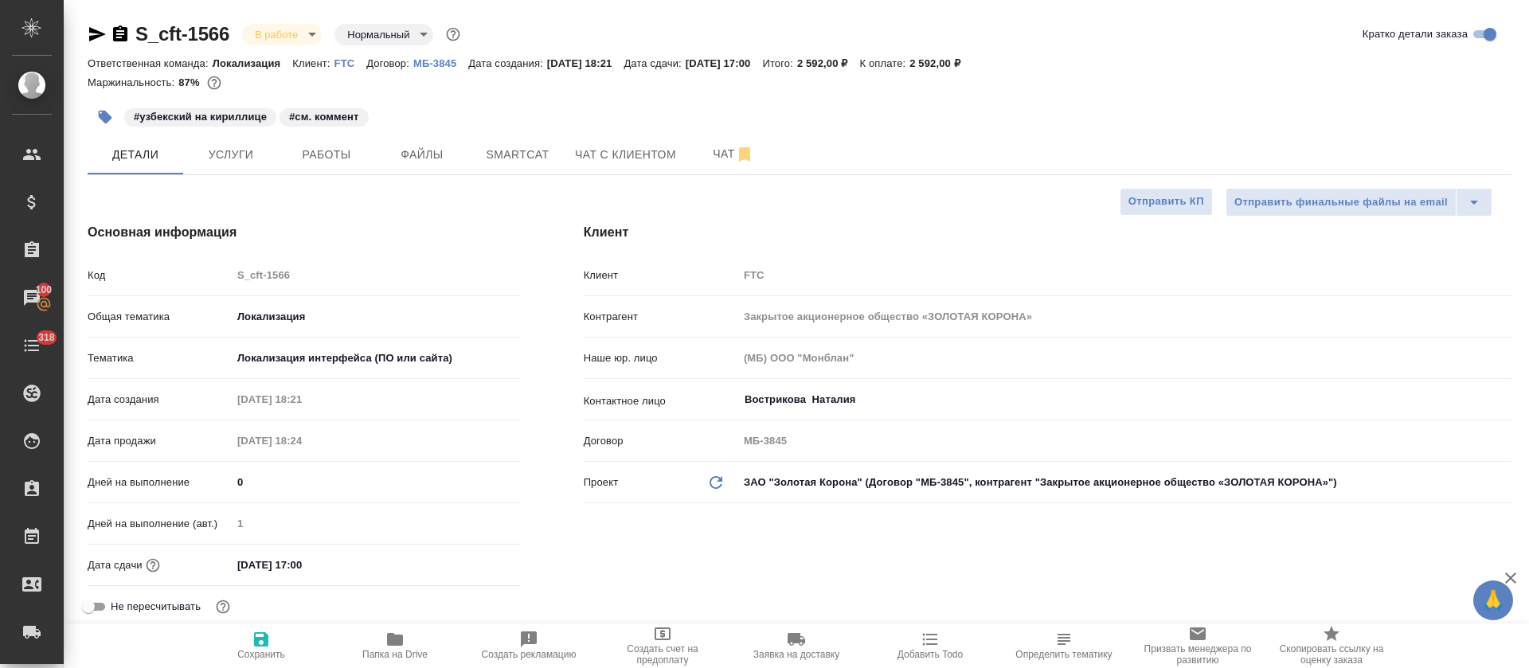
type textarea "x"
click at [475, 162] on button "Smartcat" at bounding box center [518, 155] width 96 height 40
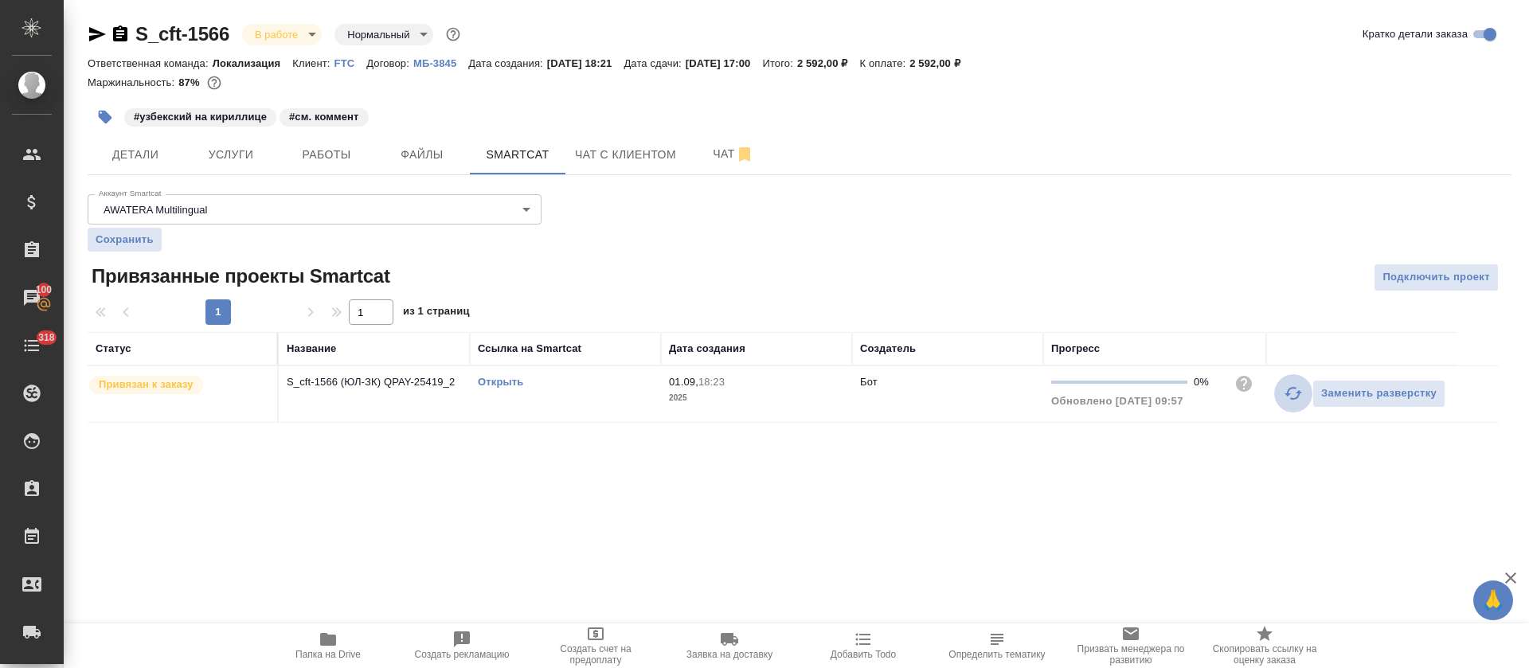
click at [1286, 393] on icon "button" at bounding box center [1293, 393] width 19 height 19
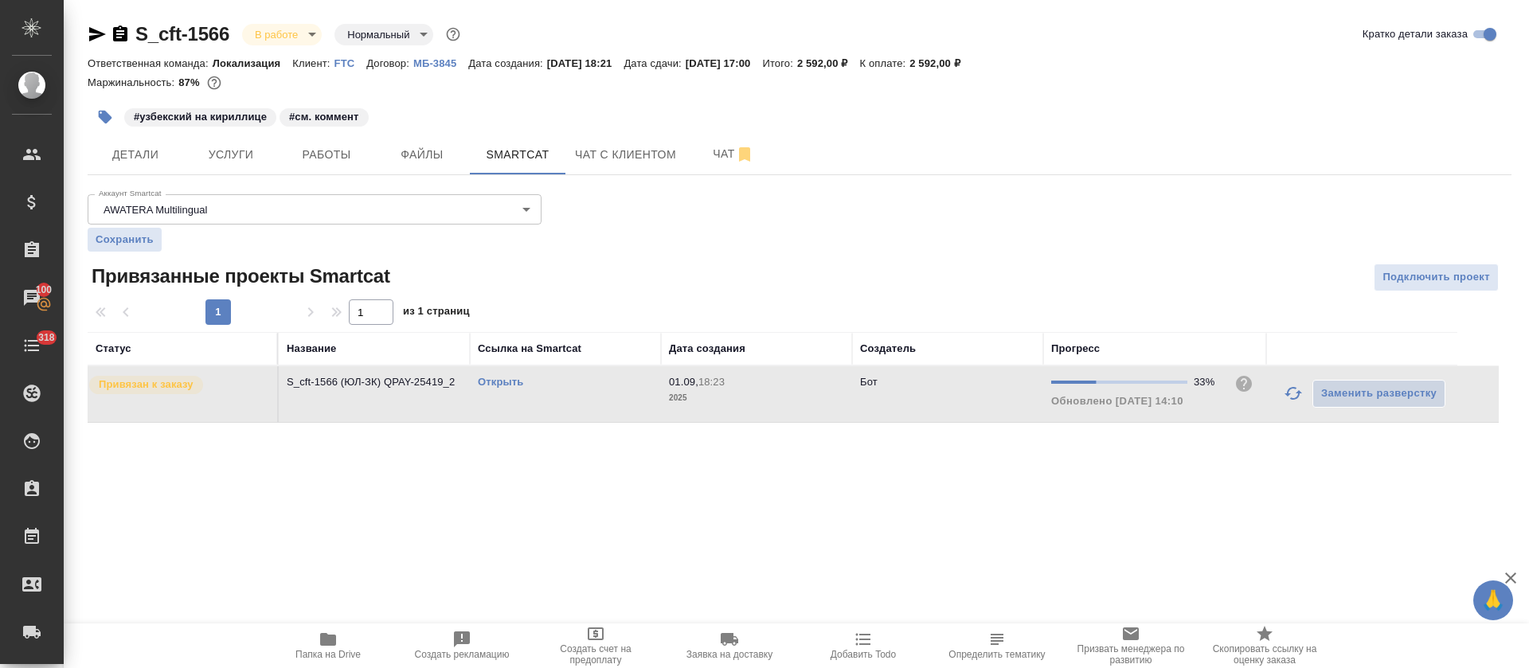
click at [514, 383] on link "Открыть" at bounding box center [500, 382] width 45 height 12
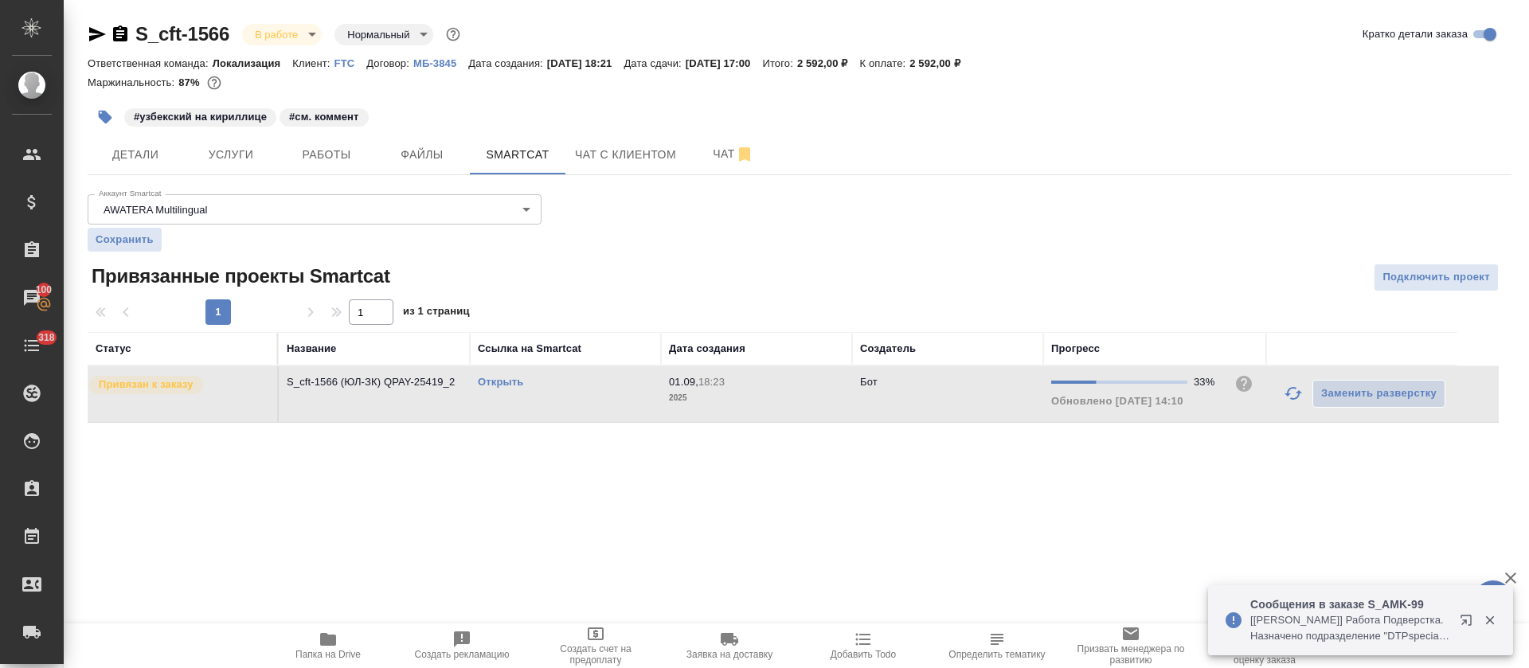
click at [96, 35] on icon "button" at bounding box center [97, 34] width 17 height 14
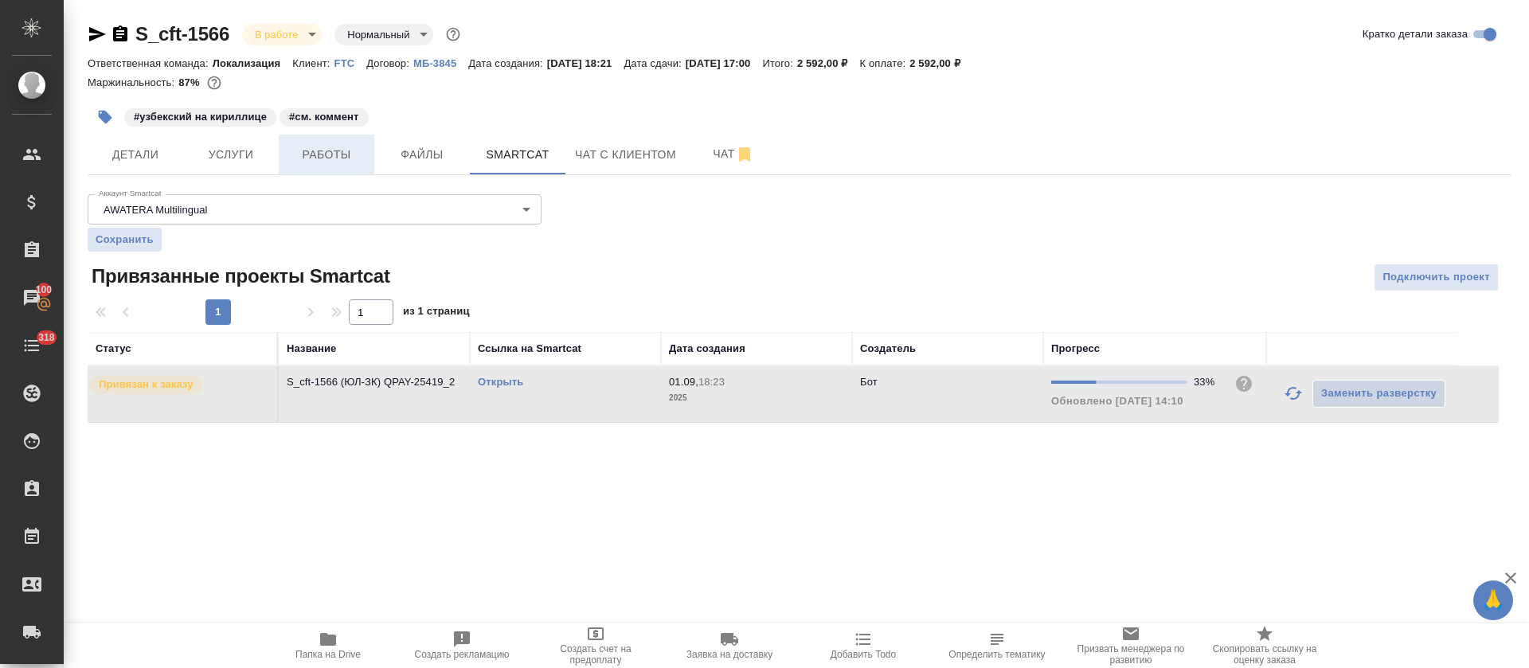
click at [352, 160] on span "Работы" at bounding box center [326, 155] width 76 height 20
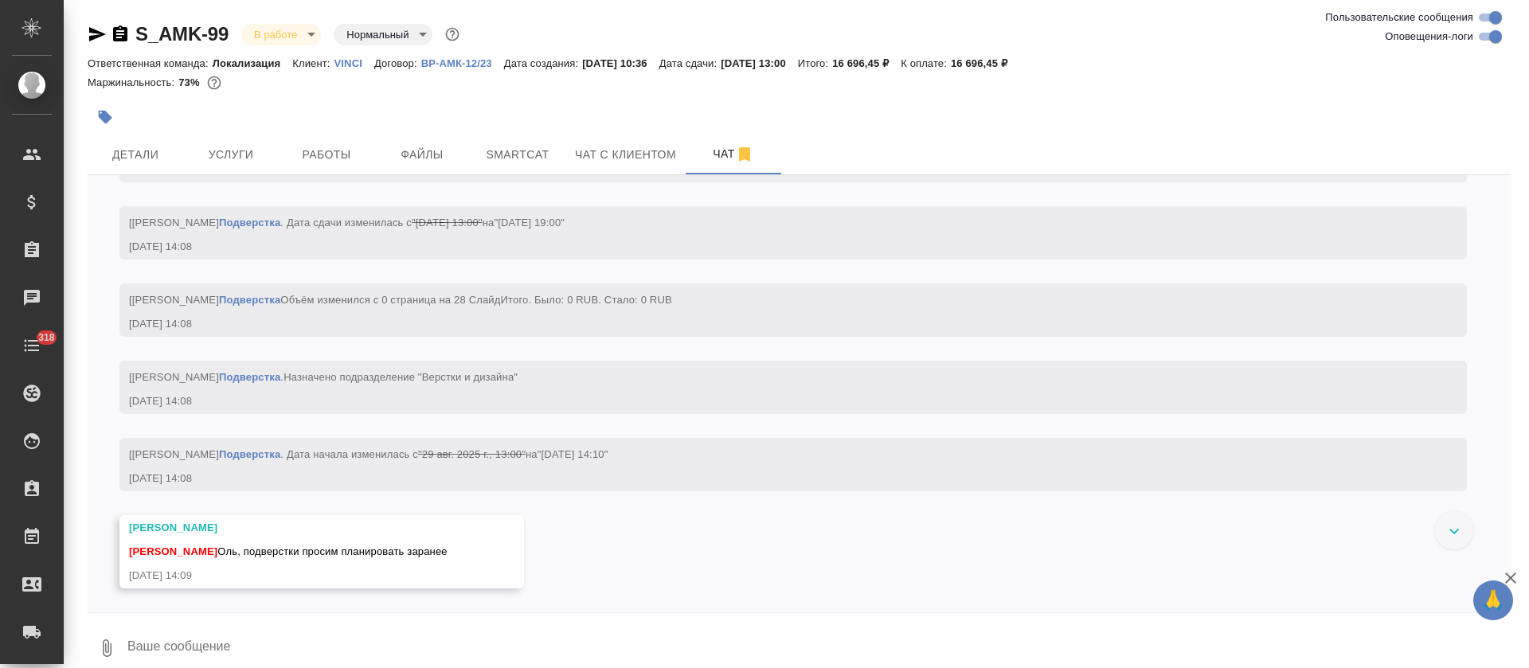
scroll to position [7042, 0]
click at [542, 635] on textarea at bounding box center [819, 648] width 1386 height 54
type textarea "к"
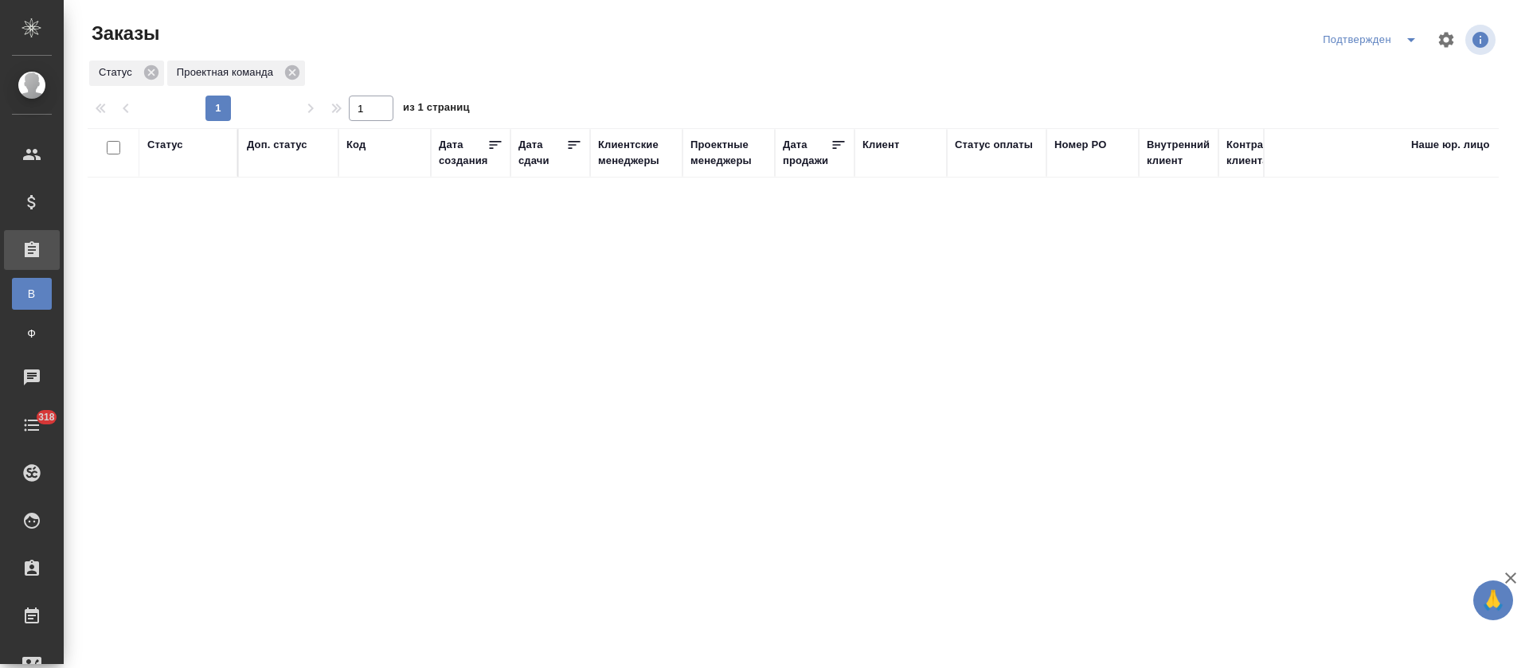
click at [1413, 38] on icon "split button" at bounding box center [1411, 40] width 8 height 4
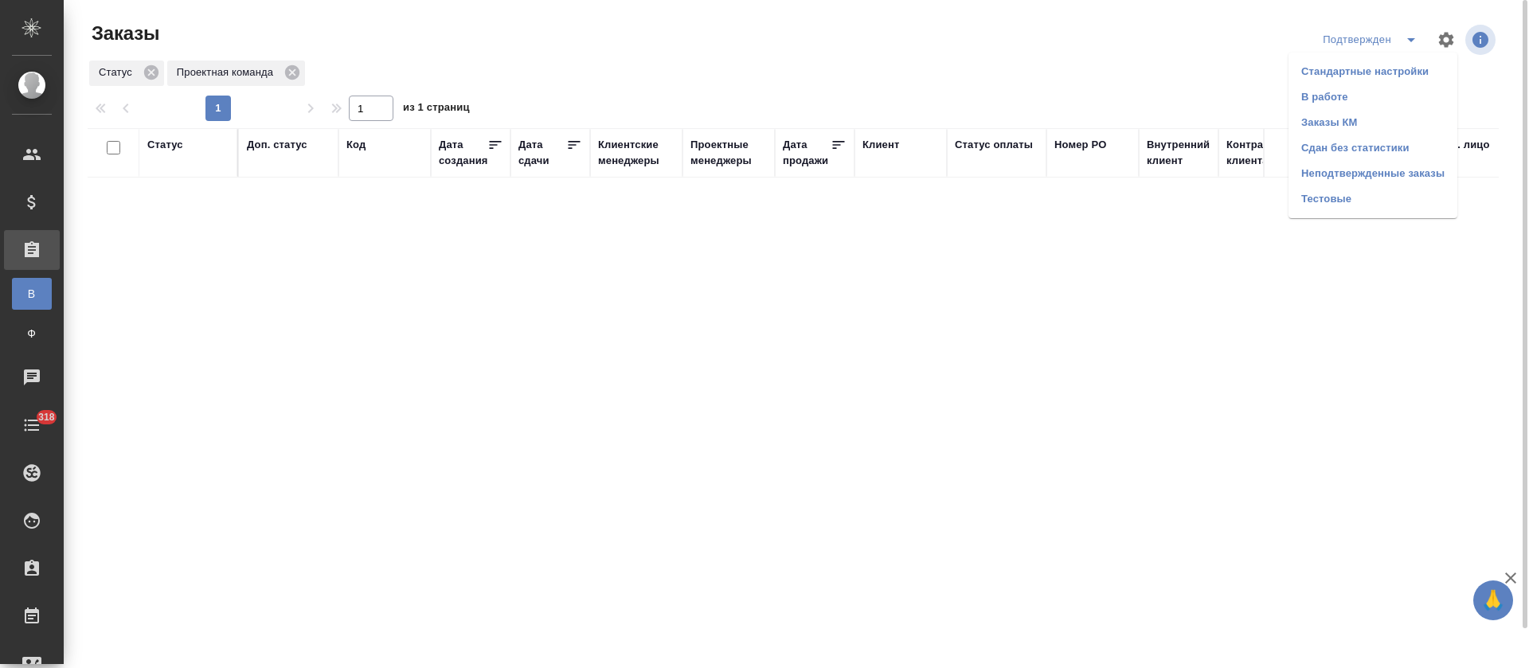
click at [1384, 100] on li "В работе" at bounding box center [1373, 96] width 169 height 25
